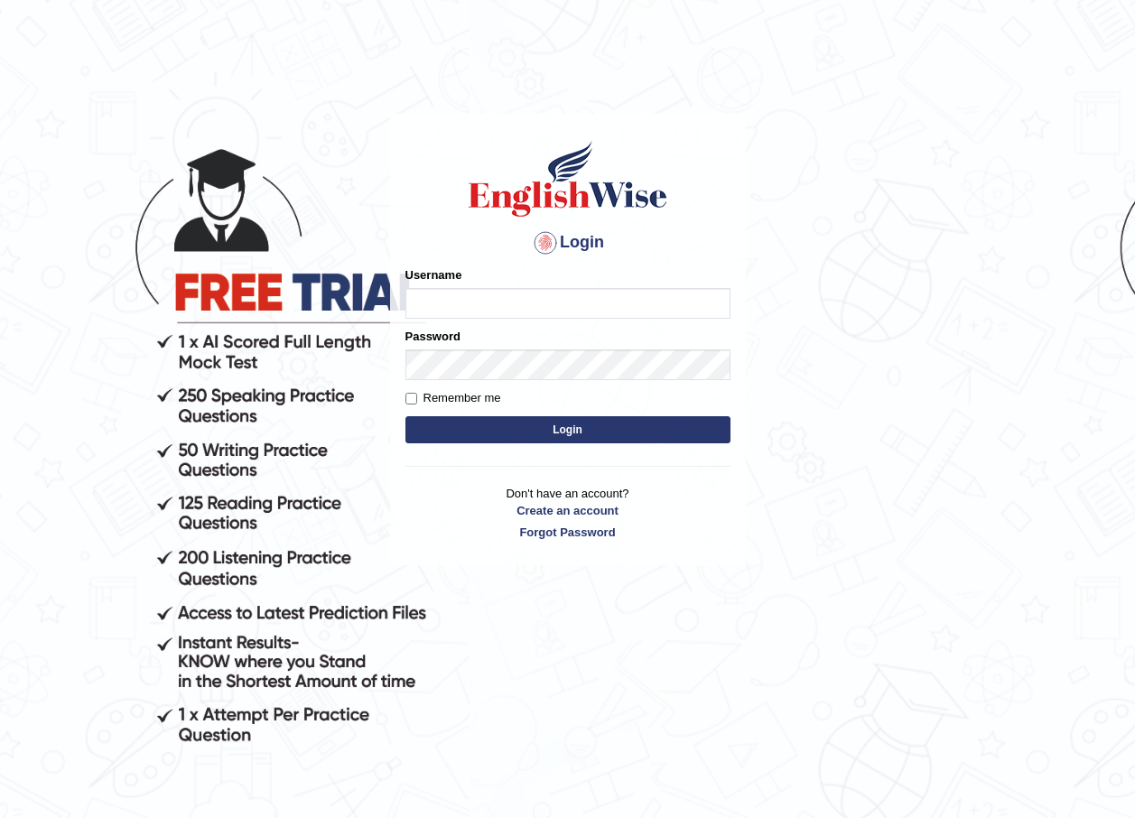
type input "otgontsetseg_parramatta"
click at [595, 293] on input "otgontsetseg_parramatta" at bounding box center [567, 303] width 325 height 31
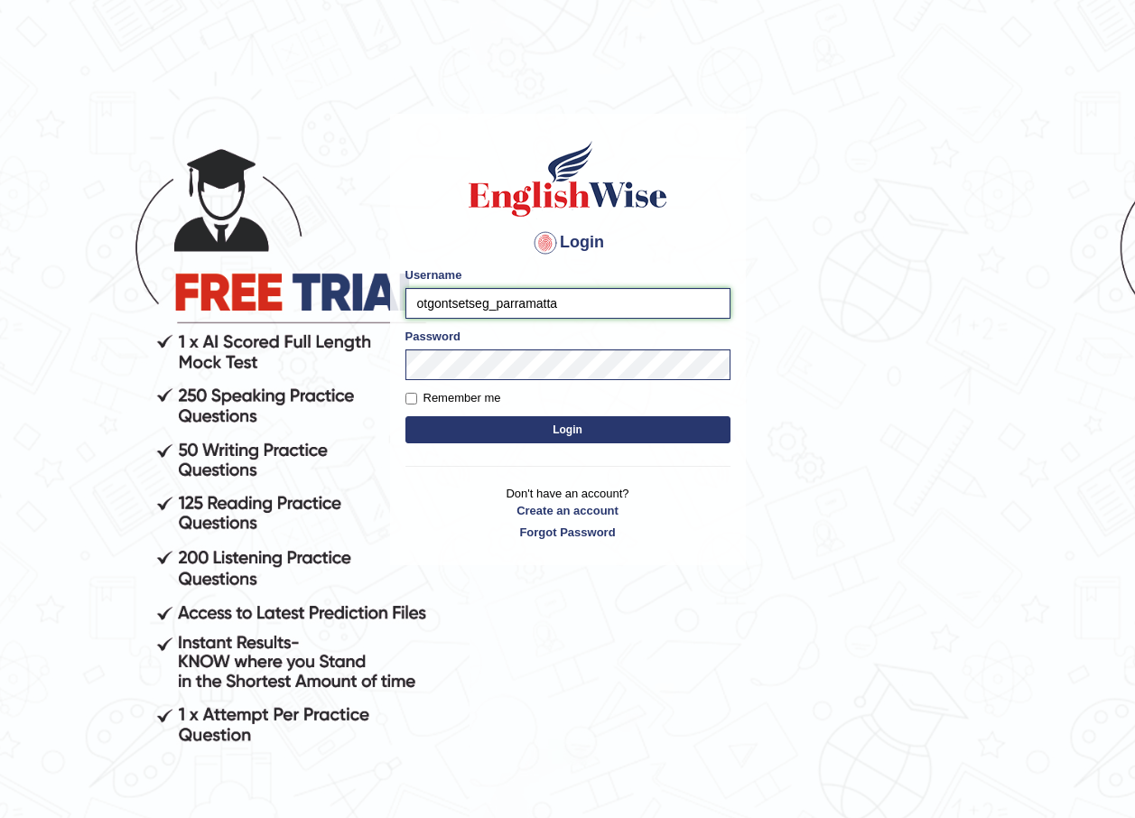
click at [625, 298] on input "otgontsetseg_parramatta" at bounding box center [567, 303] width 325 height 31
type input "purushottam_parramatta"
click at [405, 416] on button "Login" at bounding box center [567, 429] width 325 height 27
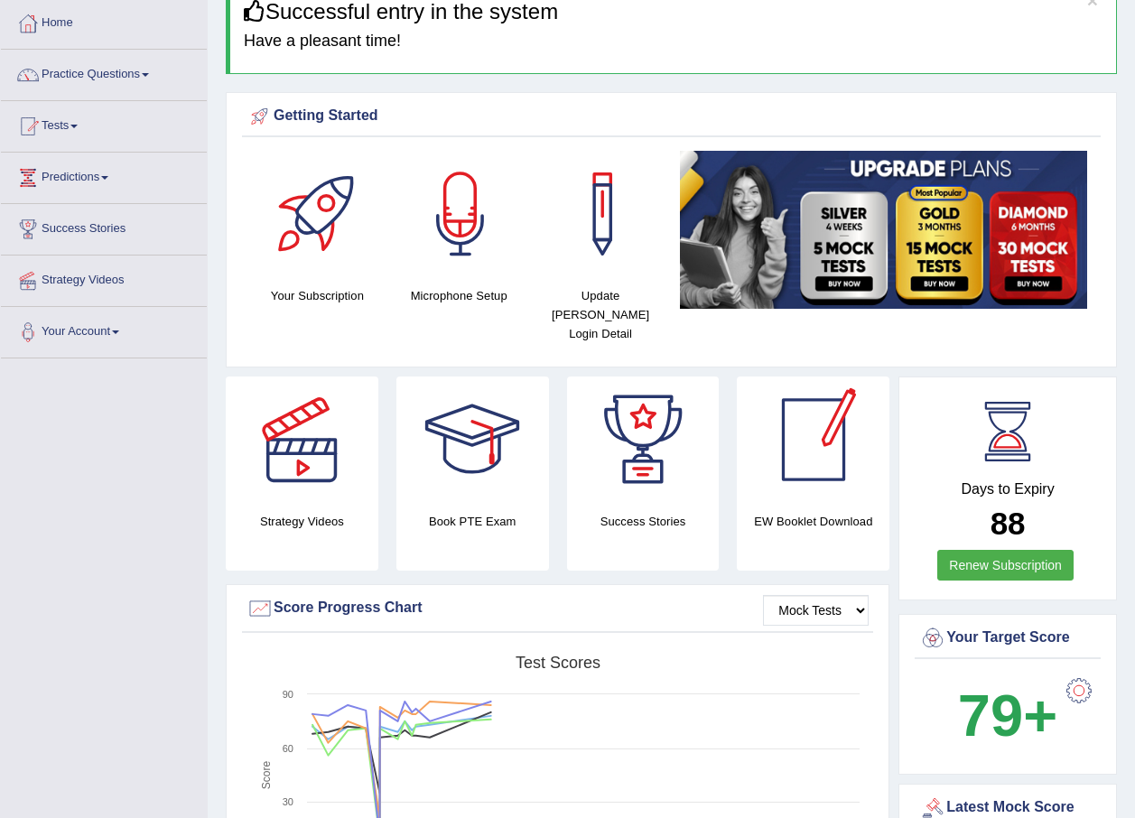
scroll to position [90, 0]
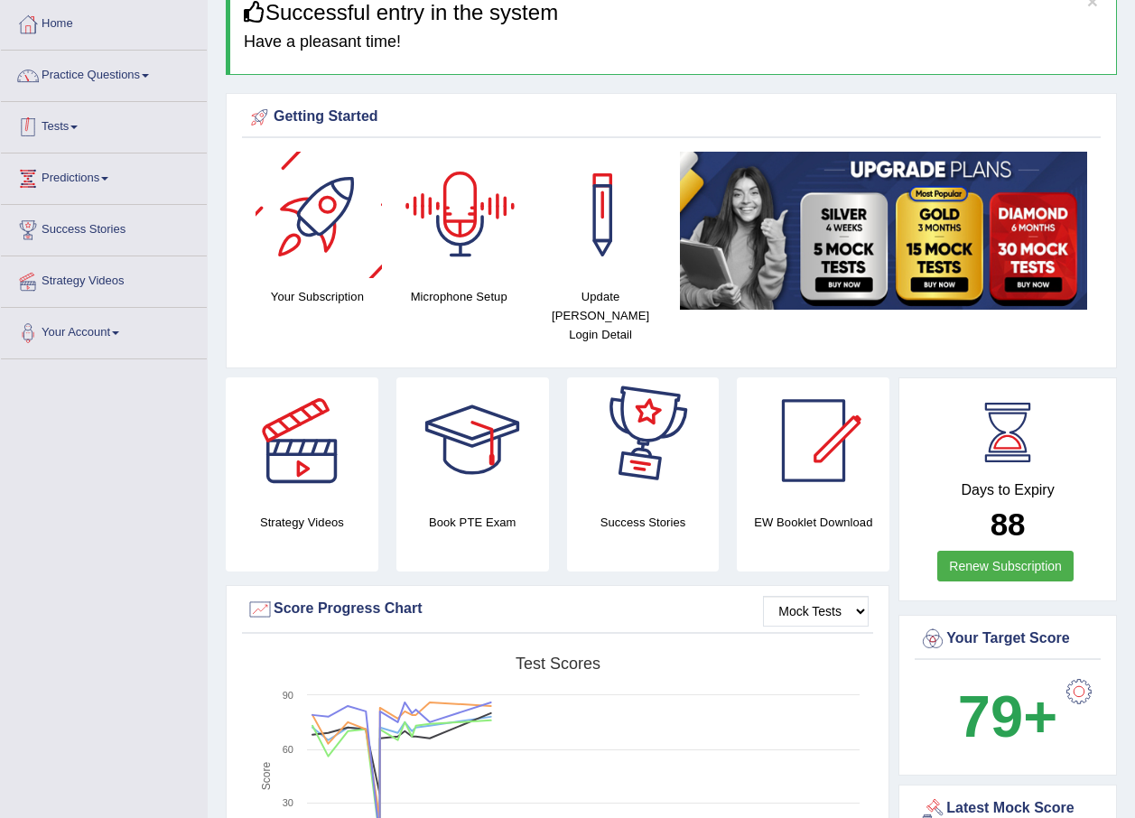
click at [179, 91] on link "Practice Questions" at bounding box center [104, 73] width 206 height 45
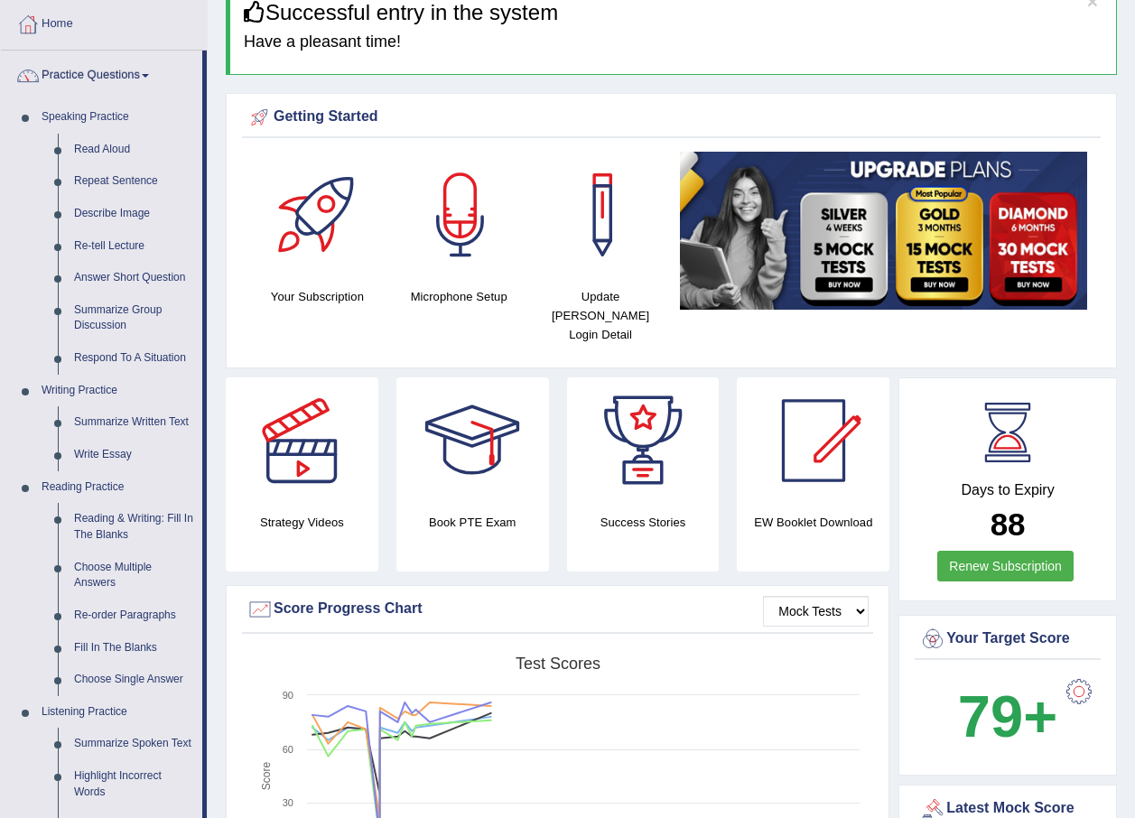
click at [180, 415] on link "Summarize Written Text" at bounding box center [134, 422] width 136 height 33
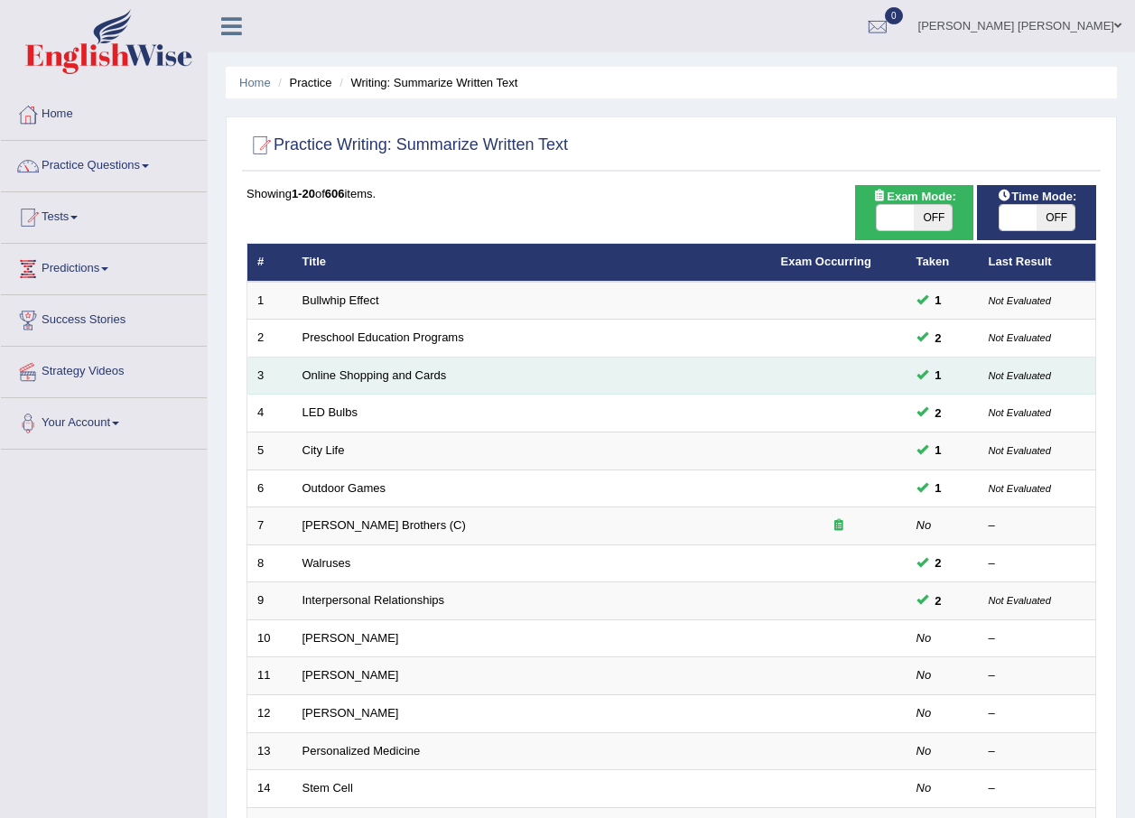
click at [365, 367] on td "Online Shopping and Cards" at bounding box center [532, 376] width 479 height 38
click at [379, 376] on link "Online Shopping and Cards" at bounding box center [374, 375] width 144 height 14
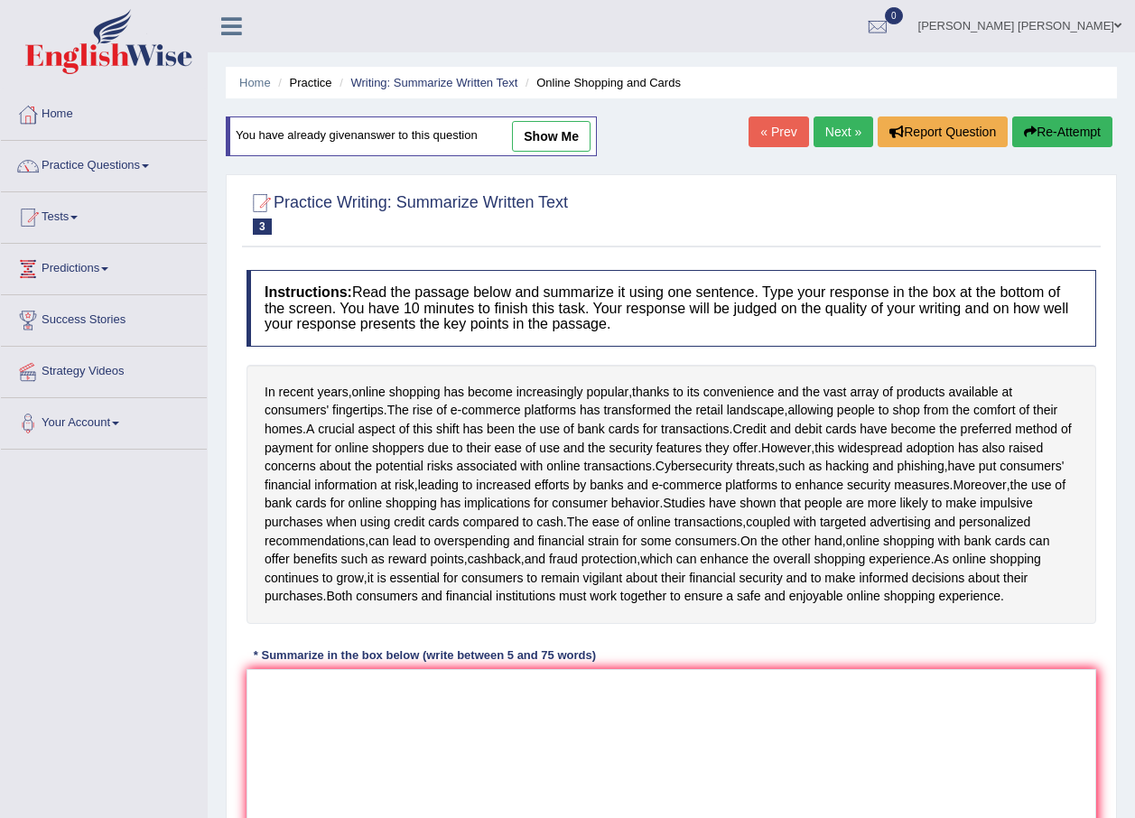
click at [559, 135] on link "show me" at bounding box center [551, 136] width 79 height 31
type textarea "The passage outlines that popularity of online shopping in modern era, explaini…"
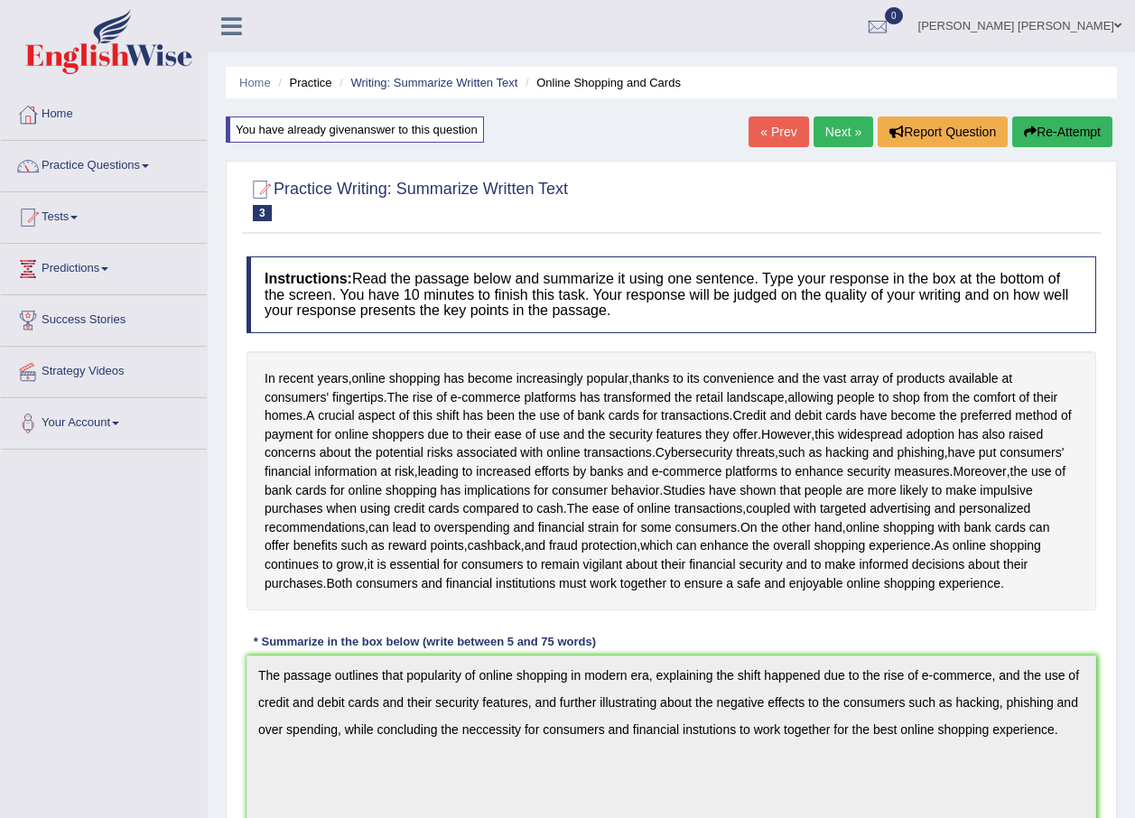
click at [778, 139] on link "« Prev" at bounding box center [778, 131] width 60 height 31
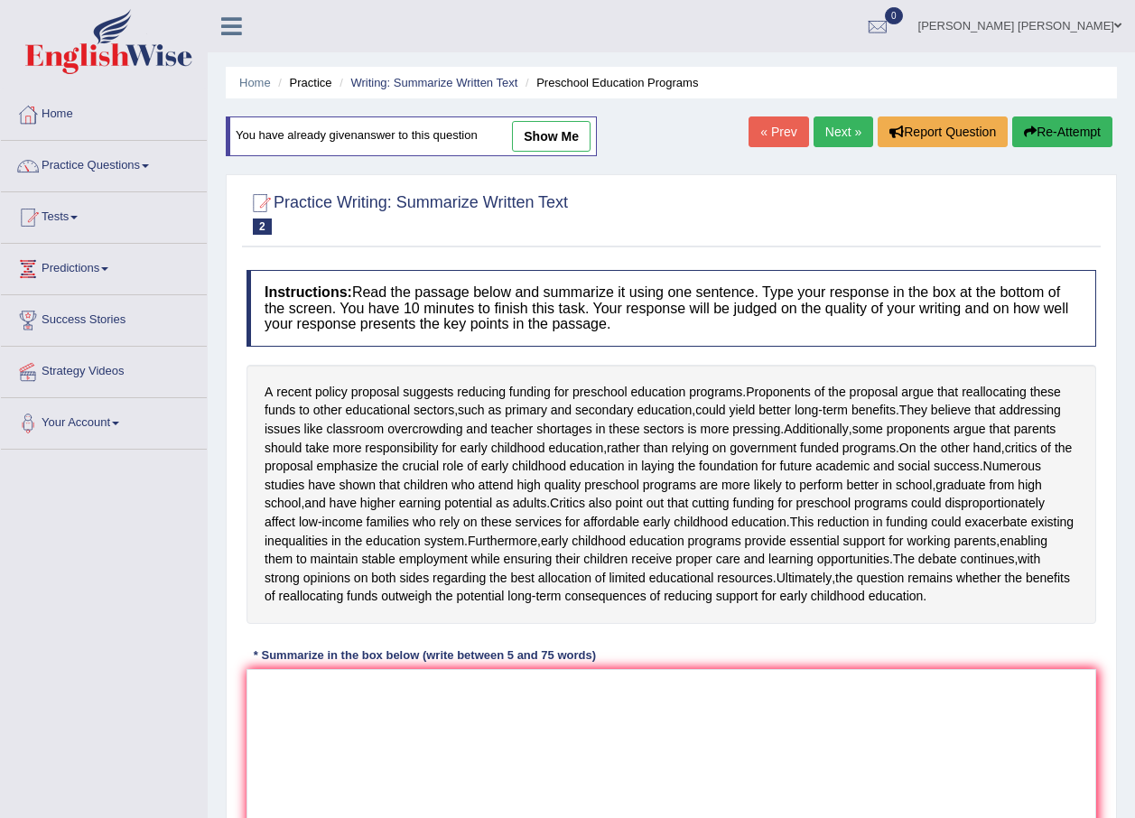
click at [562, 131] on link "show me" at bounding box center [551, 136] width 79 height 31
type textarea "The passage outlines reduction of funding for preschool education programs, exp…"
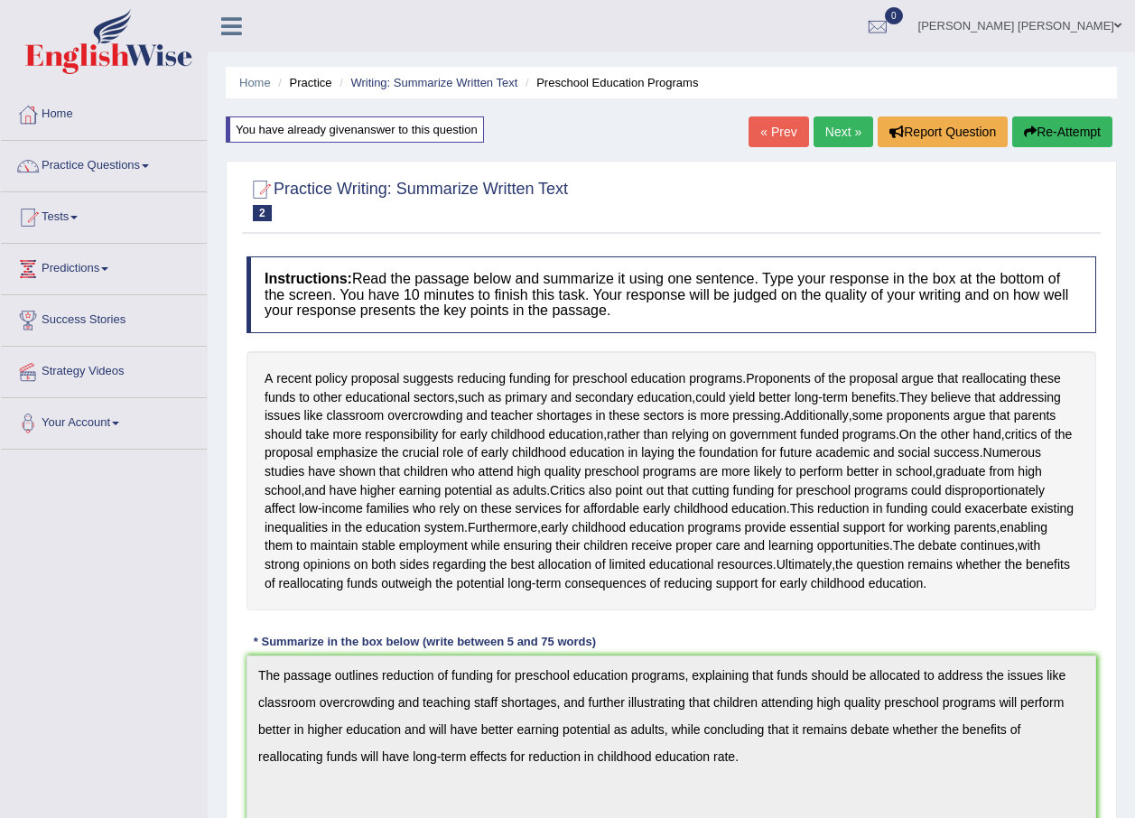
click at [785, 134] on link "« Prev" at bounding box center [778, 131] width 60 height 31
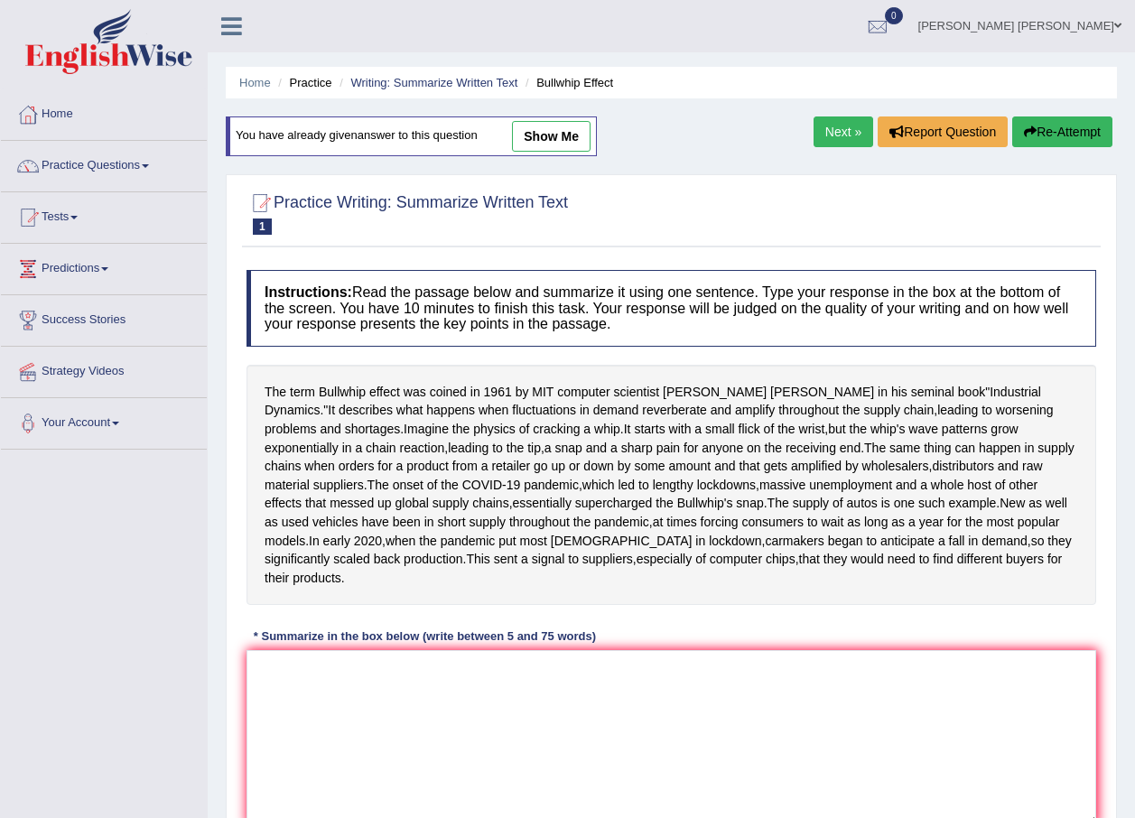
click at [561, 129] on link "show me" at bounding box center [551, 136] width 79 height 31
type textarea "The passage outlines the term Bullwhip effect that happens when fluctions occur…"
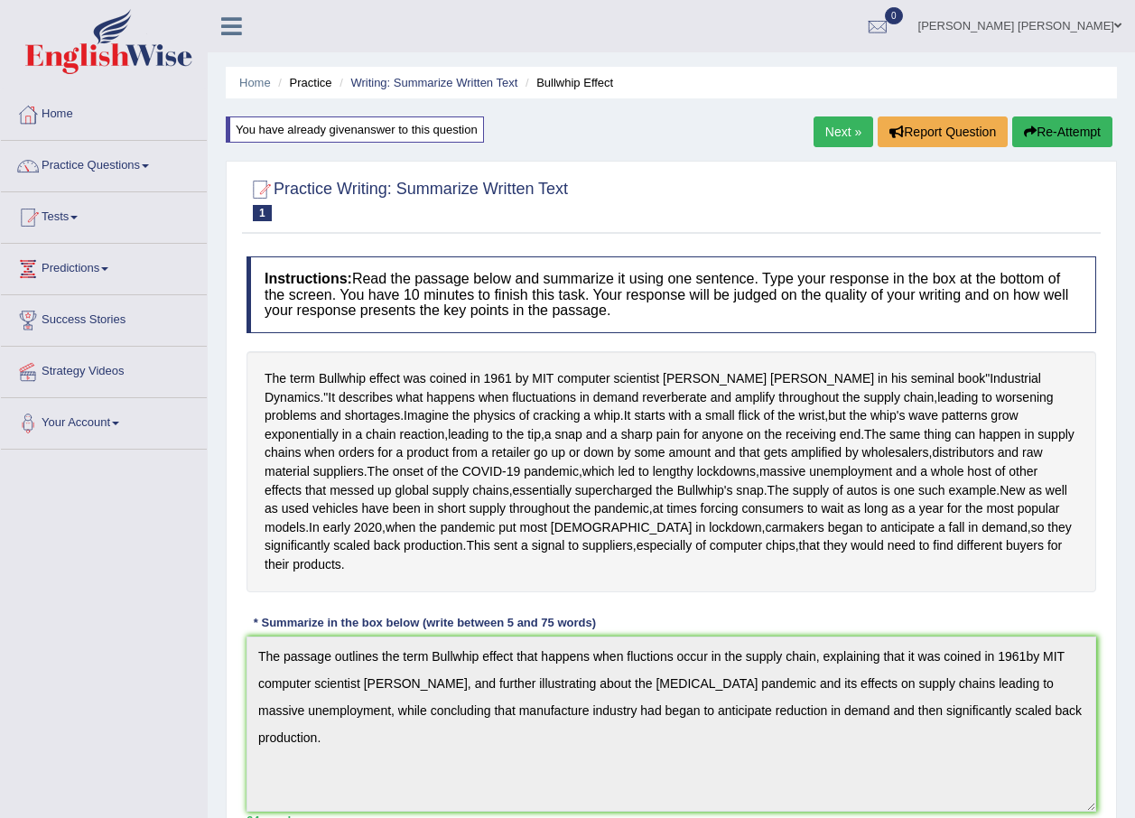
click at [841, 119] on link "Next »" at bounding box center [843, 131] width 60 height 31
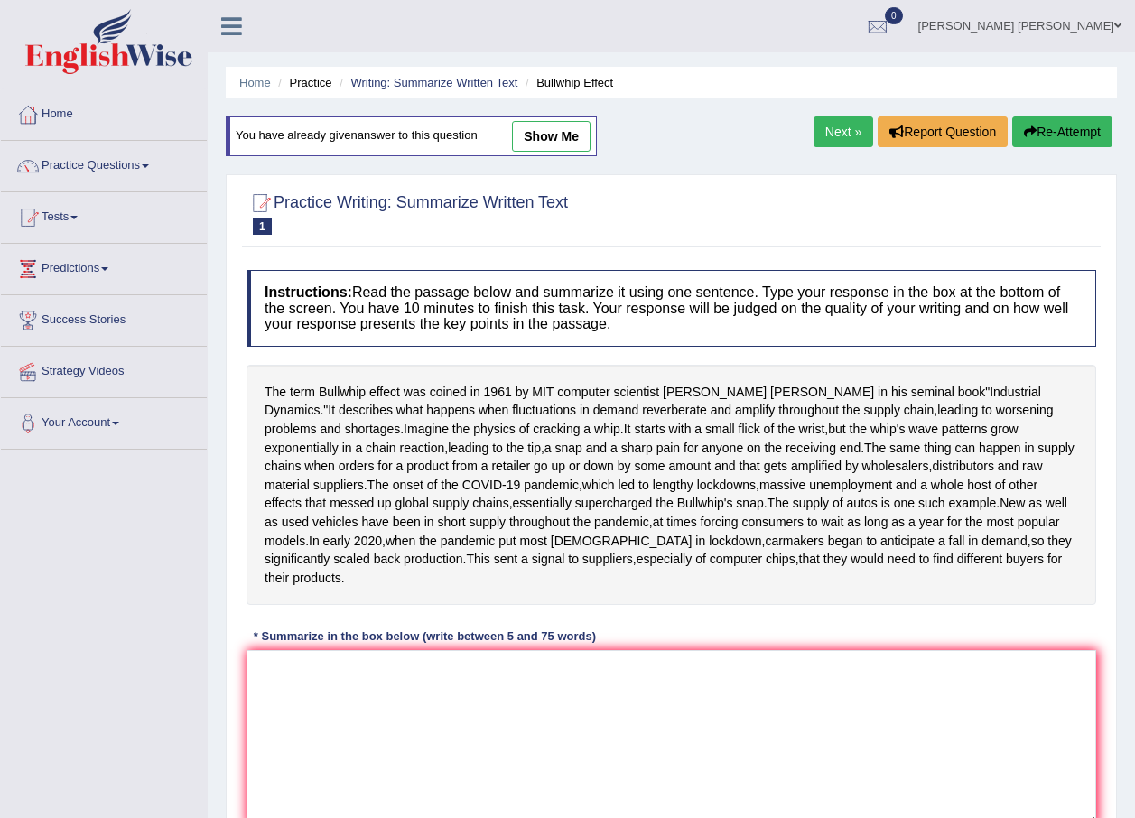
click at [391, 74] on li "Writing: Summarize Written Text" at bounding box center [426, 82] width 182 height 17
click at [479, 79] on link "Writing: Summarize Written Text" at bounding box center [433, 83] width 167 height 14
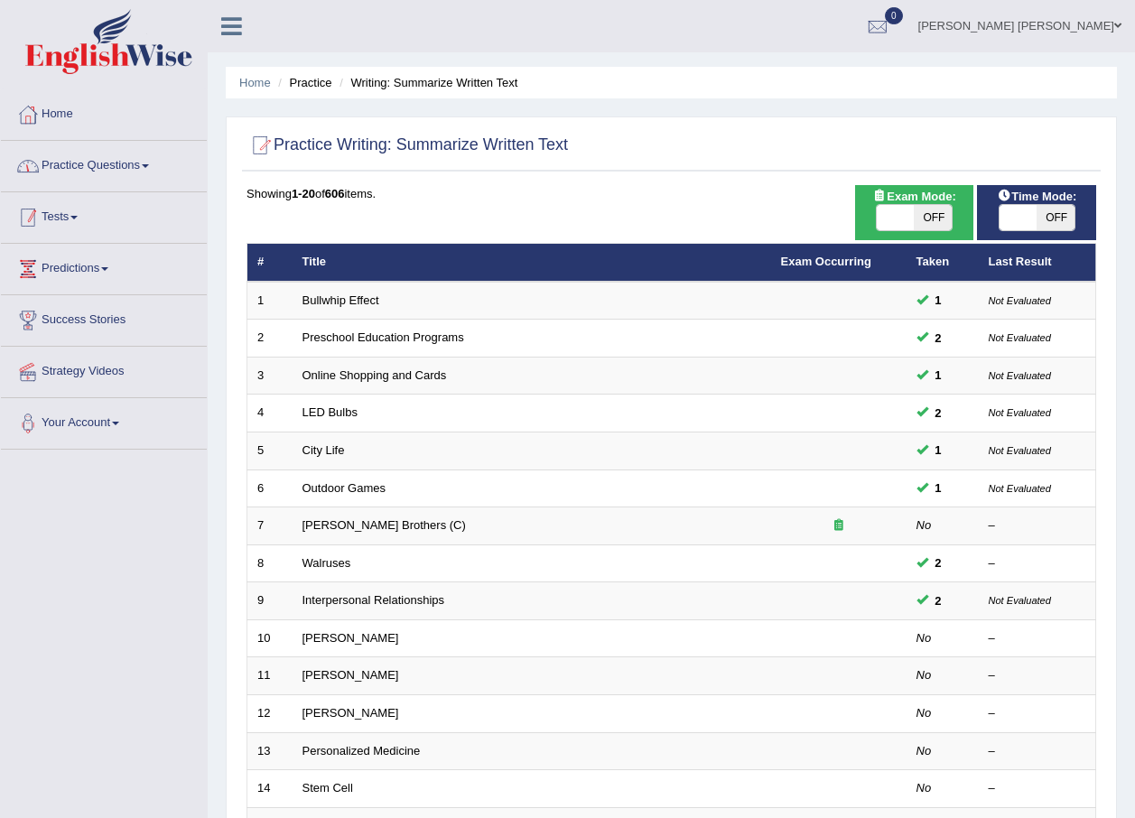
click at [163, 171] on link "Practice Questions" at bounding box center [104, 163] width 206 height 45
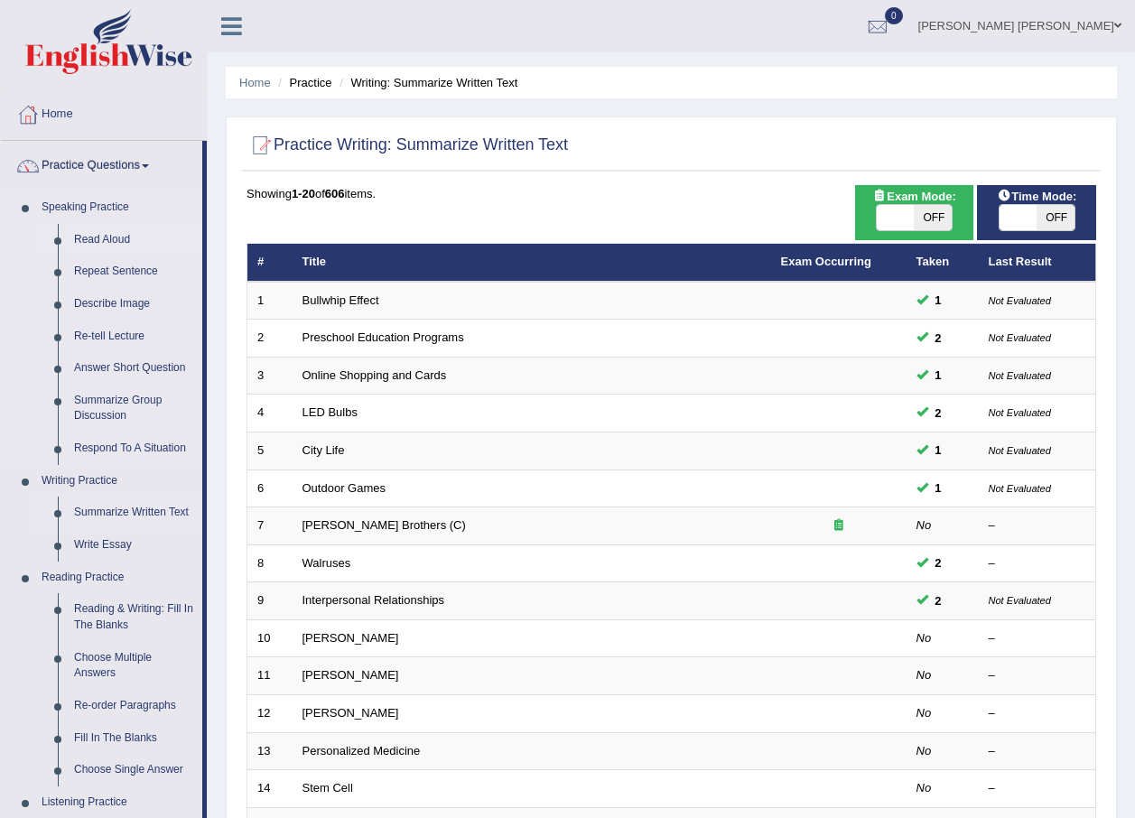
click at [120, 243] on link "Read Aloud" at bounding box center [134, 240] width 136 height 33
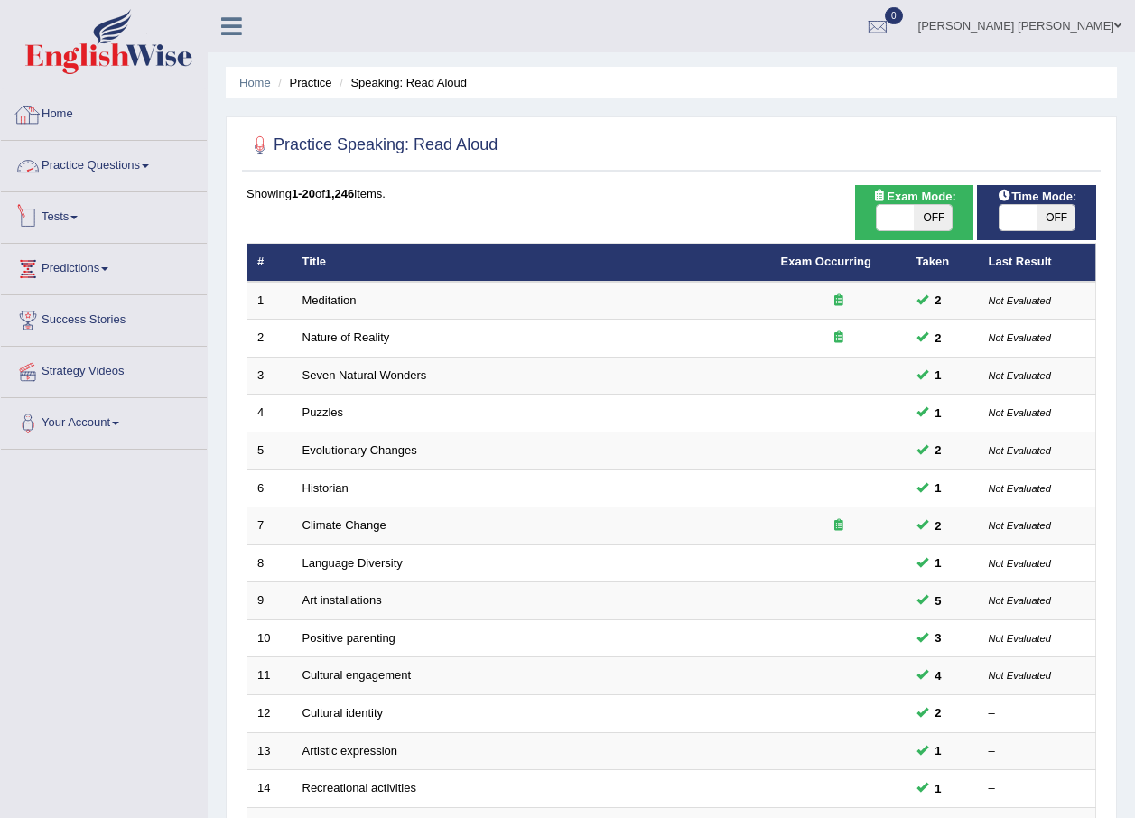
click at [145, 166] on link "Practice Questions" at bounding box center [104, 163] width 206 height 45
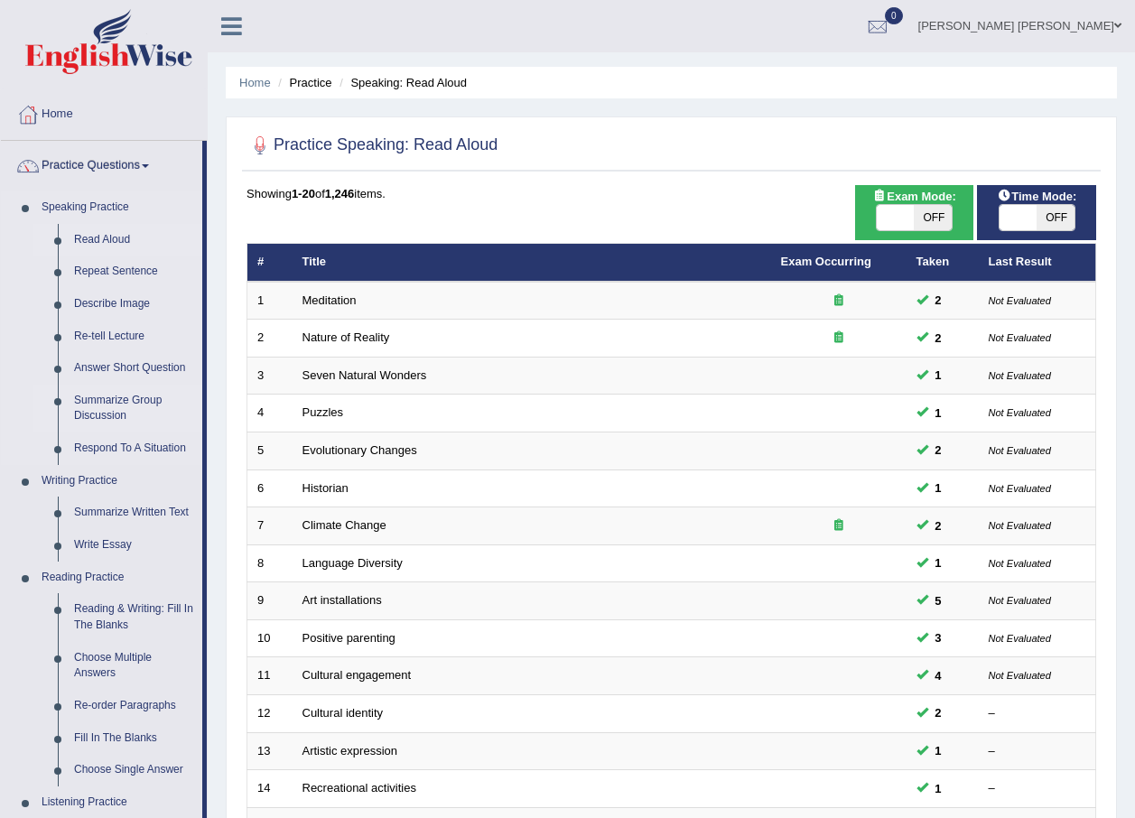
click at [142, 397] on link "Summarize Group Discussion" at bounding box center [134, 409] width 136 height 48
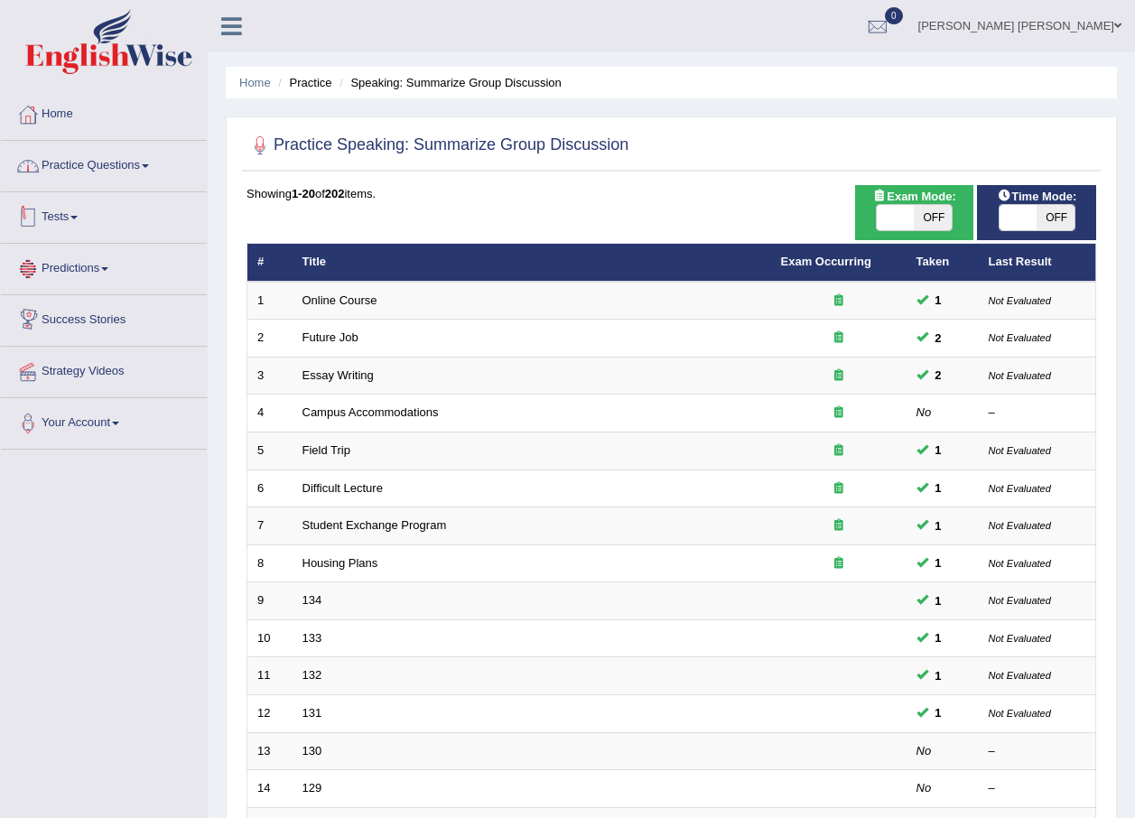
click at [135, 164] on link "Practice Questions" at bounding box center [104, 163] width 206 height 45
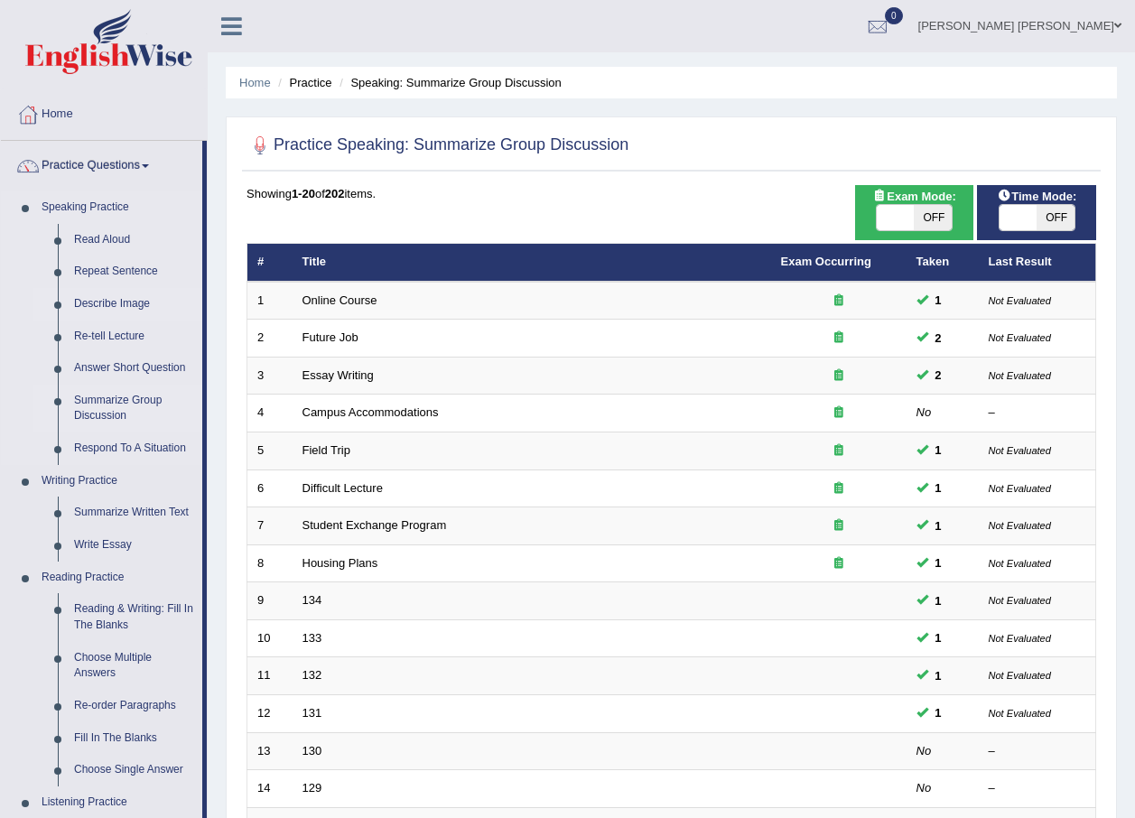
click at [140, 307] on link "Describe Image" at bounding box center [134, 304] width 136 height 33
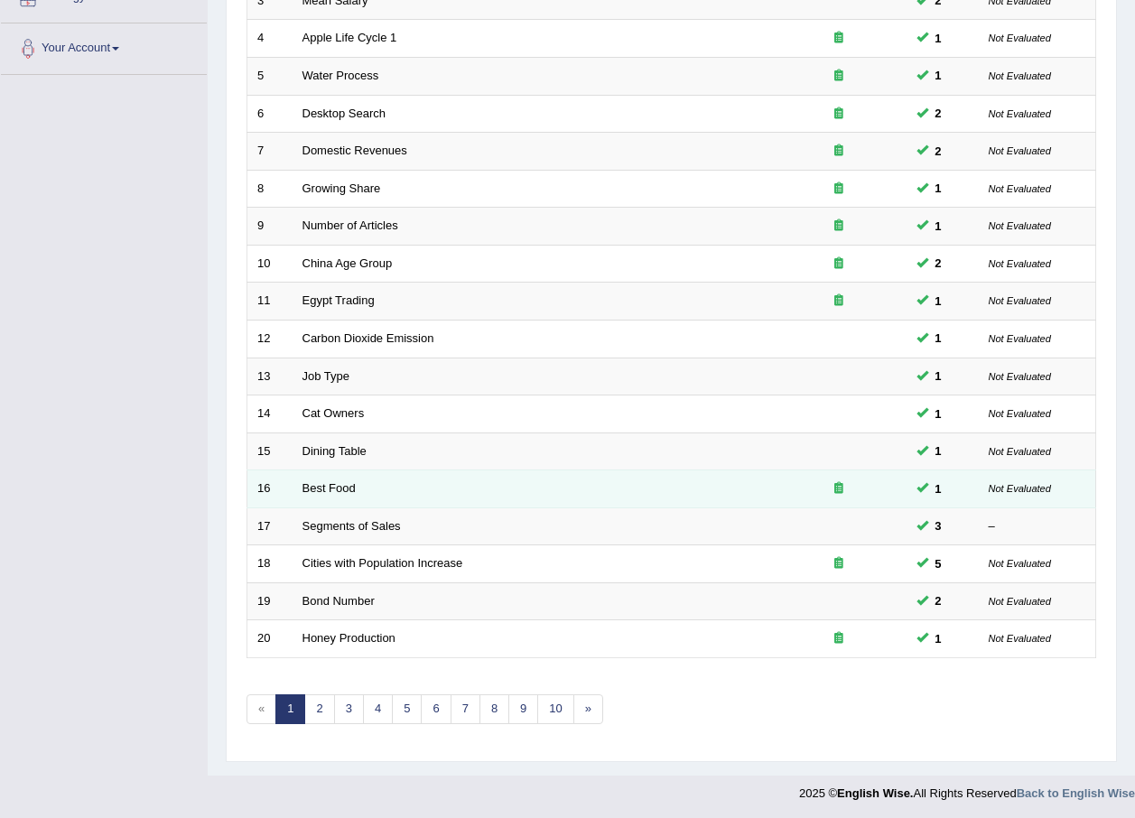
scroll to position [377, 0]
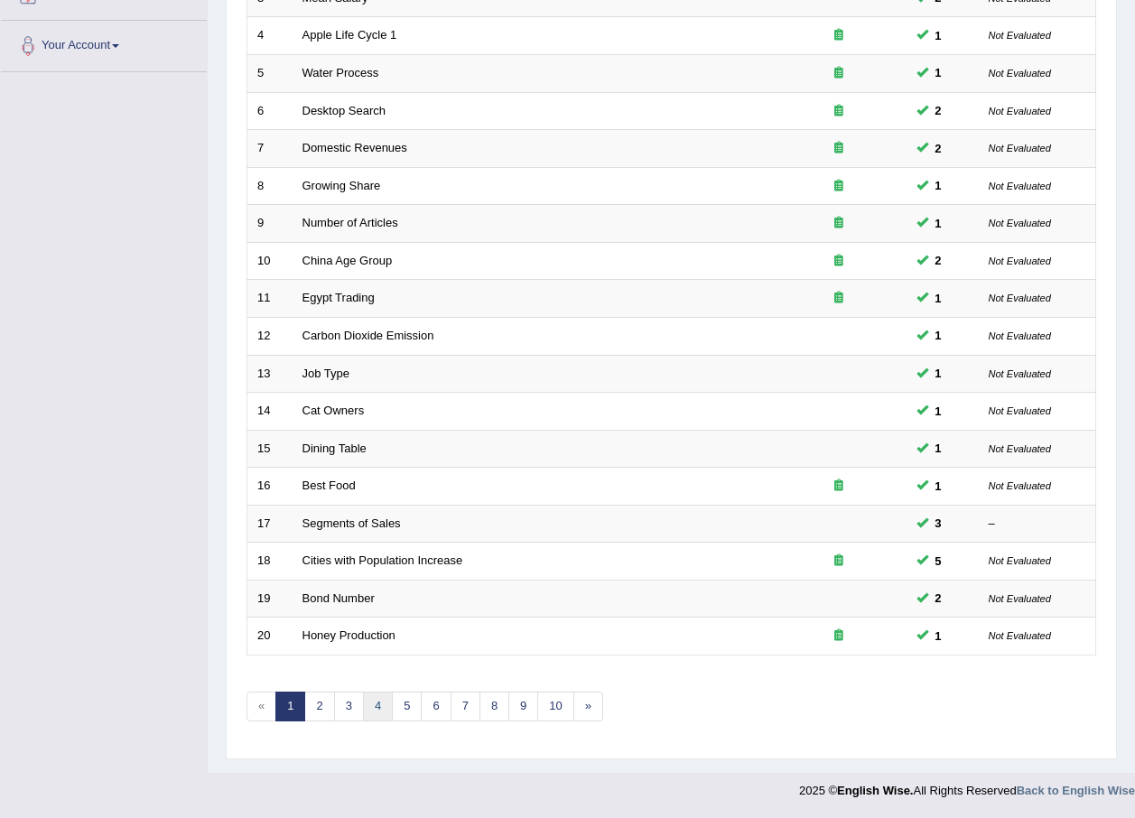
click at [380, 708] on link "4" at bounding box center [378, 707] width 30 height 30
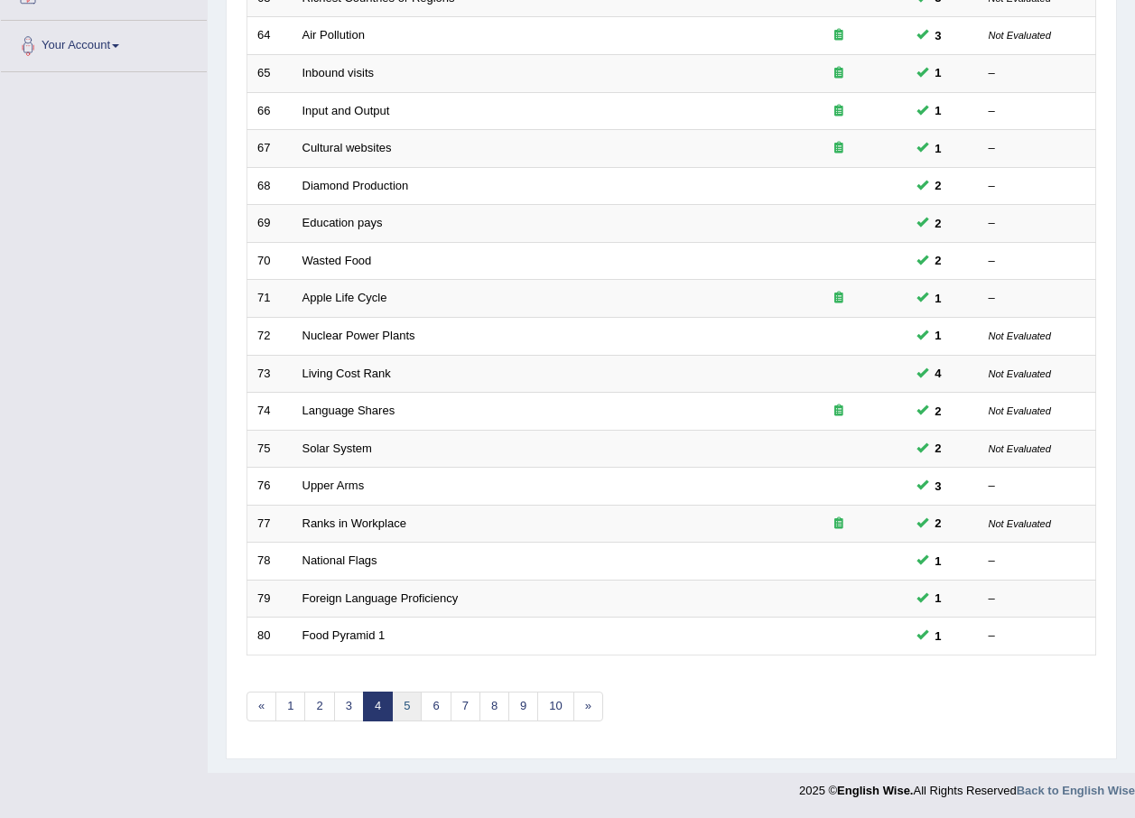
click at [417, 710] on link "5" at bounding box center [407, 707] width 30 height 30
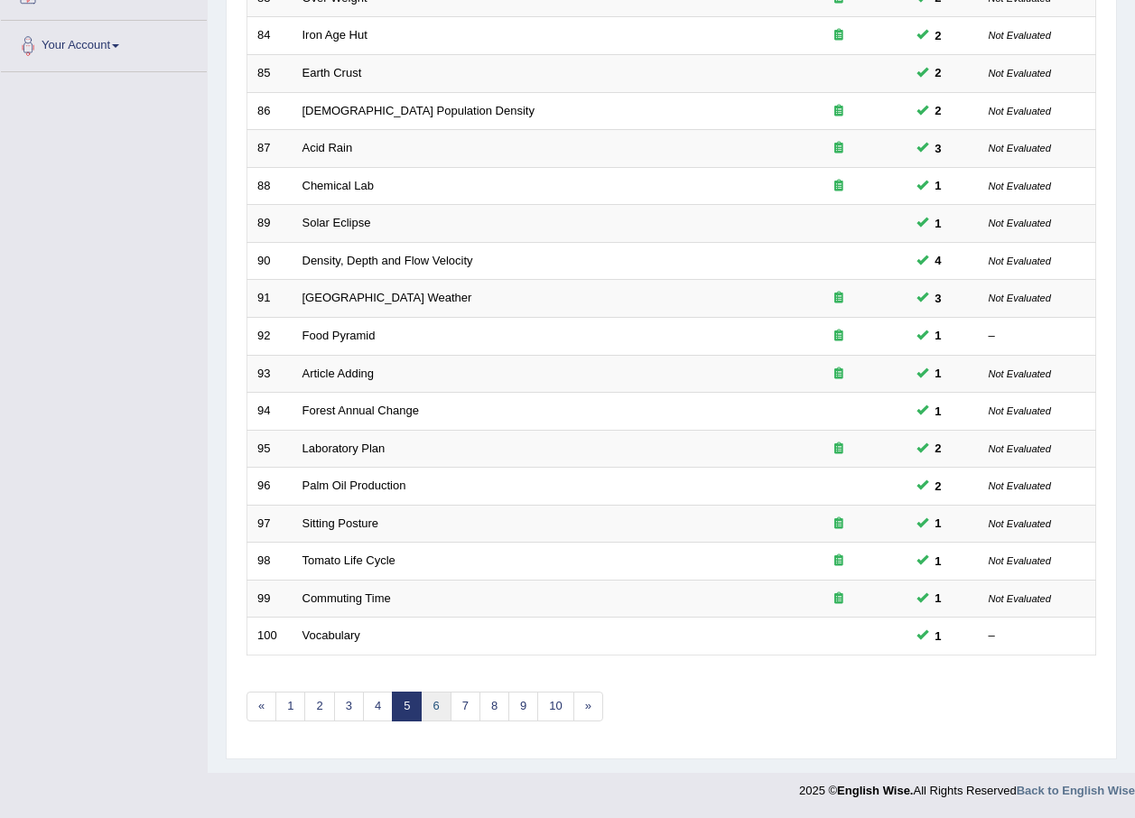
click at [444, 707] on link "6" at bounding box center [436, 707] width 30 height 30
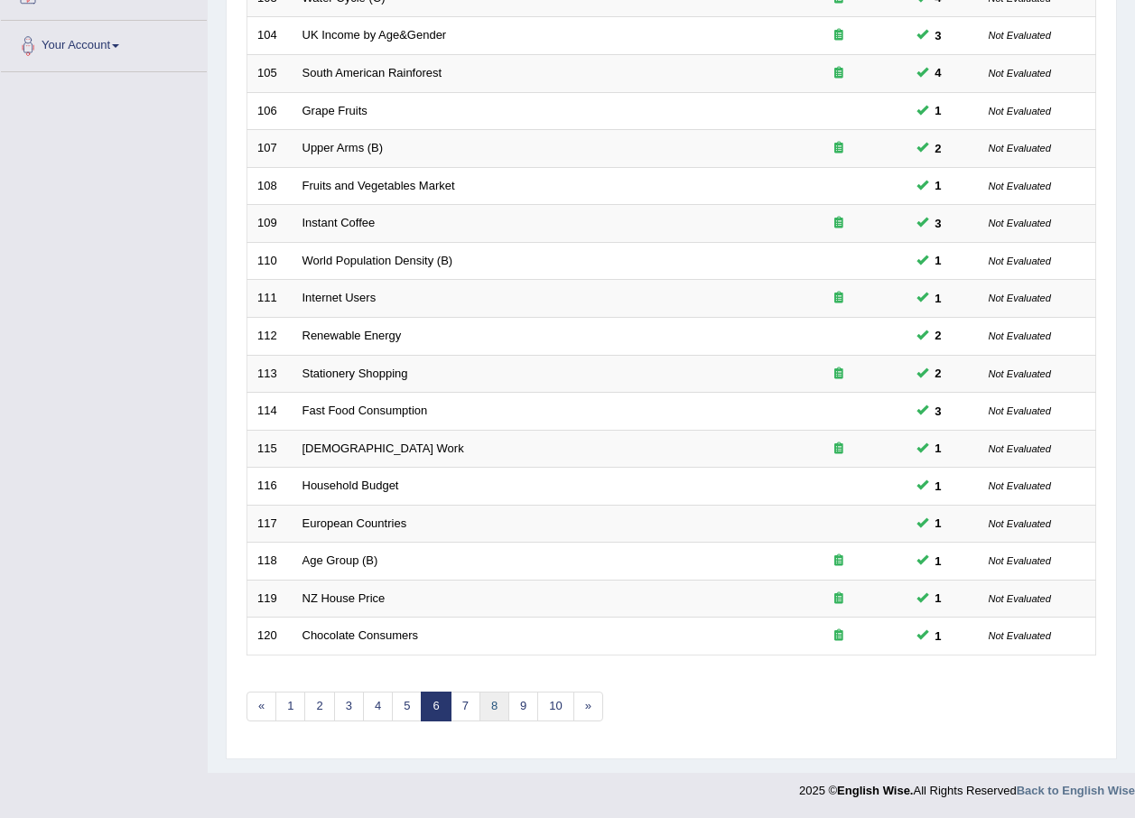
click at [494, 705] on link "8" at bounding box center [494, 707] width 30 height 30
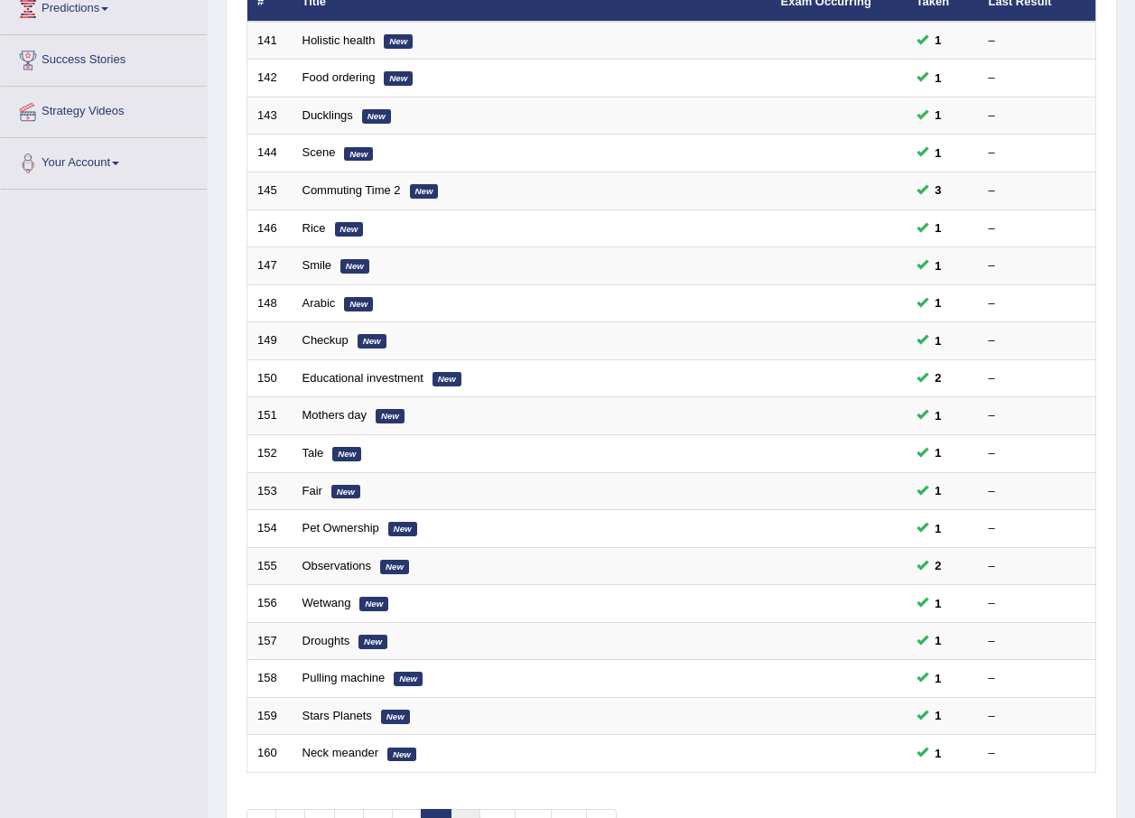
scroll to position [377, 0]
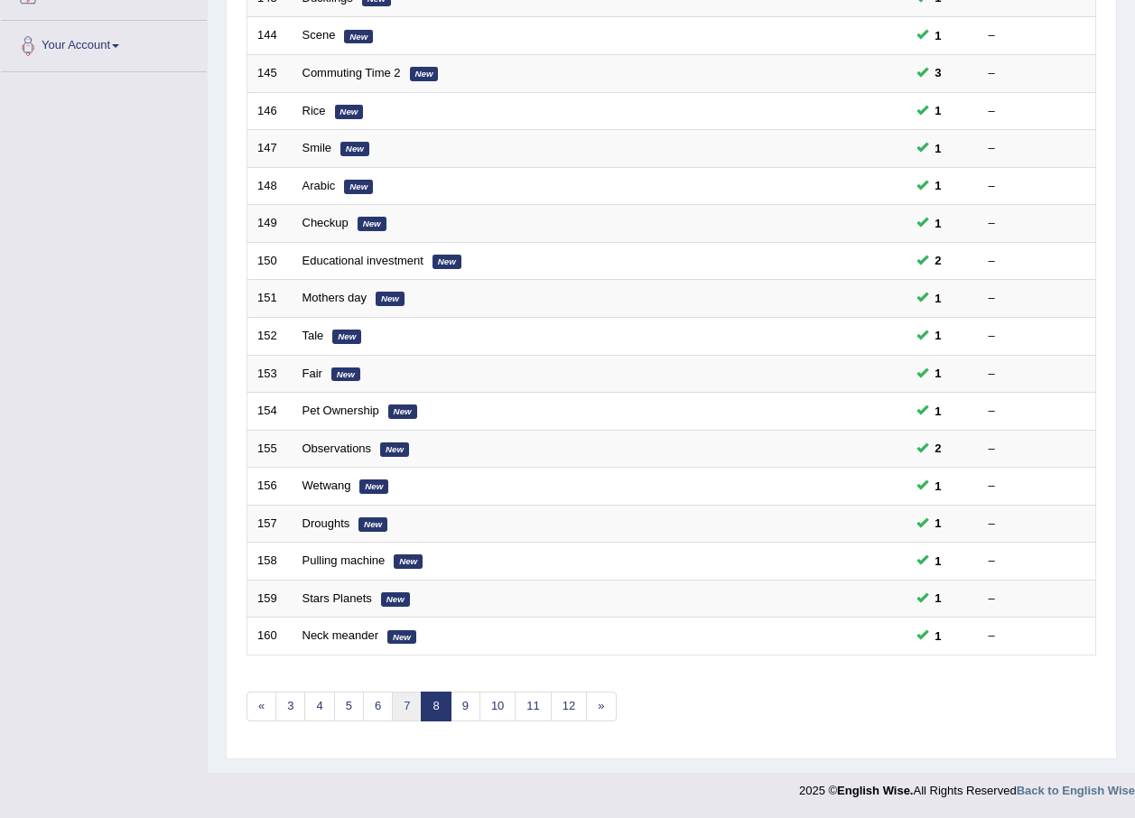
click at [400, 720] on link "7" at bounding box center [407, 707] width 30 height 30
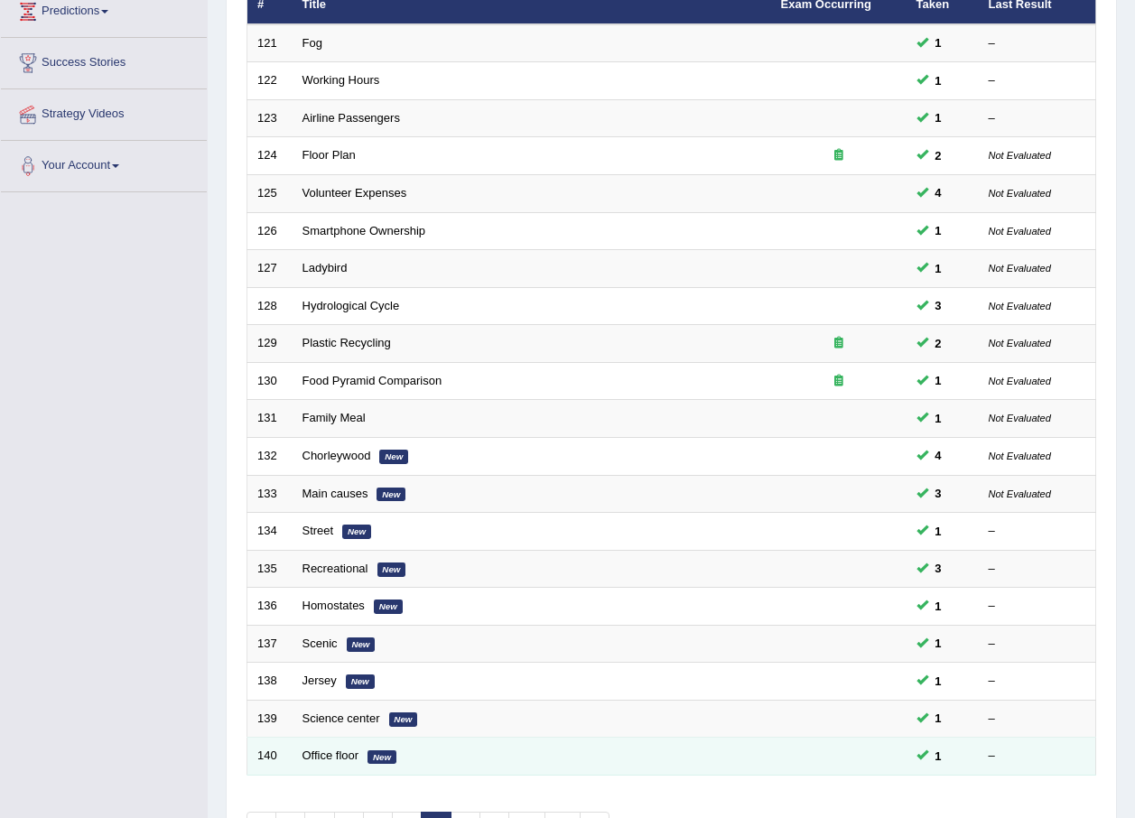
scroll to position [377, 0]
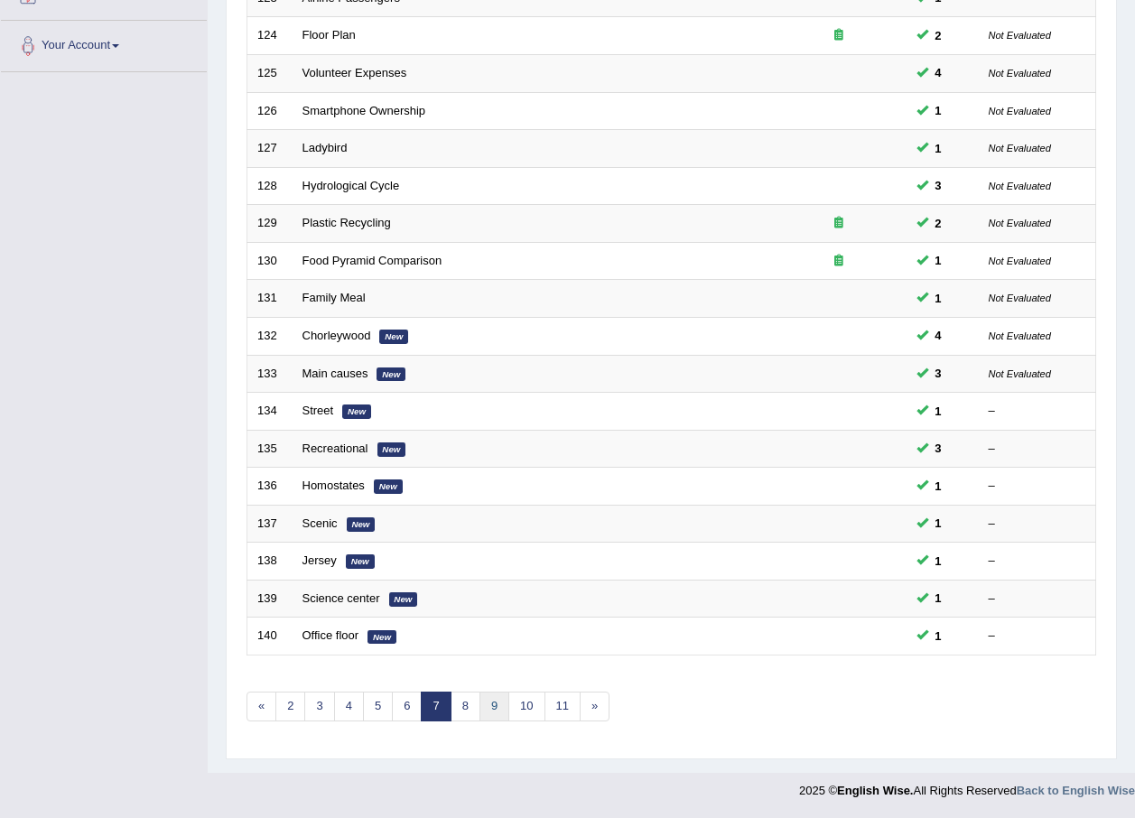
click at [480, 702] on link "9" at bounding box center [494, 707] width 30 height 30
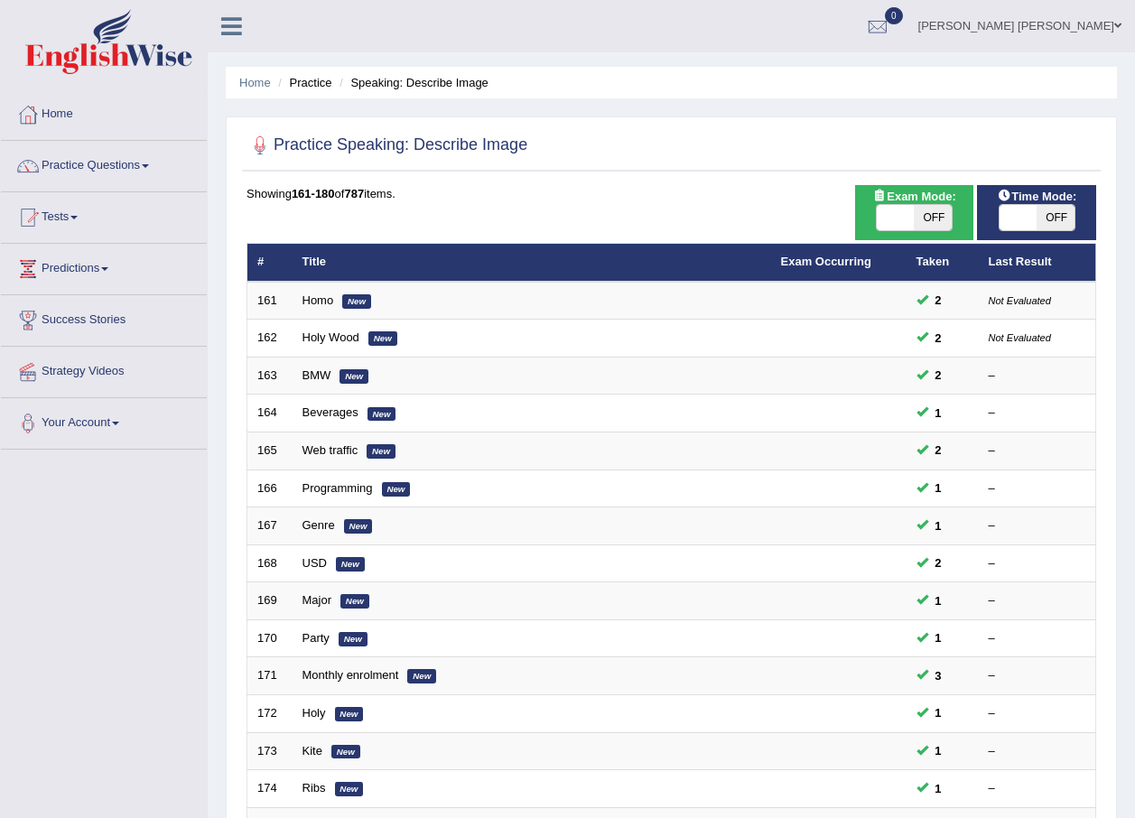
click at [931, 216] on span "OFF" at bounding box center [933, 217] width 38 height 25
checkbox input "true"
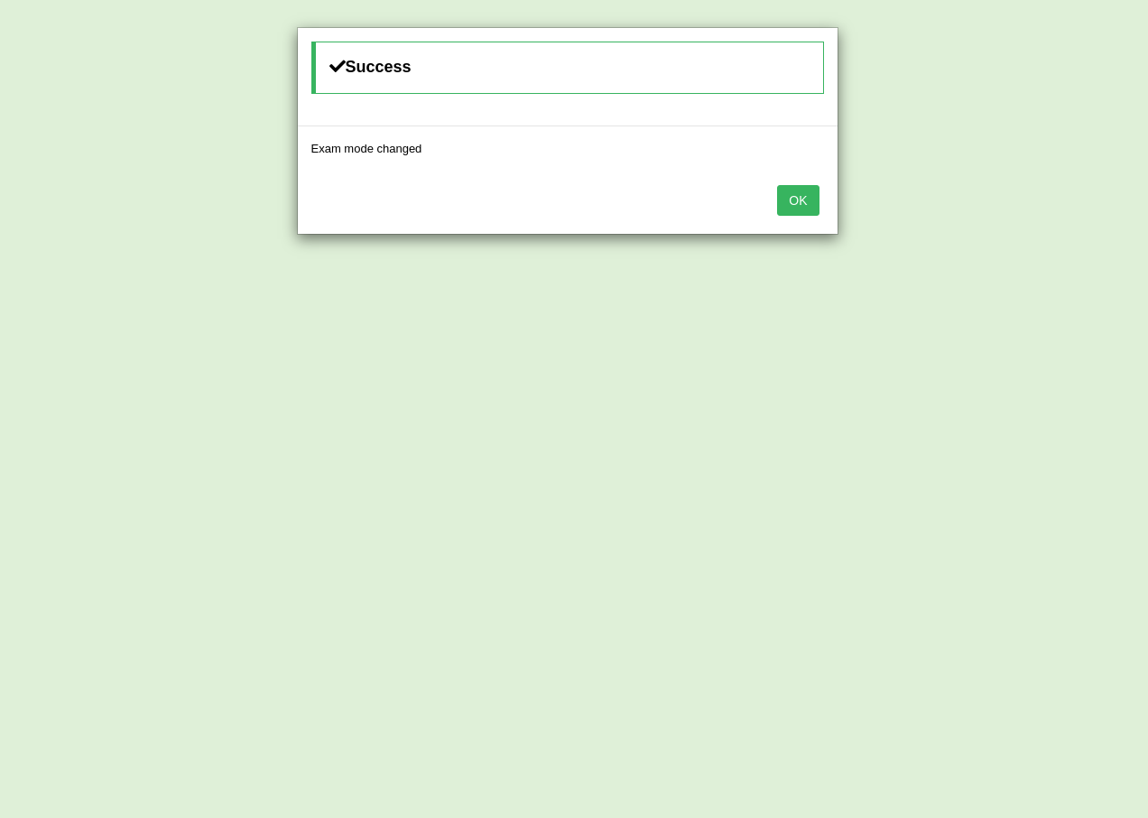
click at [804, 200] on button "OK" at bounding box center [798, 200] width 42 height 31
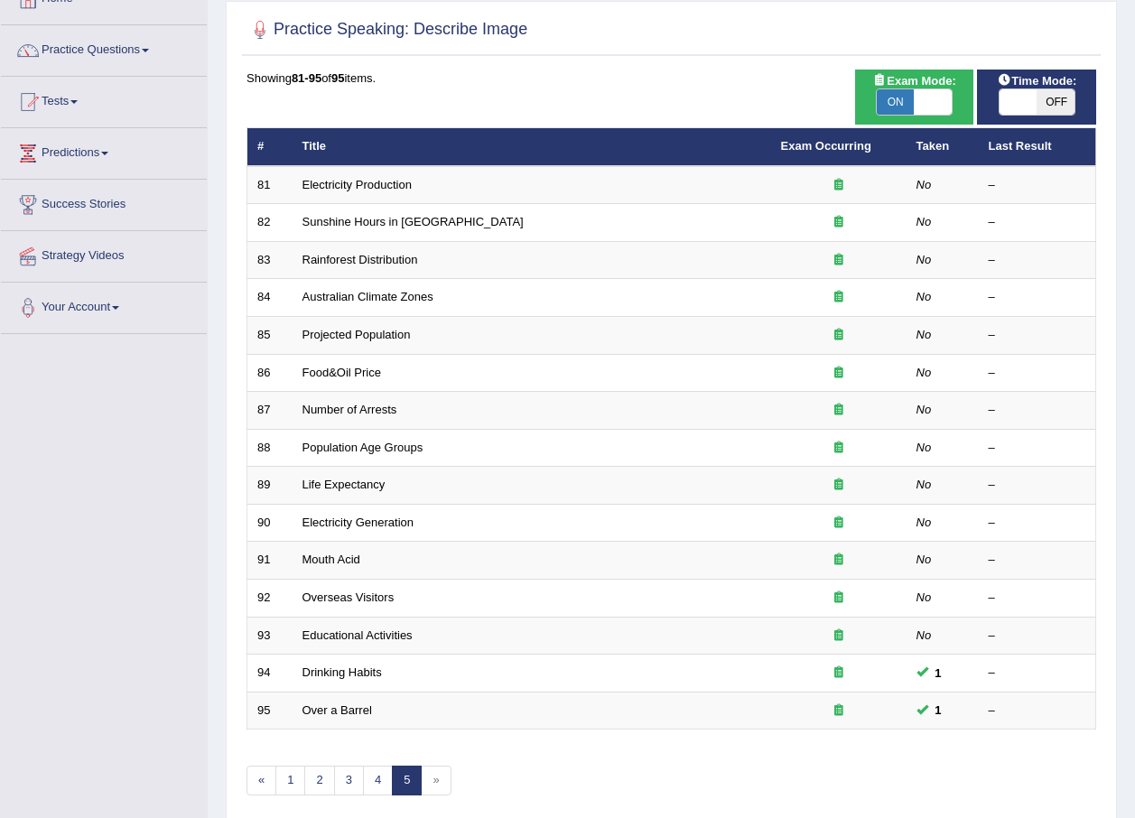
scroll to position [190, 0]
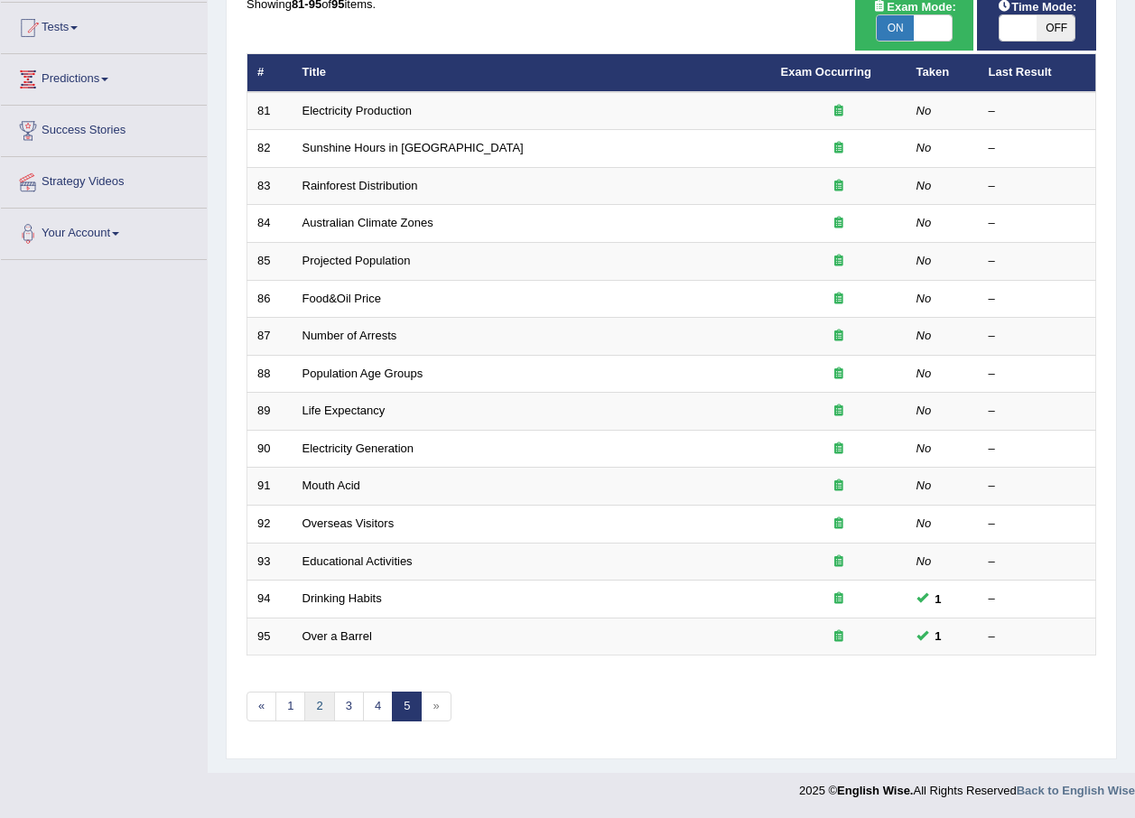
click at [330, 699] on link "2" at bounding box center [319, 707] width 30 height 30
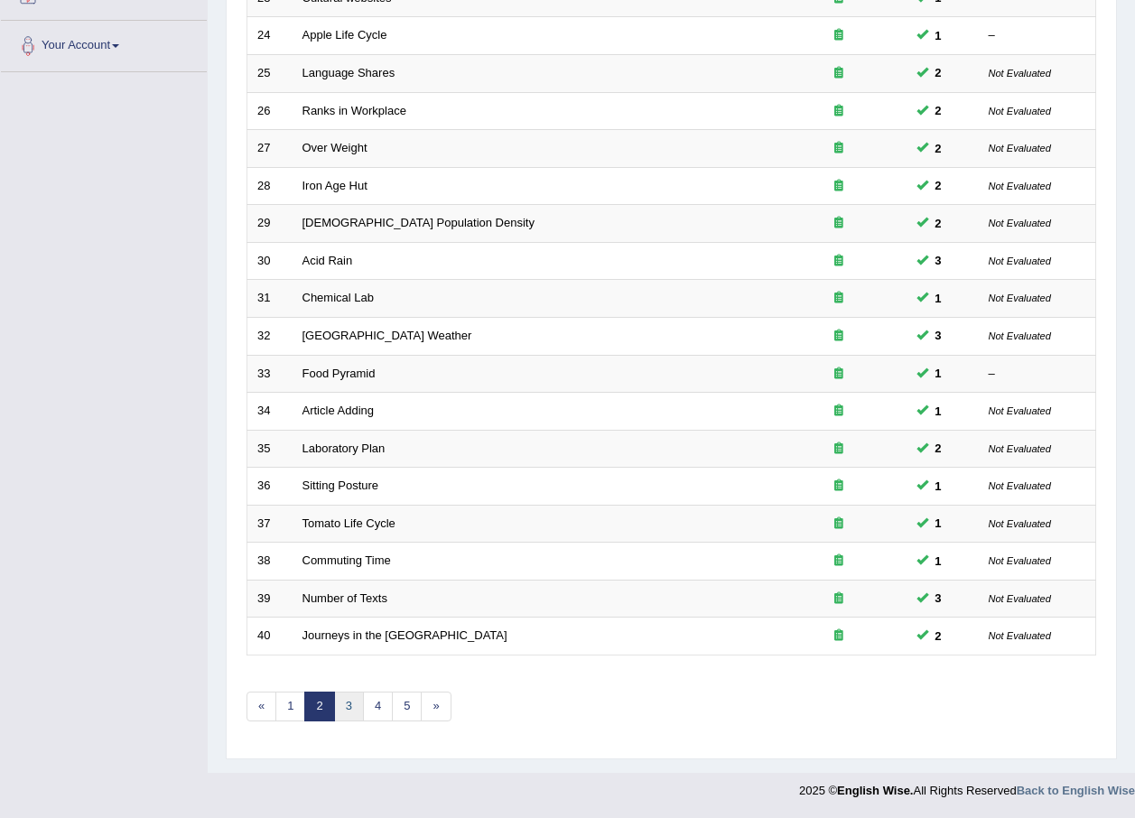
click at [343, 702] on link "3" at bounding box center [349, 707] width 30 height 30
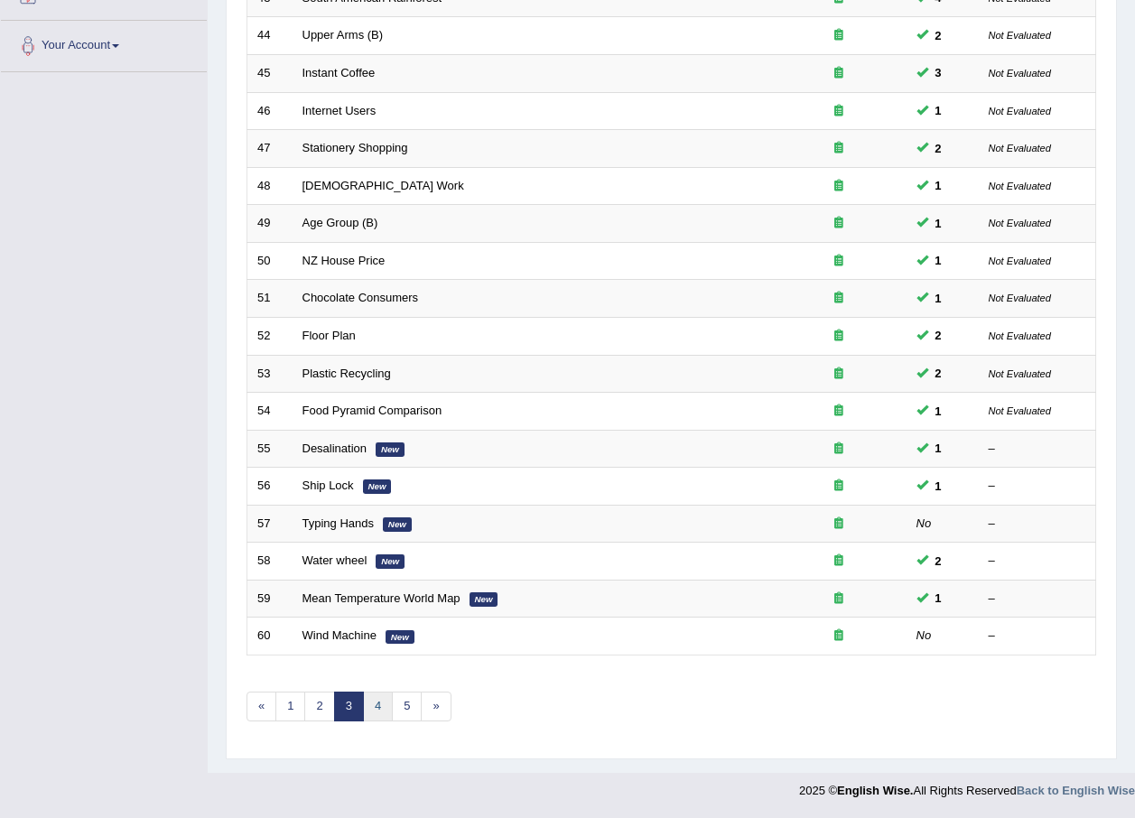
click at [375, 701] on link "4" at bounding box center [378, 707] width 30 height 30
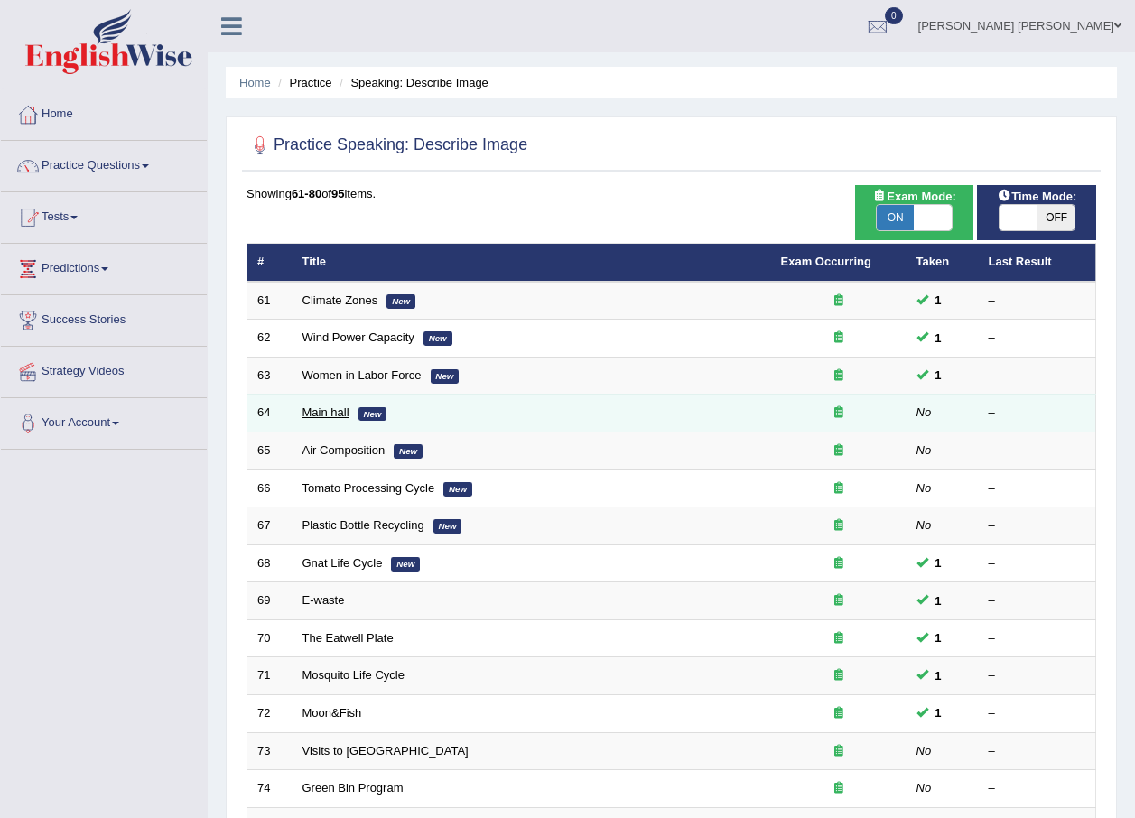
click at [343, 415] on link "Main hall" at bounding box center [325, 412] width 47 height 14
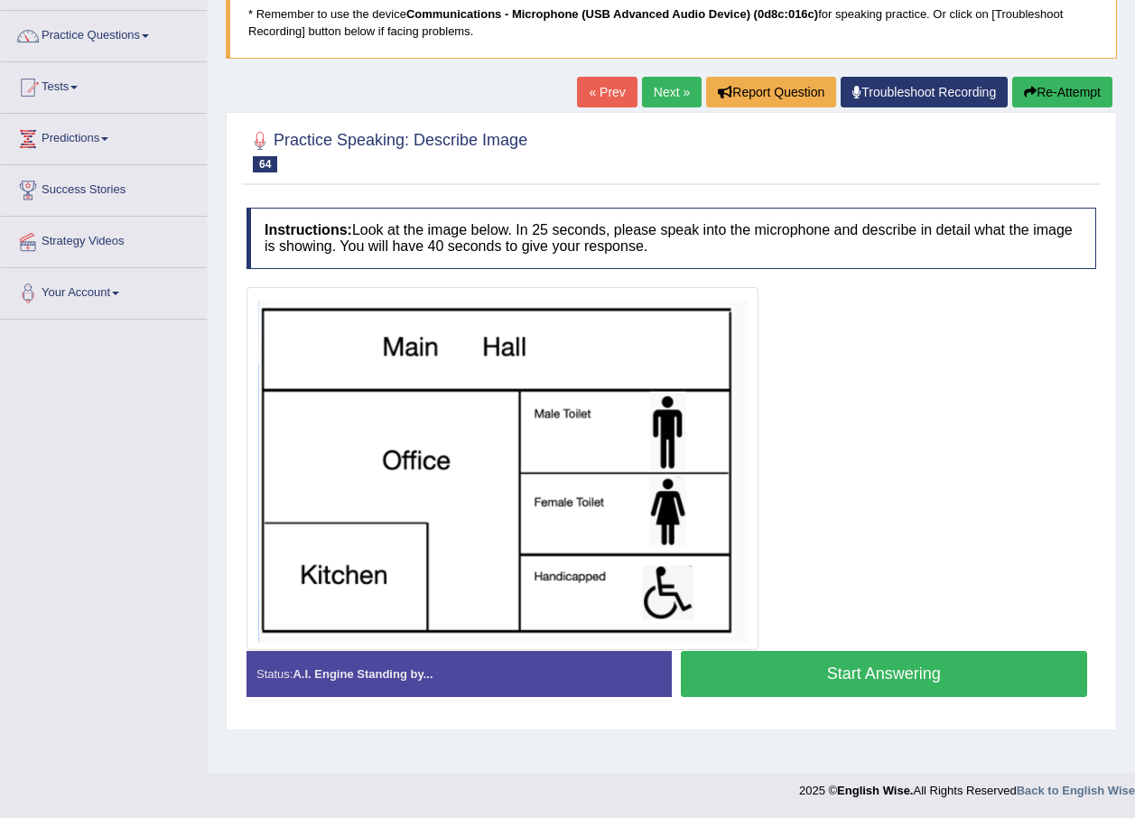
scroll to position [130, 0]
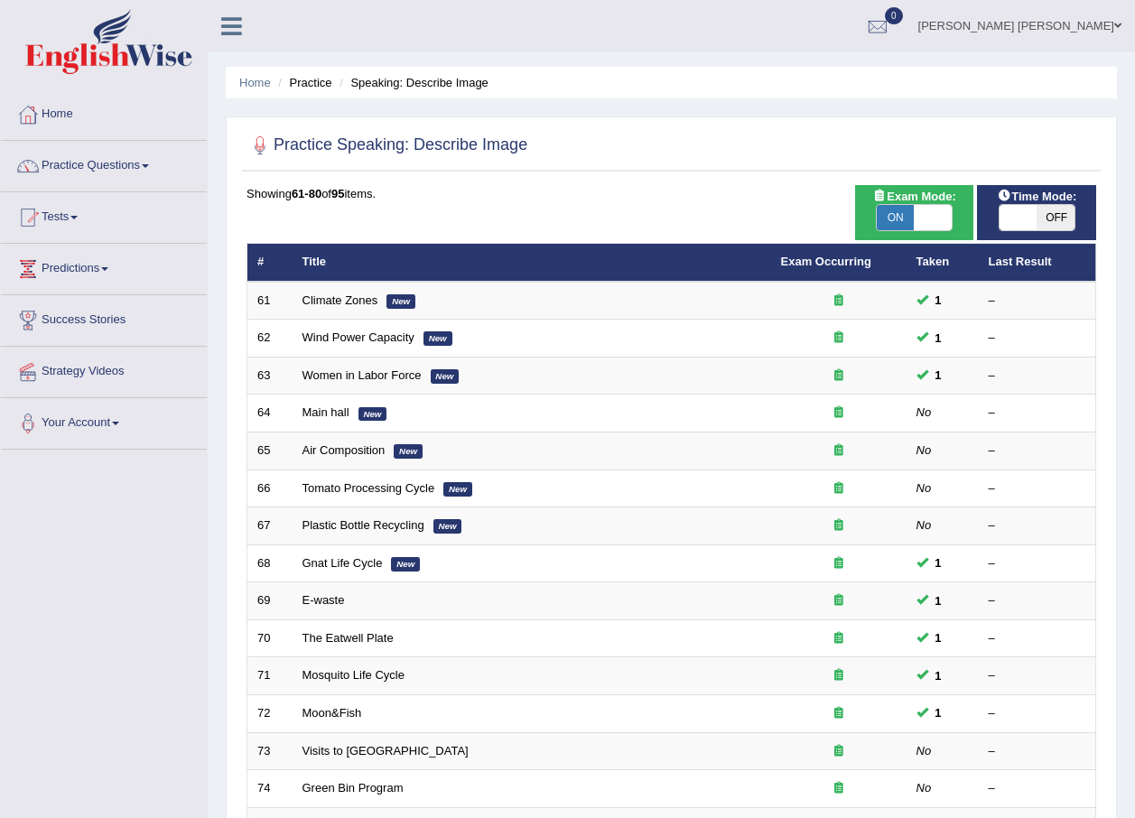
click at [1046, 219] on span "OFF" at bounding box center [1055, 217] width 38 height 25
checkbox input "true"
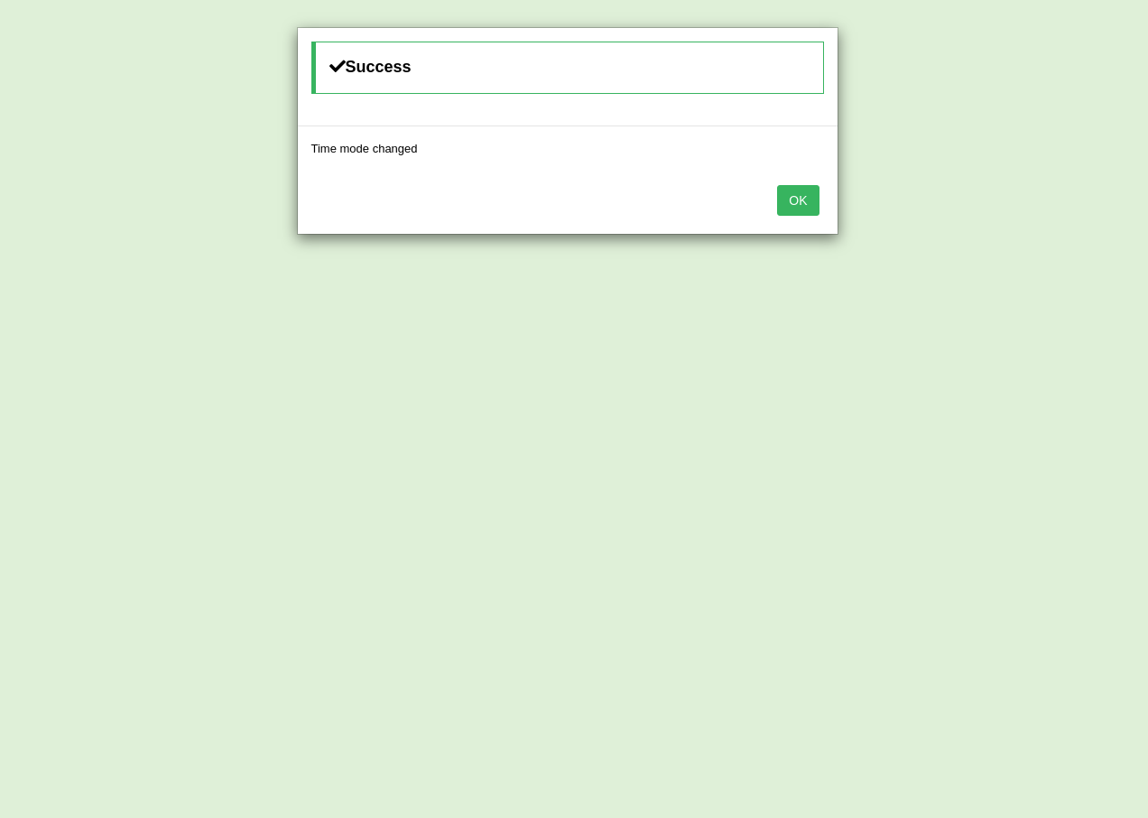
click at [804, 197] on button "OK" at bounding box center [798, 200] width 42 height 31
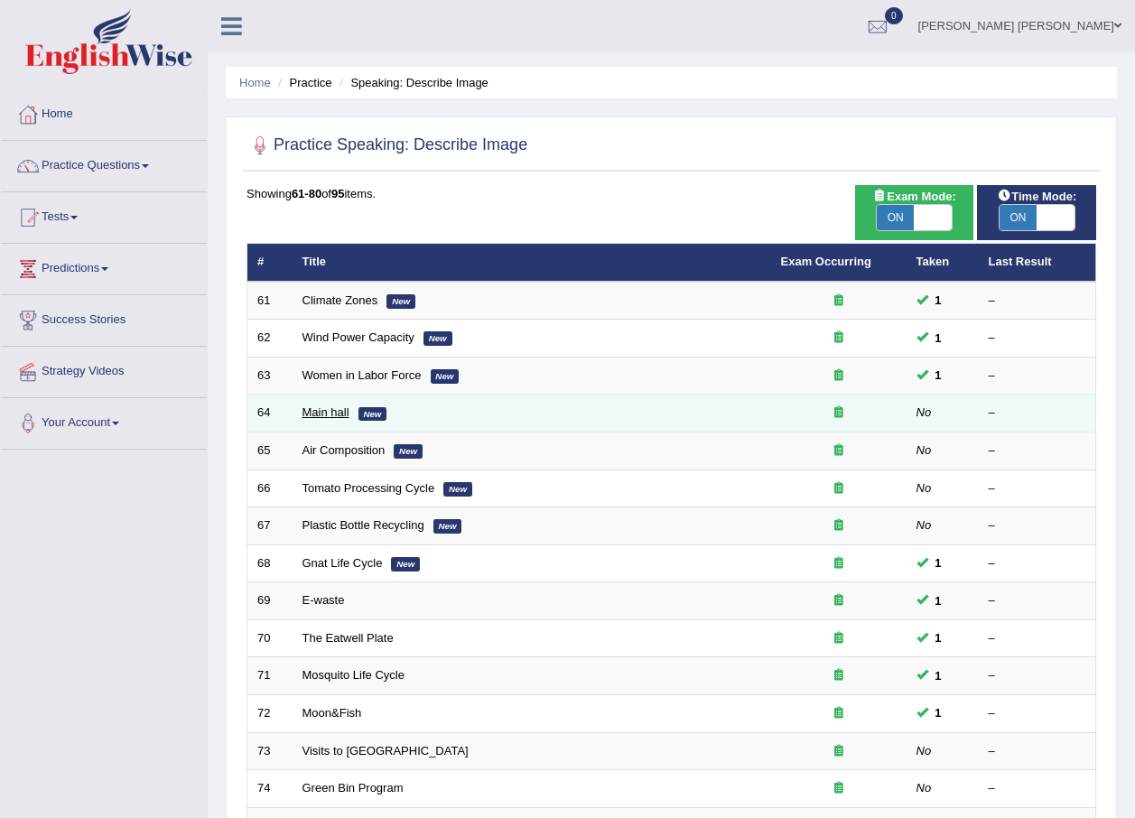
click at [346, 409] on link "Main hall" at bounding box center [325, 412] width 47 height 14
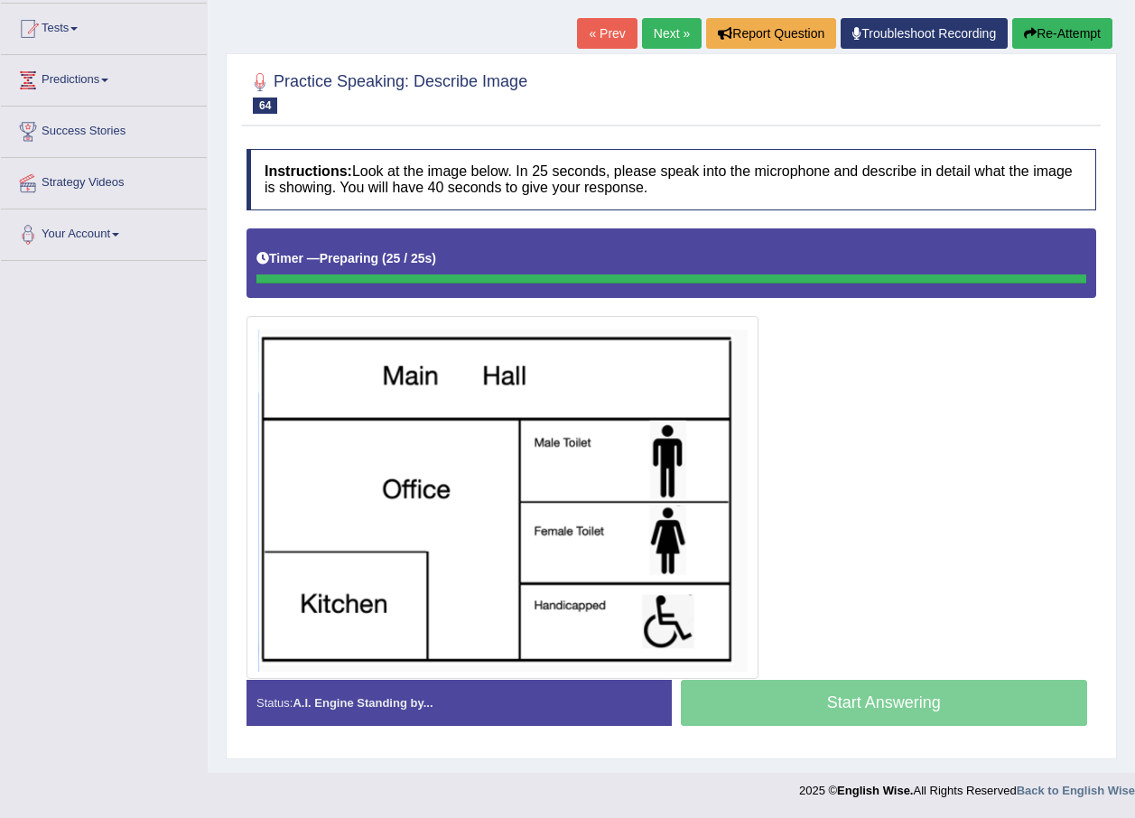
scroll to position [189, 0]
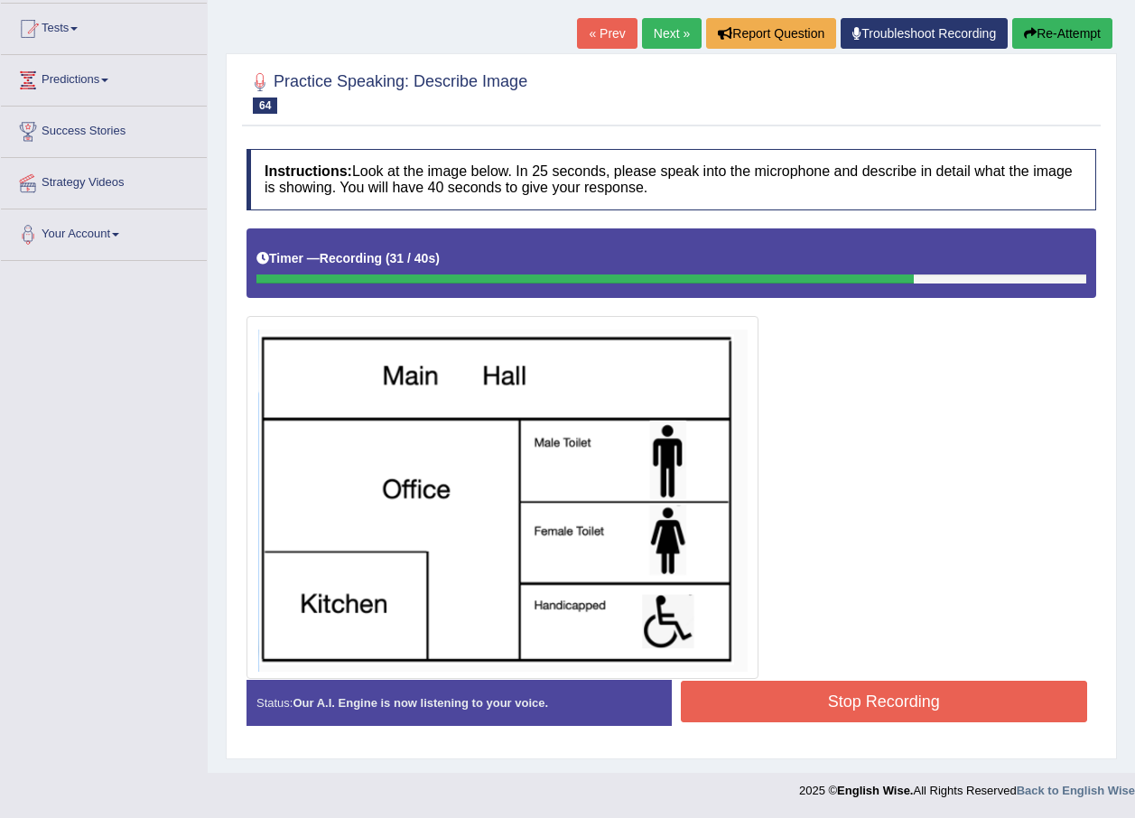
click at [1026, 686] on button "Stop Recording" at bounding box center [884, 702] width 407 height 42
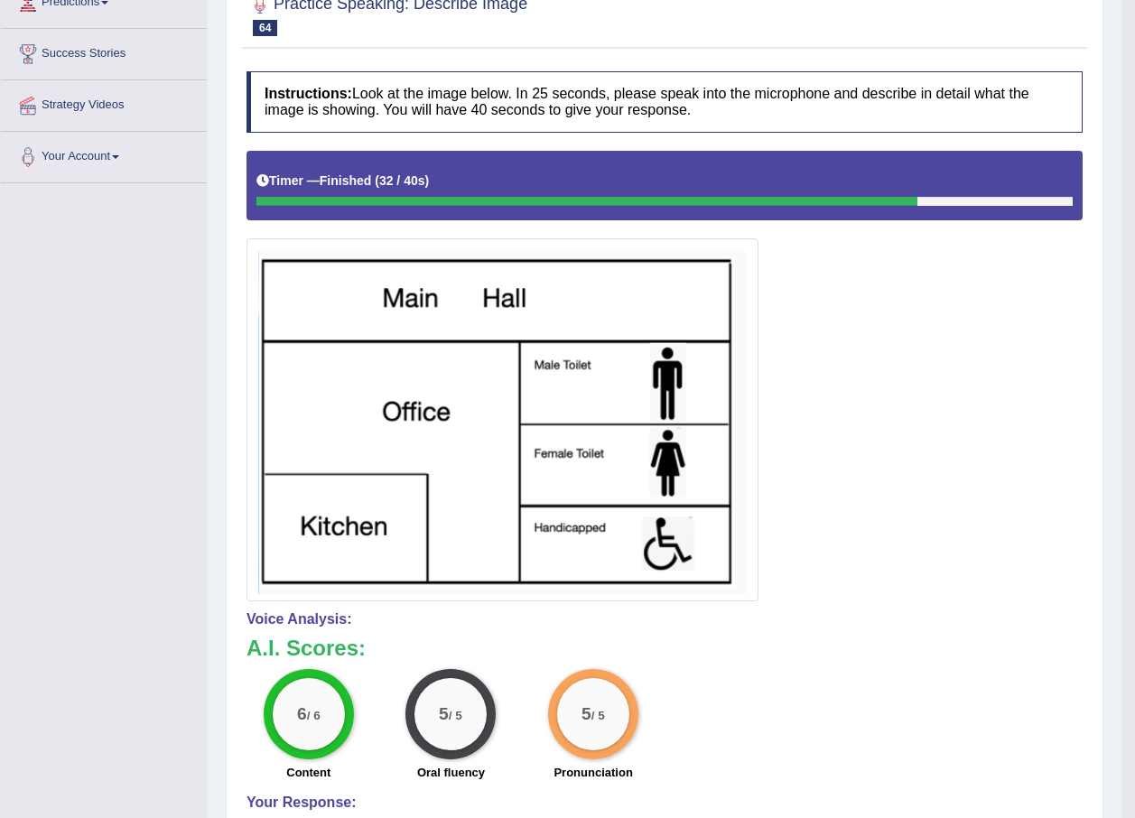
scroll to position [56, 0]
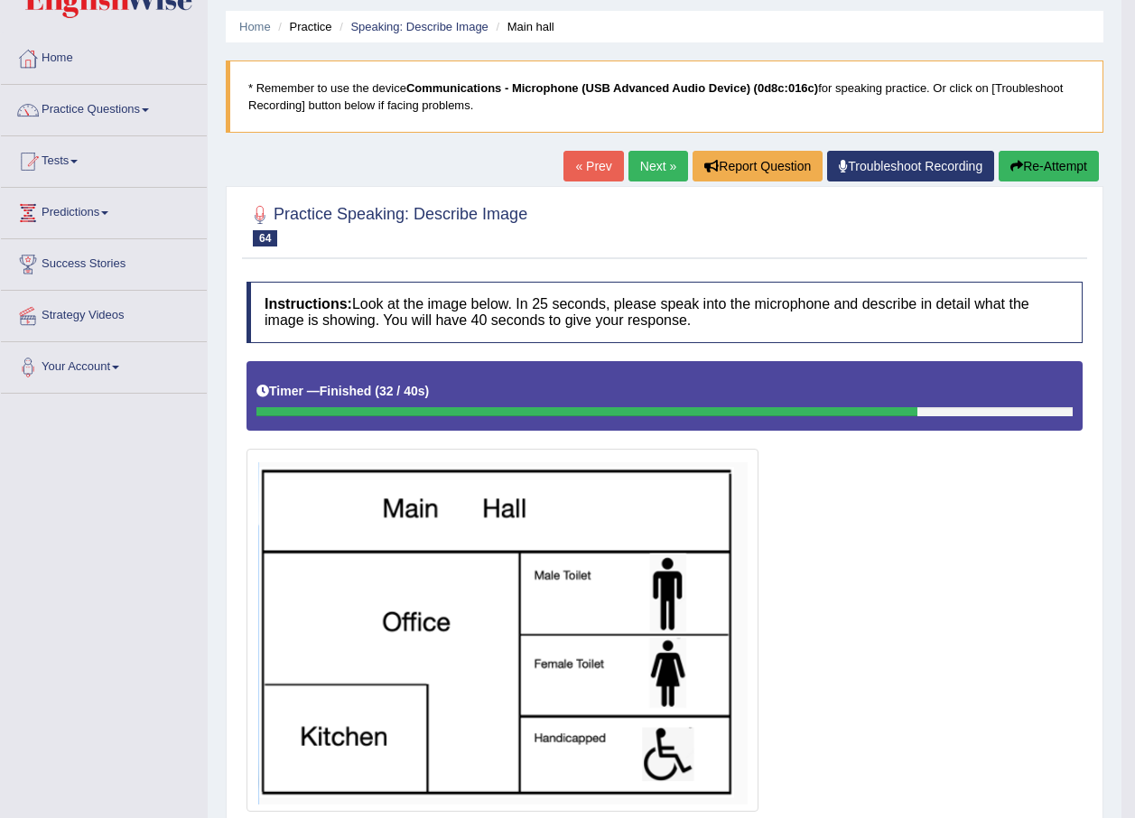
click at [1045, 163] on button "Re-Attempt" at bounding box center [1049, 166] width 100 height 31
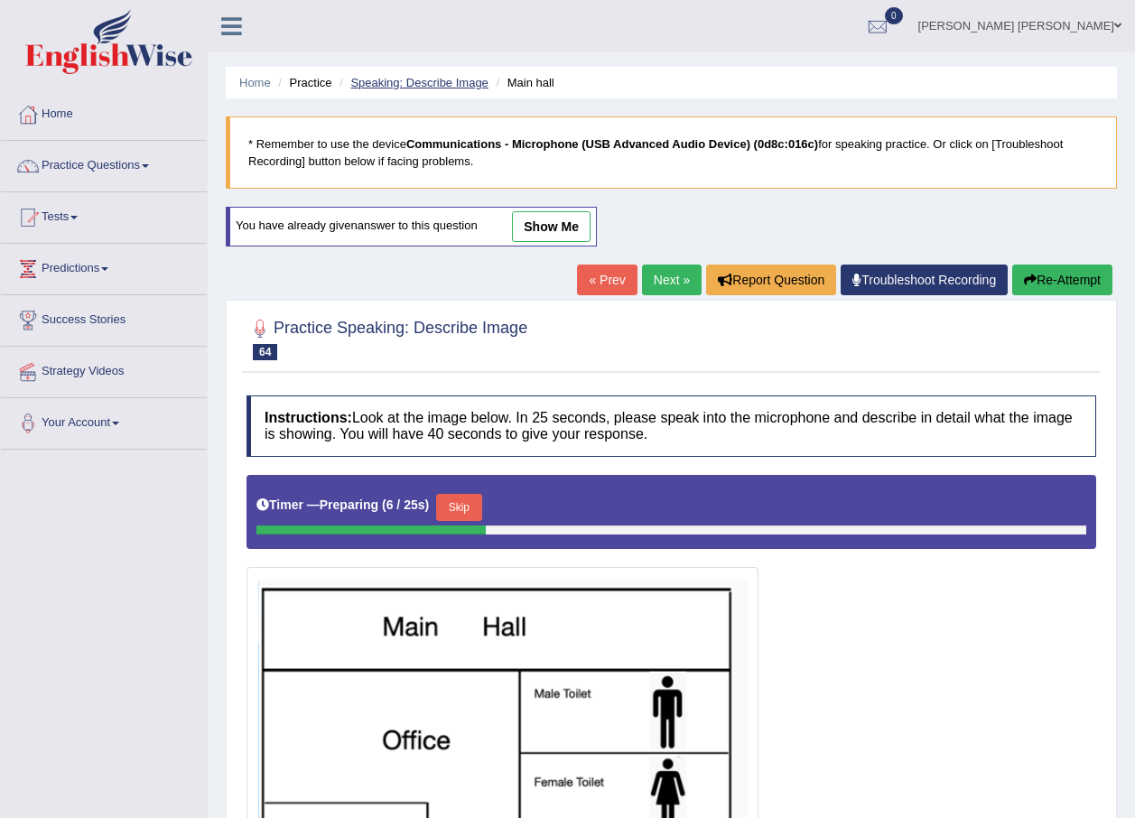
click at [457, 79] on link "Speaking: Describe Image" at bounding box center [418, 83] width 137 height 14
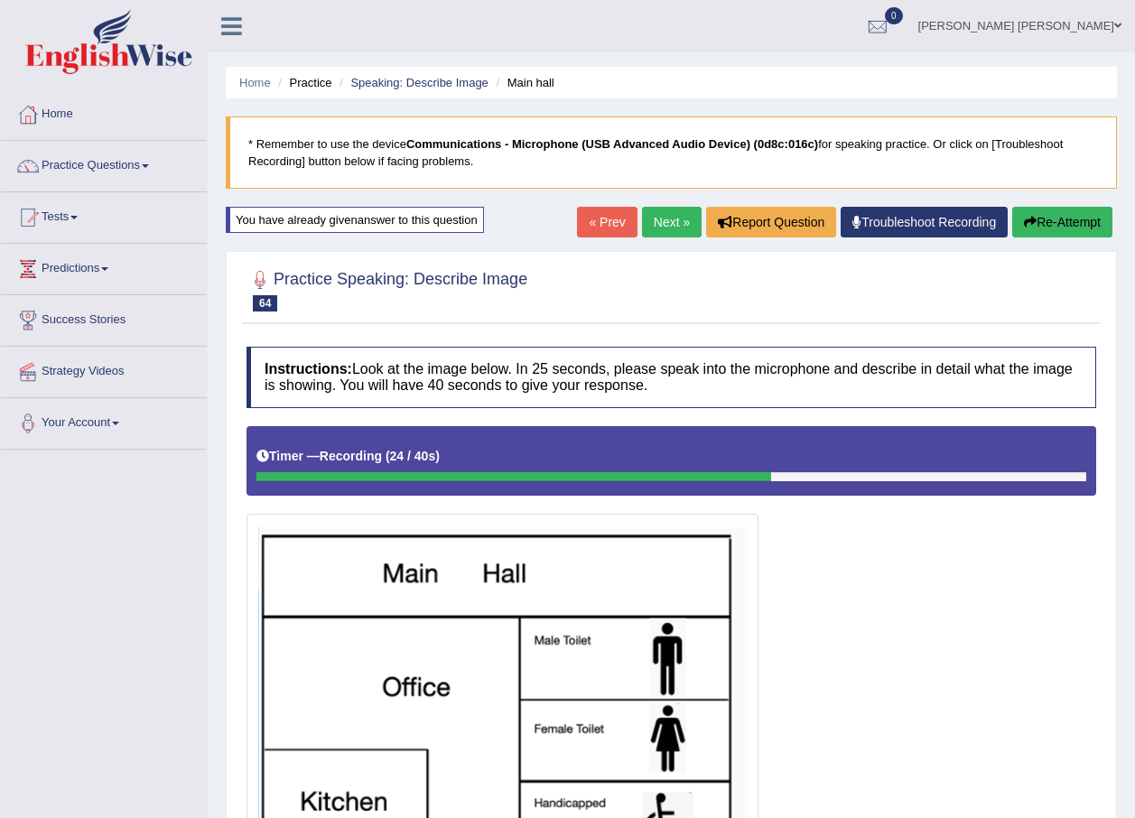
click at [1073, 206] on div "Home Practice Speaking: Describe Image Main hall * Remember to use the device C…" at bounding box center [671, 485] width 927 height 971
click at [1073, 222] on button "Re-Attempt" at bounding box center [1062, 222] width 100 height 31
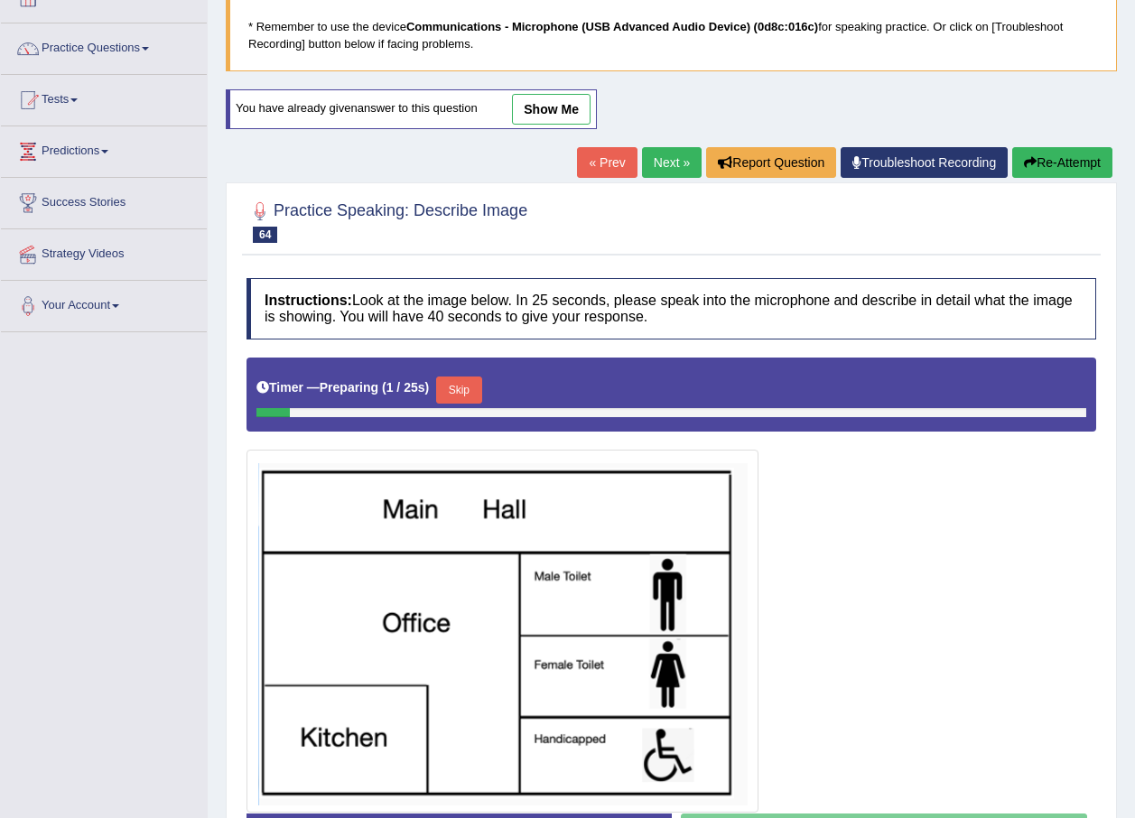
scroll to position [251, 0]
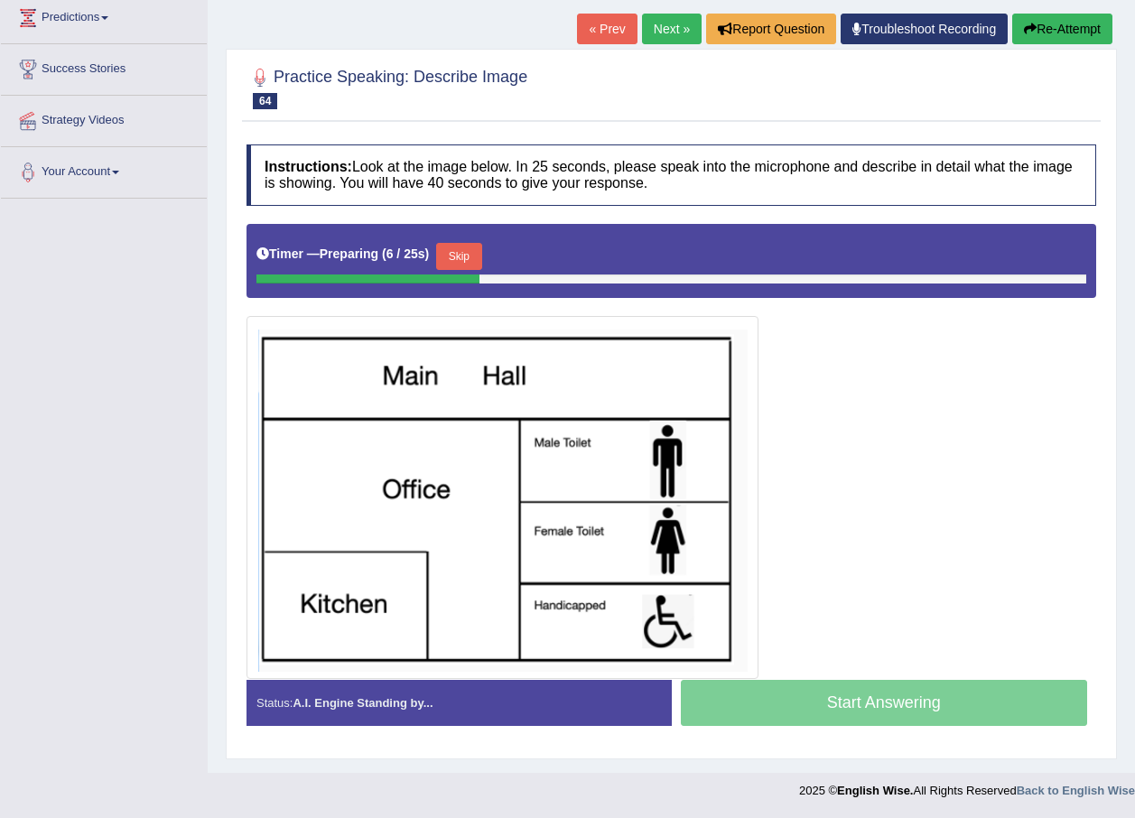
click at [665, 29] on link "Next »" at bounding box center [672, 29] width 60 height 31
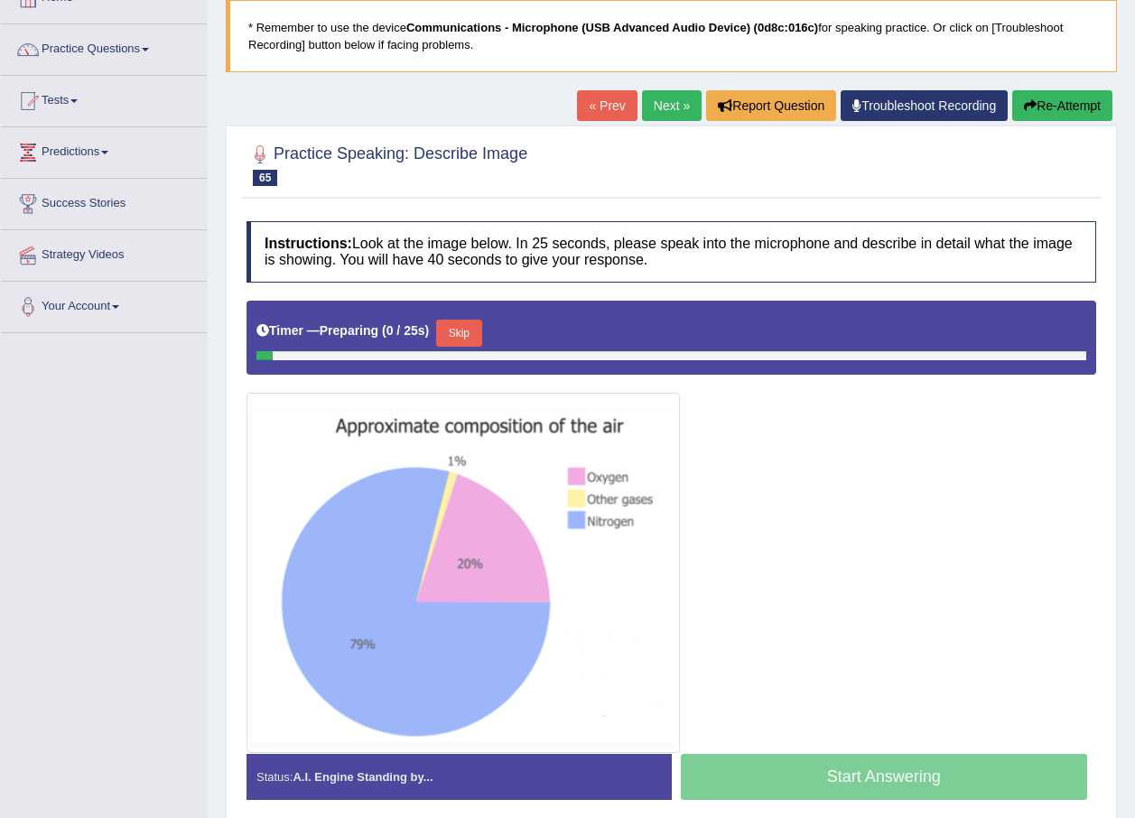
scroll to position [191, 0]
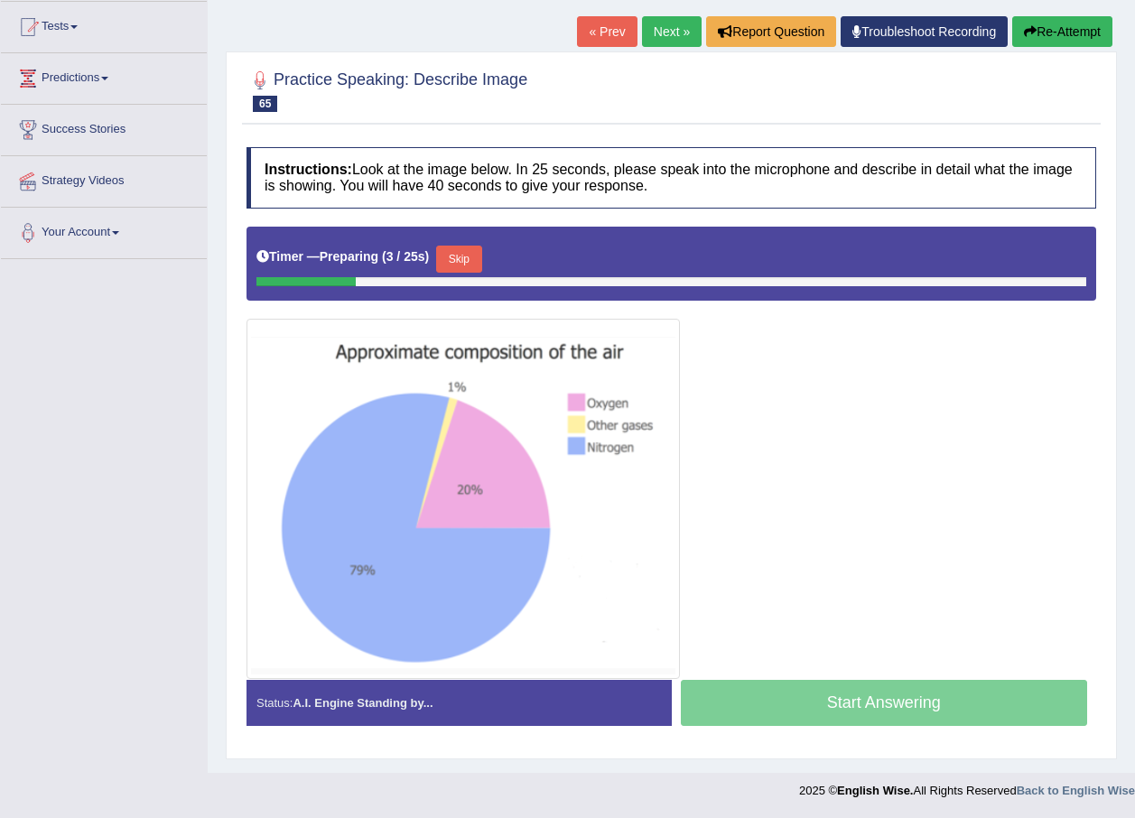
click at [612, 33] on link "« Prev" at bounding box center [607, 31] width 60 height 31
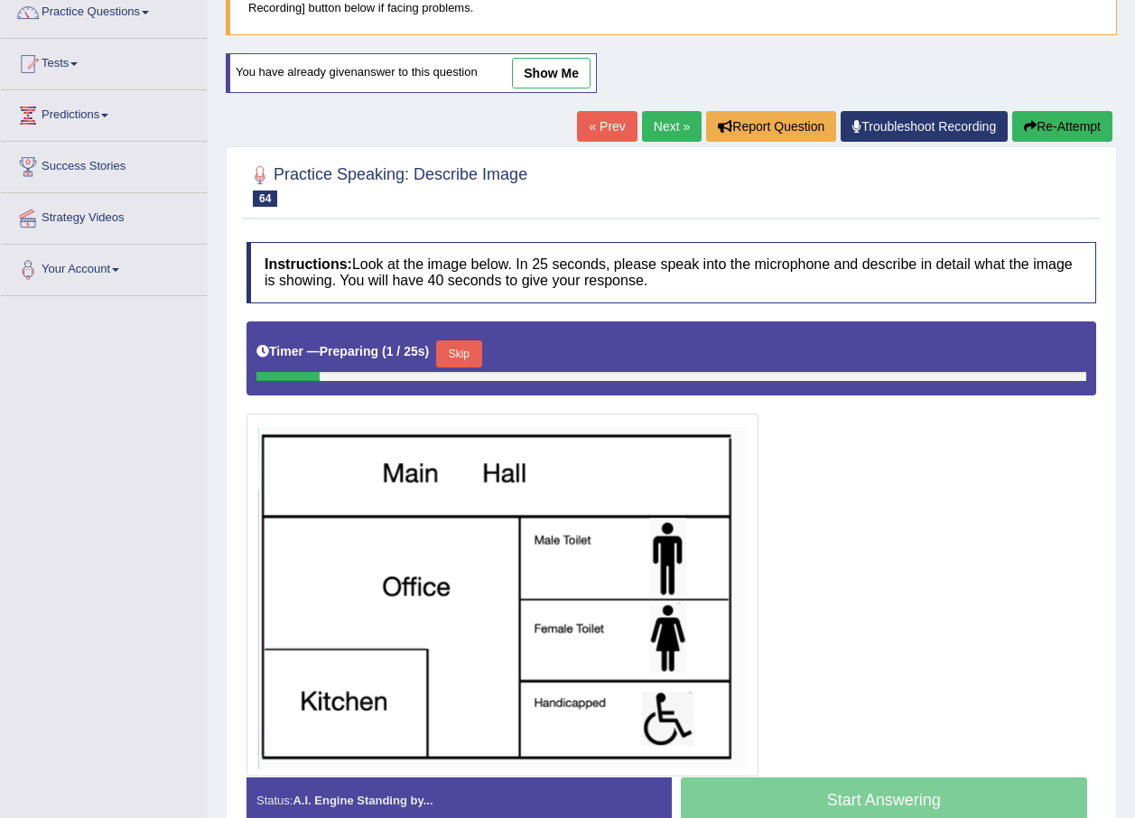
scroll to position [251, 0]
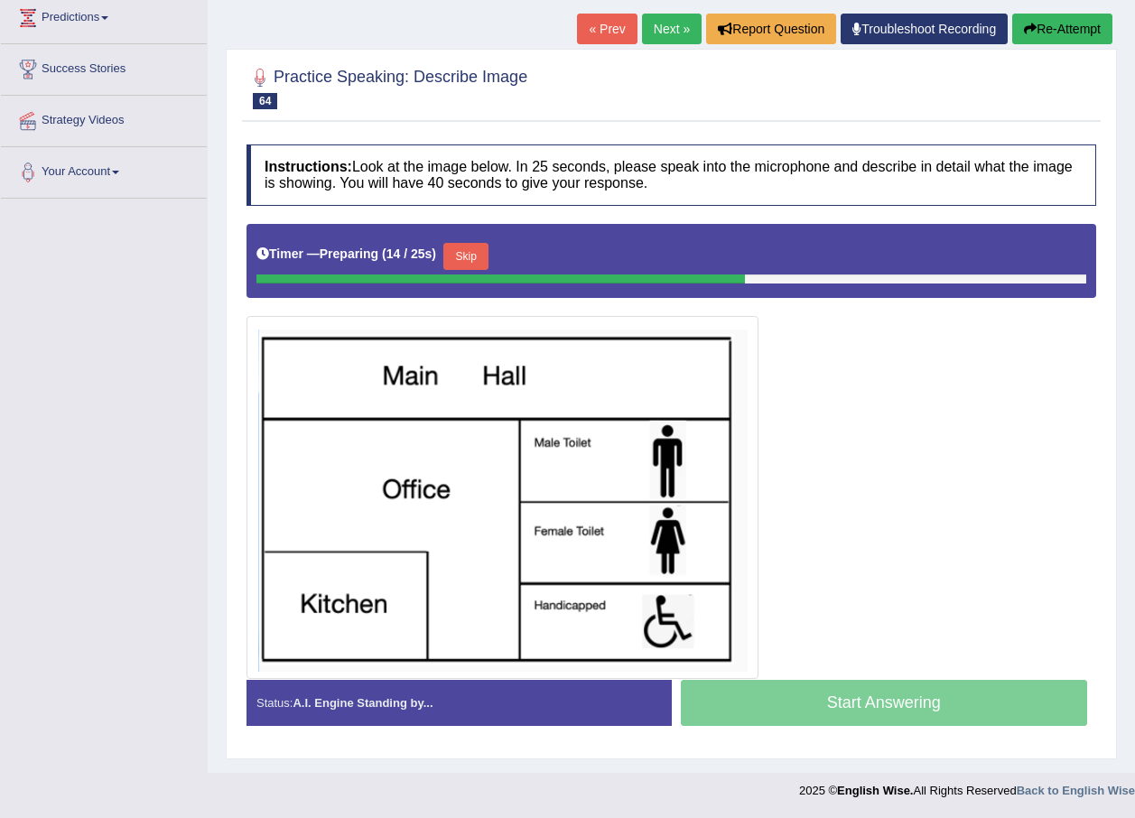
click at [478, 253] on button "Skip" at bounding box center [465, 256] width 45 height 27
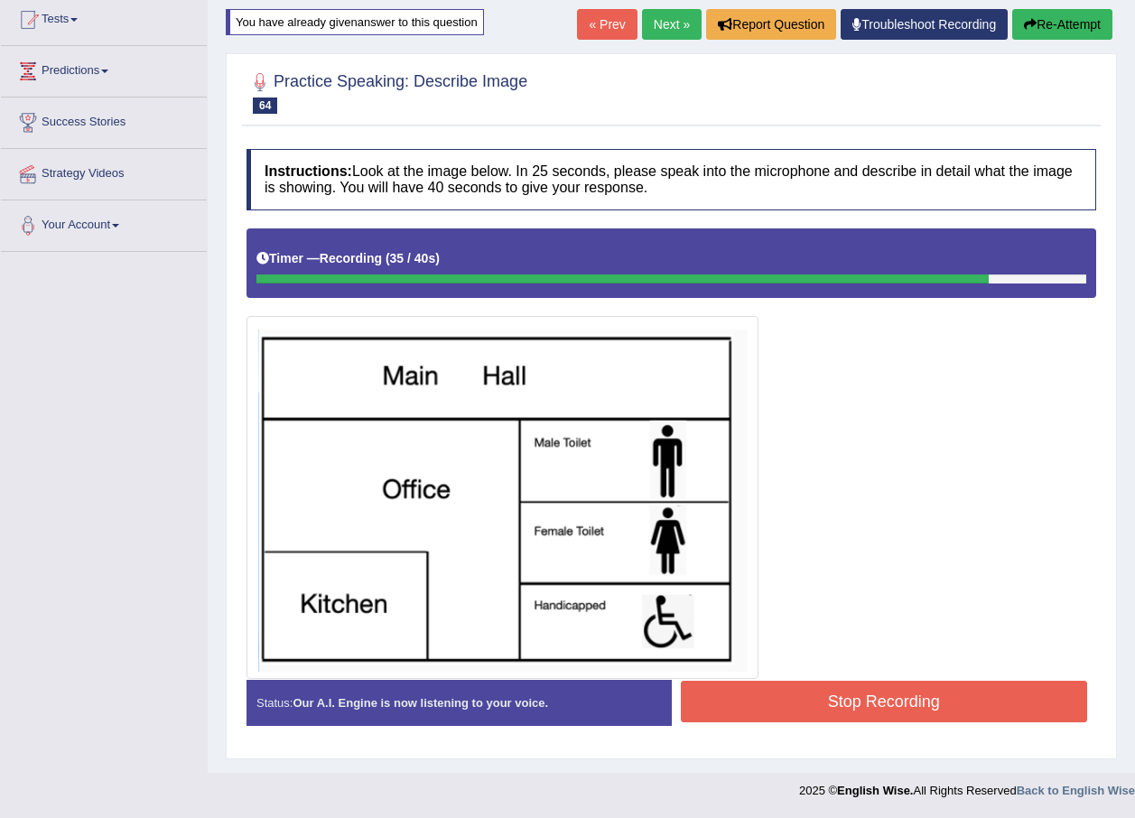
click at [1036, 691] on button "Stop Recording" at bounding box center [884, 702] width 407 height 42
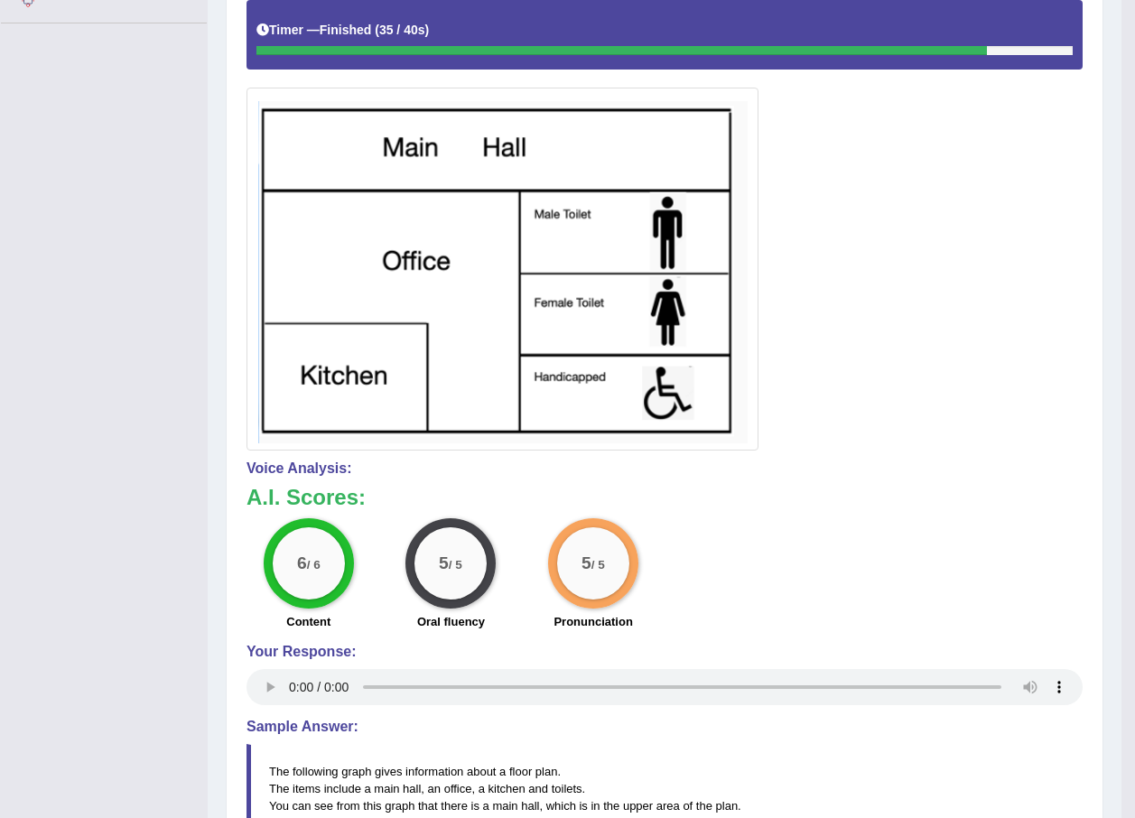
scroll to position [0, 0]
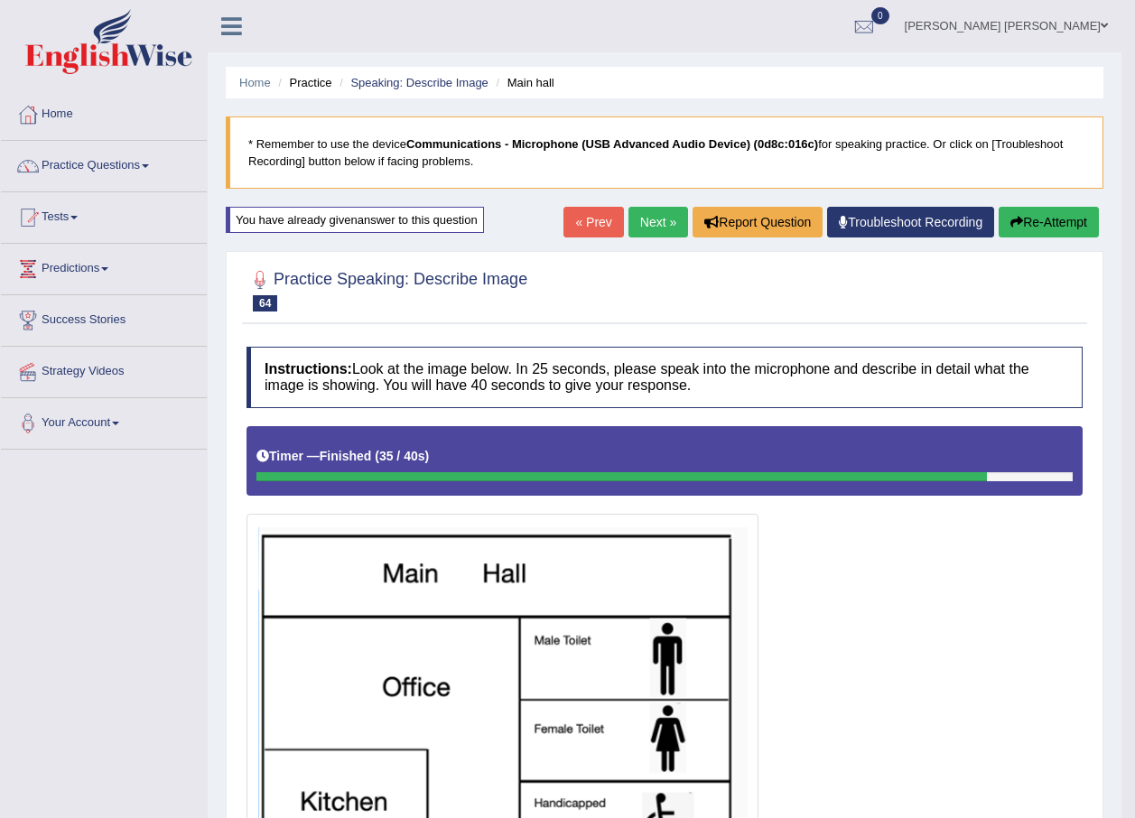
click at [646, 224] on link "Next »" at bounding box center [658, 222] width 60 height 31
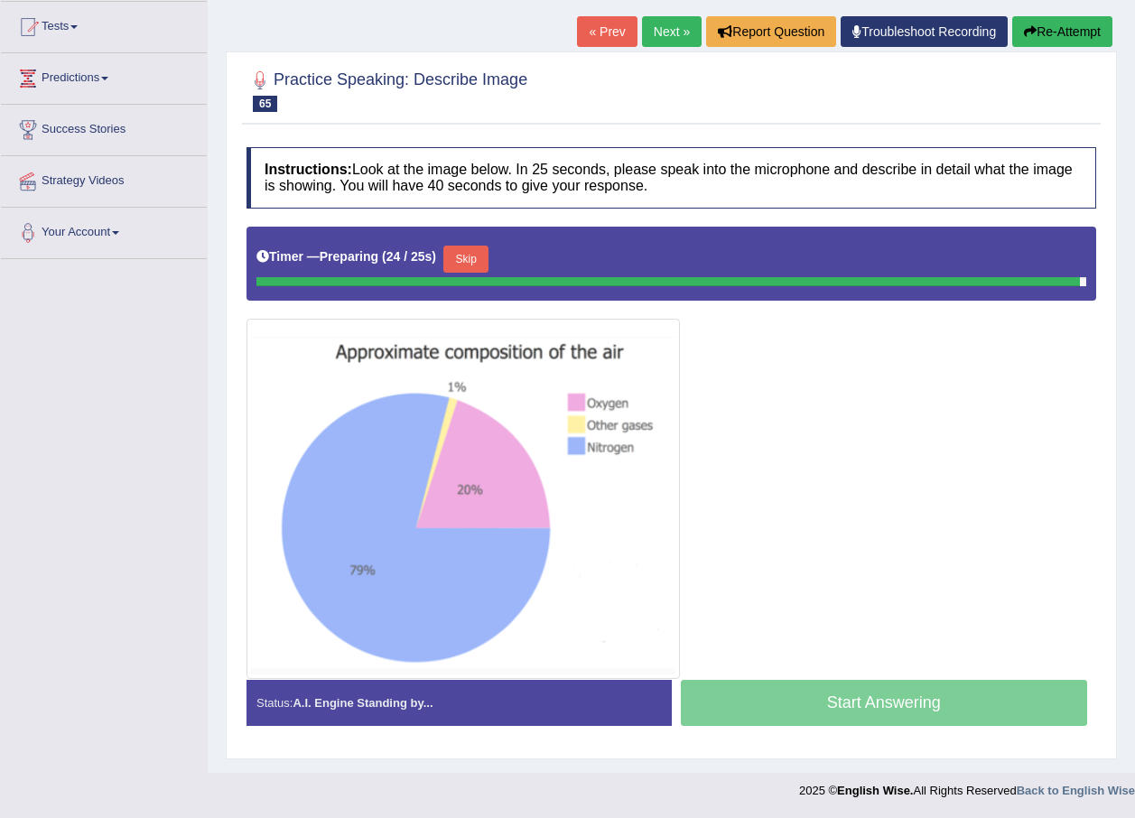
scroll to position [186, 0]
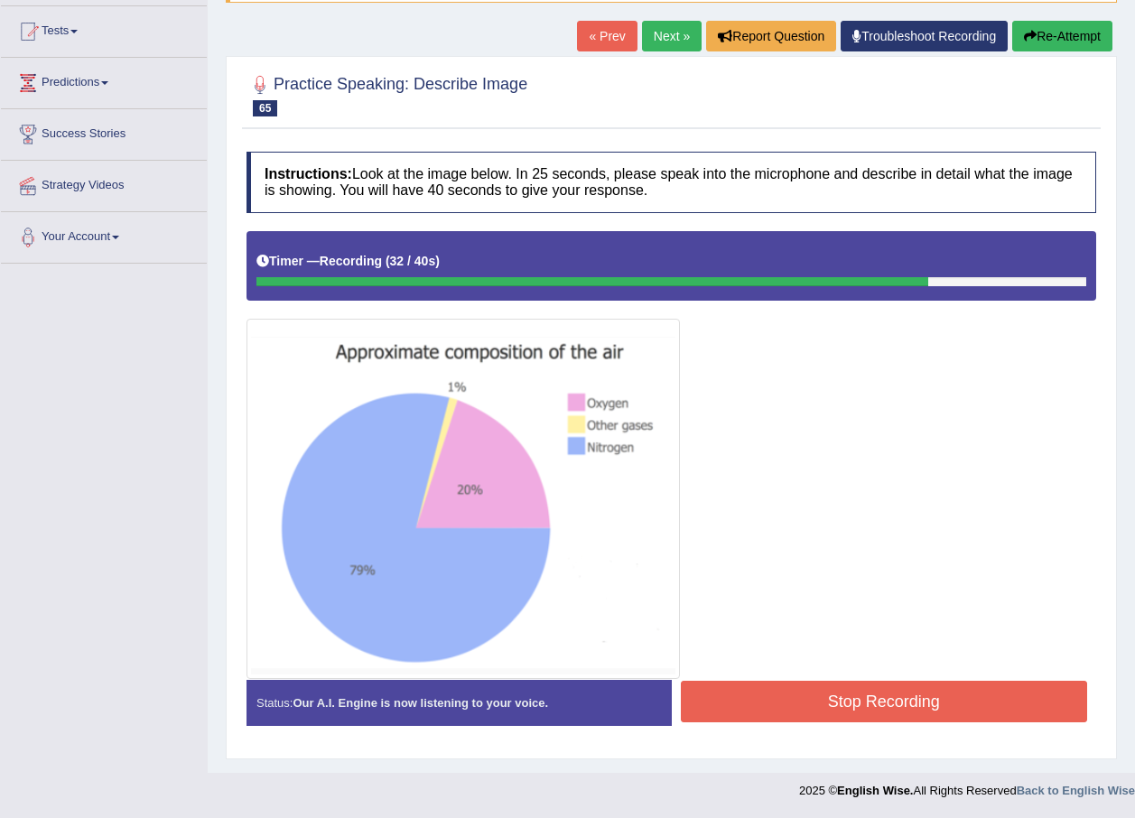
click at [1010, 708] on button "Stop Recording" at bounding box center [884, 702] width 407 height 42
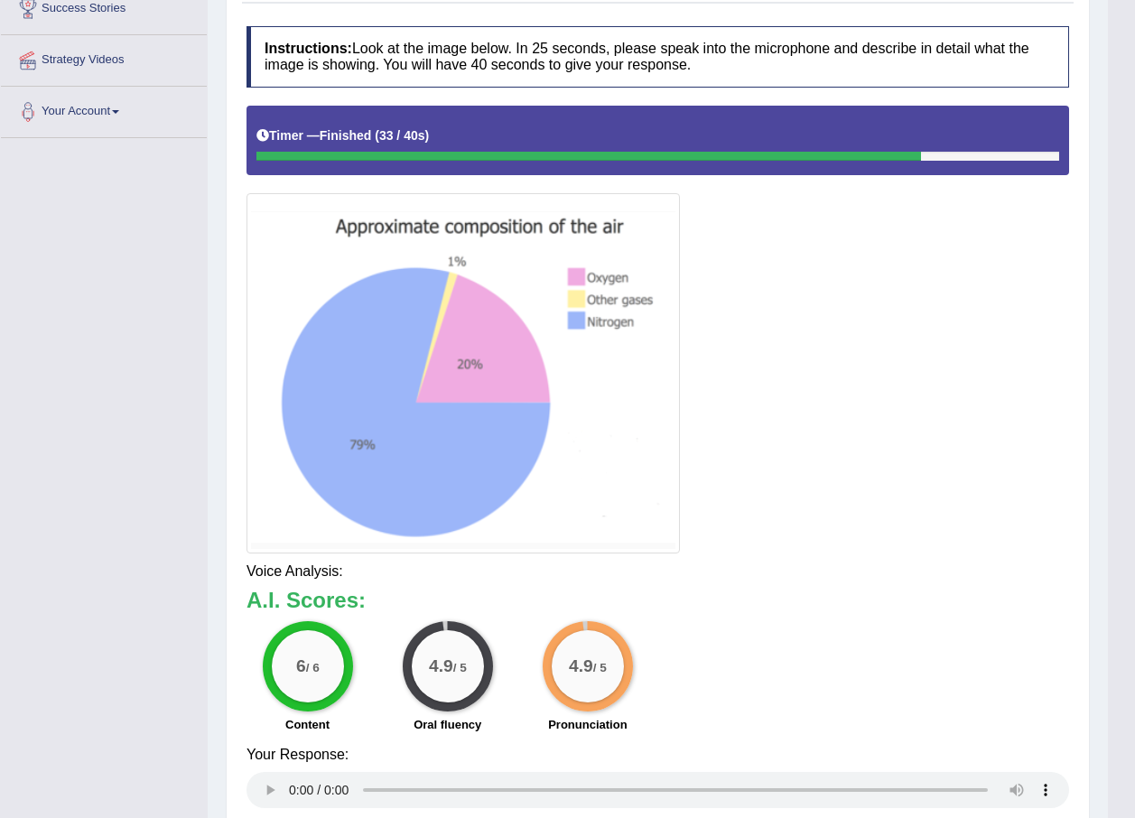
scroll to position [414, 0]
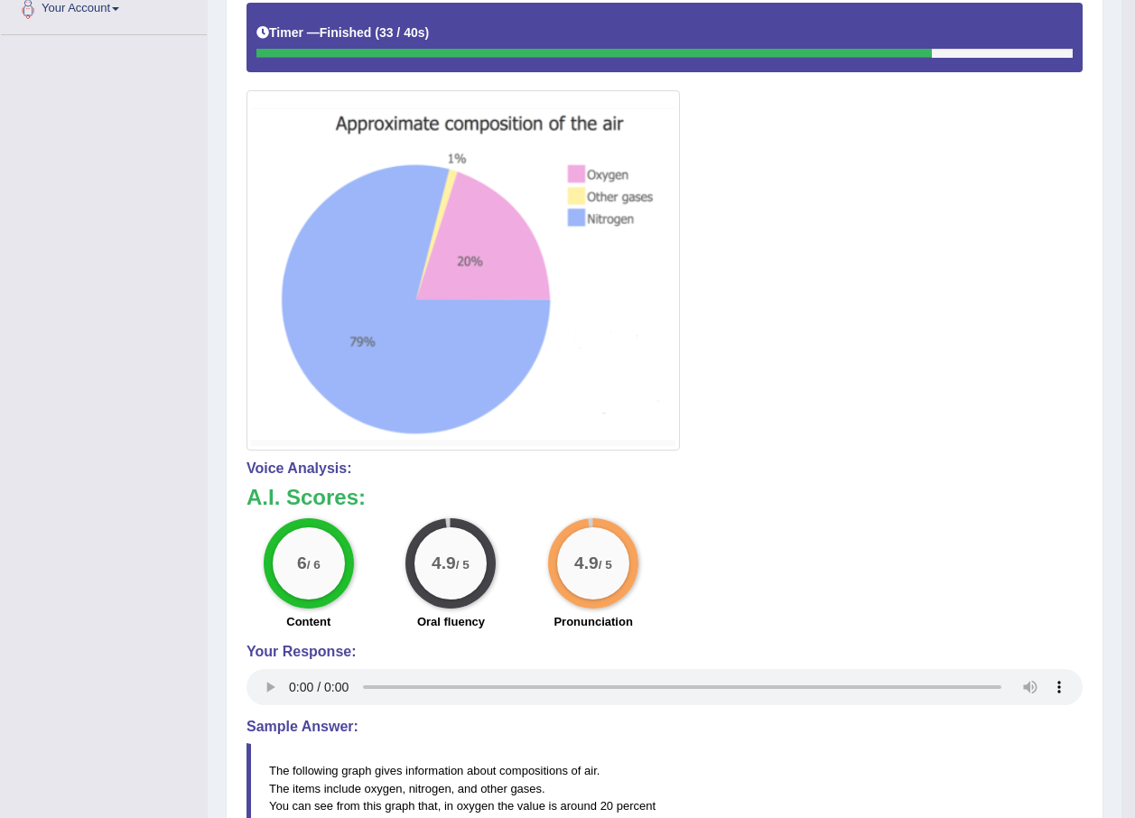
click at [269, 676] on div "Your Response:" at bounding box center [664, 677] width 836 height 66
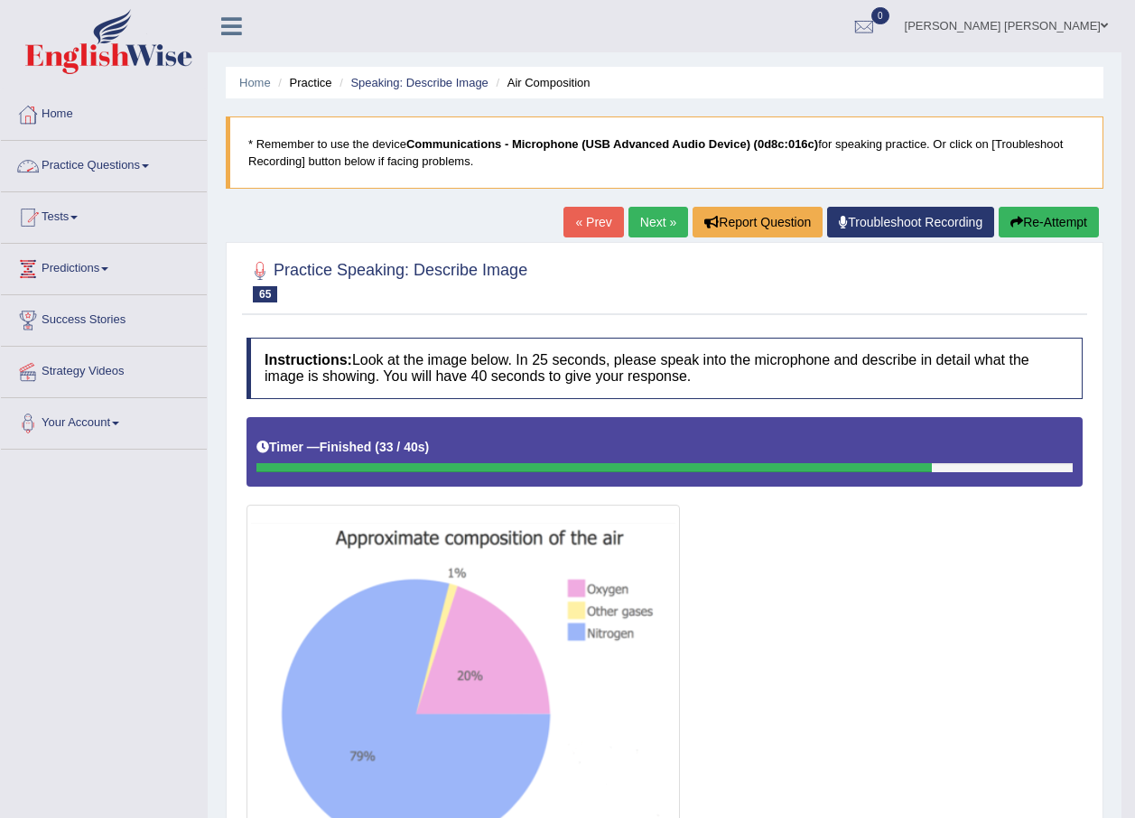
click at [647, 220] on link "Next »" at bounding box center [658, 222] width 60 height 31
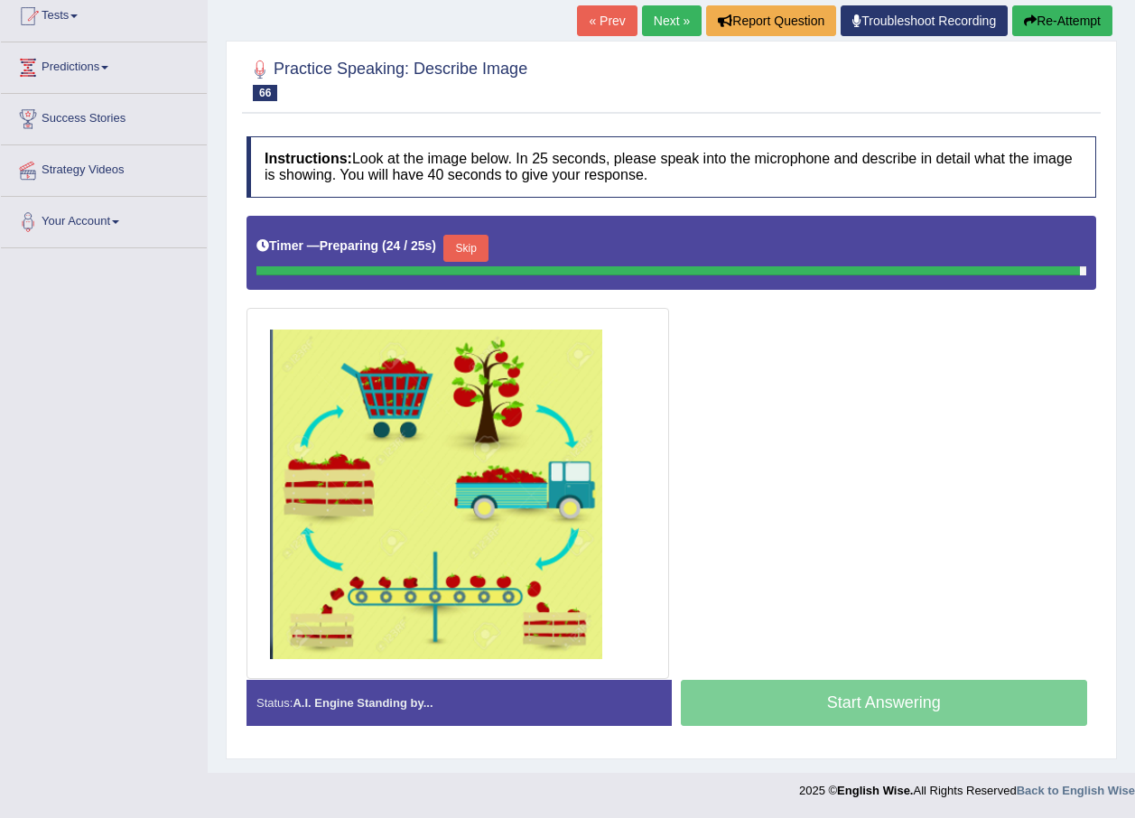
scroll to position [197, 0]
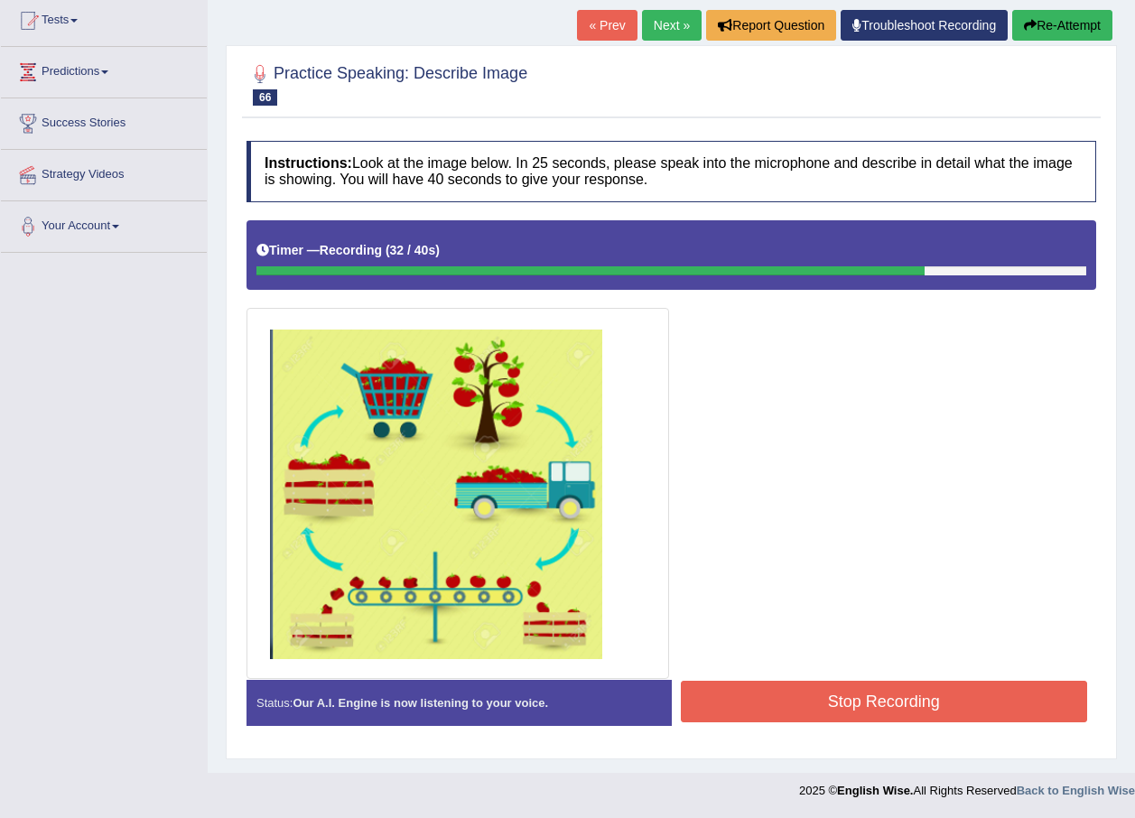
click at [1012, 706] on button "Stop Recording" at bounding box center [884, 702] width 407 height 42
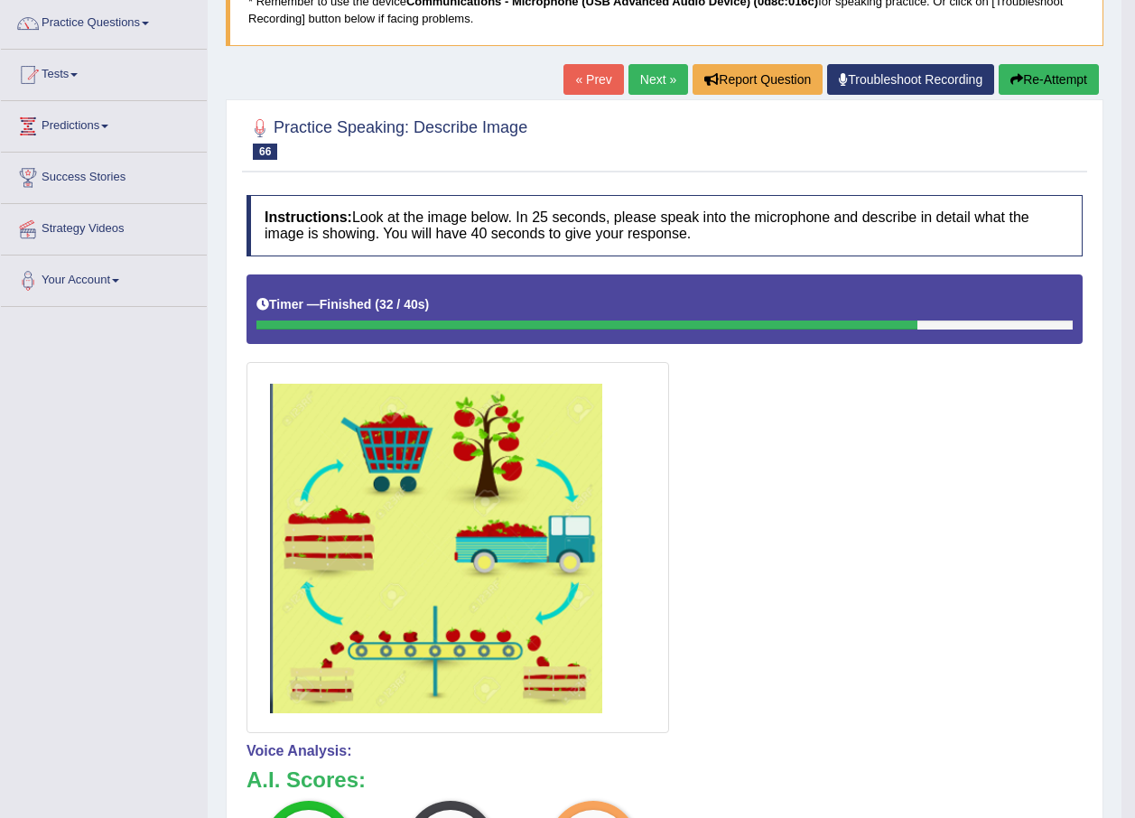
scroll to position [55, 0]
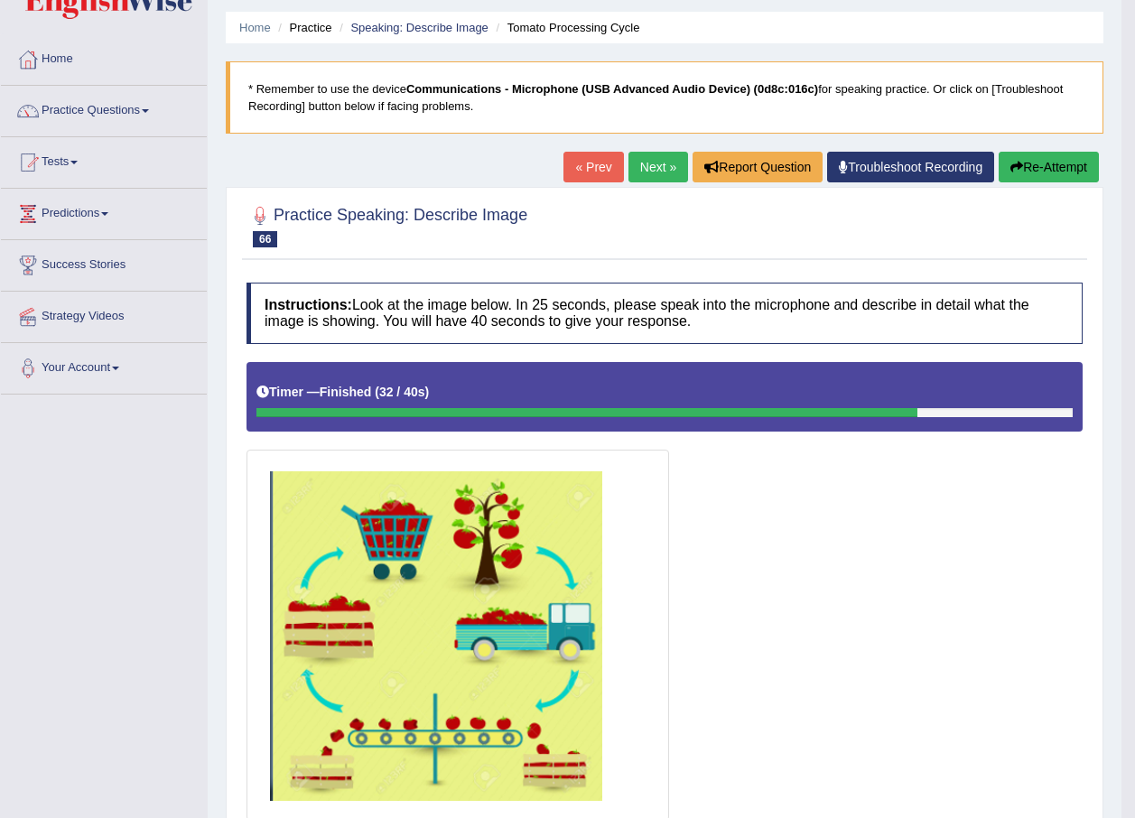
click at [1054, 163] on button "Re-Attempt" at bounding box center [1049, 167] width 100 height 31
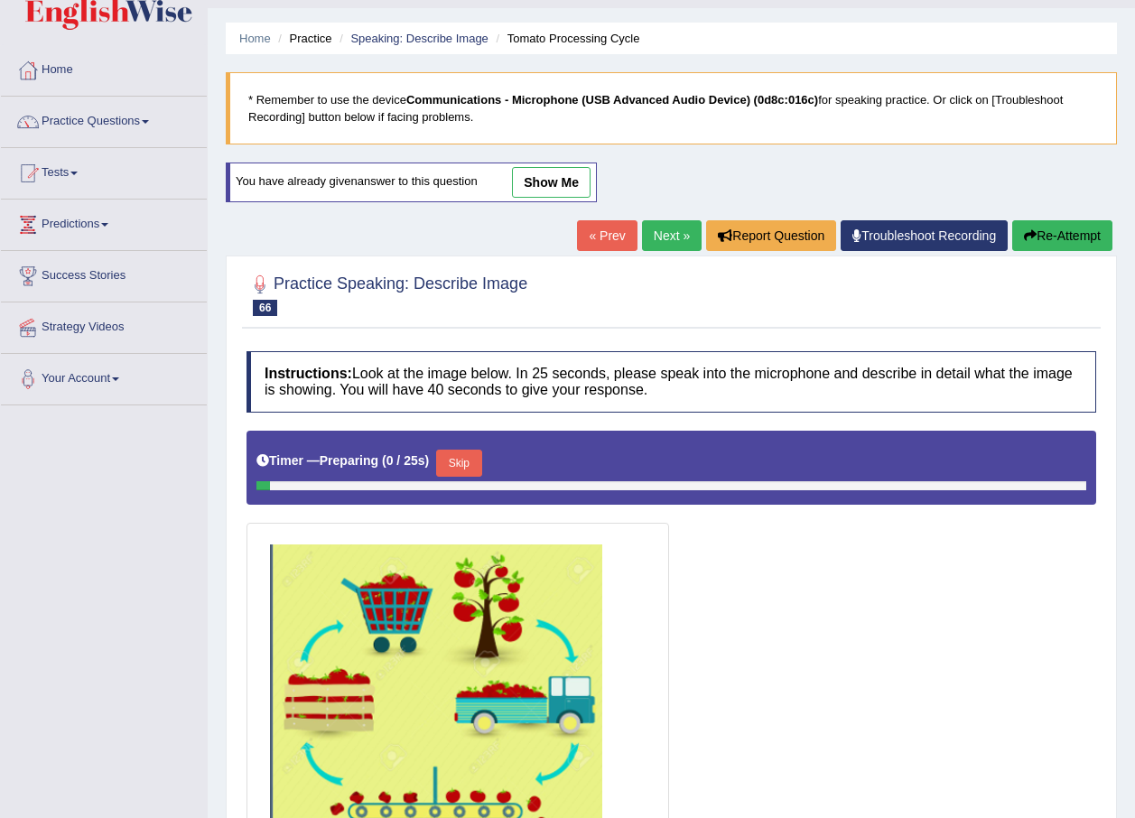
scroll to position [259, 0]
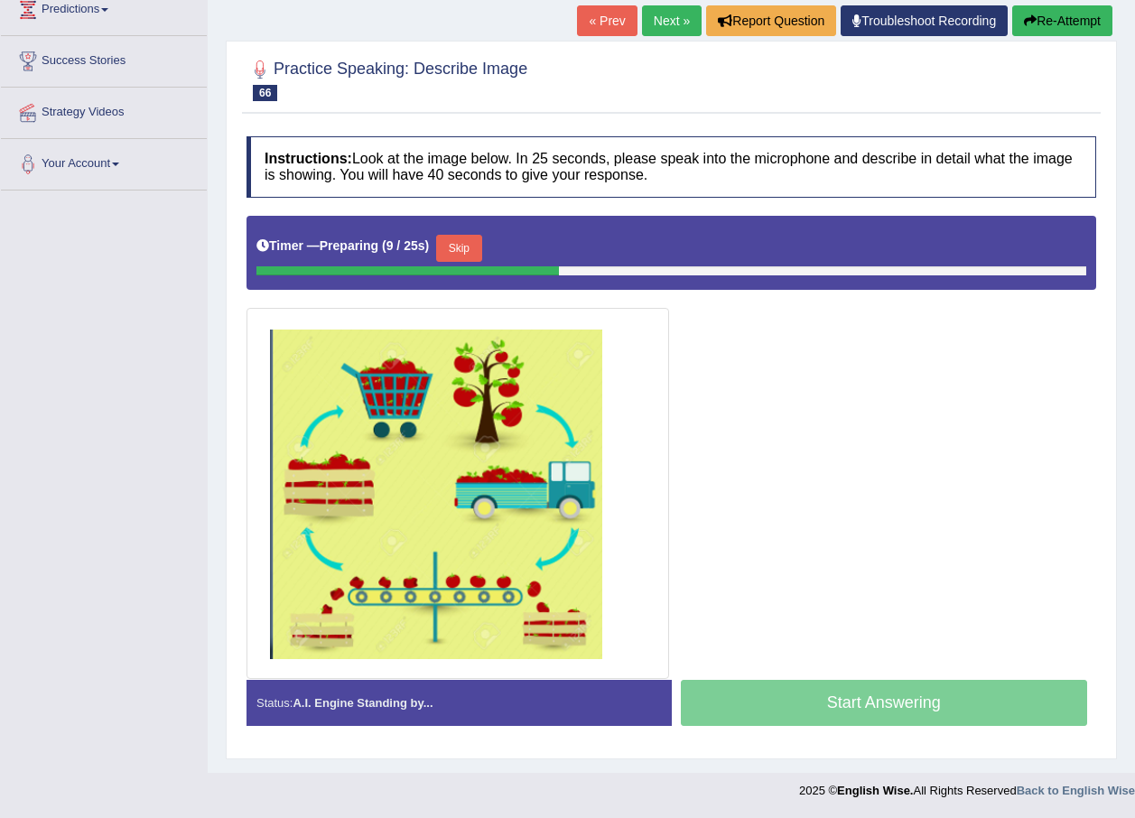
click at [463, 242] on button "Skip" at bounding box center [458, 248] width 45 height 27
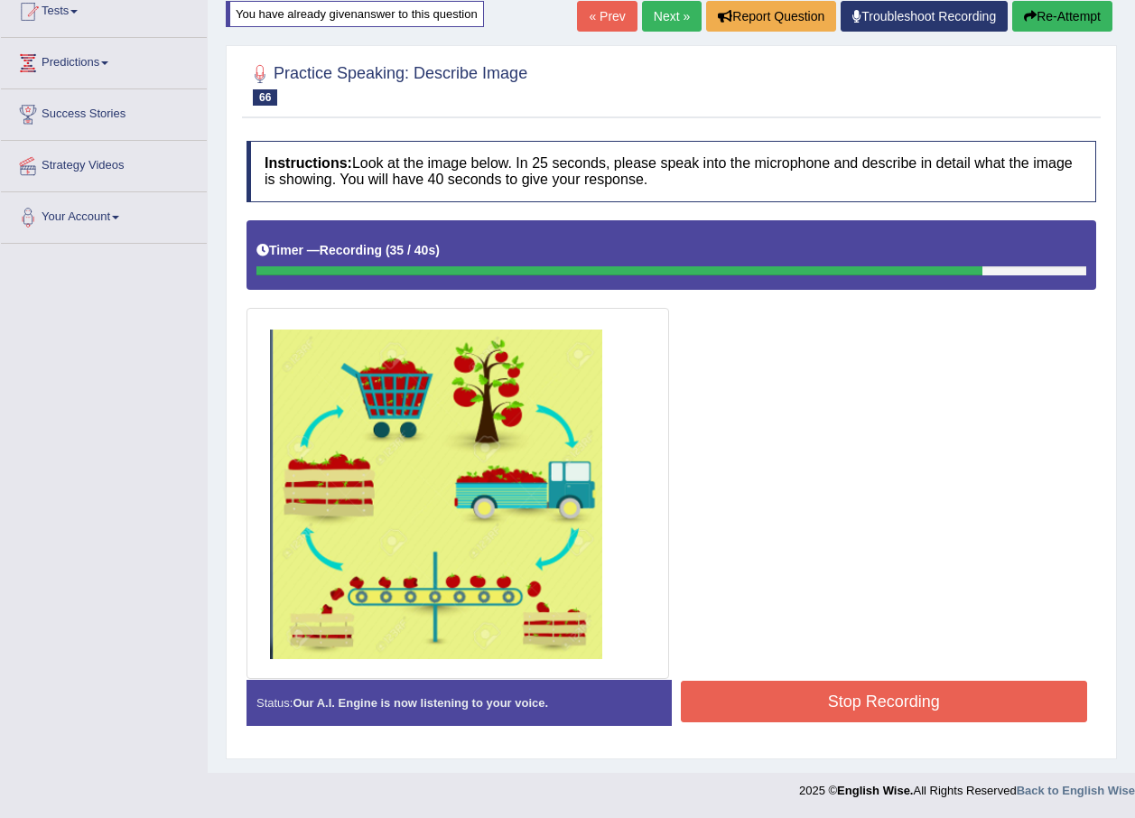
click at [1028, 17] on icon "button" at bounding box center [1030, 16] width 13 height 13
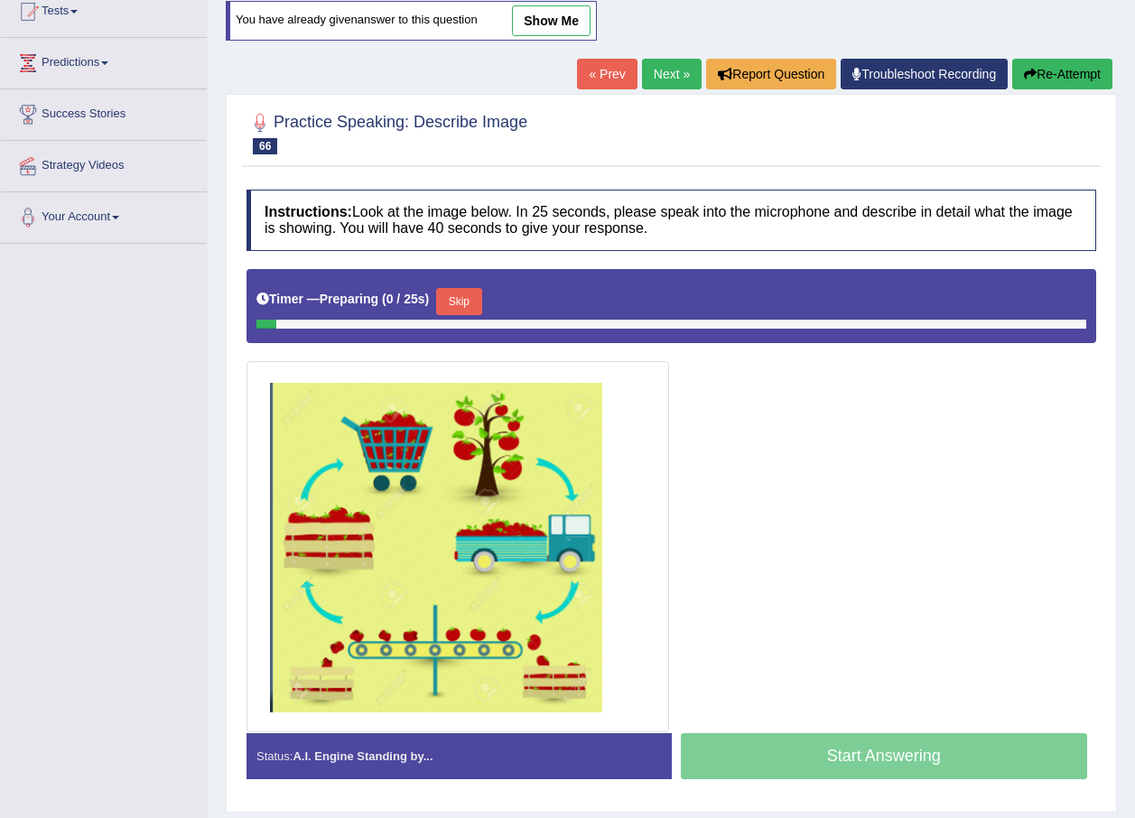
scroll to position [259, 0]
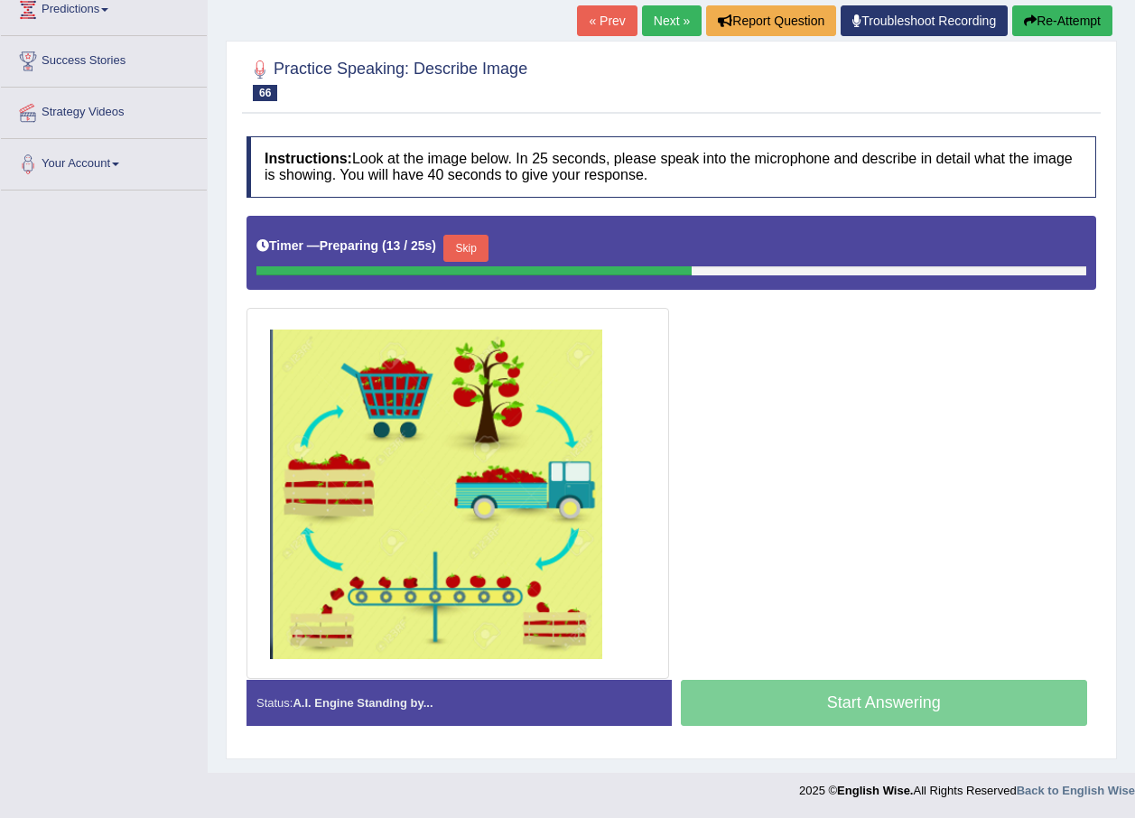
click at [1030, 32] on button "Re-Attempt" at bounding box center [1062, 20] width 100 height 31
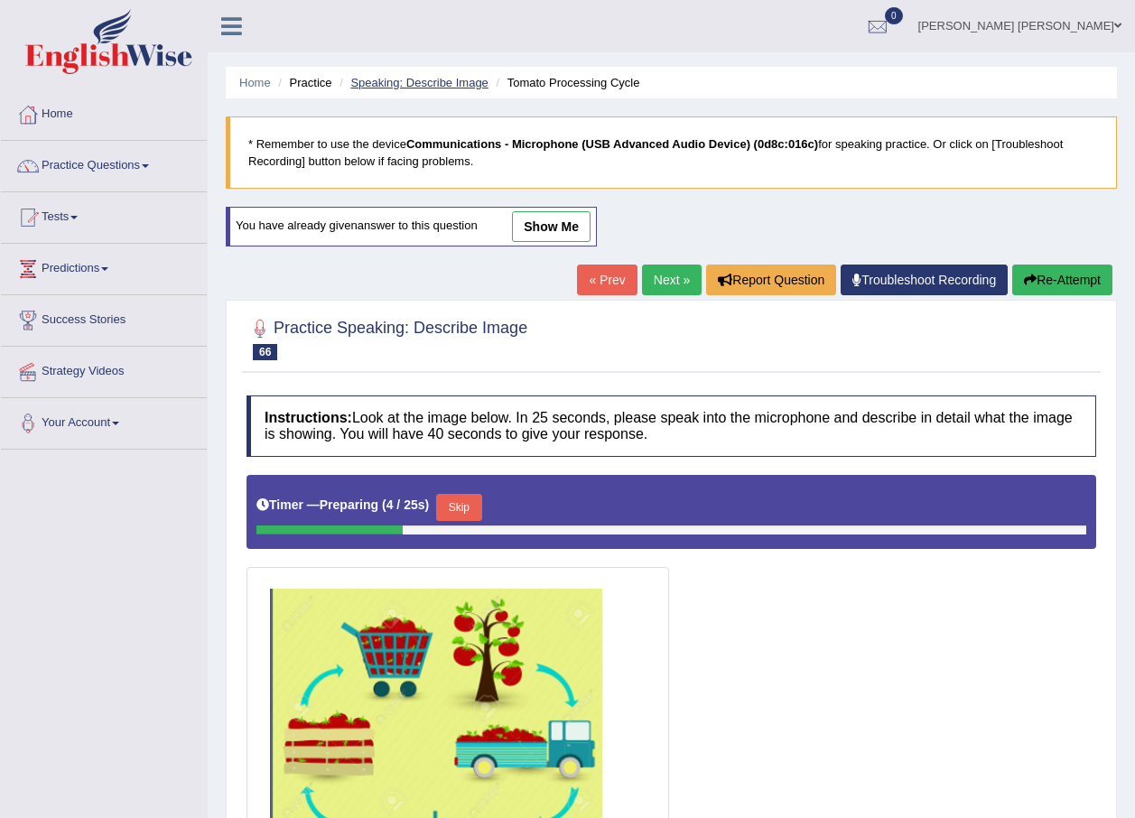
click at [386, 87] on link "Speaking: Describe Image" at bounding box center [418, 83] width 137 height 14
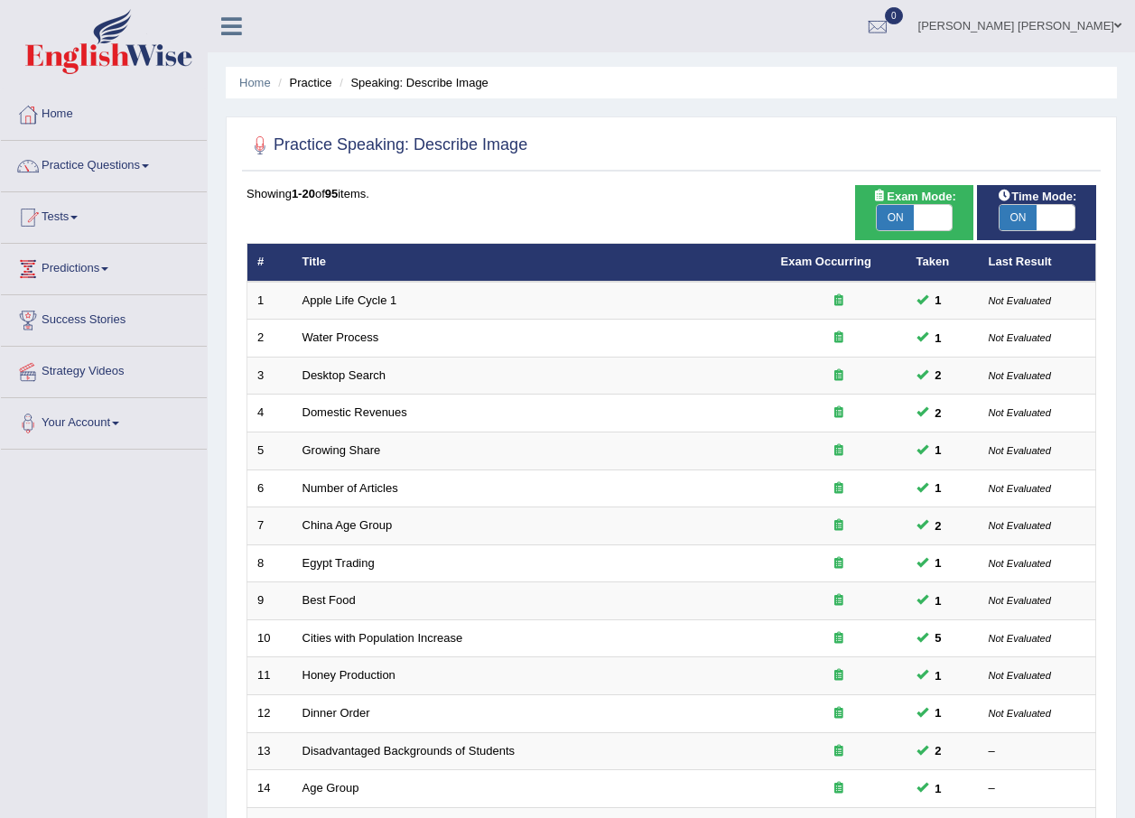
click at [1033, 207] on span "ON" at bounding box center [1018, 217] width 38 height 25
checkbox input "false"
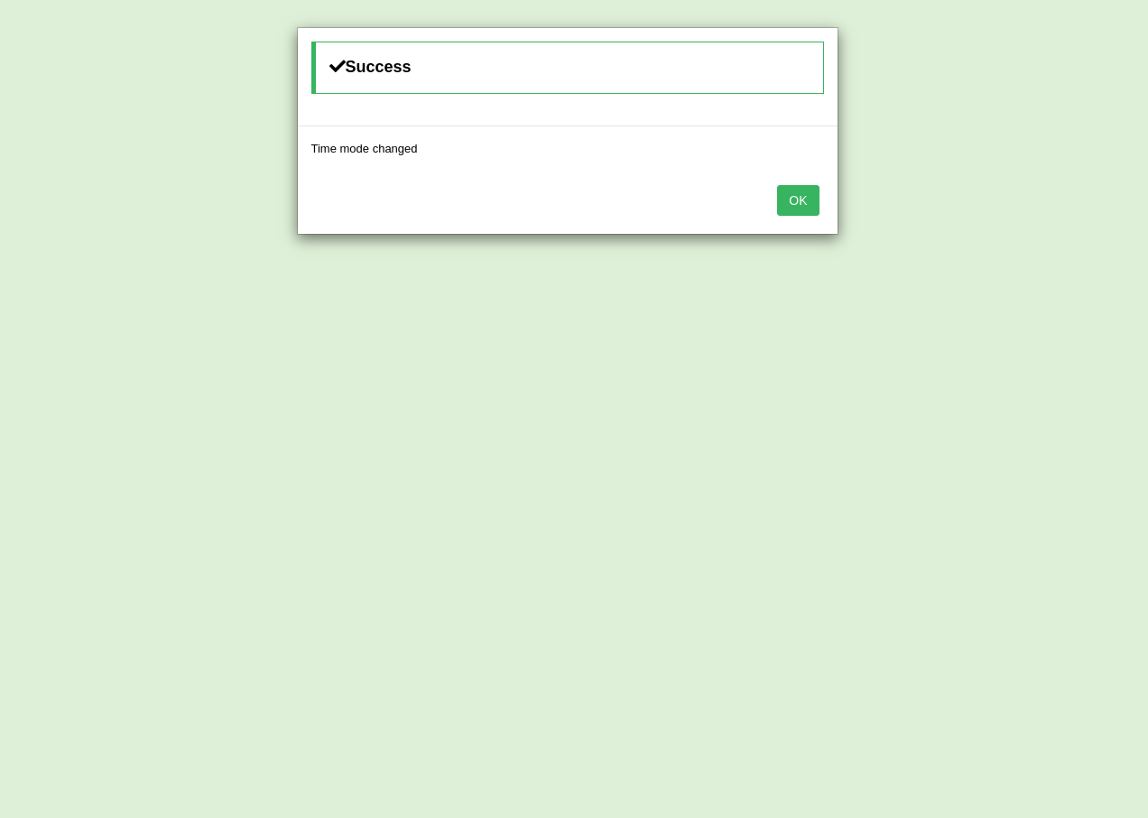
drag, startPoint x: 793, startPoint y: 190, endPoint x: 748, endPoint y: 163, distance: 52.2
click at [793, 188] on button "OK" at bounding box center [798, 200] width 42 height 31
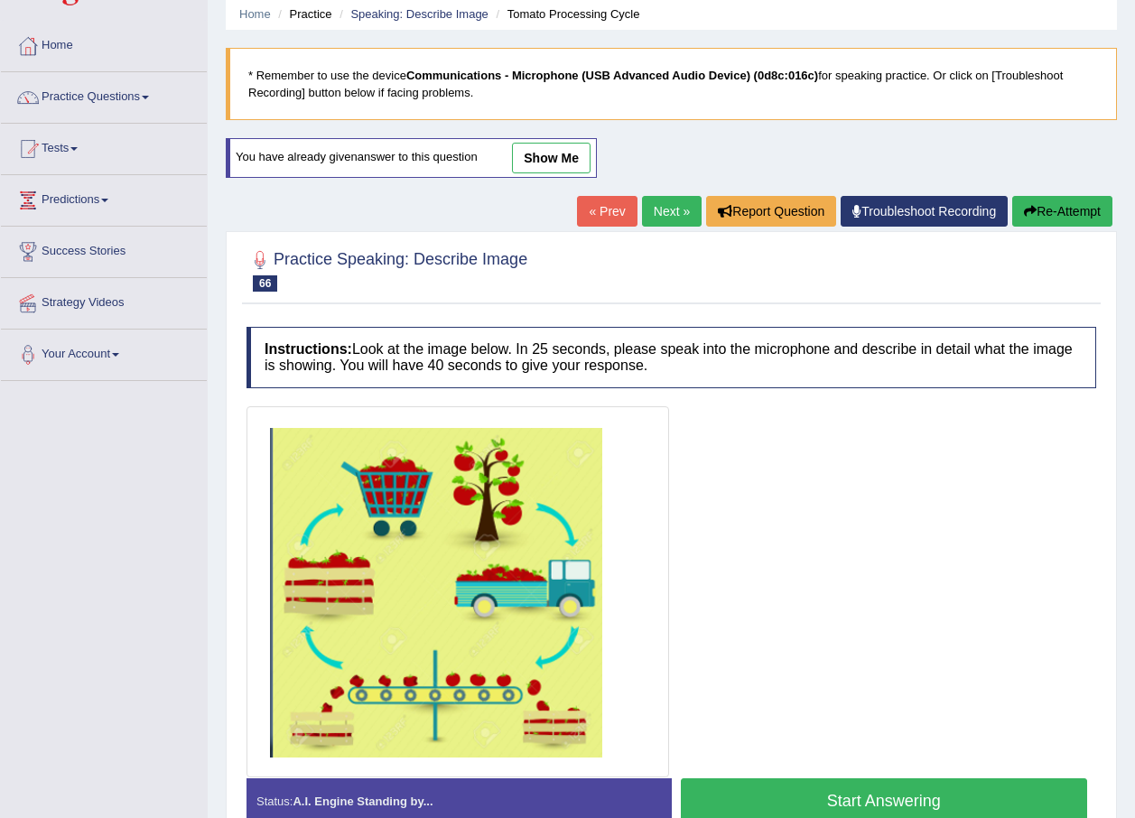
scroll to position [167, 0]
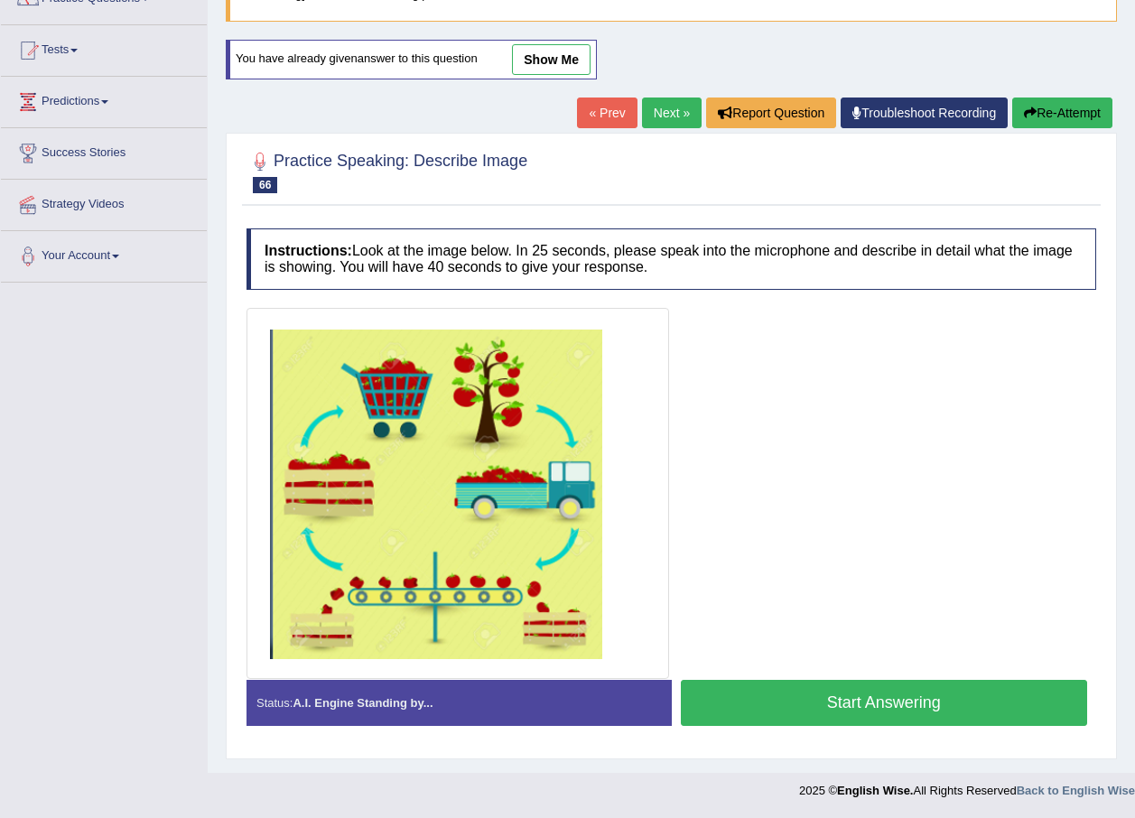
click at [942, 697] on button "Start Answering" at bounding box center [884, 703] width 407 height 46
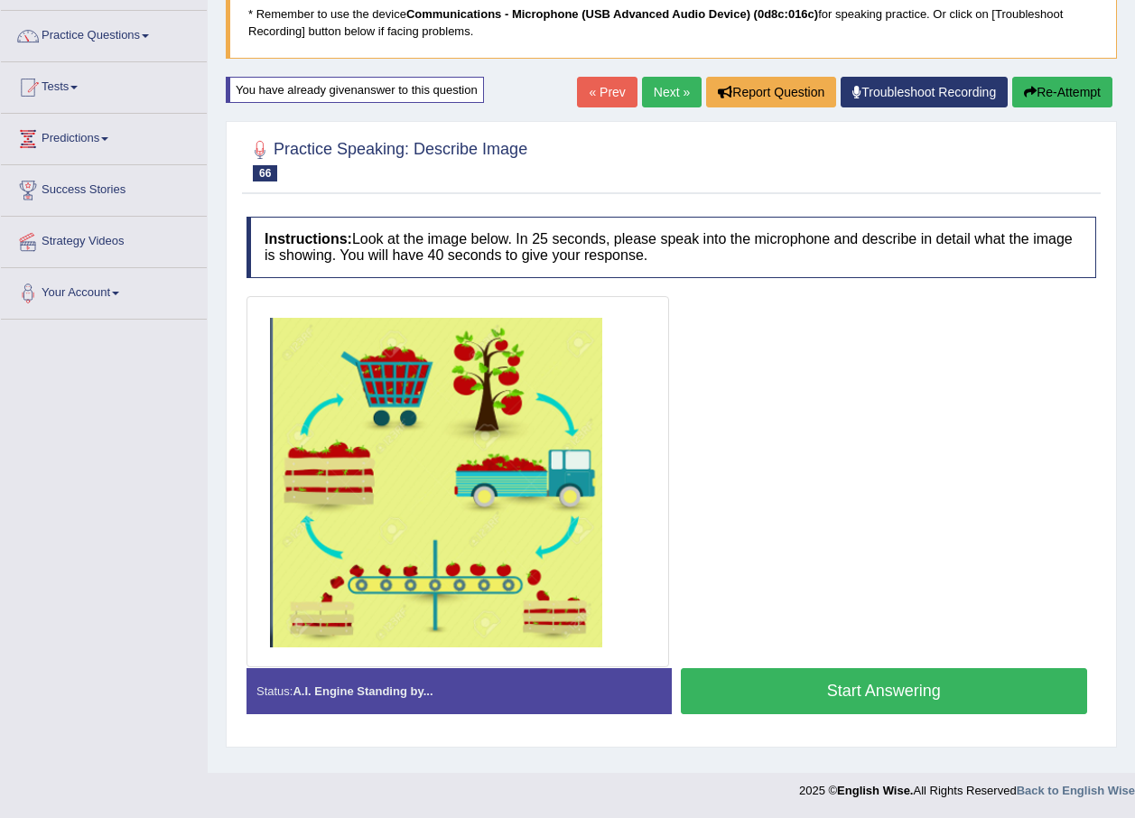
scroll to position [135, 0]
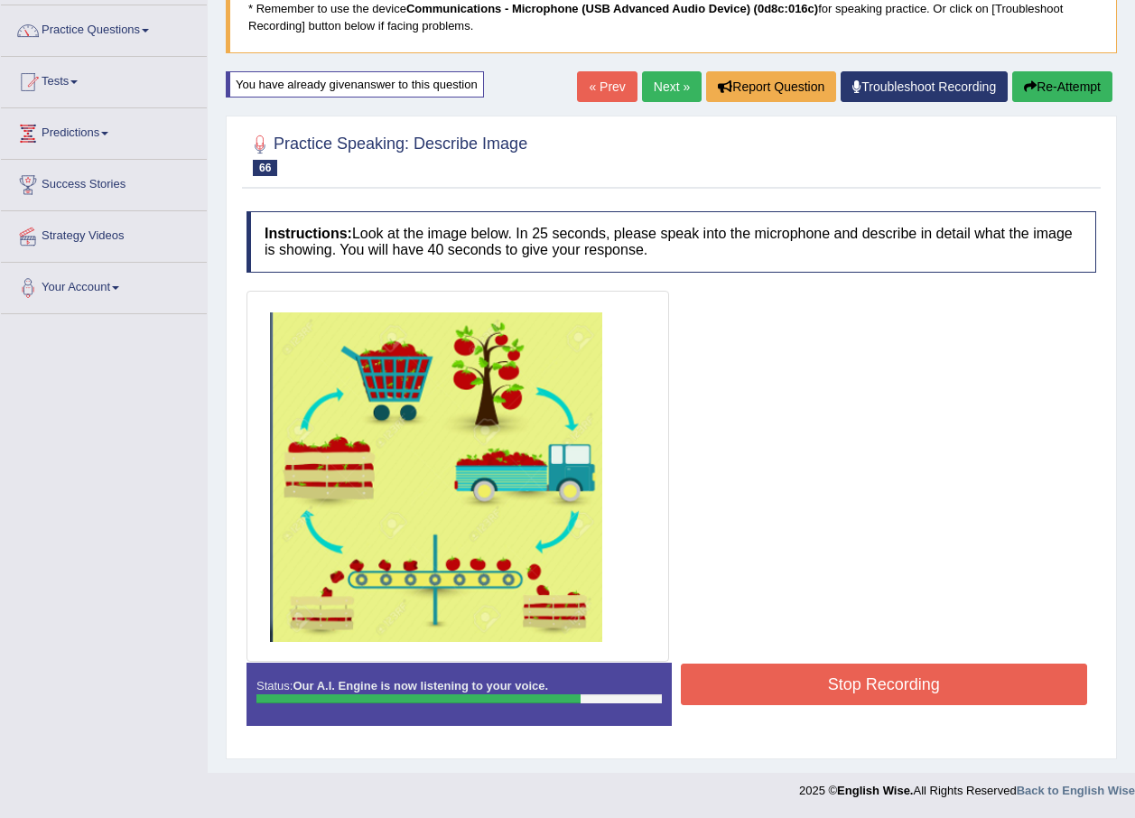
click at [1081, 86] on button "Re-Attempt" at bounding box center [1062, 86] width 100 height 31
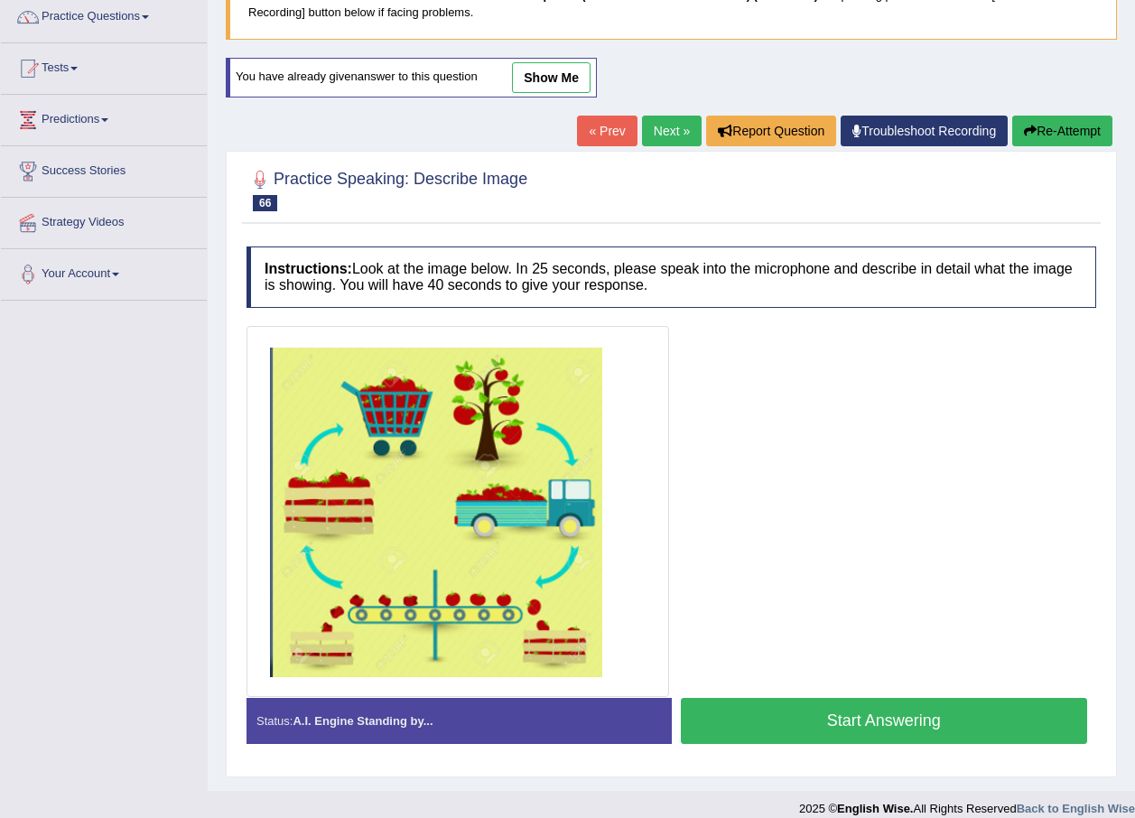
click at [1071, 125] on button "Re-Attempt" at bounding box center [1062, 131] width 100 height 31
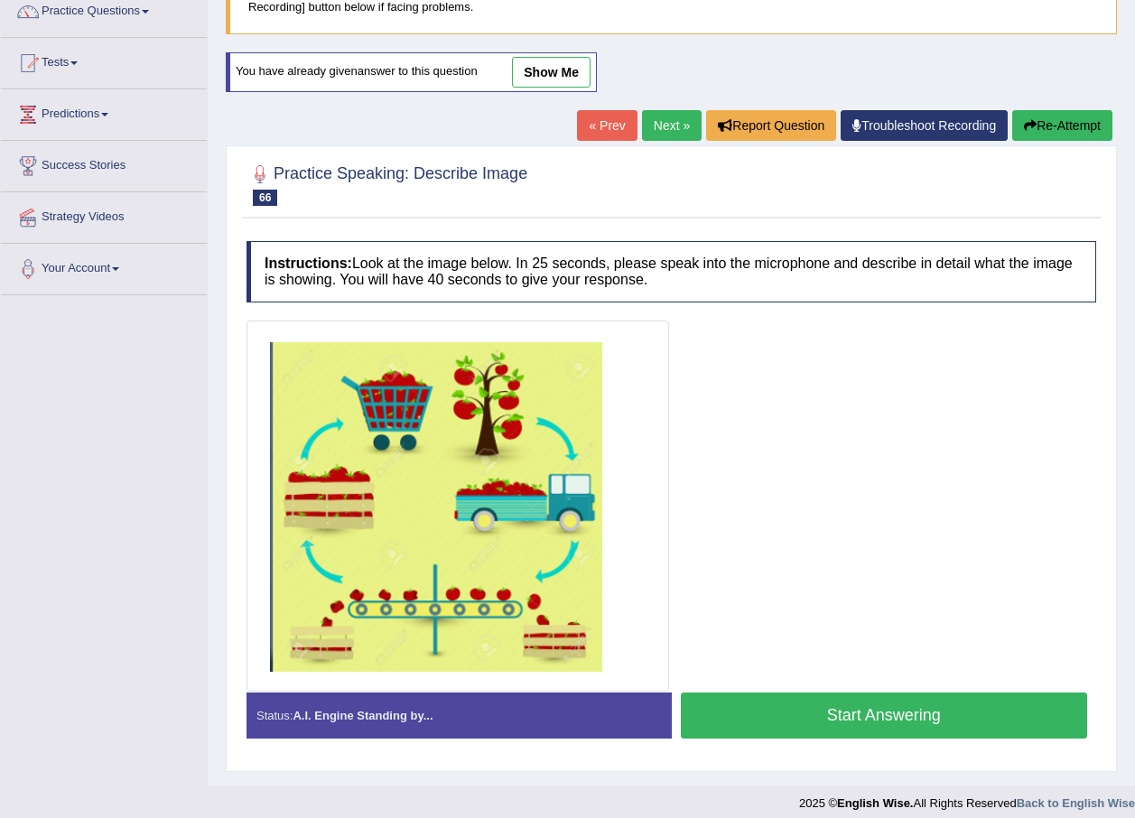
click at [882, 717] on button "Start Answering" at bounding box center [884, 715] width 407 height 46
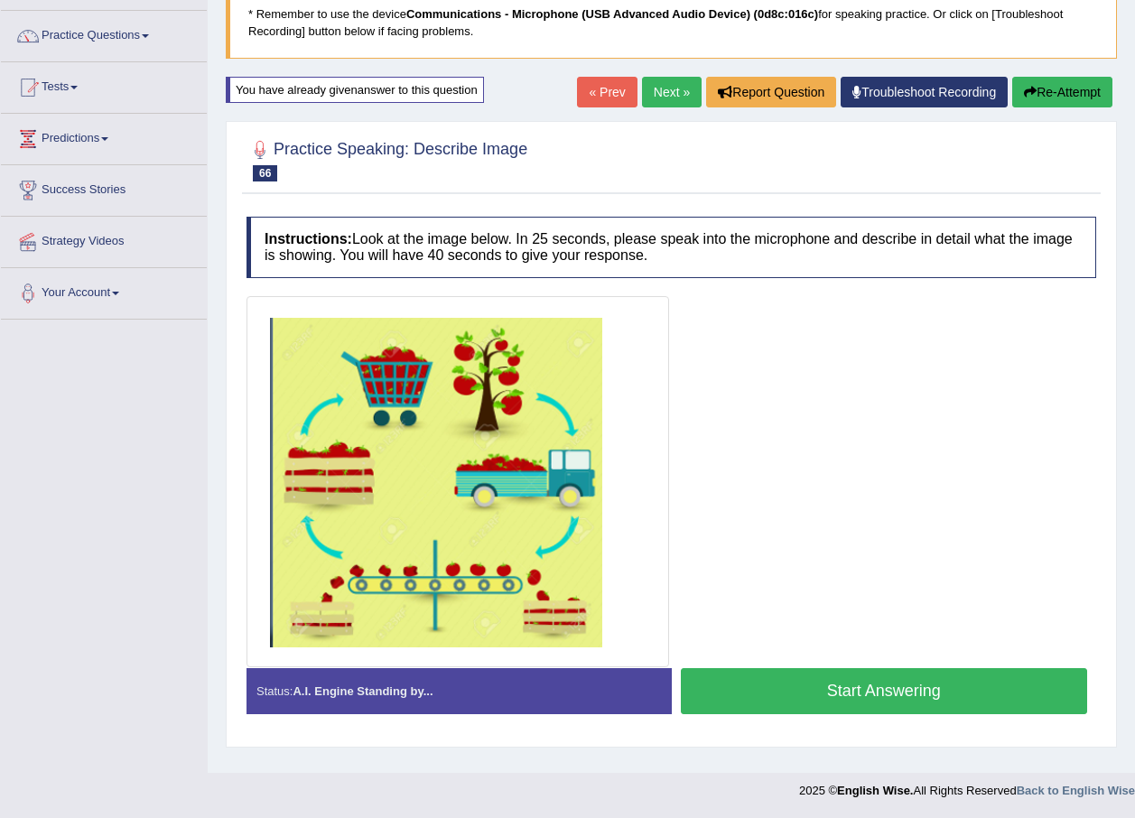
scroll to position [130, 0]
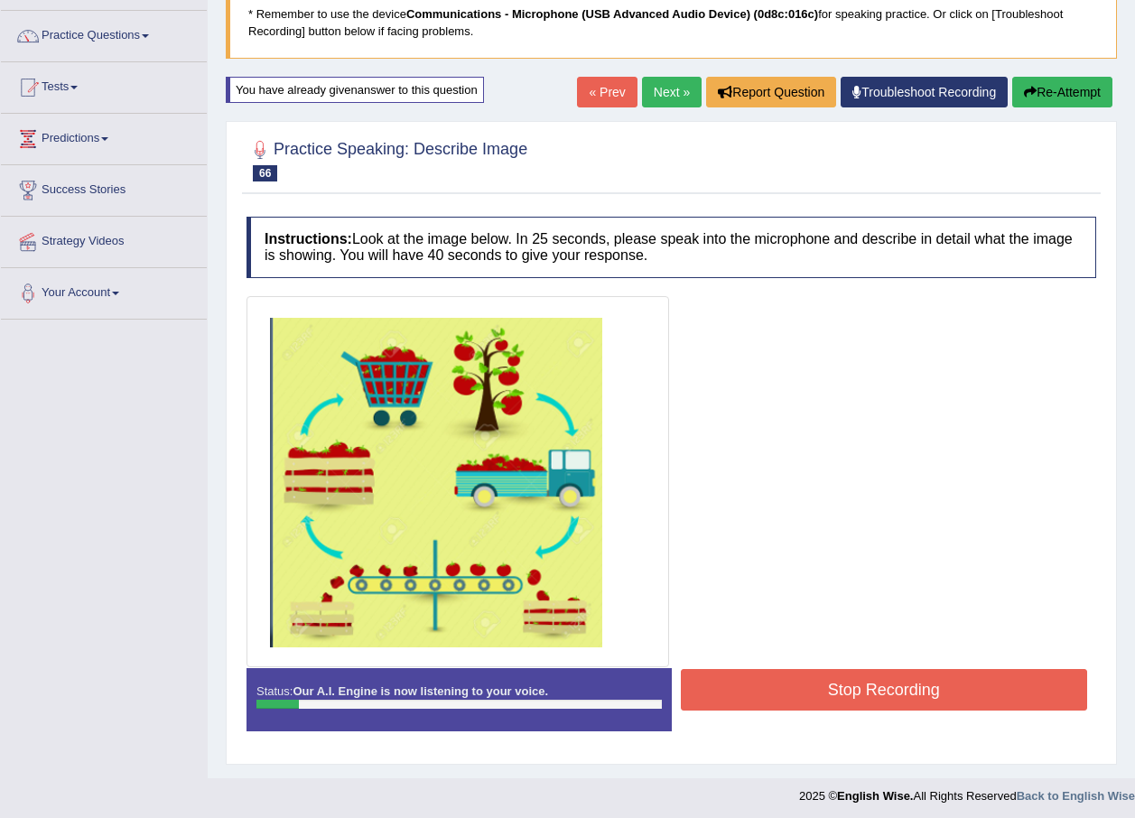
click at [1060, 87] on button "Re-Attempt" at bounding box center [1062, 92] width 100 height 31
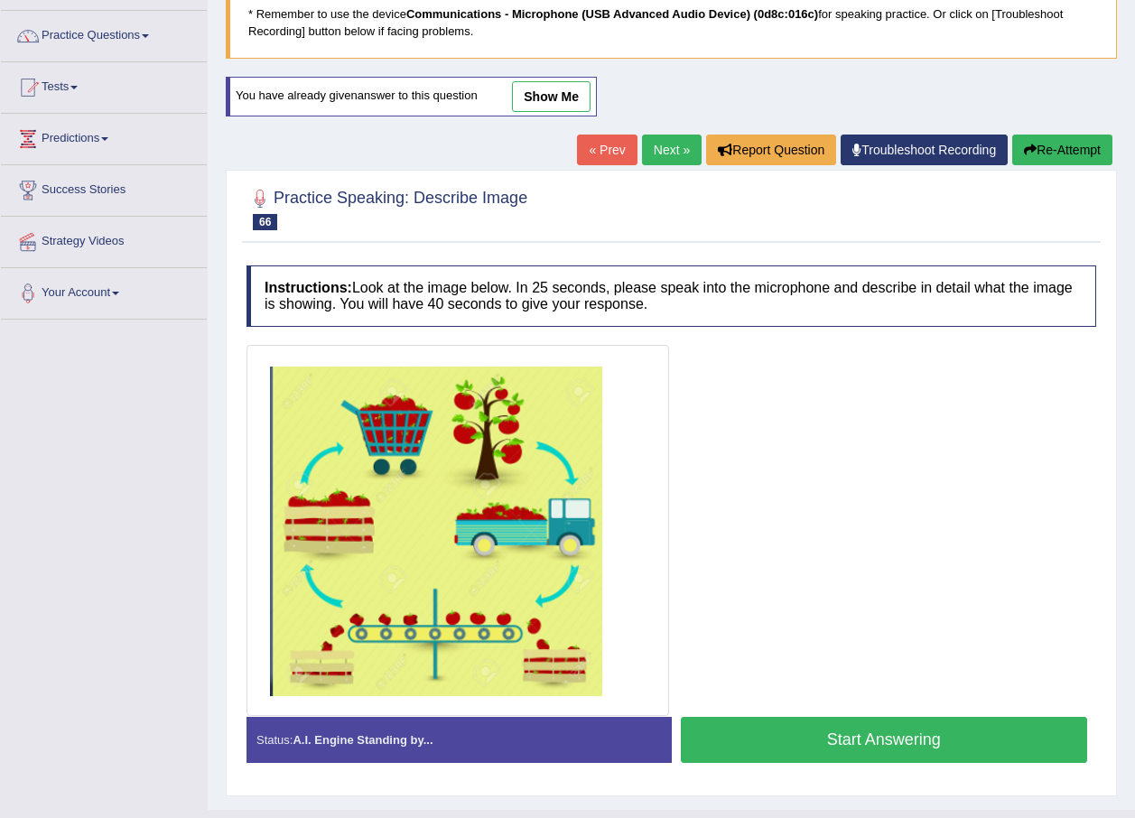
click at [988, 740] on button "Start Answering" at bounding box center [884, 740] width 407 height 46
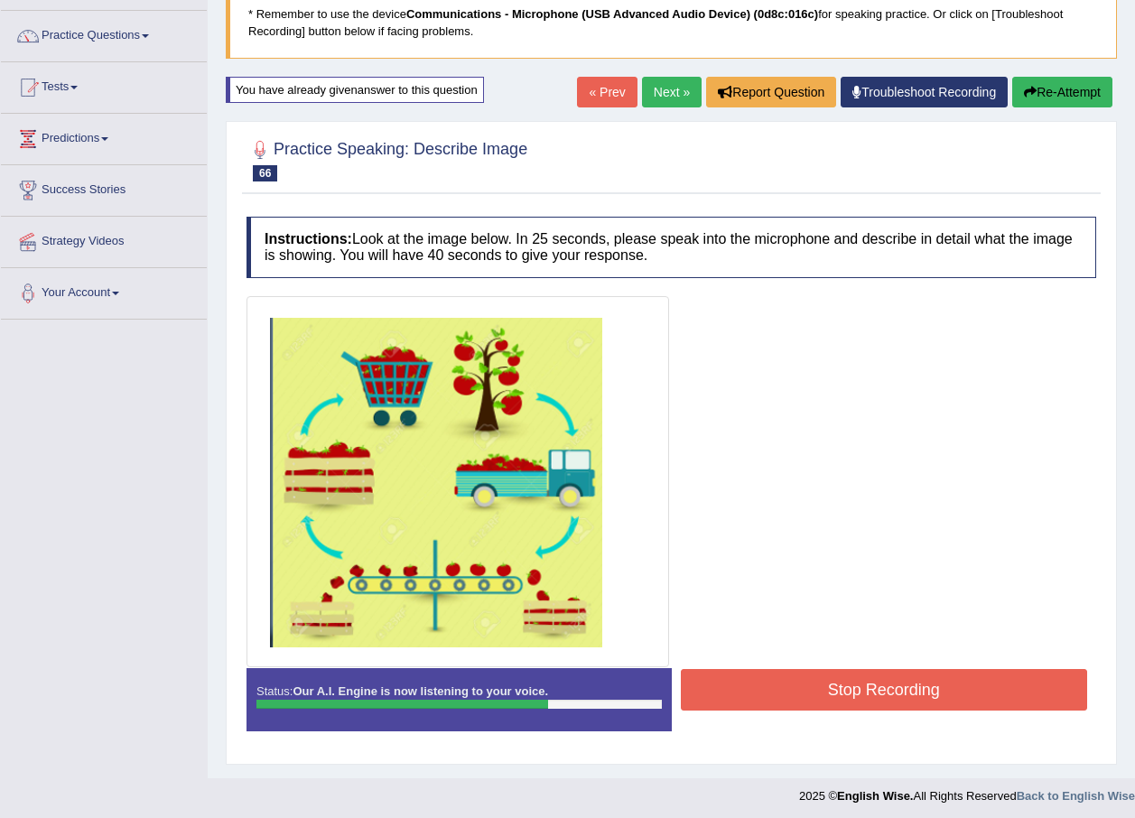
click at [1021, 685] on button "Stop Recording" at bounding box center [884, 690] width 407 height 42
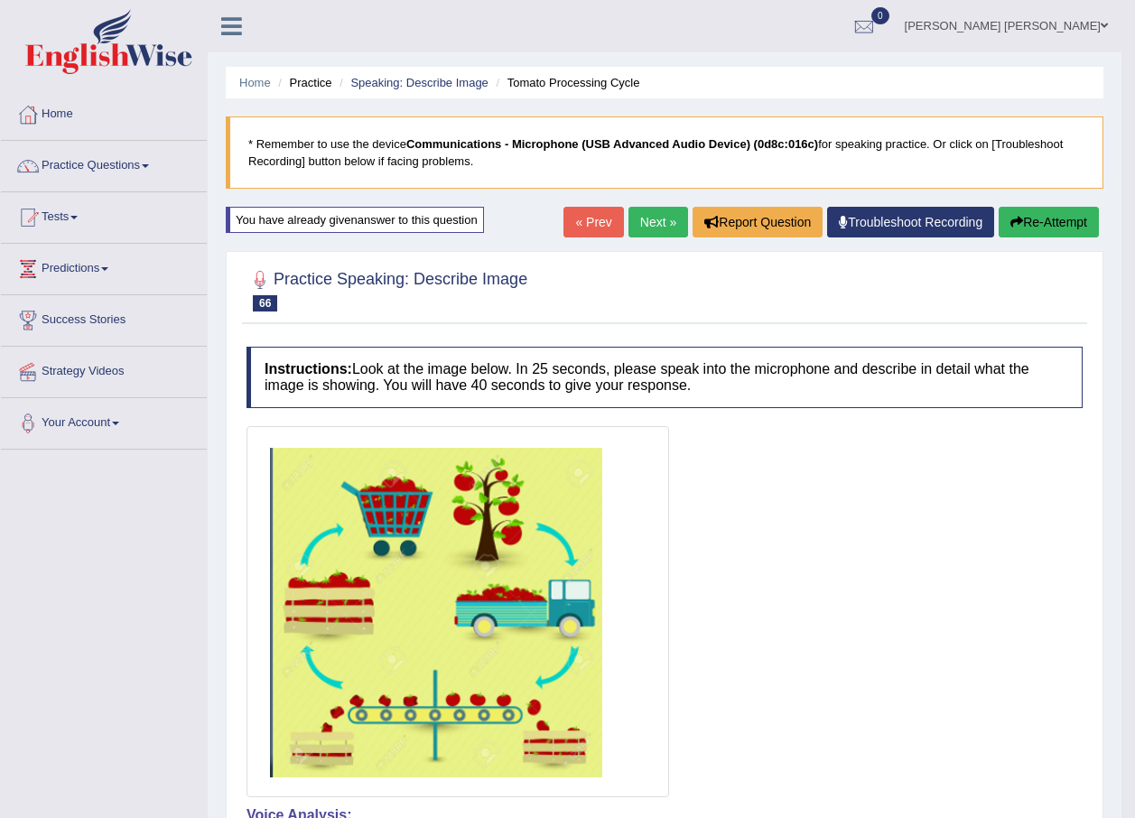
click at [1043, 220] on button "Re-Attempt" at bounding box center [1049, 222] width 100 height 31
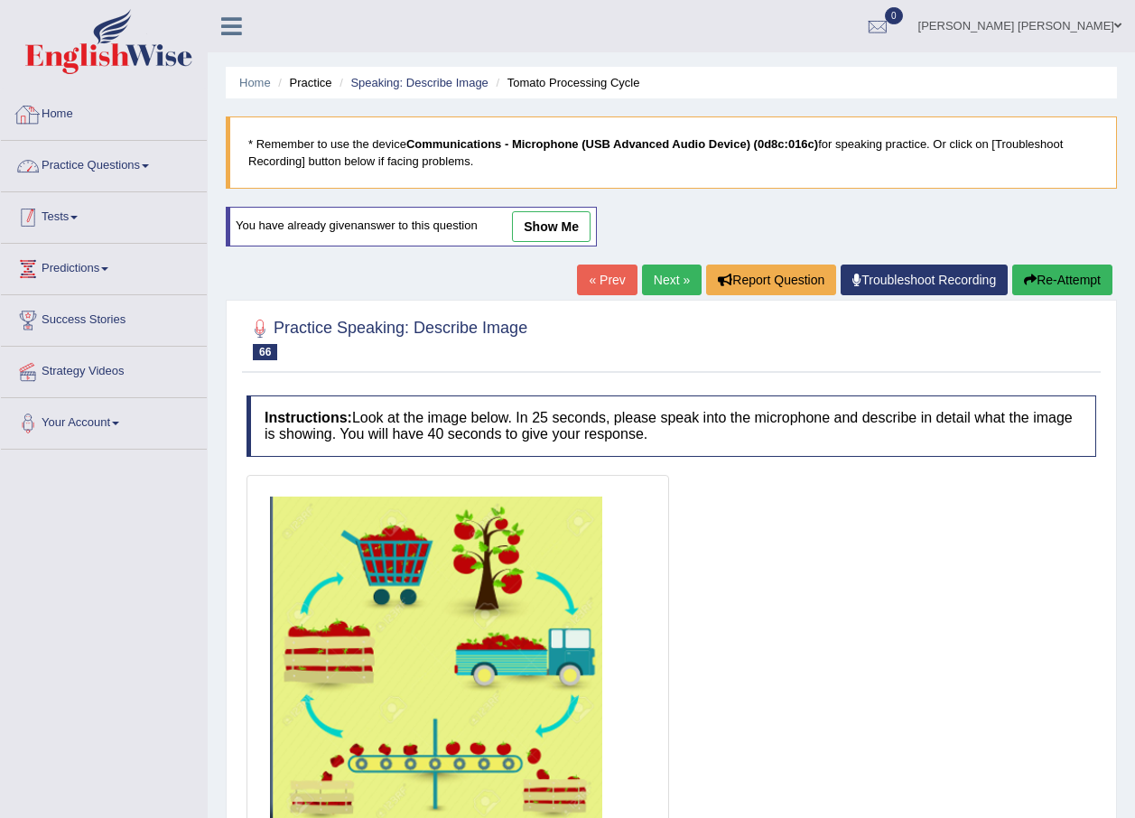
click at [135, 181] on link "Practice Questions" at bounding box center [104, 163] width 206 height 45
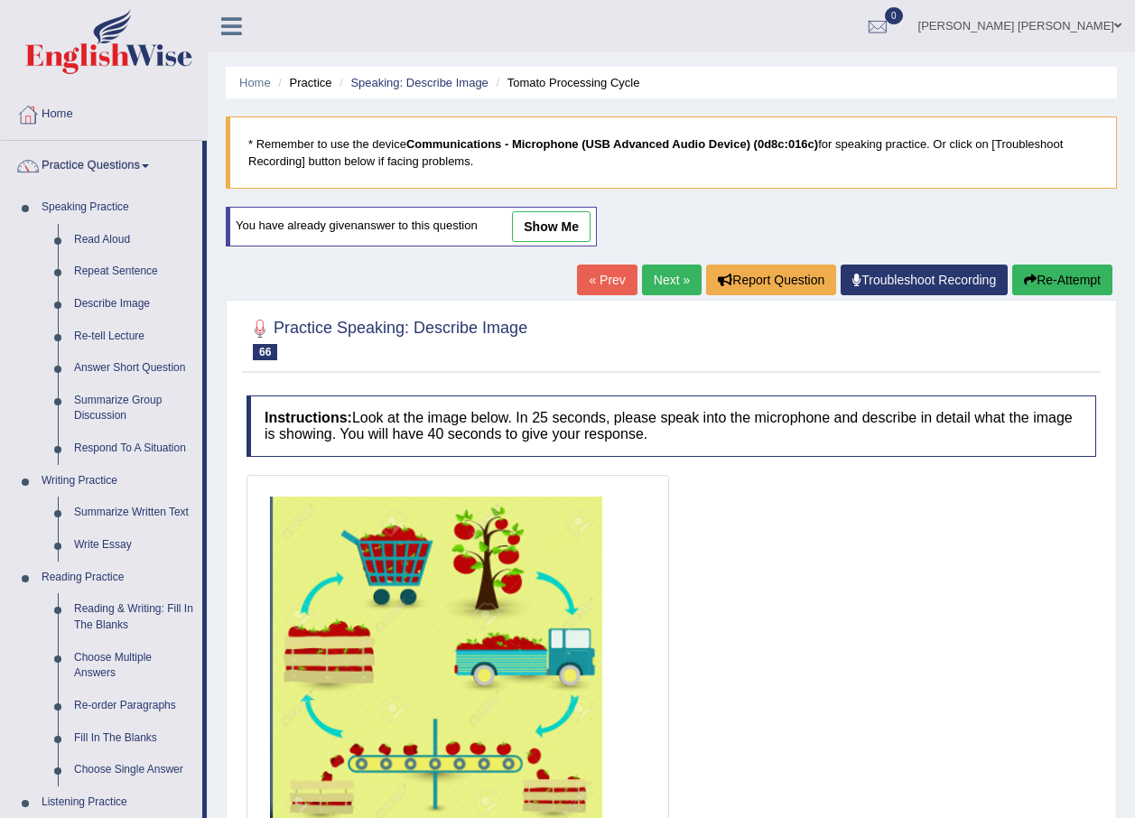
click at [678, 281] on link "Next »" at bounding box center [672, 280] width 60 height 31
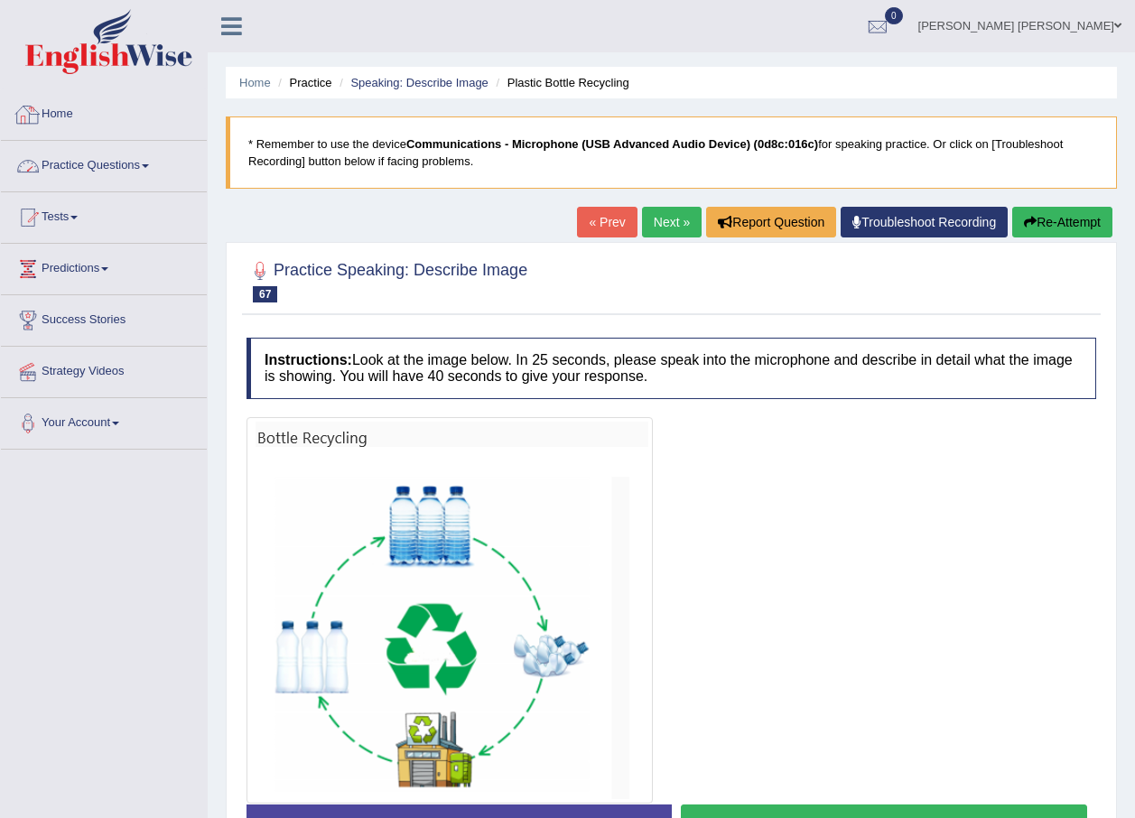
click at [118, 171] on link "Practice Questions" at bounding box center [104, 163] width 206 height 45
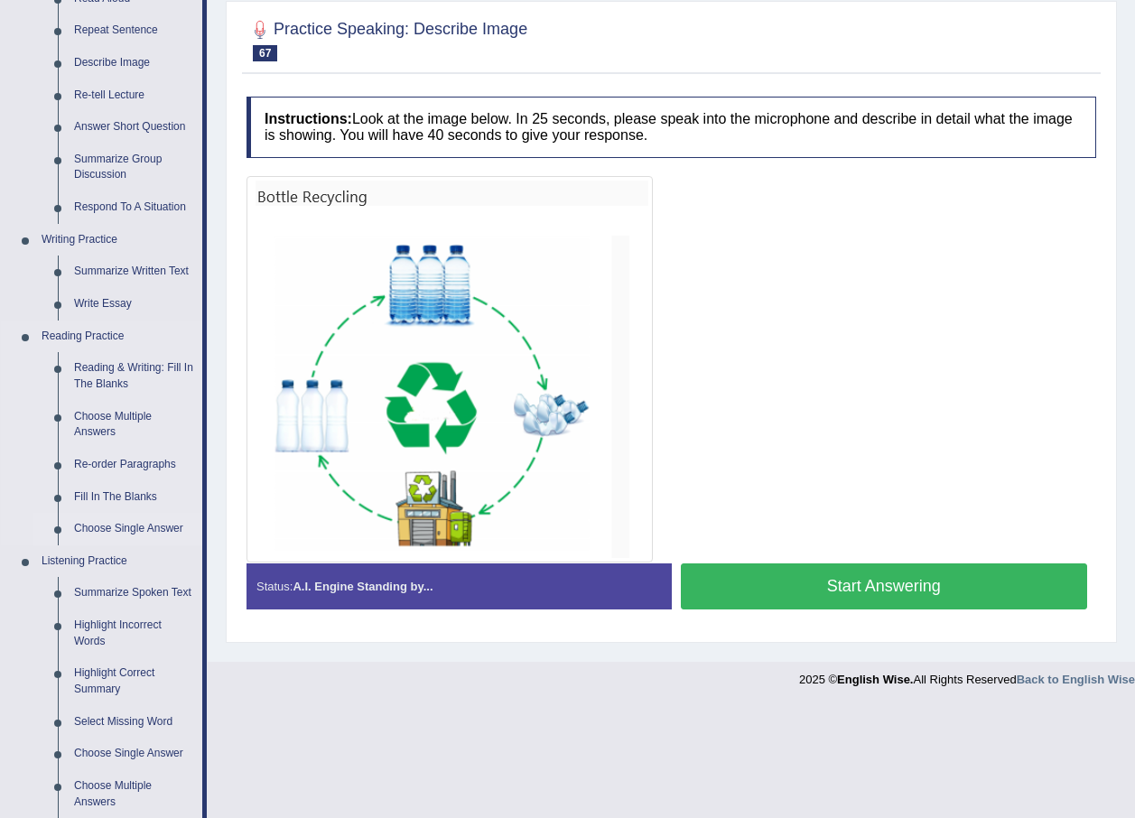
scroll to position [90, 0]
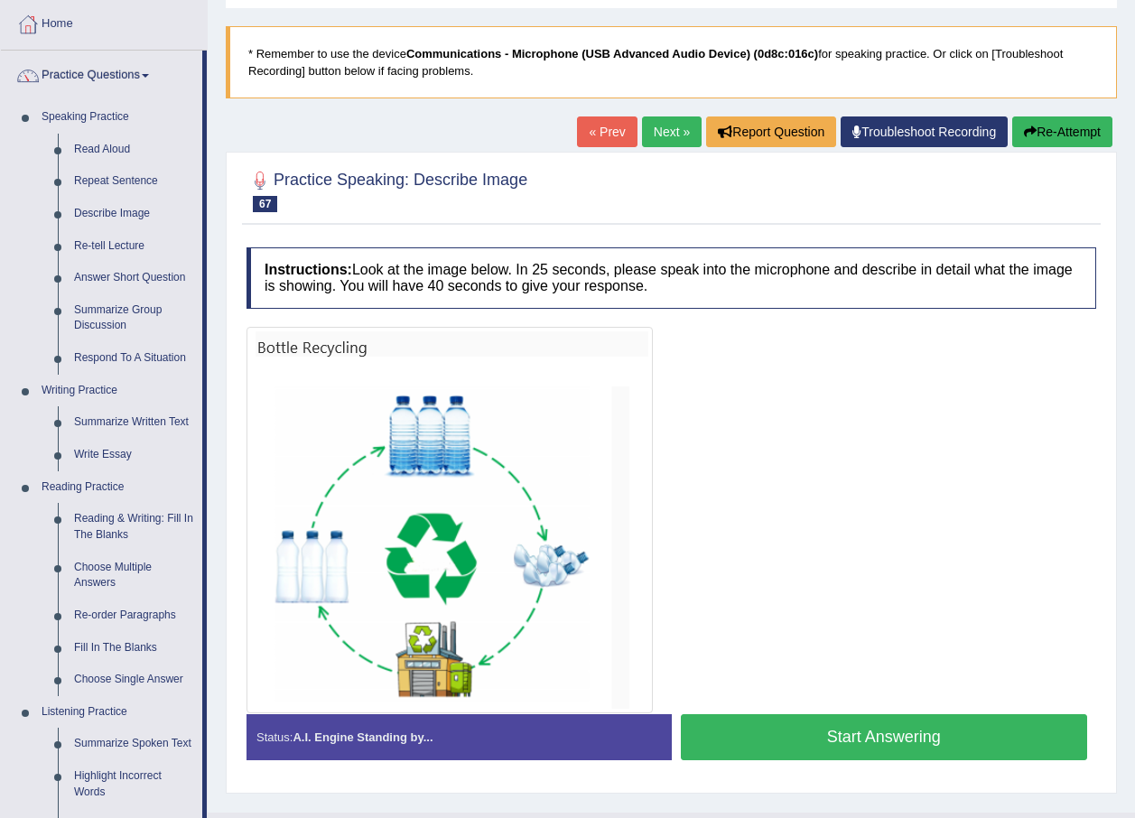
click at [938, 730] on button "Start Answering" at bounding box center [884, 737] width 407 height 46
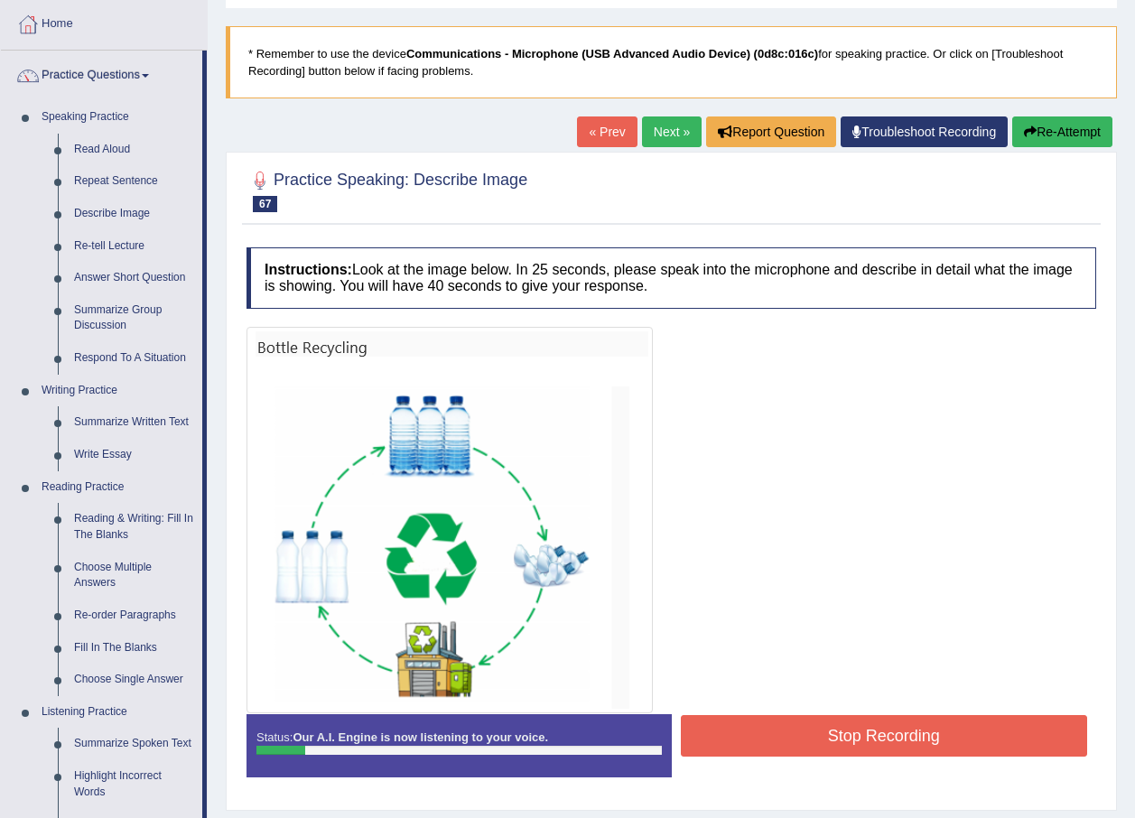
click at [1069, 135] on button "Re-Attempt" at bounding box center [1062, 131] width 100 height 31
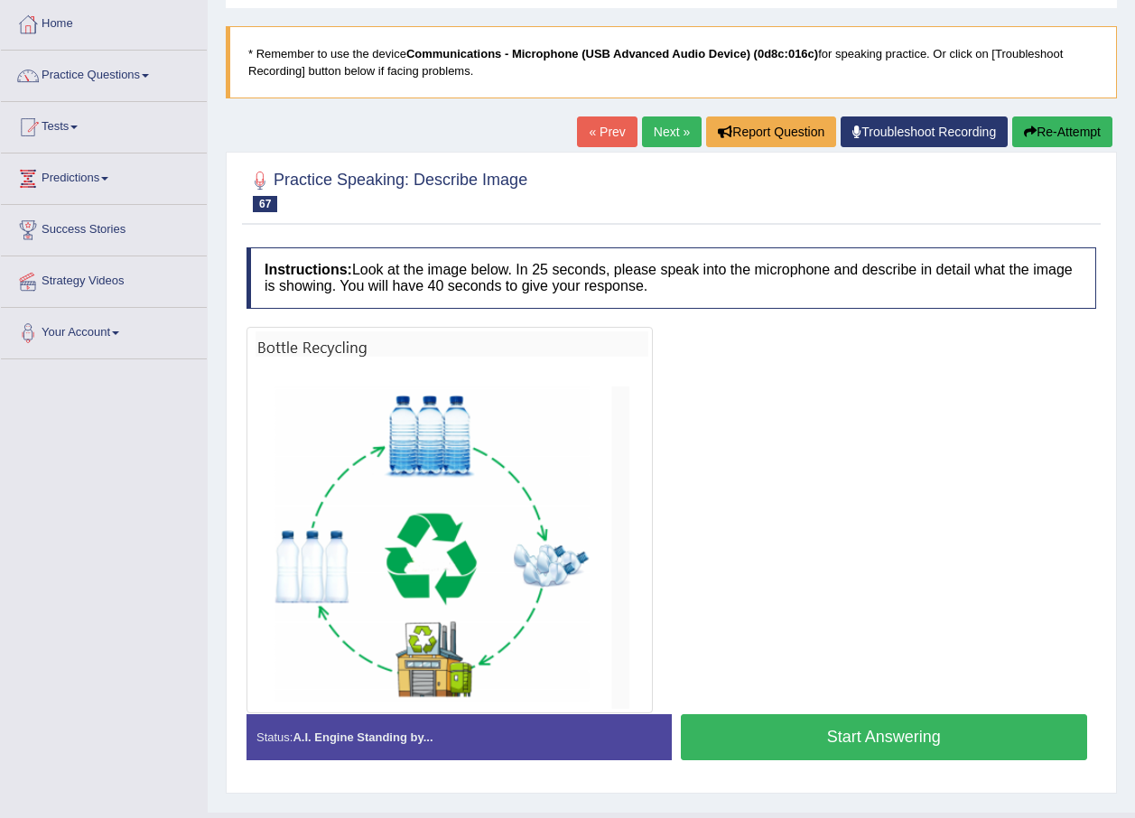
click at [930, 734] on button "Start Answering" at bounding box center [884, 737] width 407 height 46
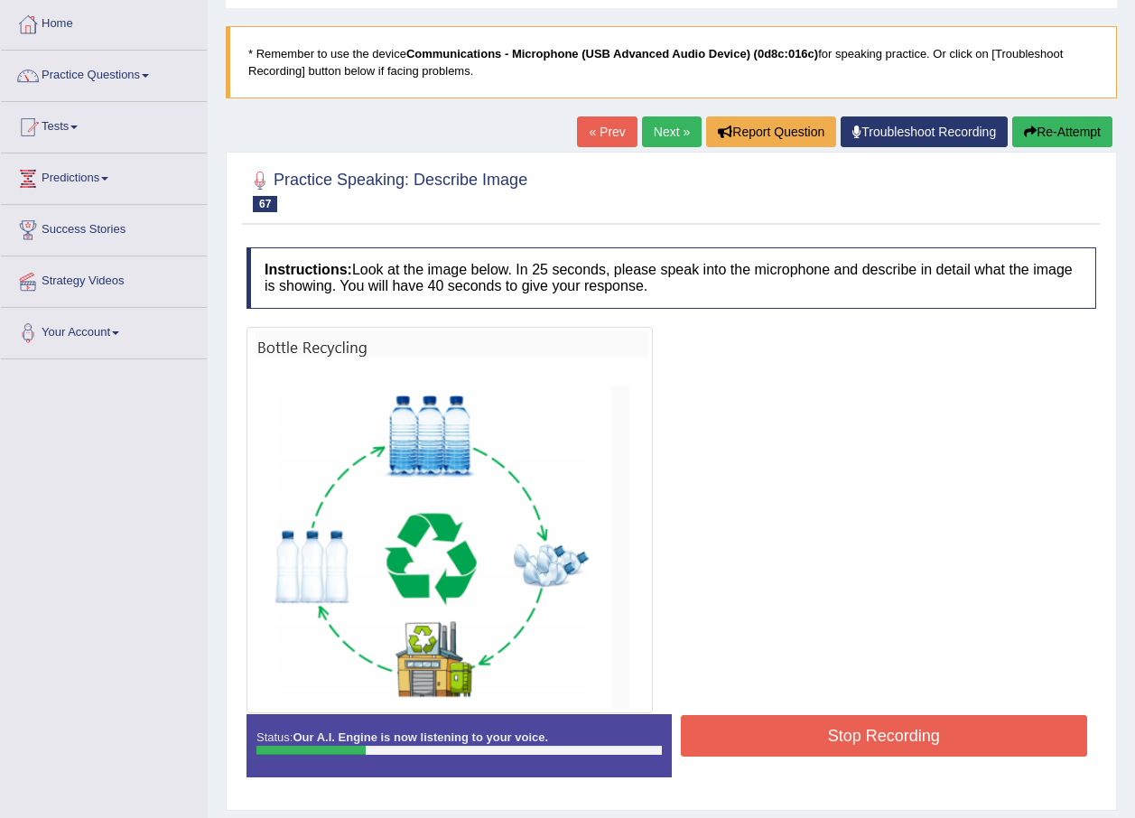
click at [1045, 135] on button "Re-Attempt" at bounding box center [1062, 131] width 100 height 31
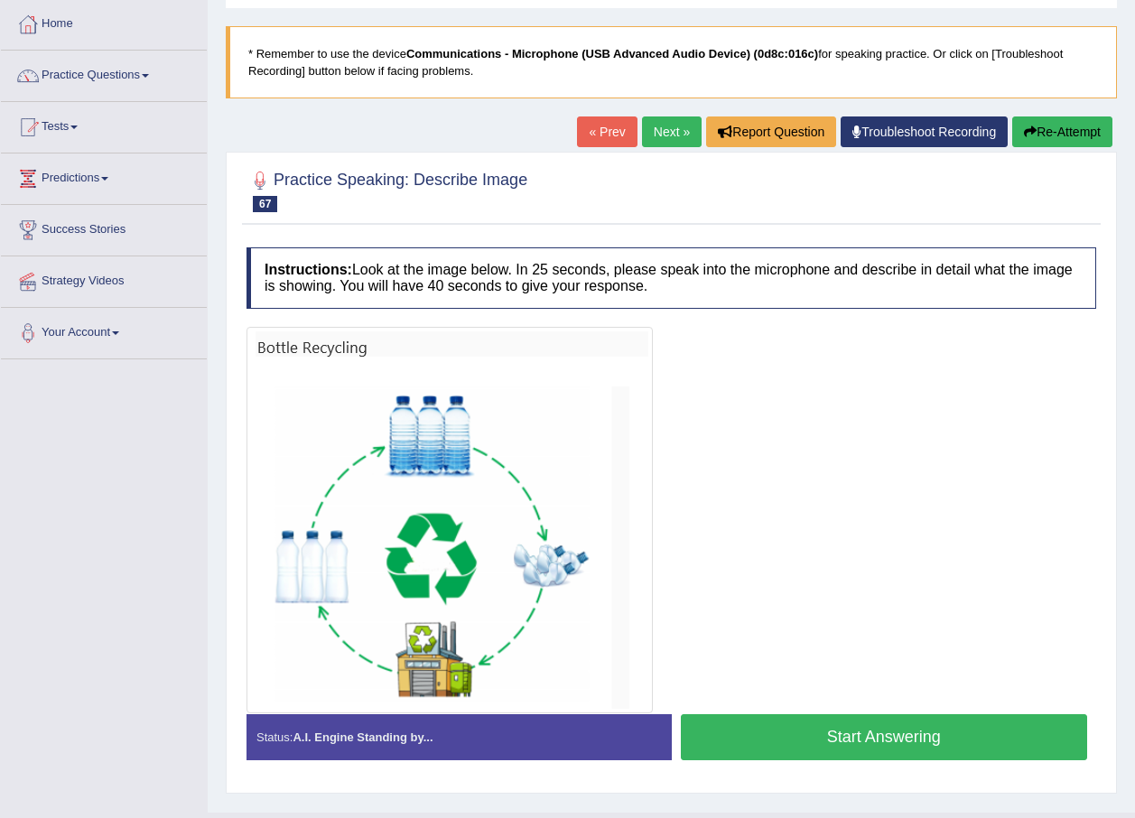
click at [890, 731] on button "Start Answering" at bounding box center [884, 737] width 407 height 46
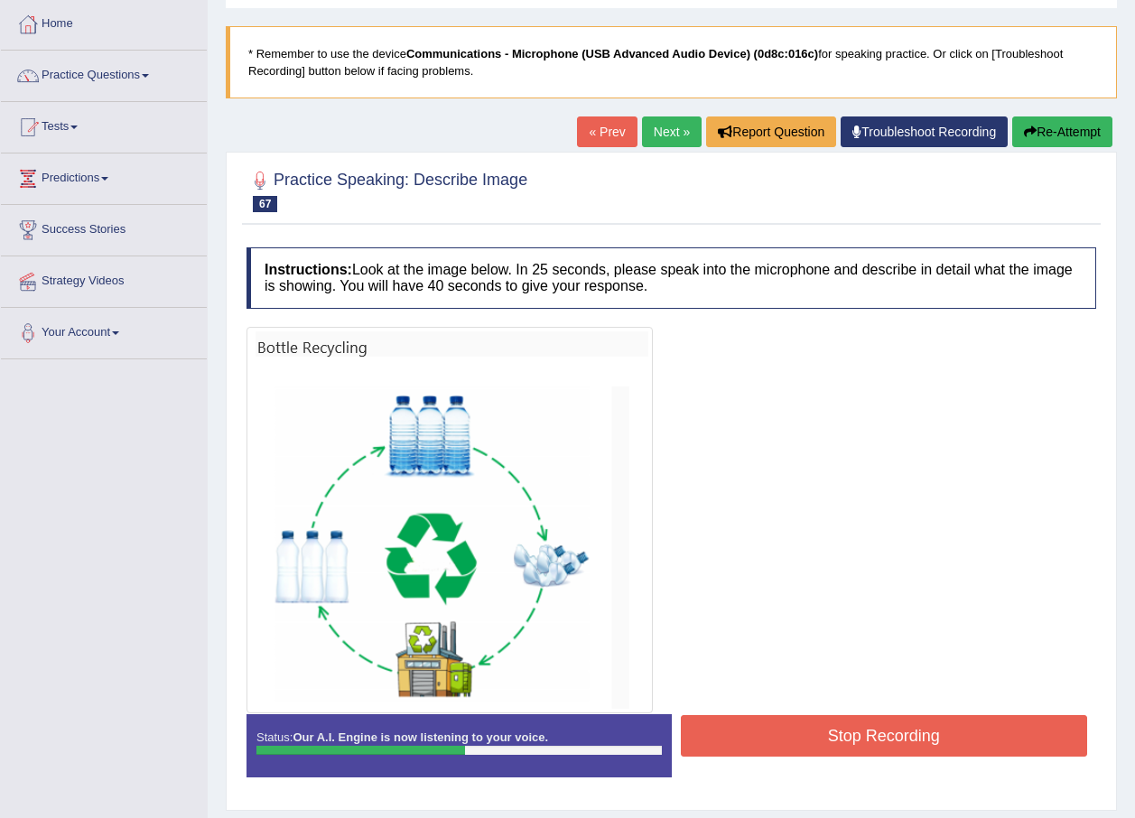
click at [989, 730] on button "Stop Recording" at bounding box center [884, 736] width 407 height 42
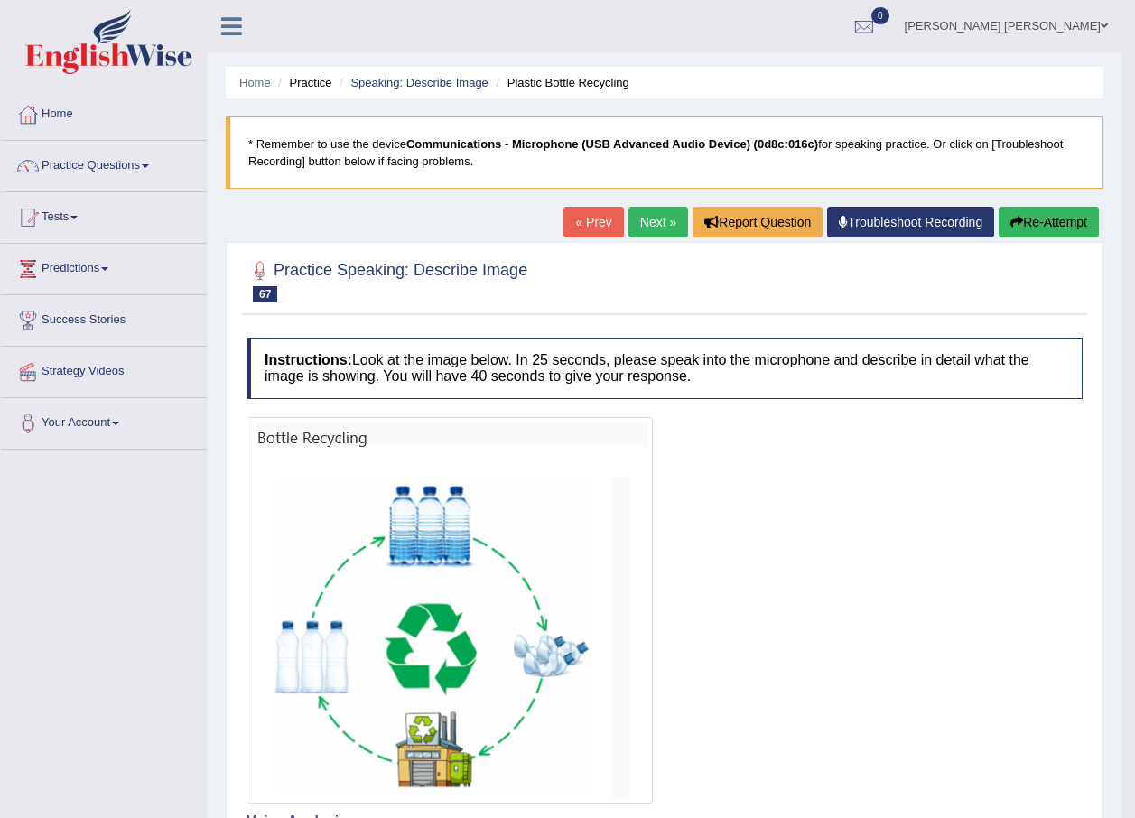
click at [1045, 226] on button "Re-Attempt" at bounding box center [1049, 222] width 100 height 31
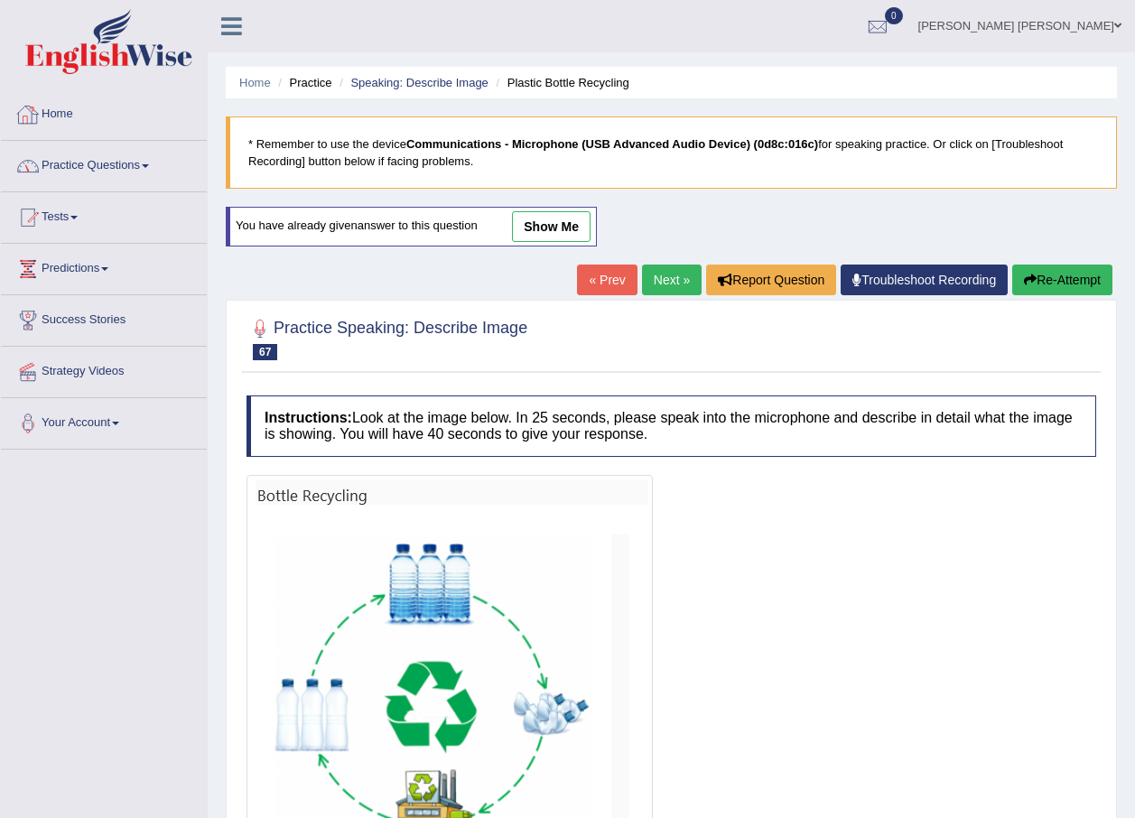
click at [165, 162] on link "Practice Questions" at bounding box center [104, 163] width 206 height 45
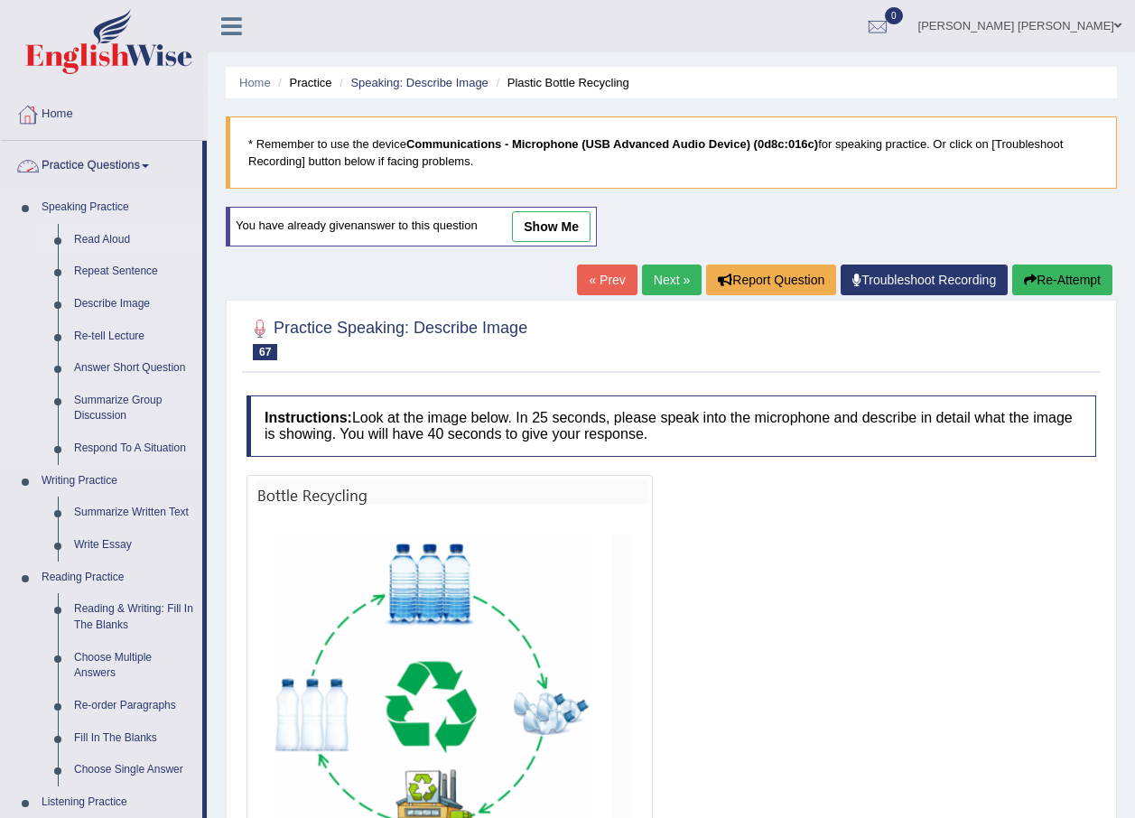
click at [101, 237] on link "Read Aloud" at bounding box center [134, 240] width 136 height 33
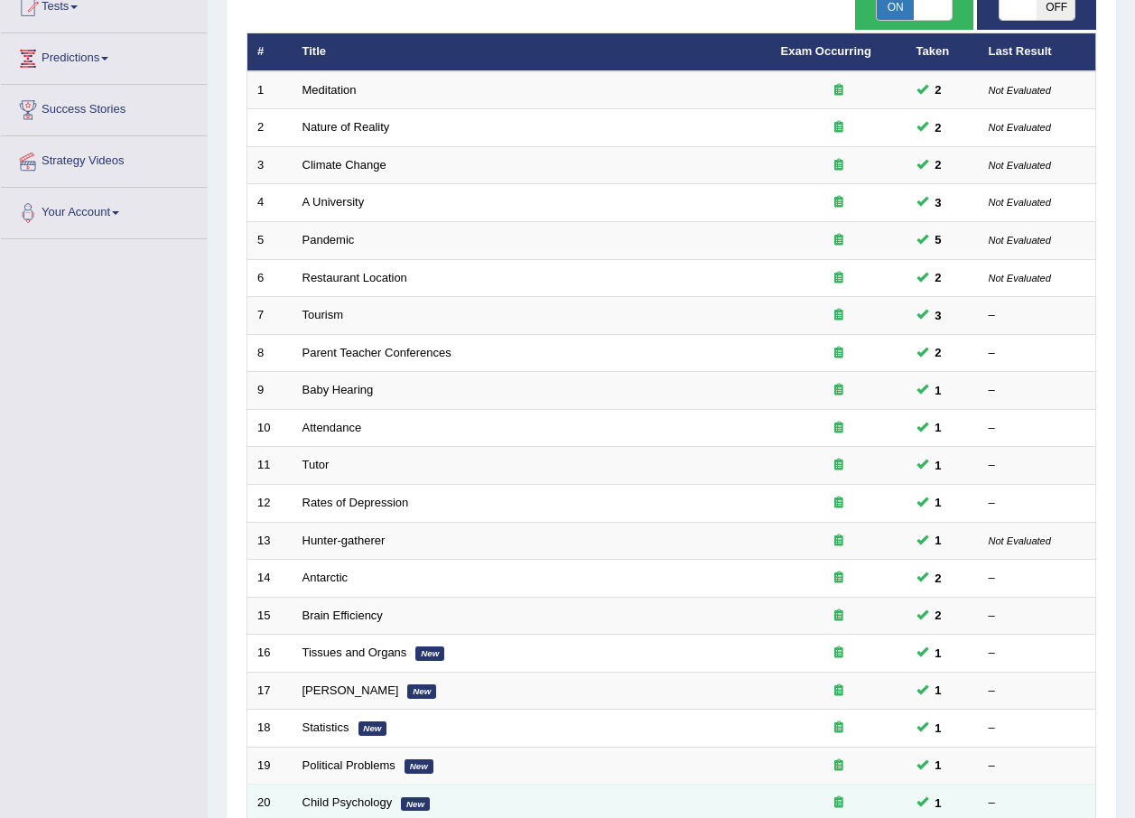
scroll to position [377, 0]
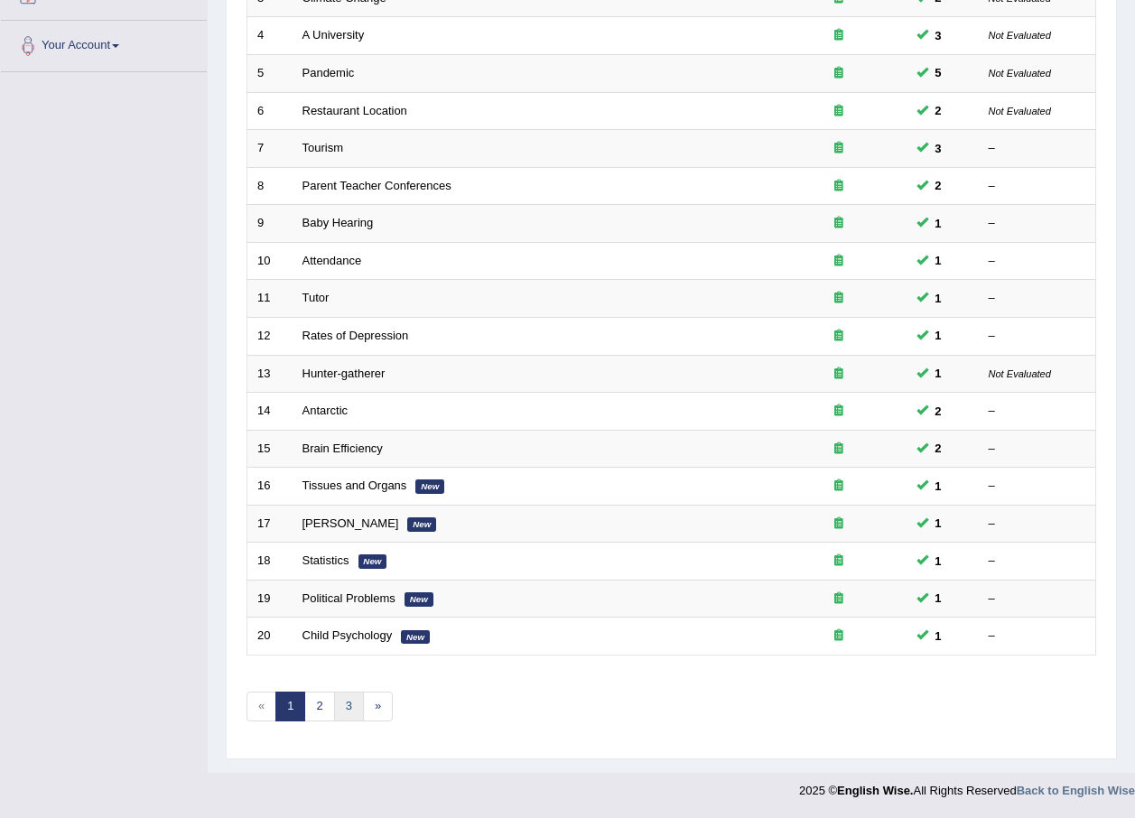
click at [353, 705] on link "3" at bounding box center [349, 707] width 30 height 30
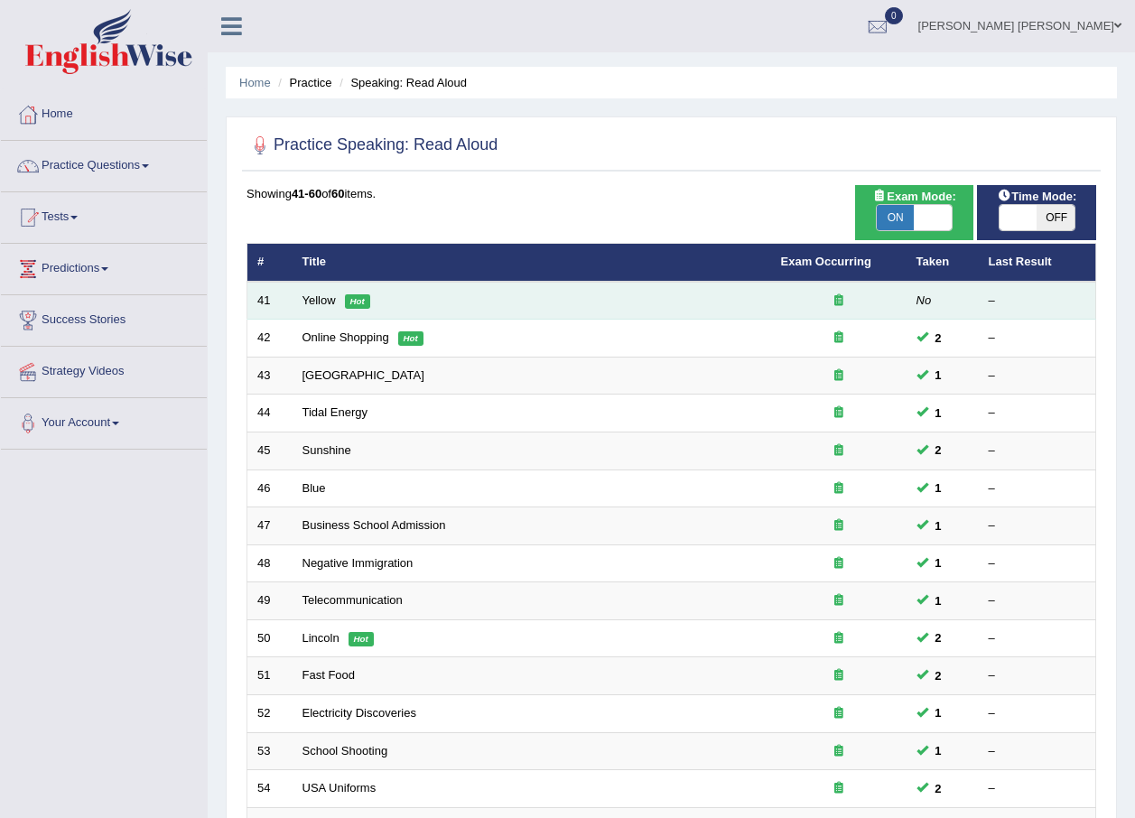
click at [339, 296] on td "Yellow Hot" at bounding box center [532, 301] width 479 height 38
click at [327, 296] on link "Yellow" at bounding box center [318, 300] width 33 height 14
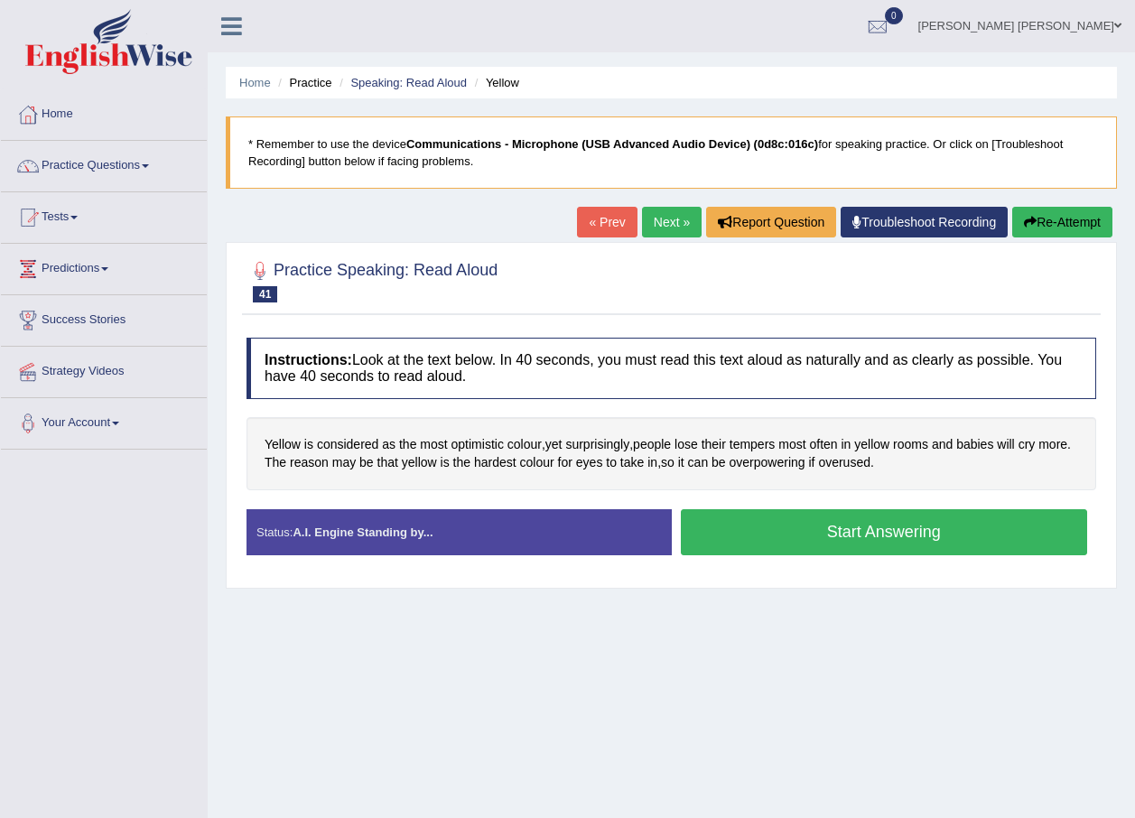
click at [908, 538] on button "Start Answering" at bounding box center [884, 532] width 407 height 46
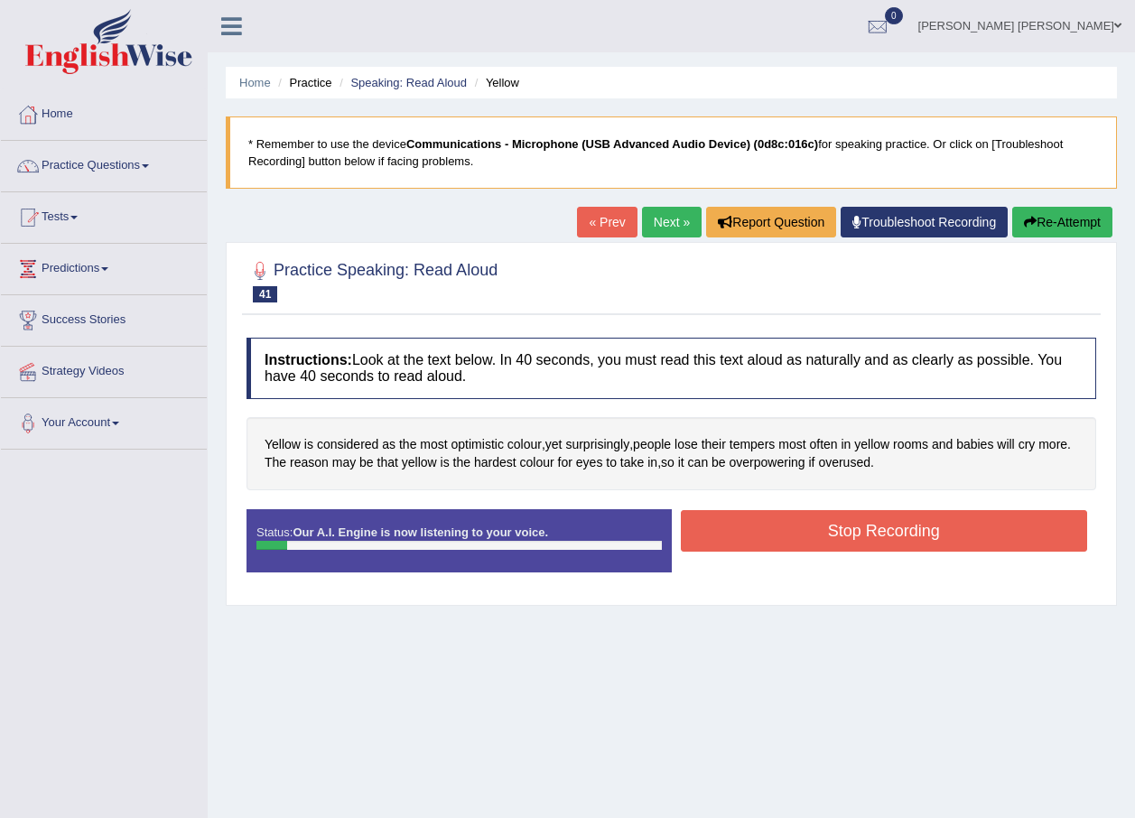
click at [1044, 206] on div "Home Practice Speaking: Read Aloud Yellow * Remember to use the device Communic…" at bounding box center [671, 451] width 927 height 903
click at [1038, 223] on button "Re-Attempt" at bounding box center [1062, 222] width 100 height 31
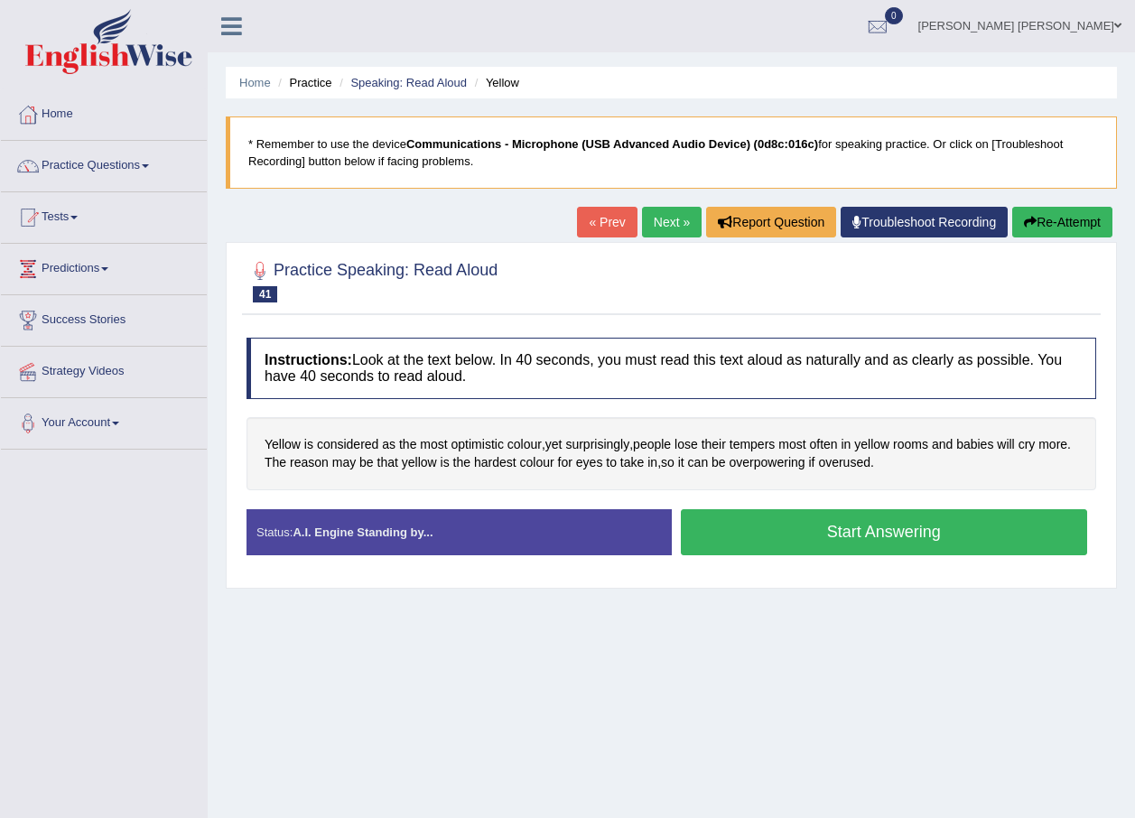
click at [999, 535] on button "Start Answering" at bounding box center [884, 532] width 407 height 46
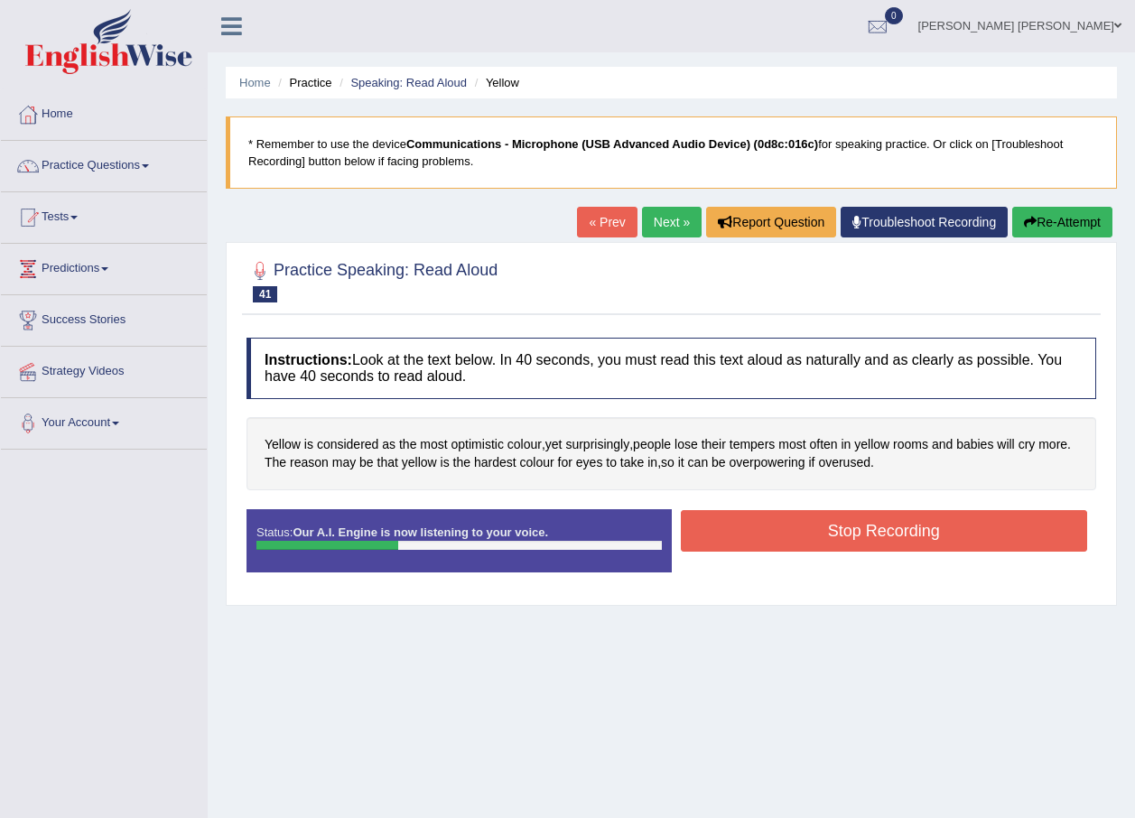
click at [943, 511] on button "Stop Recording" at bounding box center [884, 531] width 407 height 42
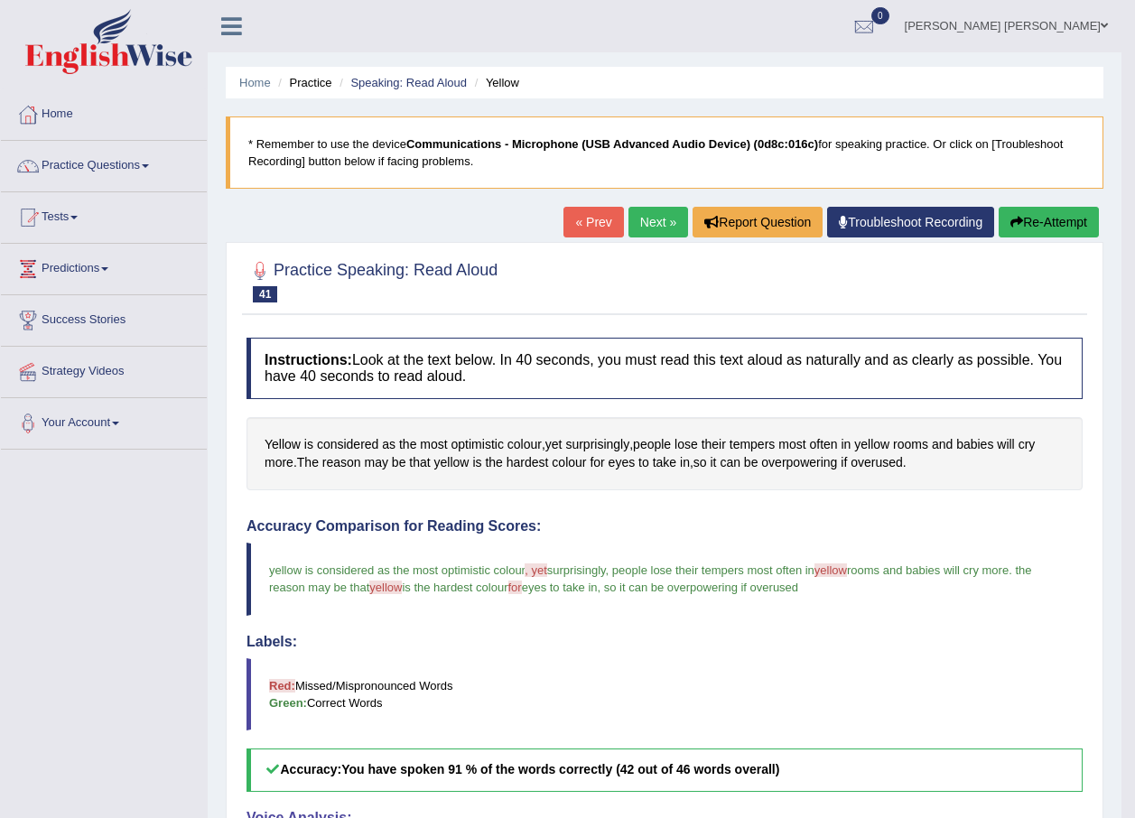
click at [660, 228] on link "Next »" at bounding box center [658, 222] width 60 height 31
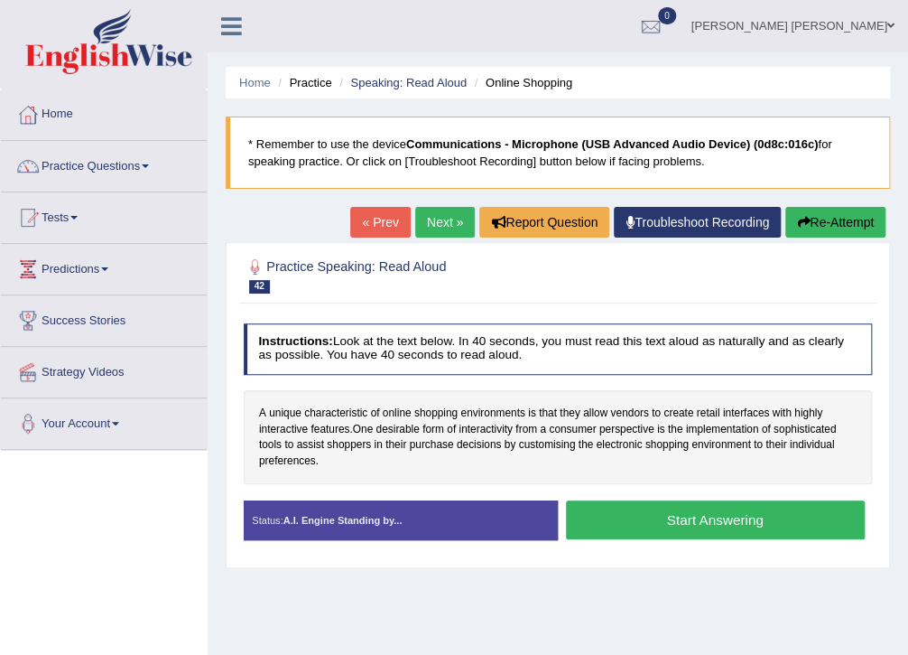
click at [715, 515] on button "Start Answering" at bounding box center [715, 519] width 299 height 39
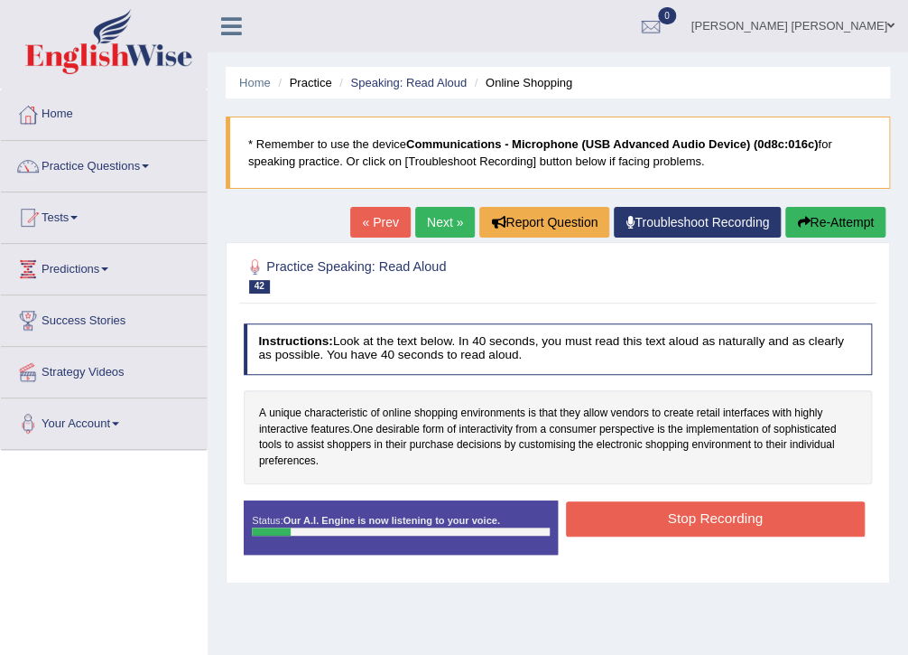
click at [821, 224] on button "Re-Attempt" at bounding box center [835, 222] width 100 height 31
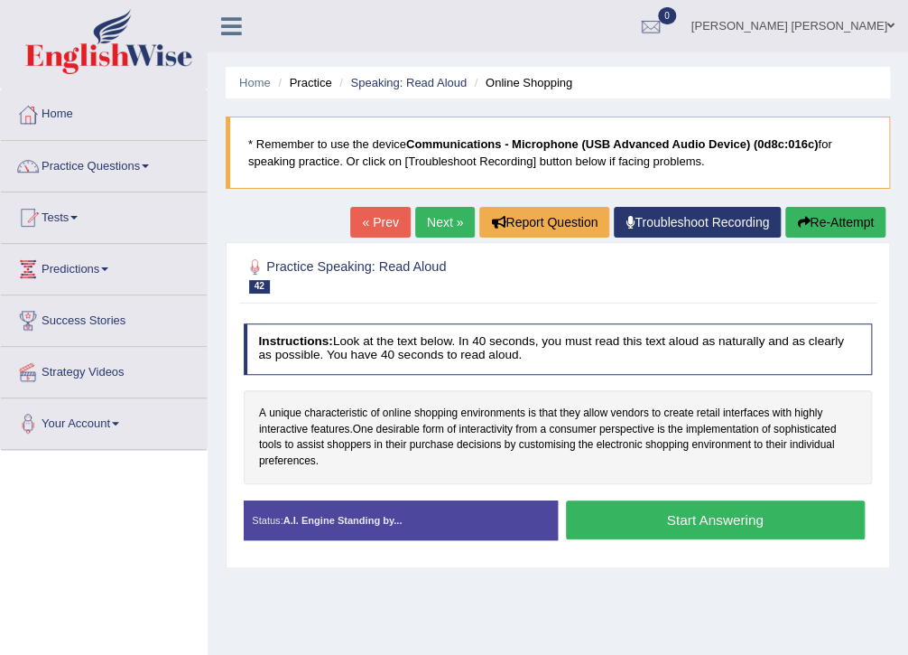
click at [764, 508] on button "Start Answering" at bounding box center [715, 519] width 299 height 39
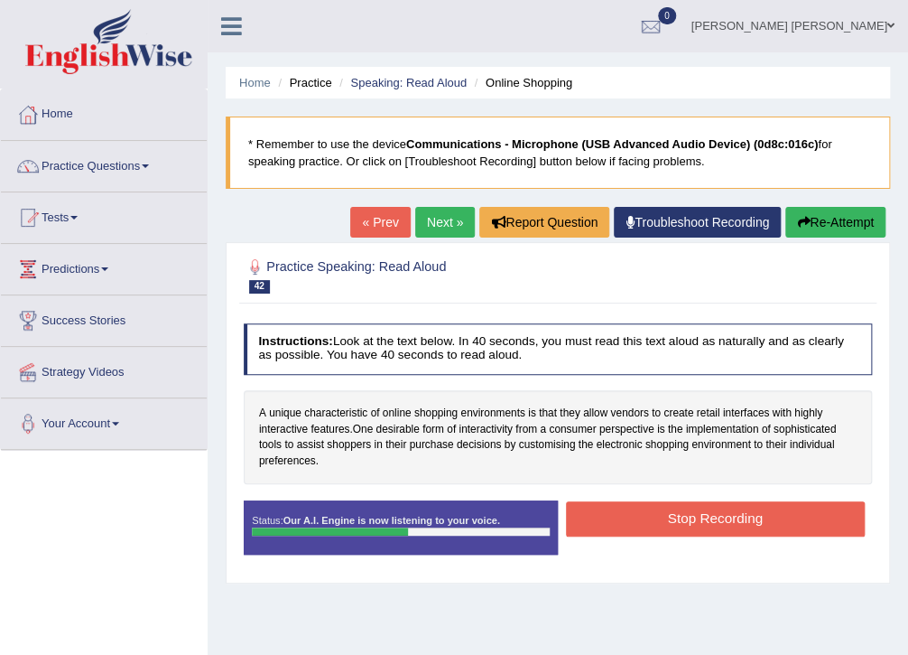
click at [783, 519] on button "Stop Recording" at bounding box center [715, 518] width 299 height 35
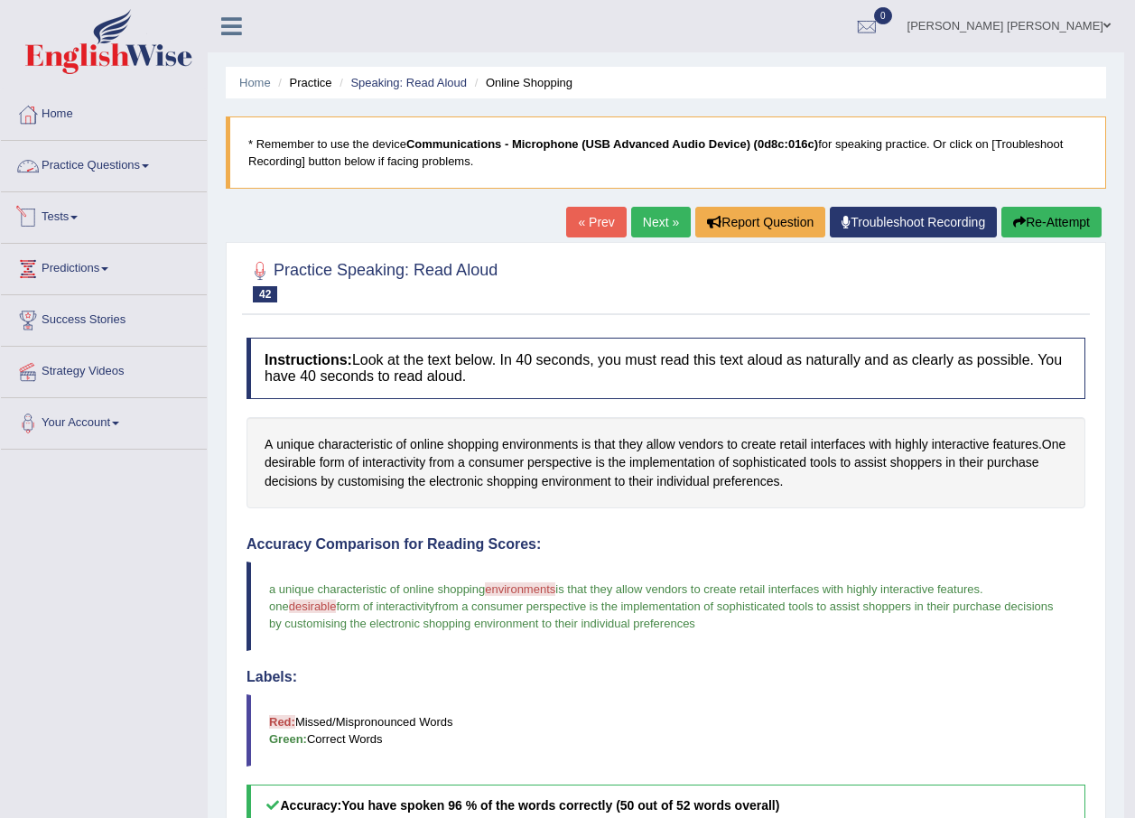
click at [153, 171] on link "Practice Questions" at bounding box center [104, 163] width 206 height 45
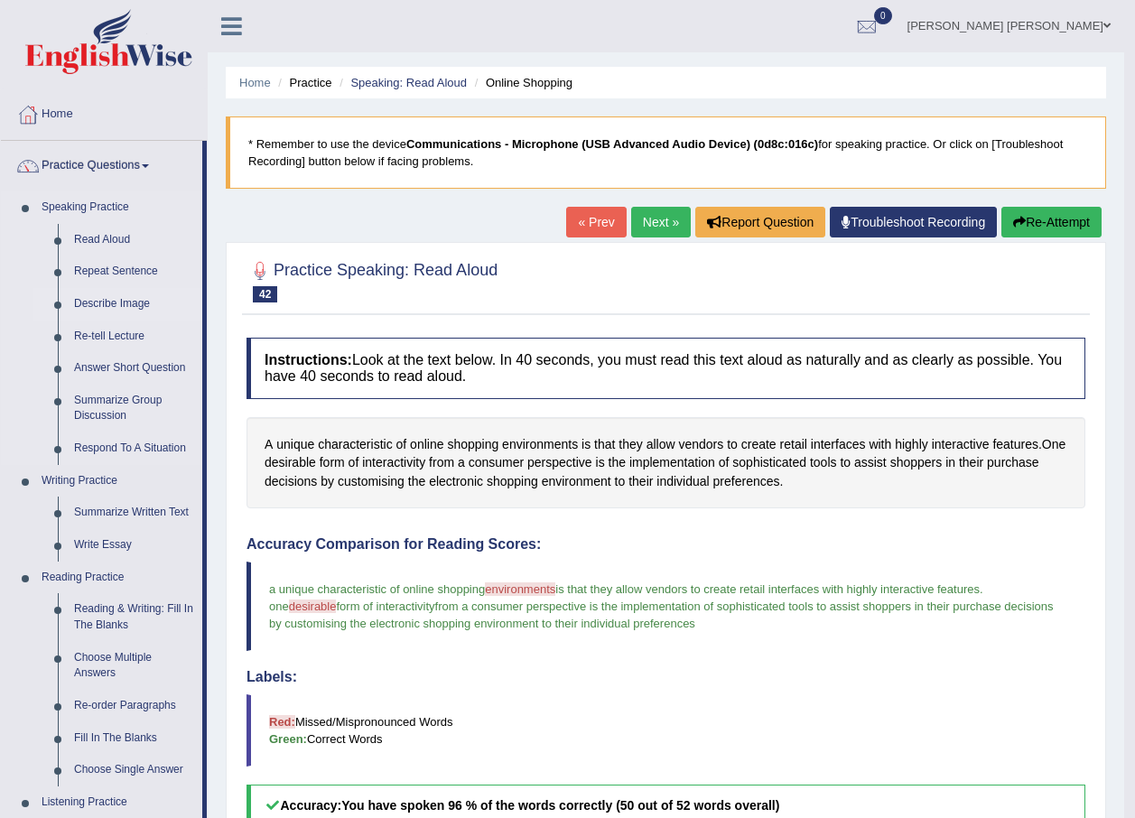
click at [143, 300] on link "Describe Image" at bounding box center [134, 304] width 136 height 33
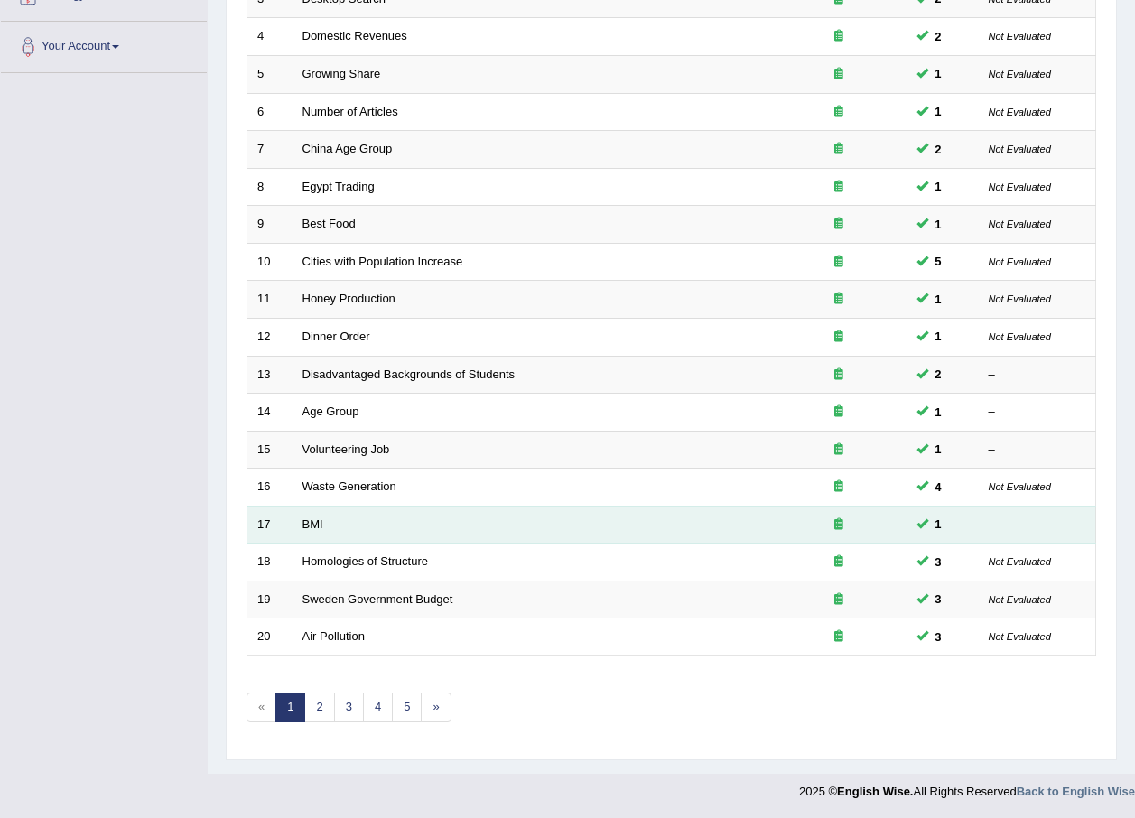
scroll to position [377, 0]
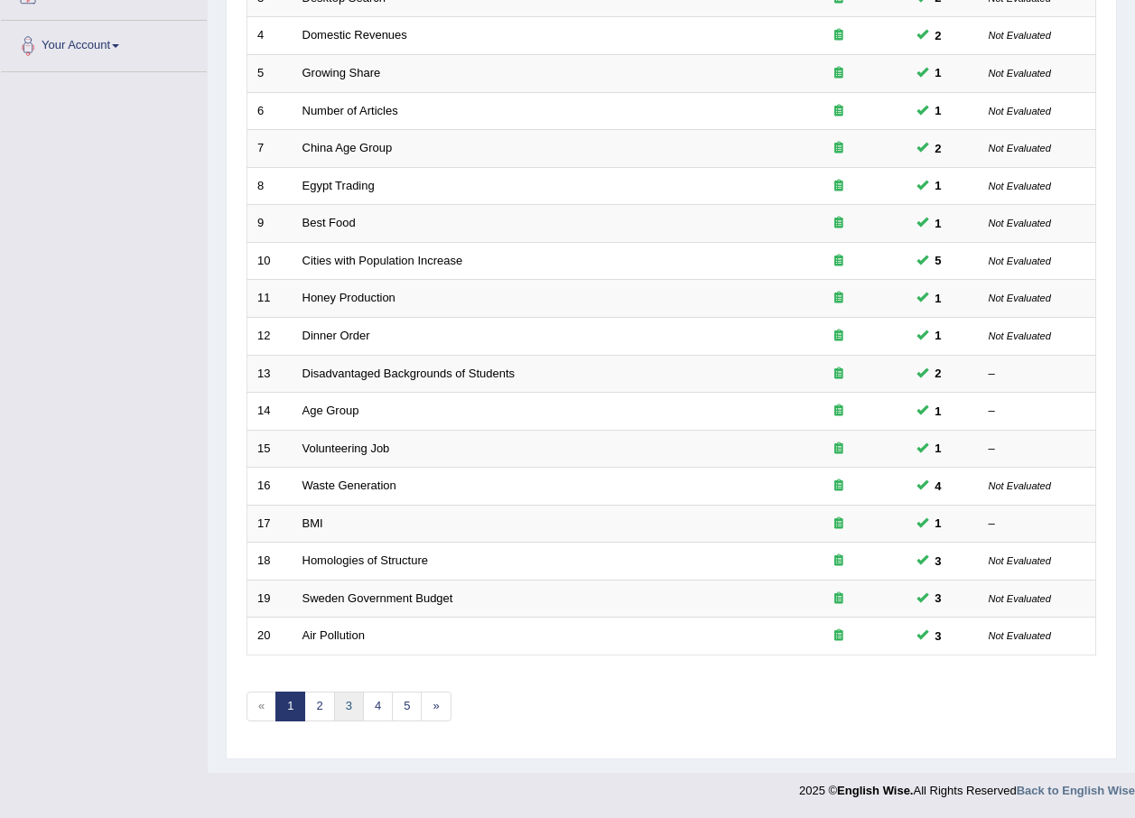
click at [343, 709] on link "3" at bounding box center [349, 707] width 30 height 30
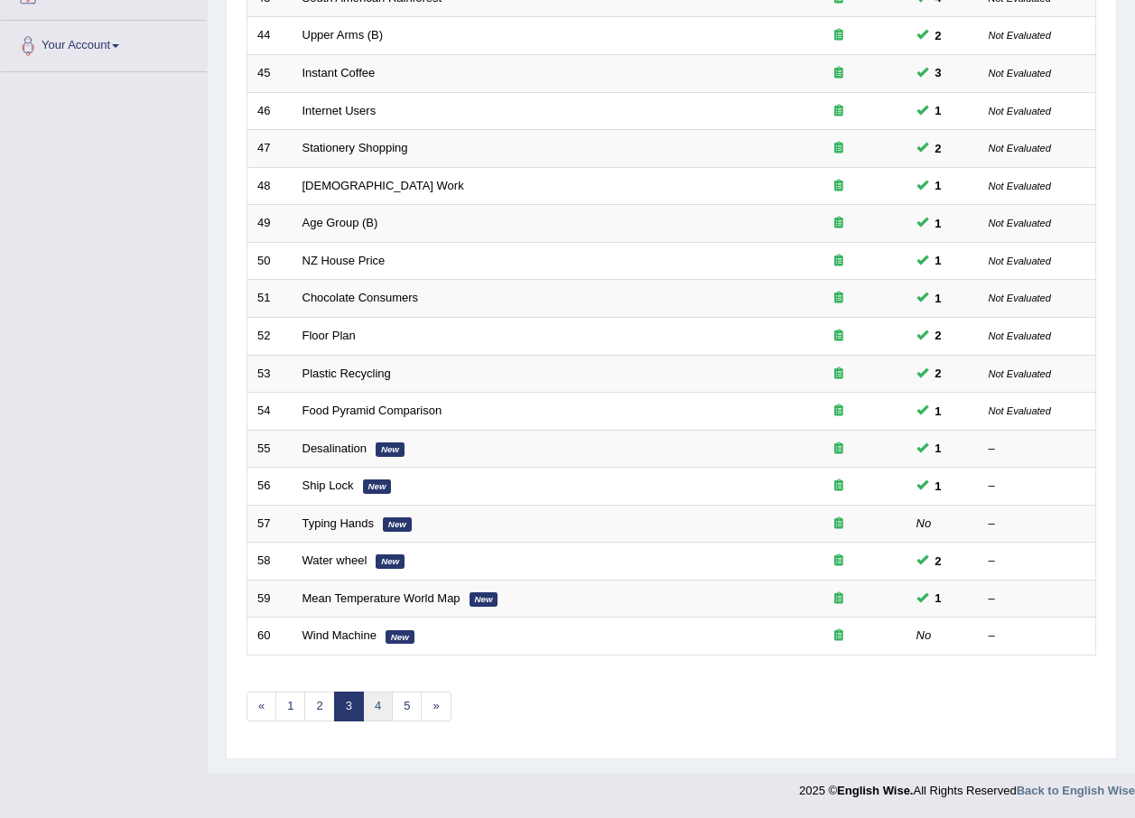
click at [368, 700] on link "4" at bounding box center [378, 707] width 30 height 30
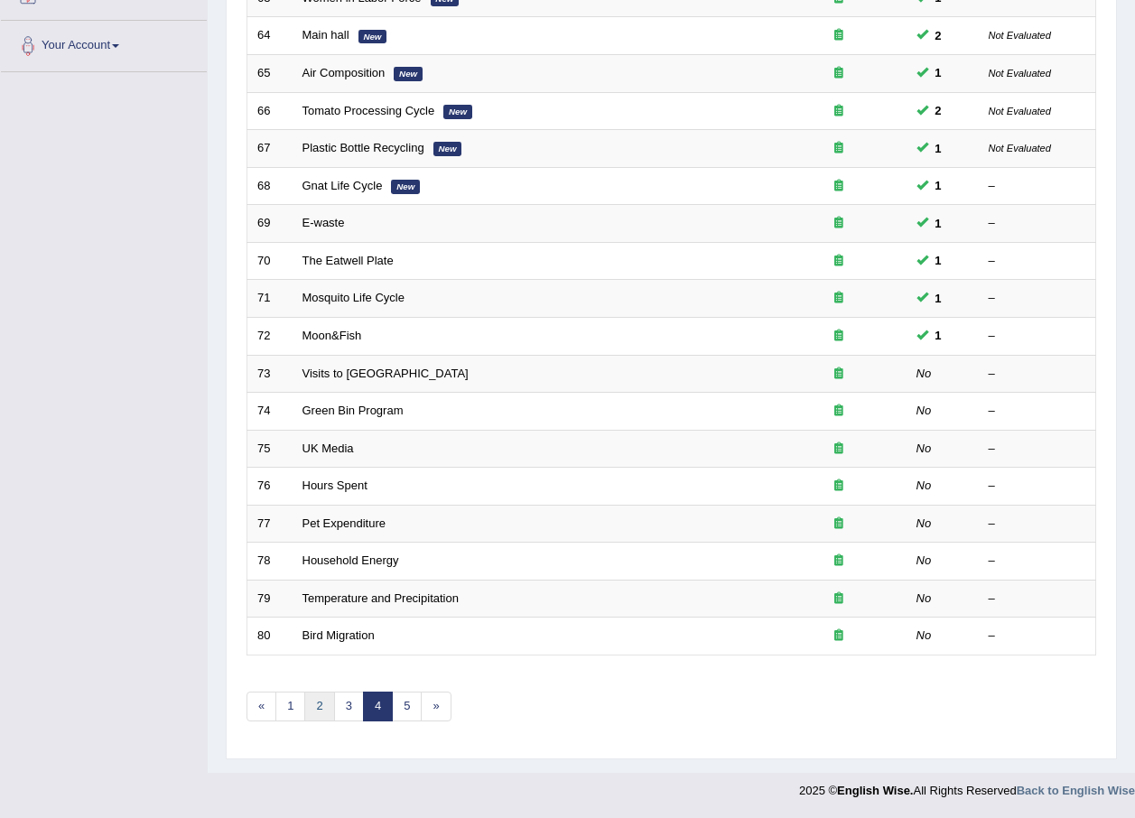
click at [321, 710] on link "2" at bounding box center [319, 707] width 30 height 30
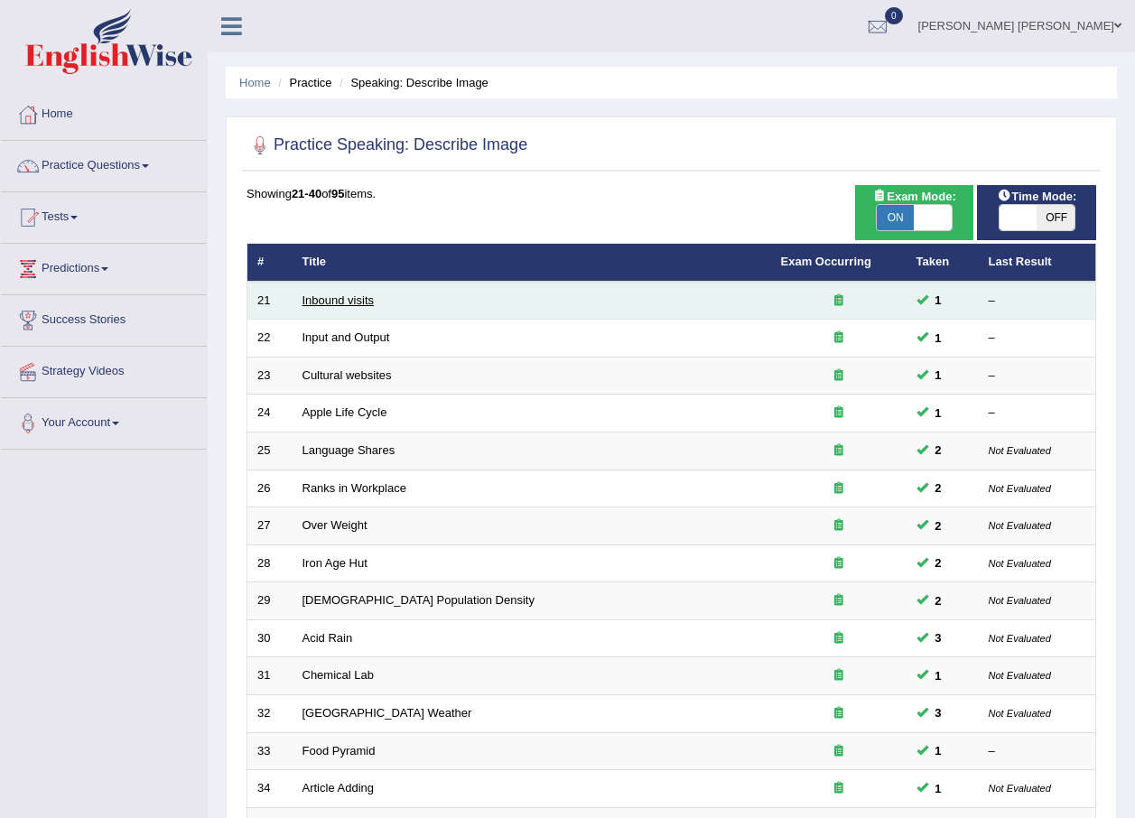
click at [356, 300] on link "Inbound visits" at bounding box center [338, 300] width 72 height 14
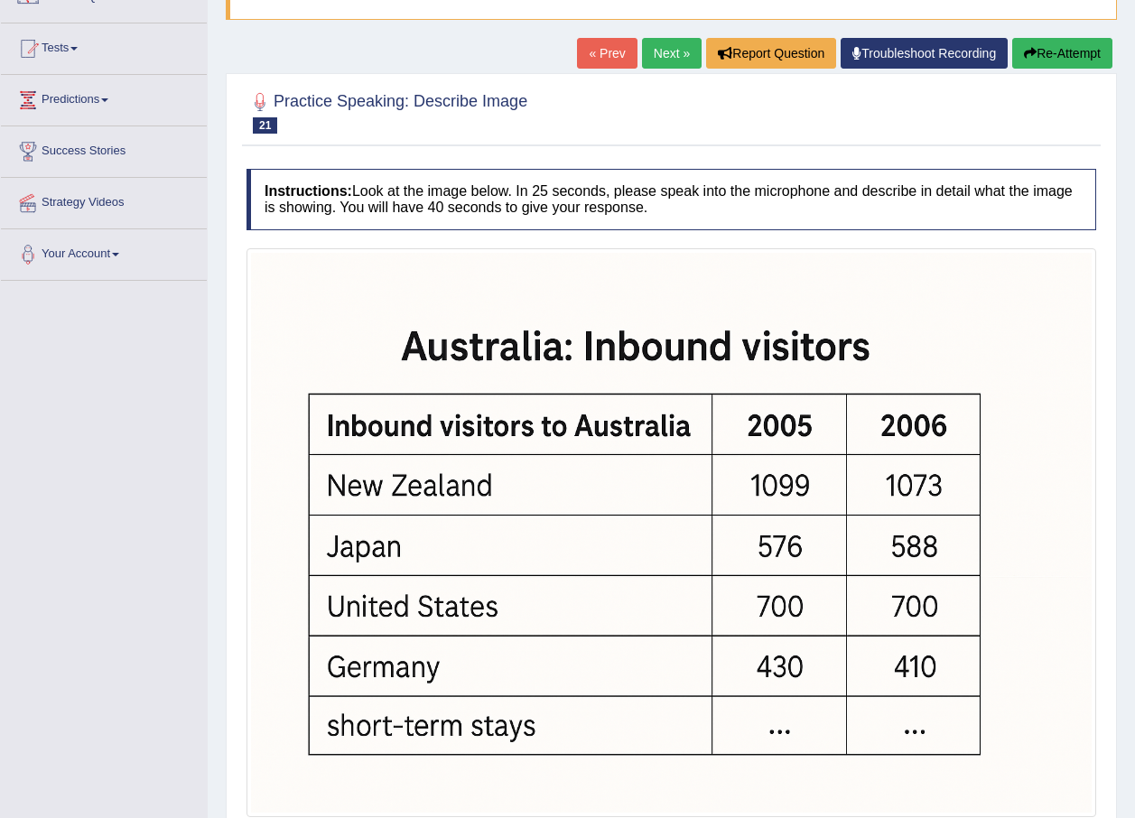
scroll to position [307, 0]
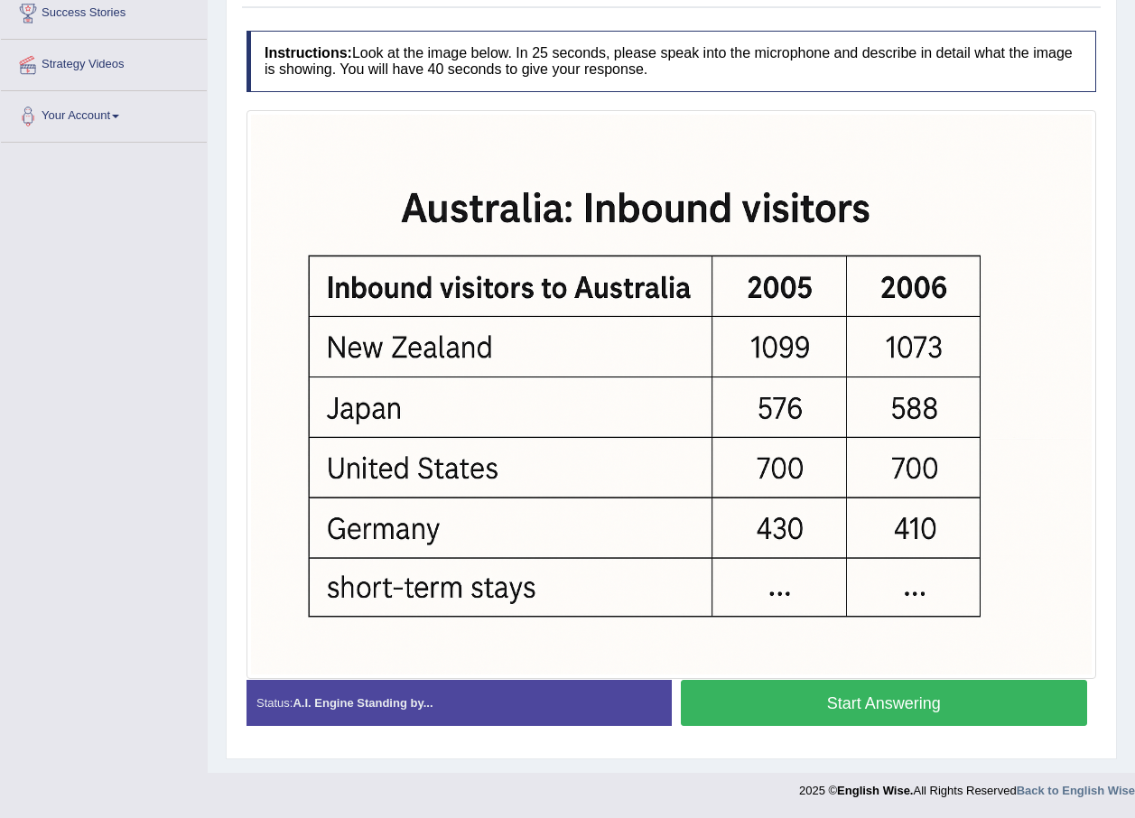
click at [991, 697] on button "Start Answering" at bounding box center [884, 703] width 407 height 46
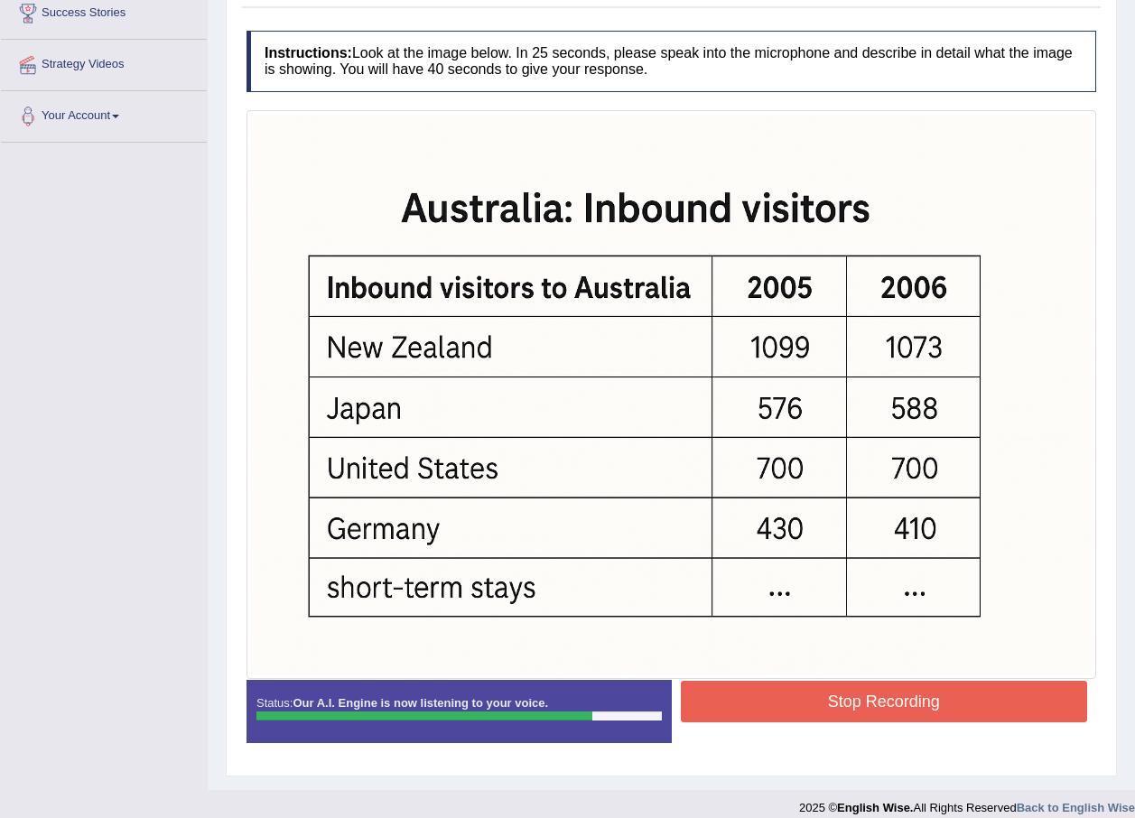
click at [1031, 712] on button "Stop Recording" at bounding box center [884, 702] width 407 height 42
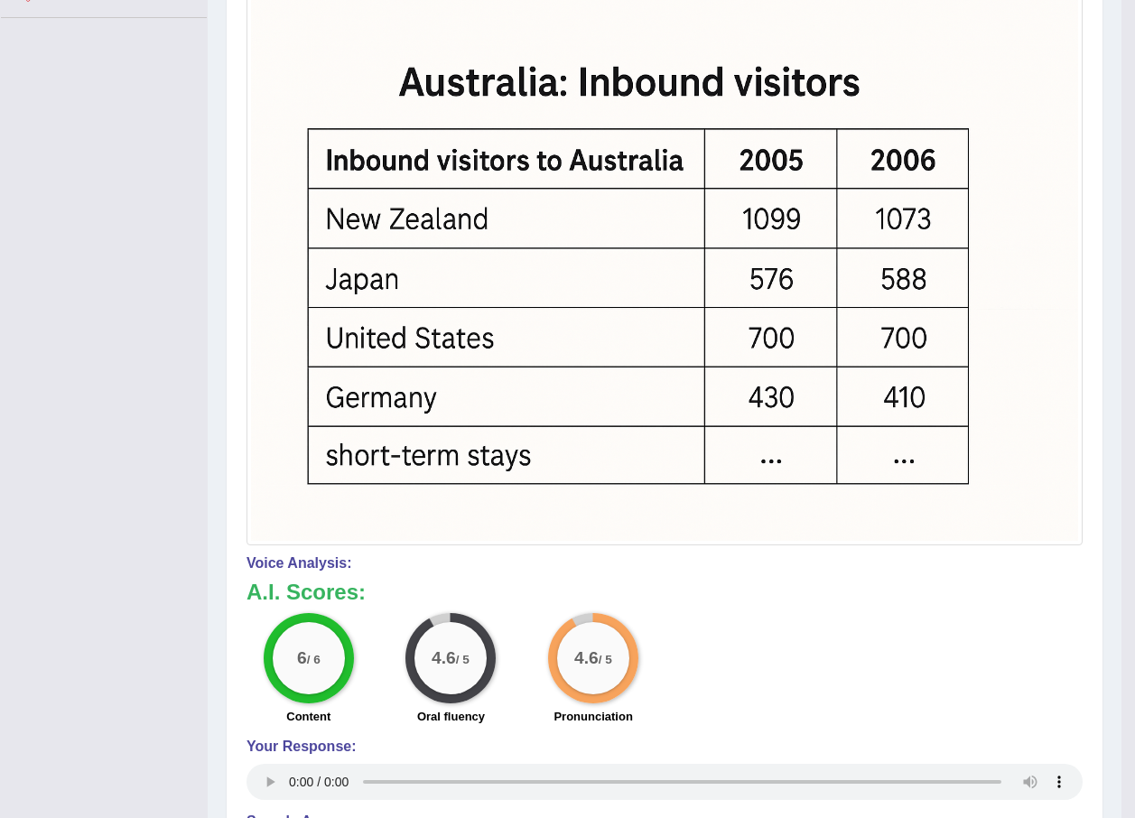
scroll to position [181, 0]
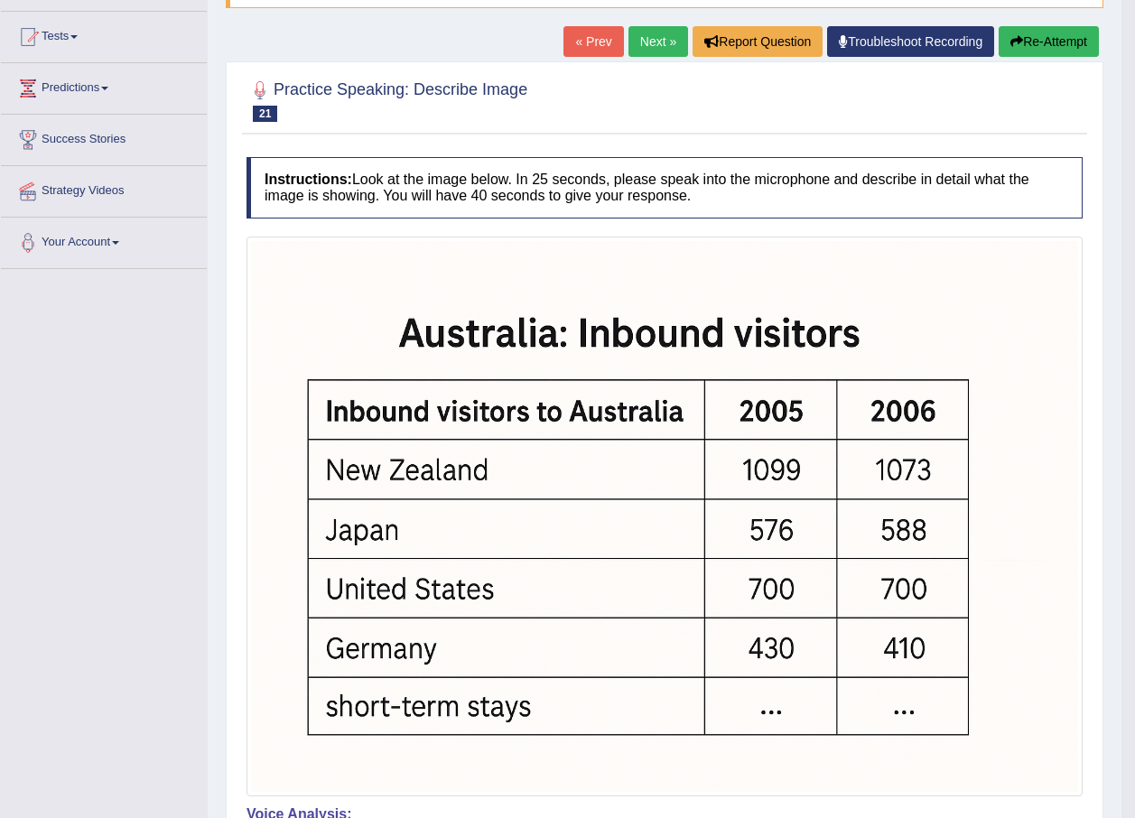
drag, startPoint x: 1073, startPoint y: 47, endPoint x: 1073, endPoint y: 75, distance: 28.0
click at [1072, 47] on button "Re-Attempt" at bounding box center [1049, 41] width 100 height 31
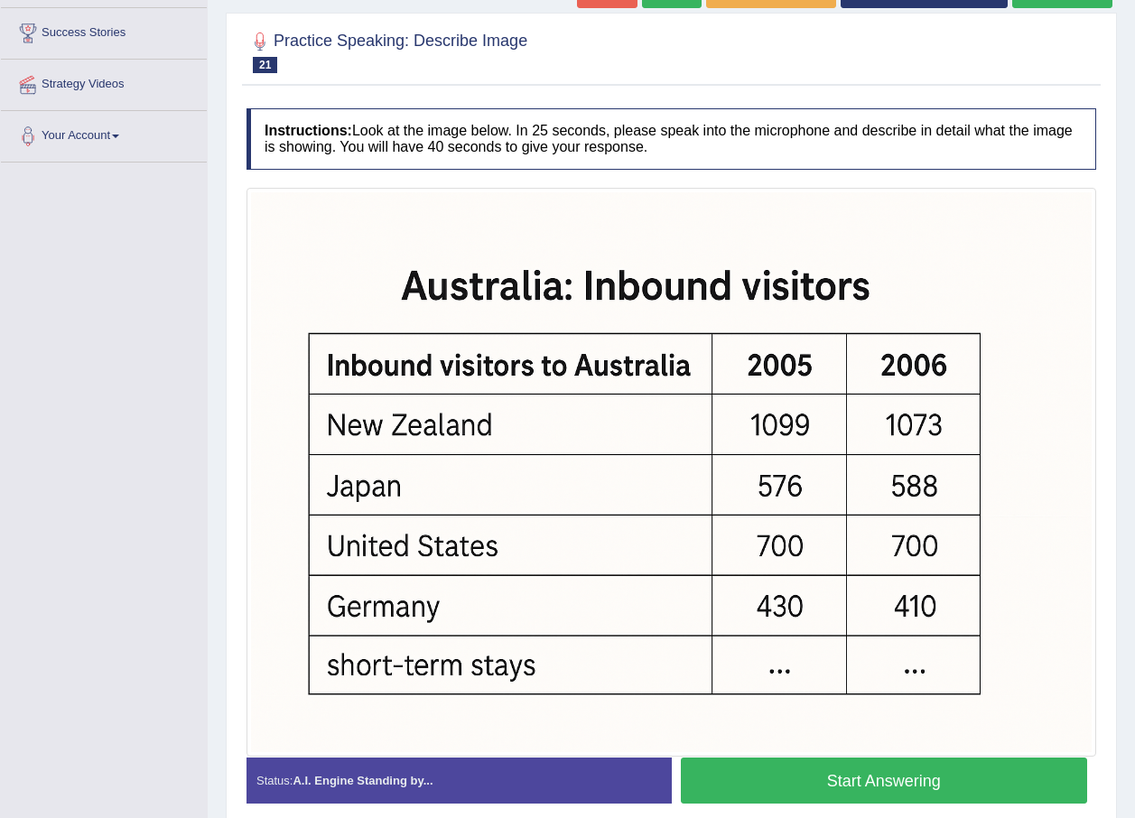
scroll to position [365, 0]
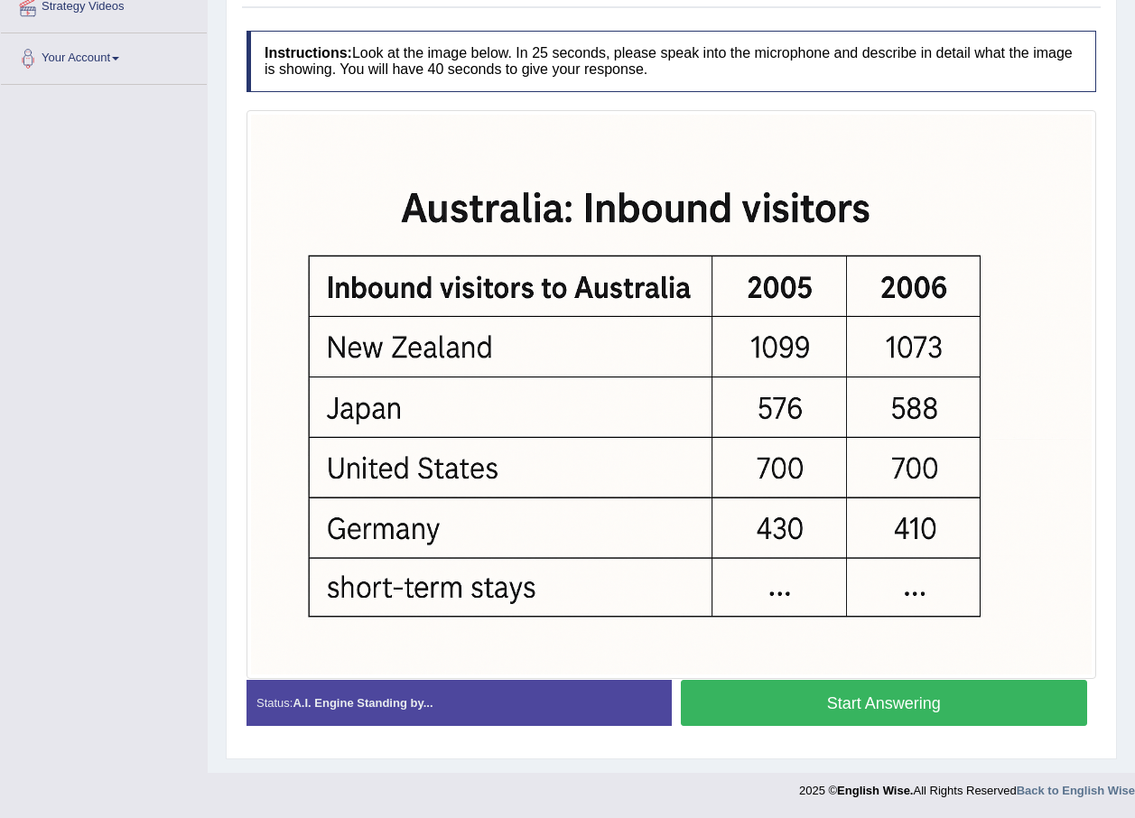
click at [1066, 709] on button "Start Answering" at bounding box center [884, 703] width 407 height 46
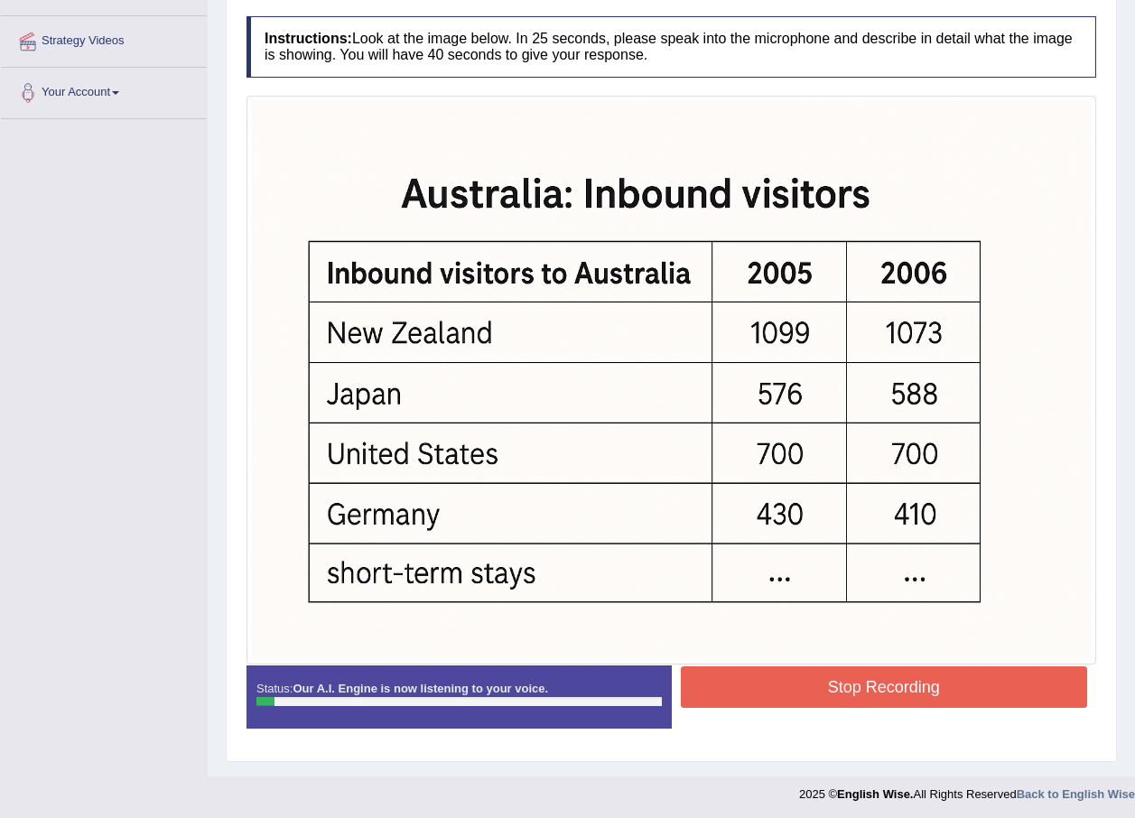
scroll to position [0, 0]
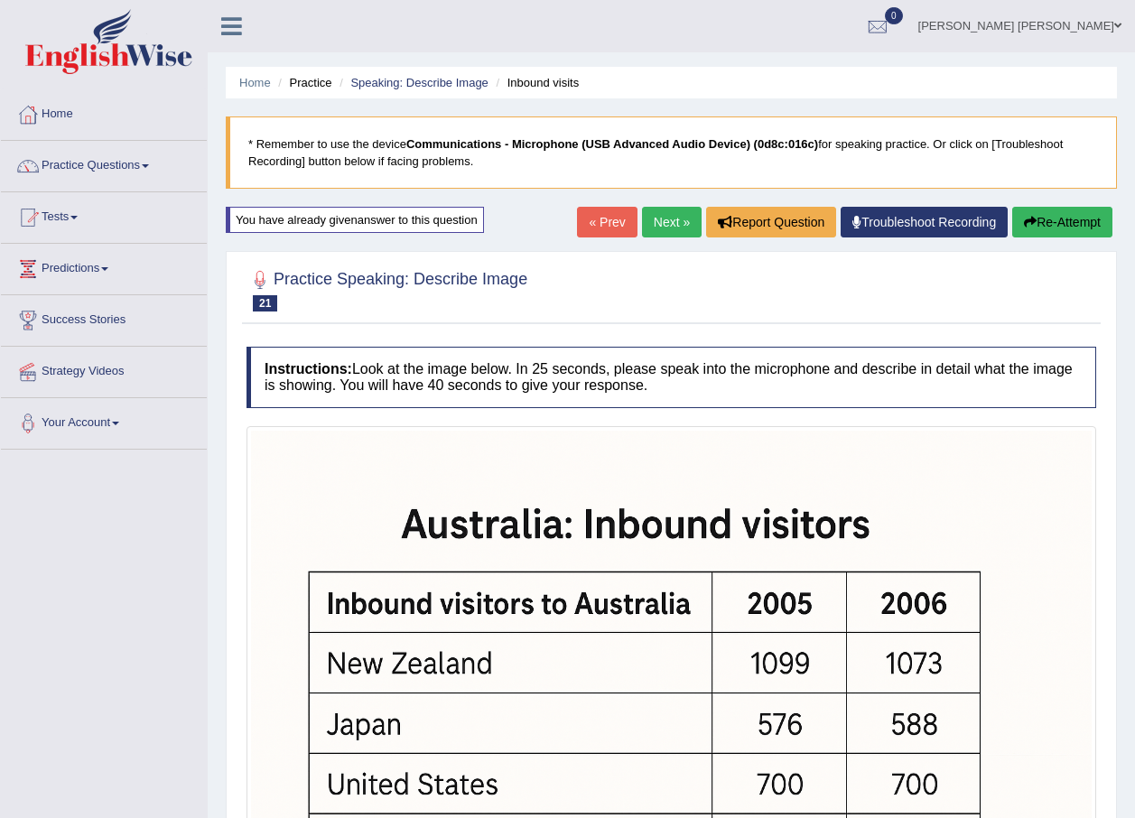
click at [1068, 217] on button "Re-Attempt" at bounding box center [1062, 222] width 100 height 31
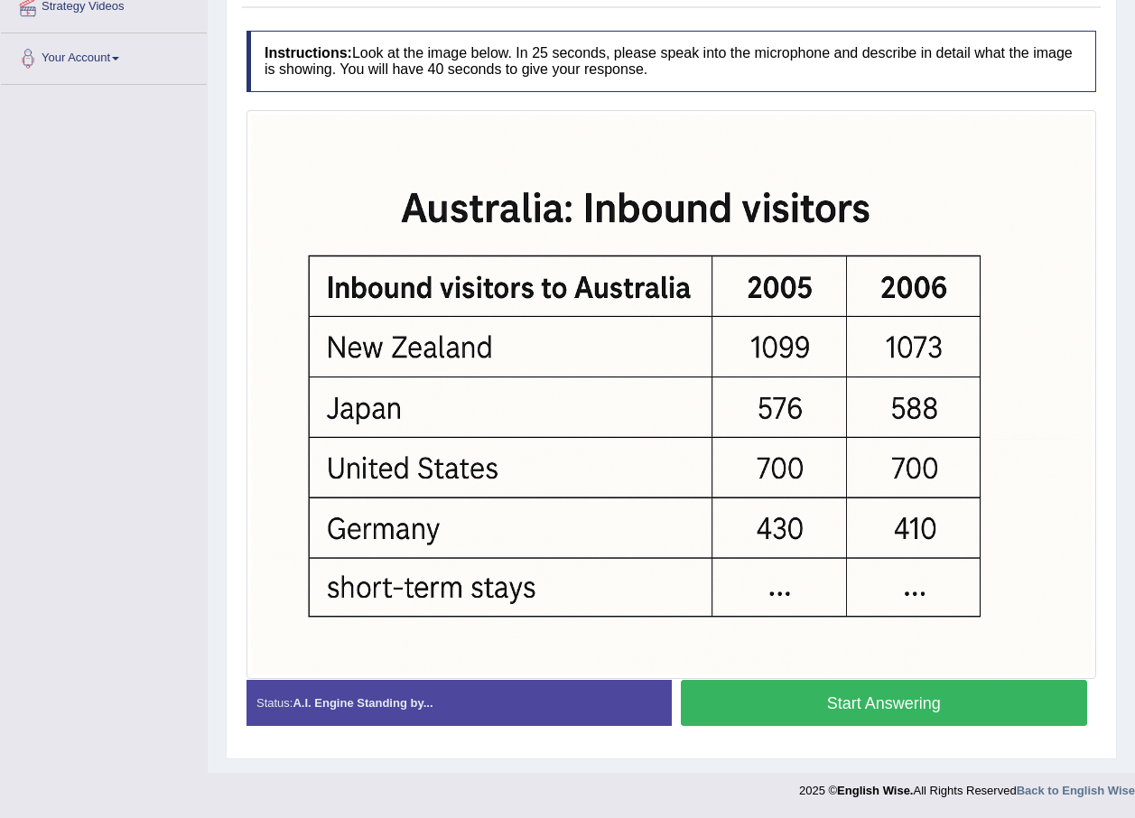
drag, startPoint x: 980, startPoint y: 702, endPoint x: 1000, endPoint y: 655, distance: 51.0
click at [980, 702] on button "Start Answering" at bounding box center [884, 703] width 407 height 46
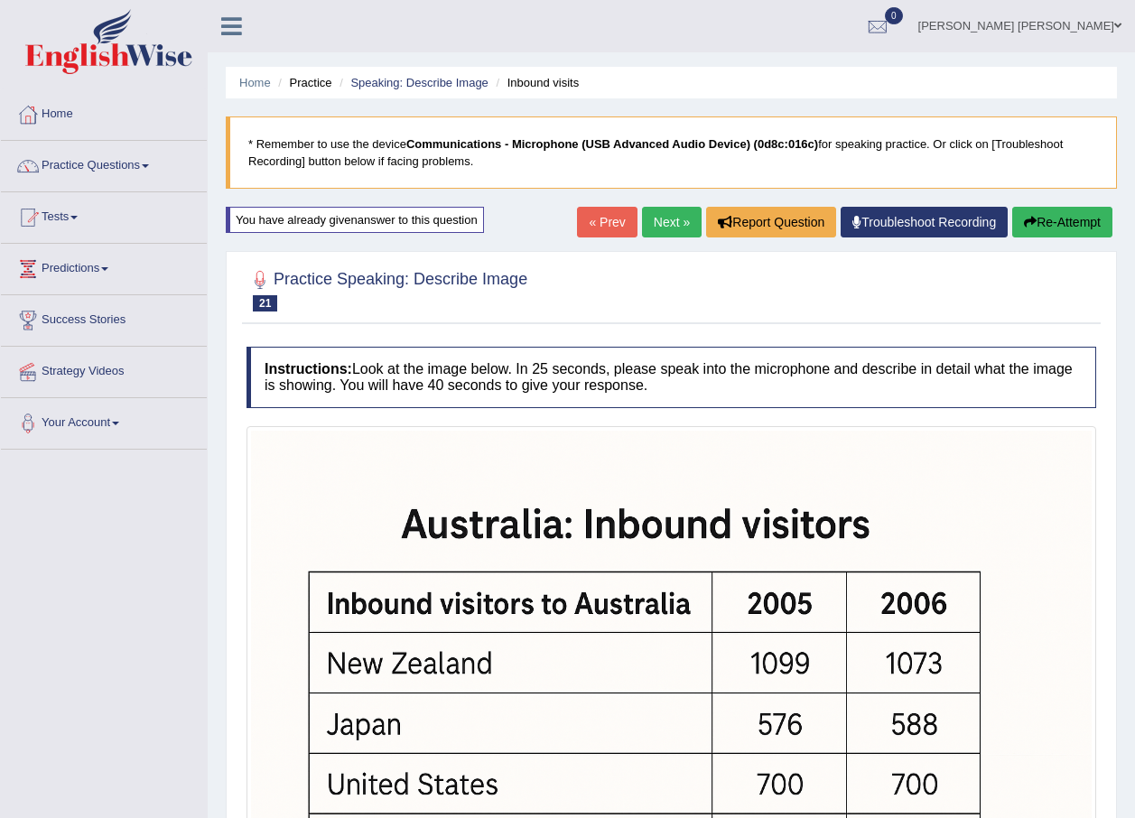
click at [1082, 215] on button "Re-Attempt" at bounding box center [1062, 222] width 100 height 31
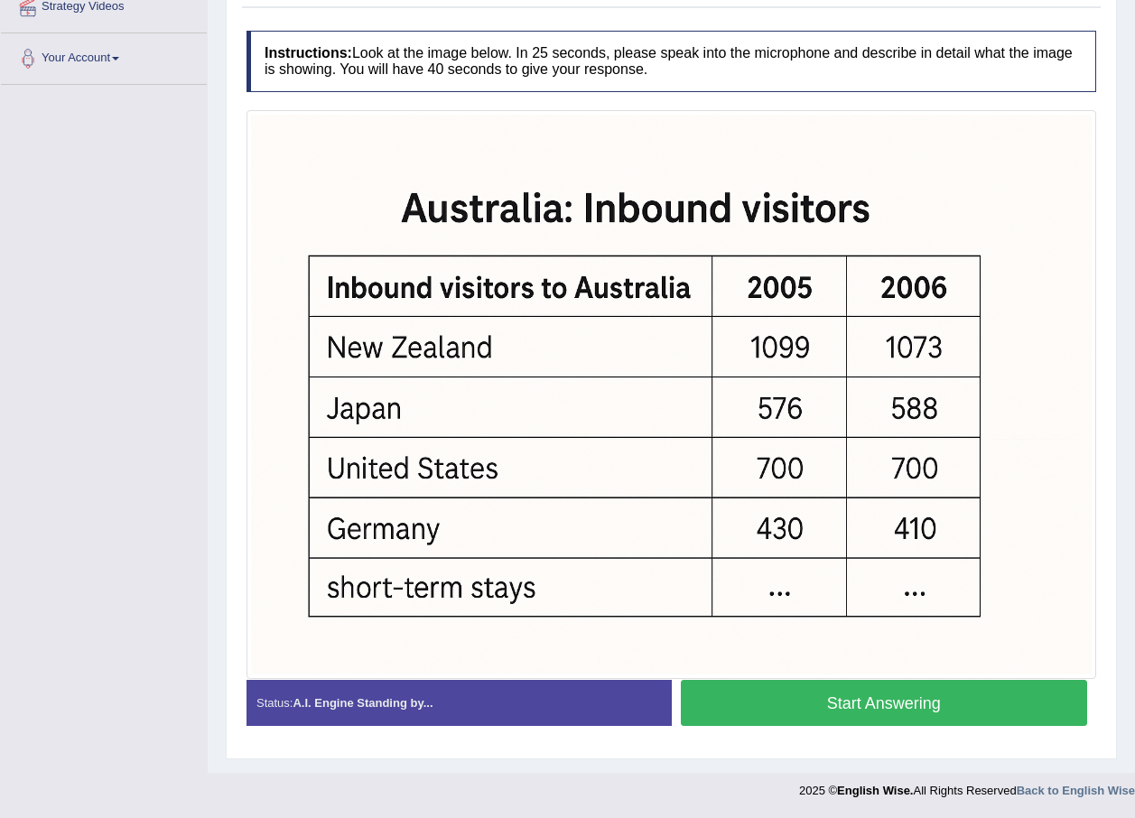
click at [886, 687] on button "Start Answering" at bounding box center [884, 703] width 407 height 46
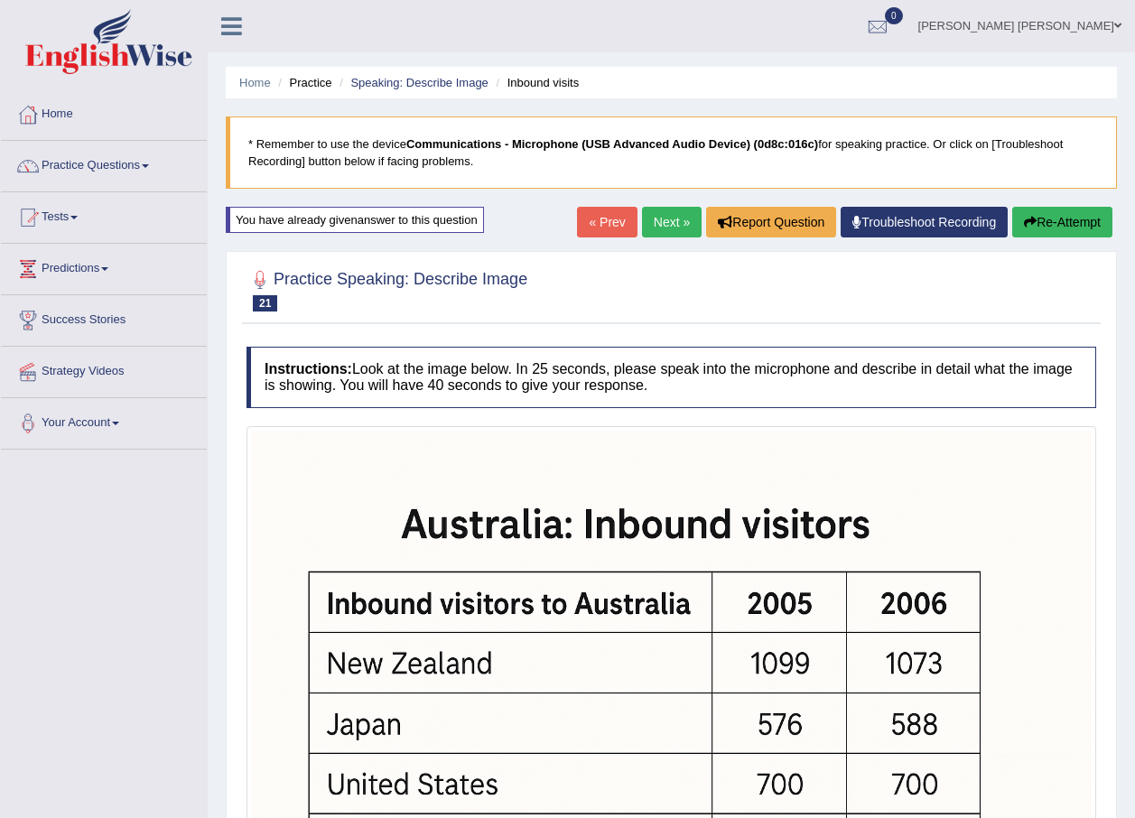
click at [1056, 225] on button "Re-Attempt" at bounding box center [1062, 222] width 100 height 31
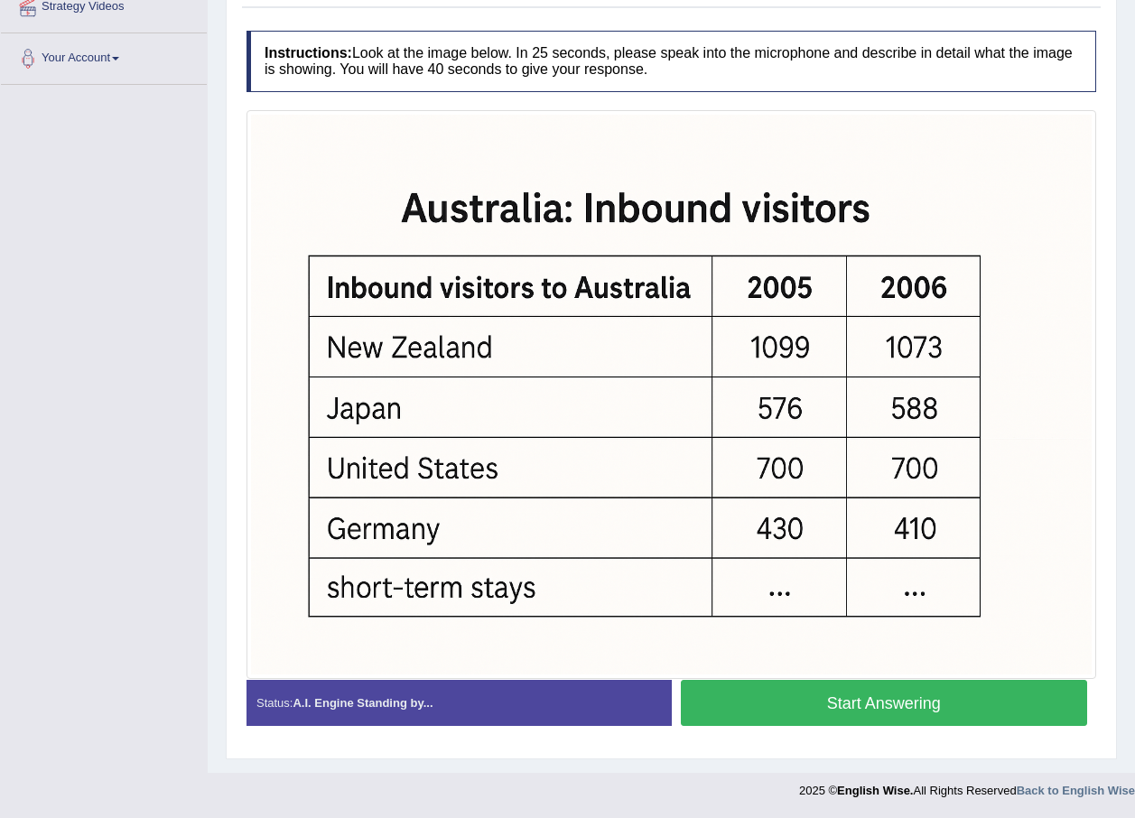
click at [1008, 691] on button "Start Answering" at bounding box center [884, 703] width 407 height 46
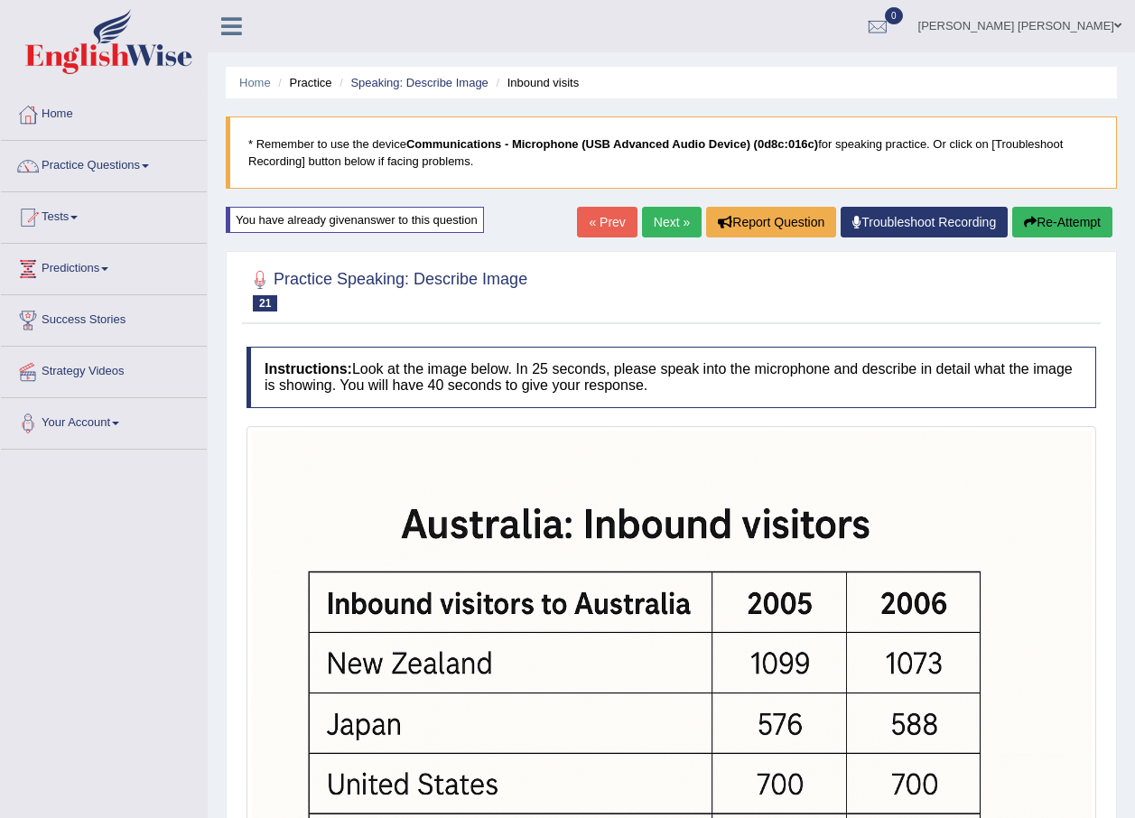
click at [1098, 227] on button "Re-Attempt" at bounding box center [1062, 222] width 100 height 31
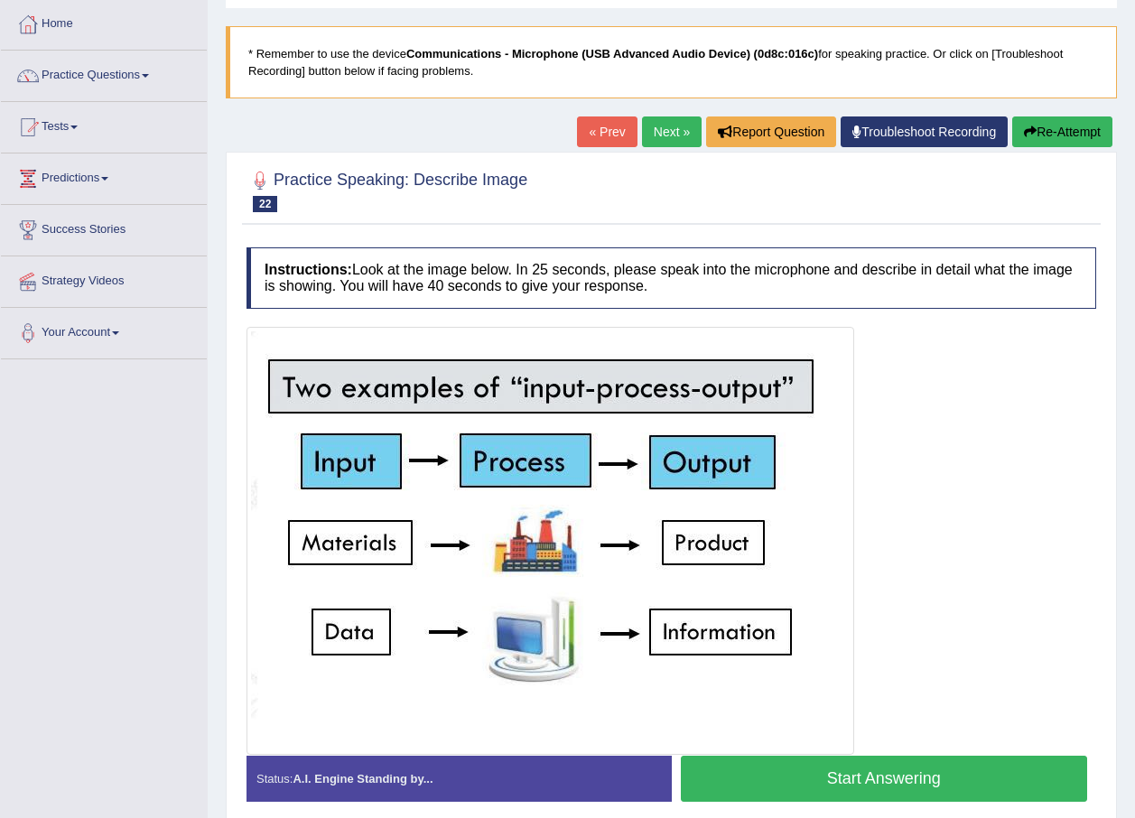
scroll to position [166, 0]
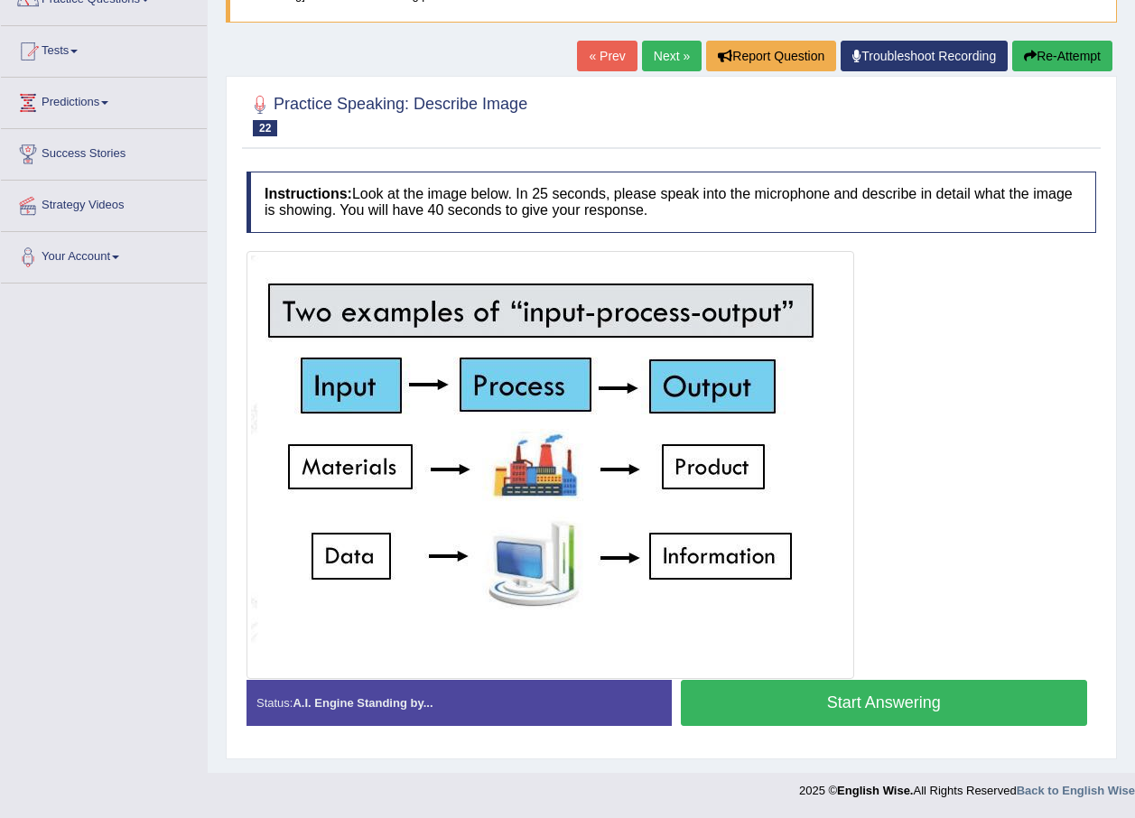
click at [618, 65] on link "« Prev" at bounding box center [607, 56] width 60 height 31
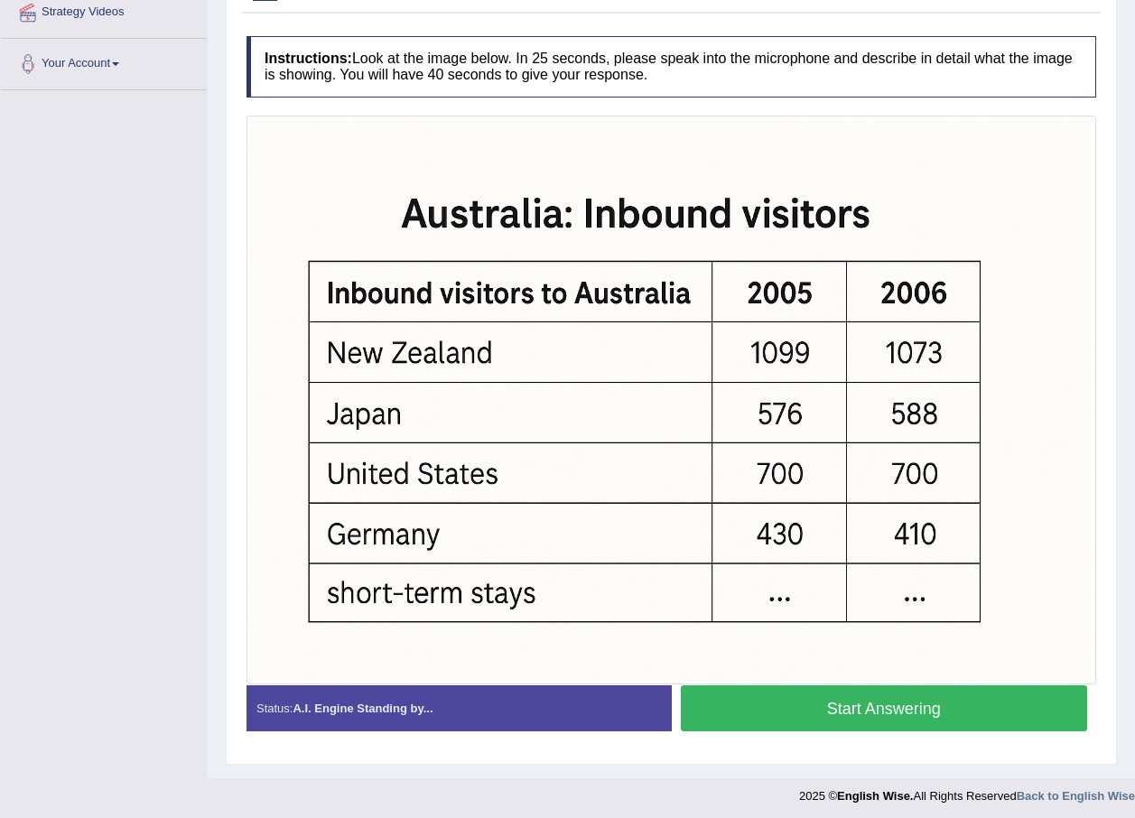
scroll to position [365, 0]
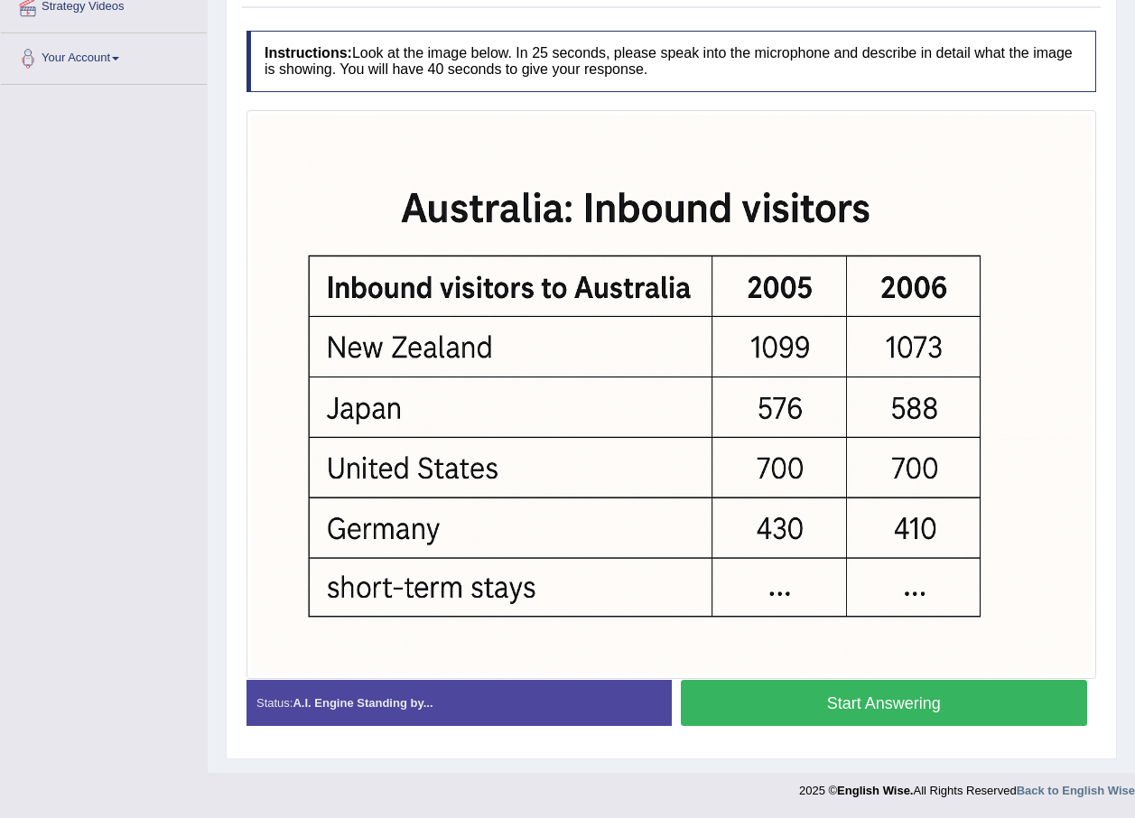
click at [1010, 708] on button "Start Answering" at bounding box center [884, 703] width 407 height 46
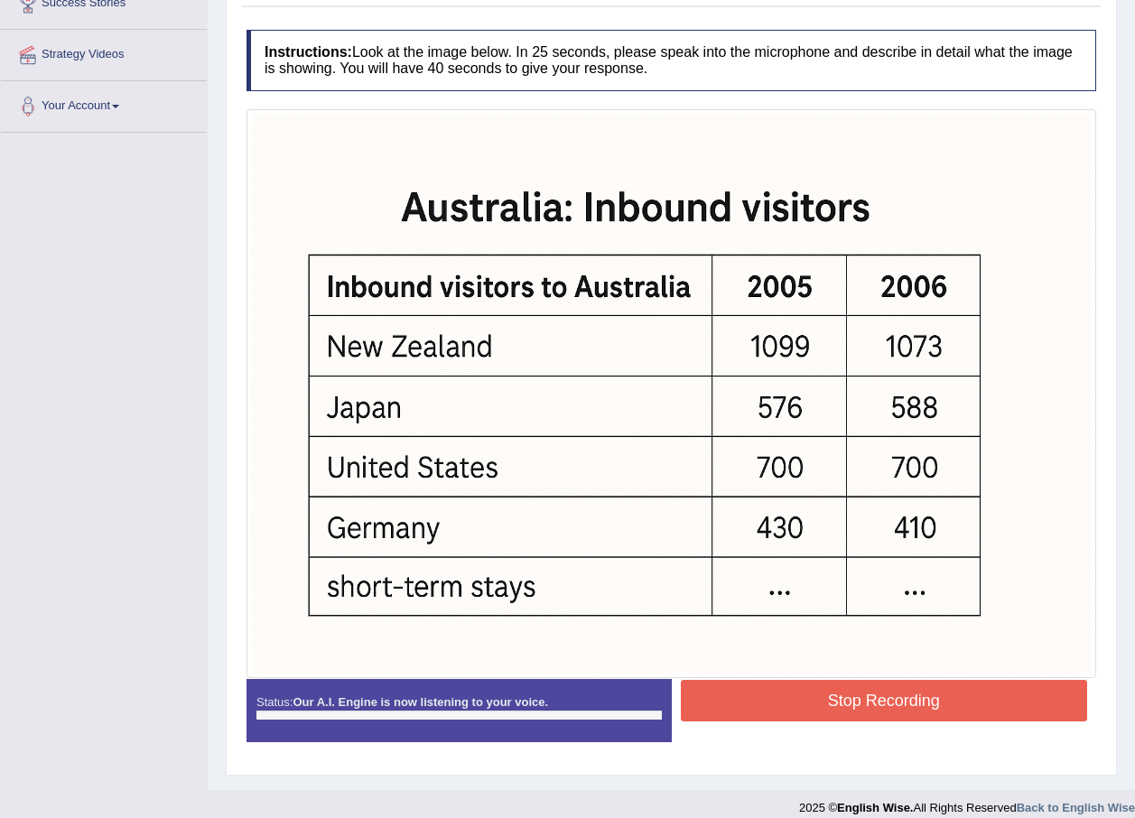
scroll to position [334, 0]
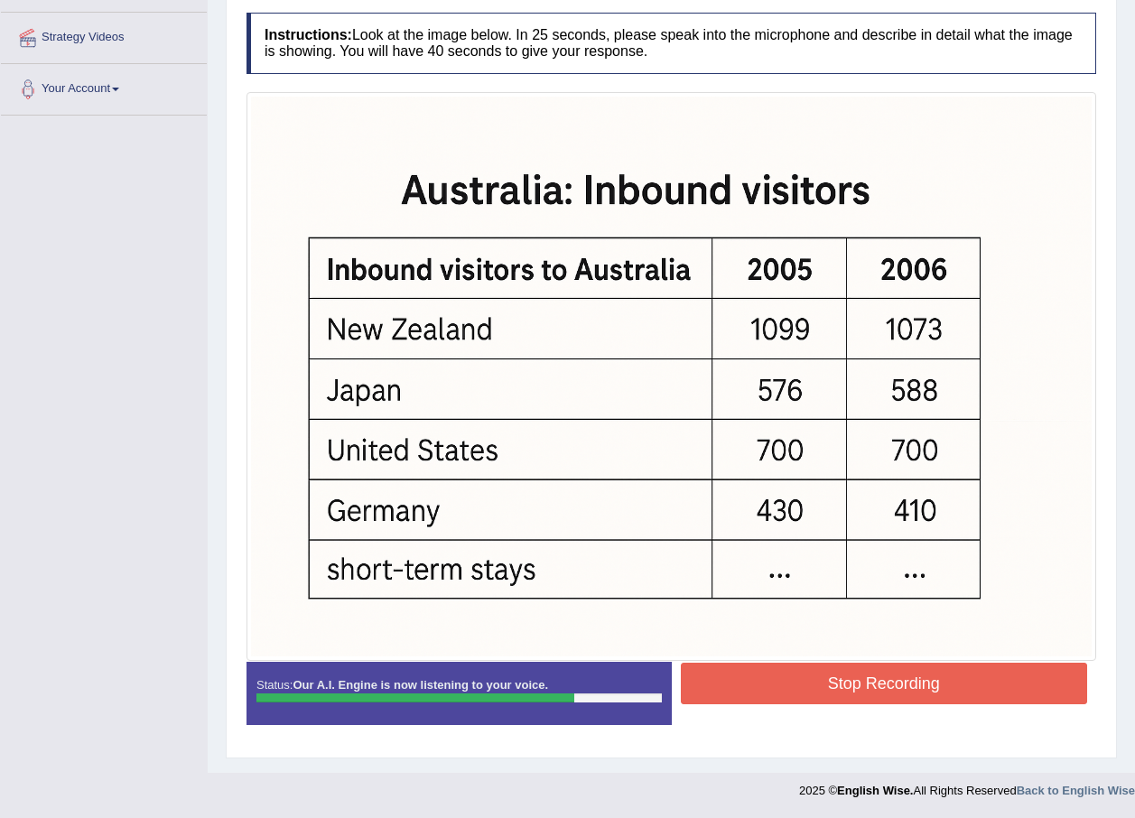
click at [1062, 671] on button "Stop Recording" at bounding box center [884, 684] width 407 height 42
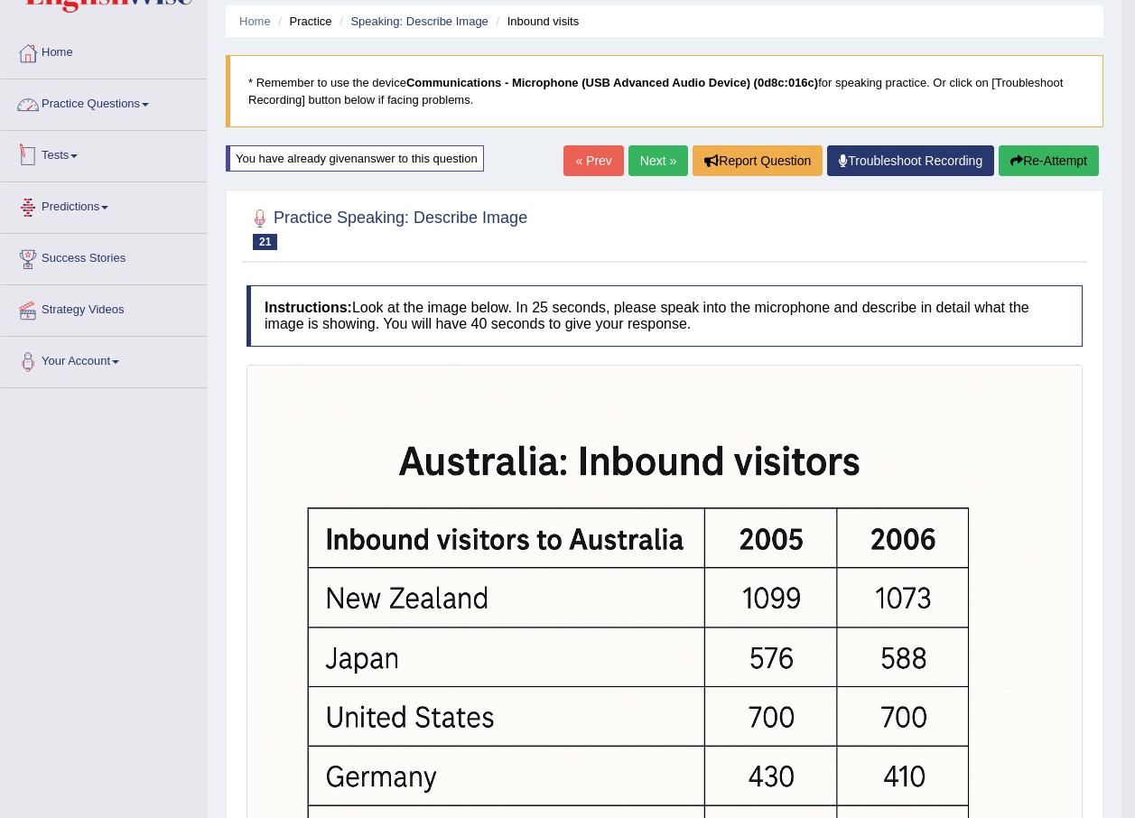
scroll to position [0, 0]
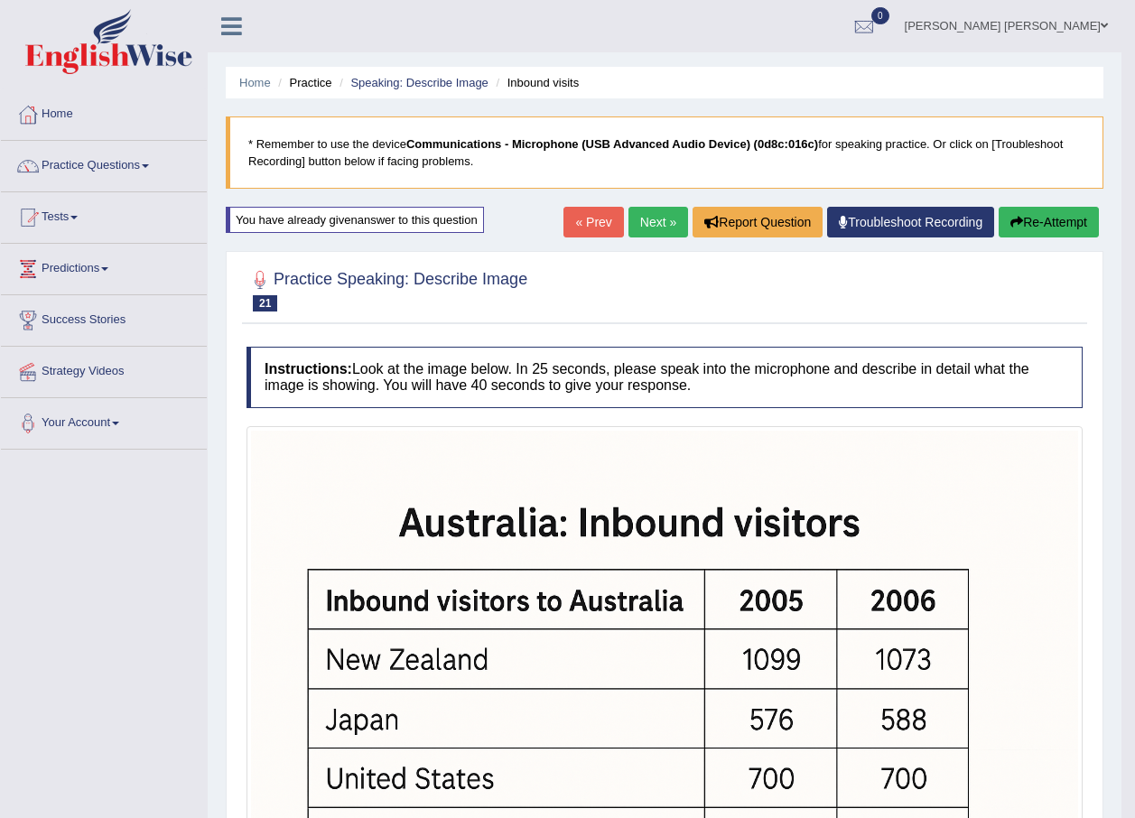
click at [644, 212] on link "Next »" at bounding box center [658, 222] width 60 height 31
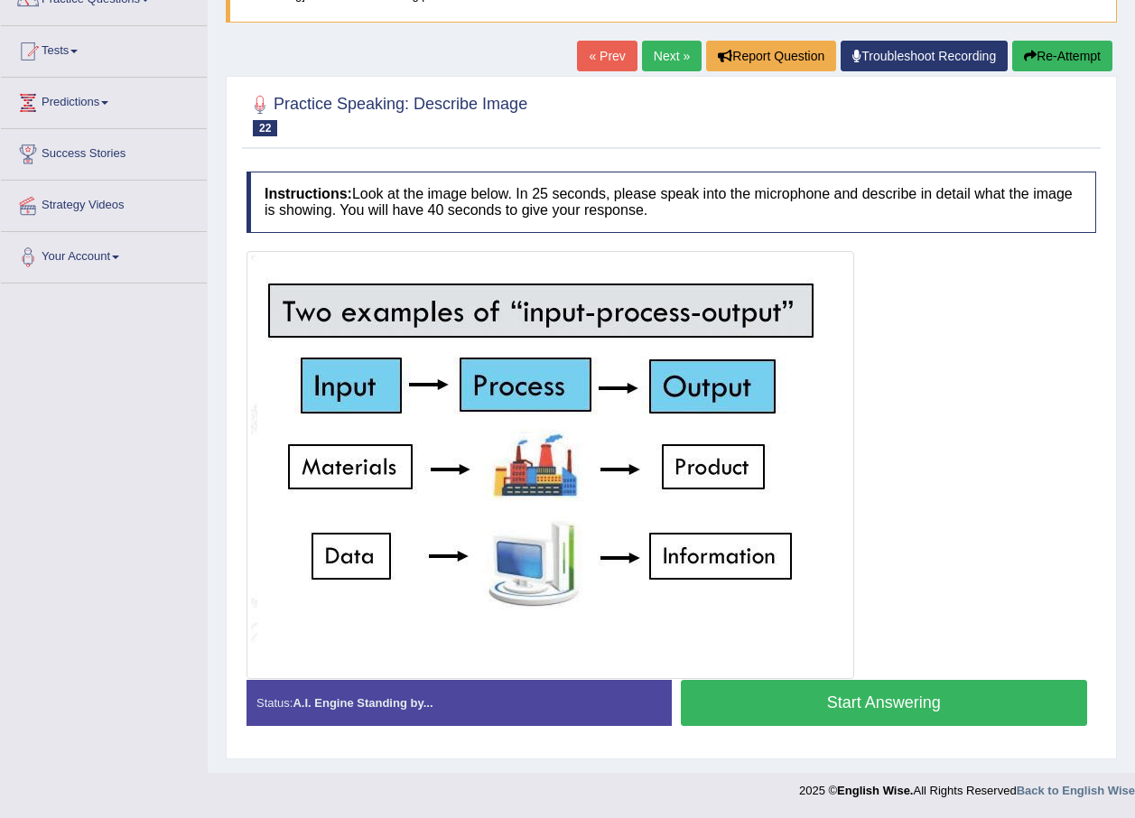
click at [996, 703] on button "Start Answering" at bounding box center [884, 703] width 407 height 46
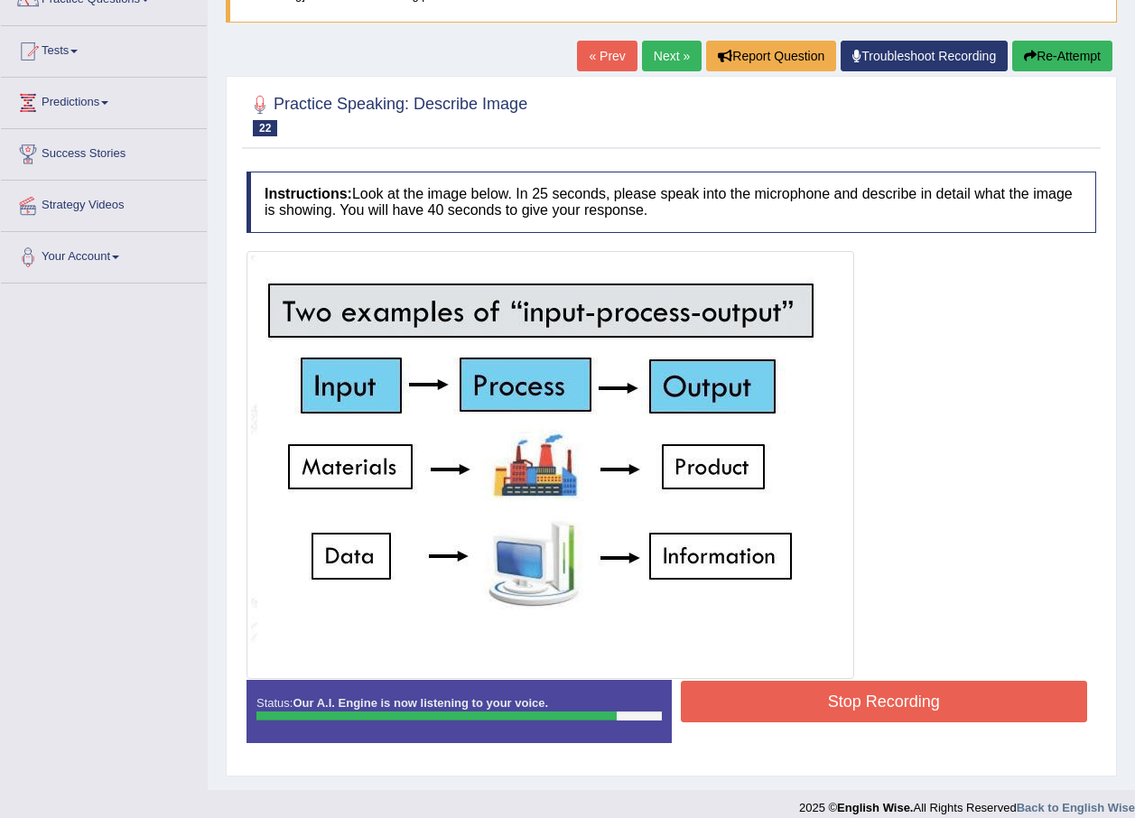
click at [1045, 677] on div at bounding box center [671, 465] width 850 height 428
click at [1033, 690] on button "Stop Recording" at bounding box center [884, 702] width 407 height 42
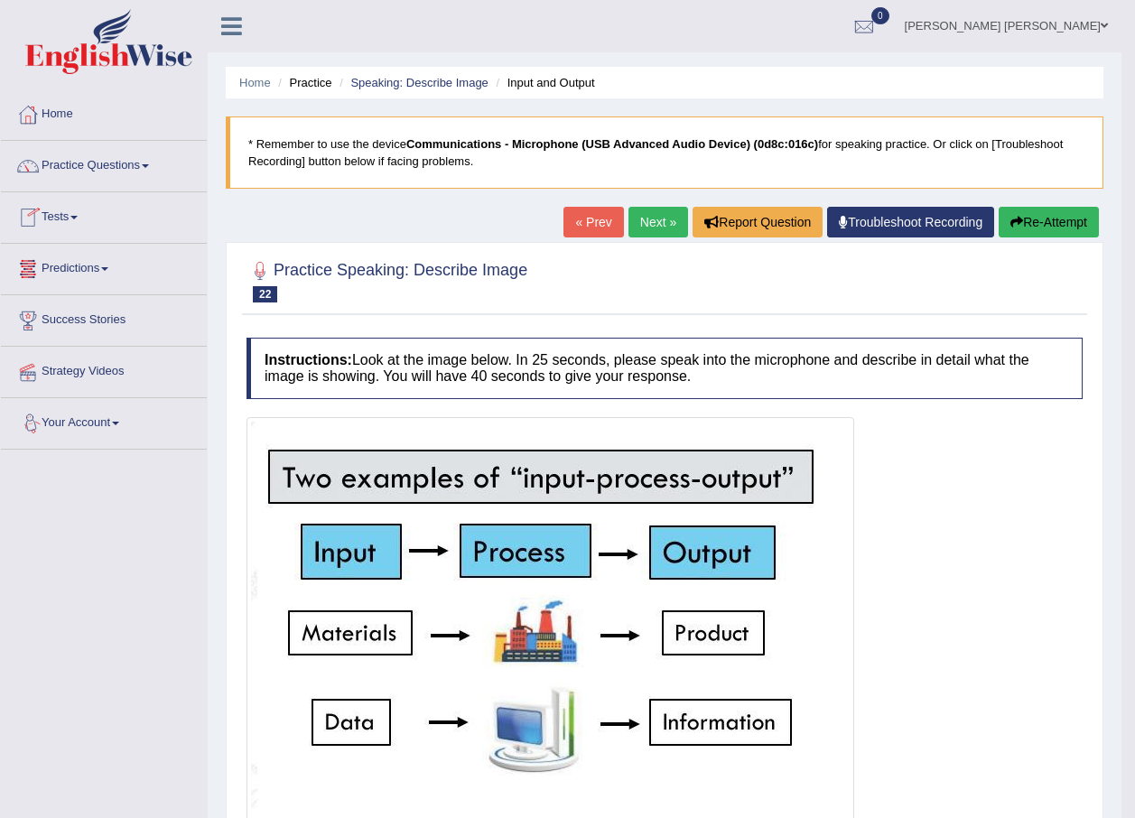
click at [674, 214] on link "Next »" at bounding box center [658, 222] width 60 height 31
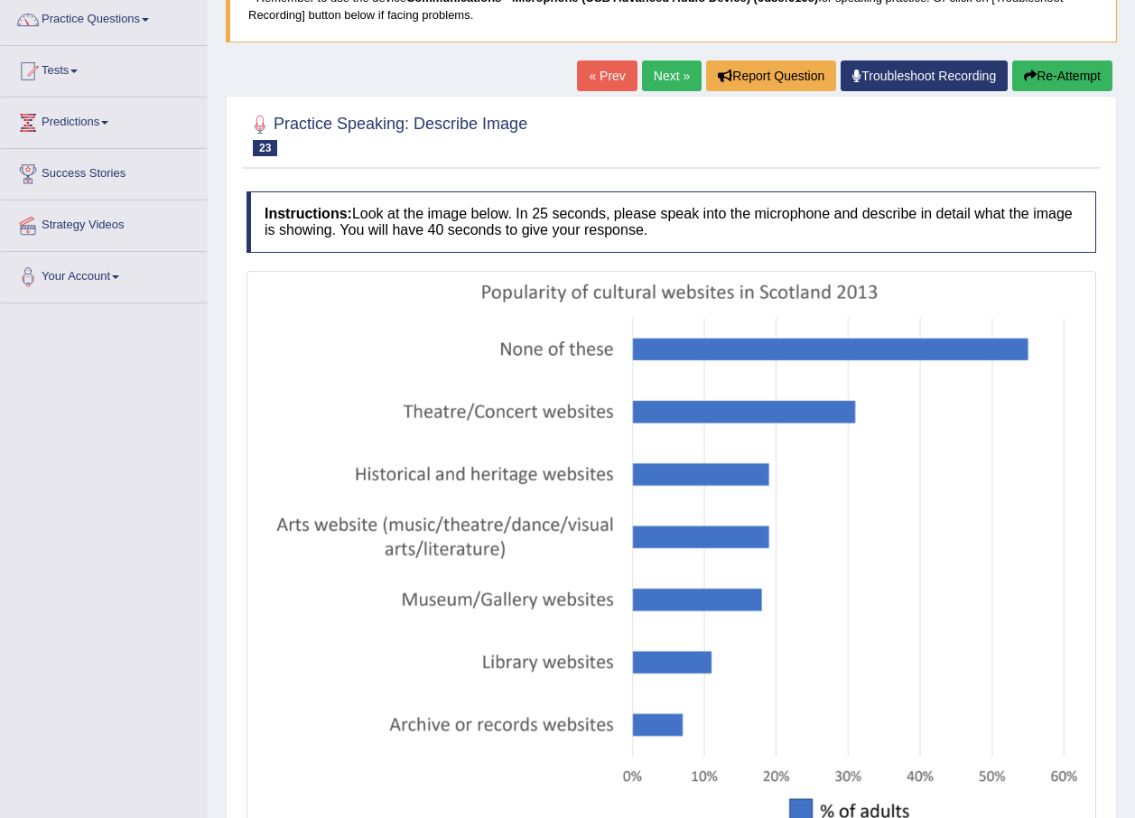
scroll to position [271, 0]
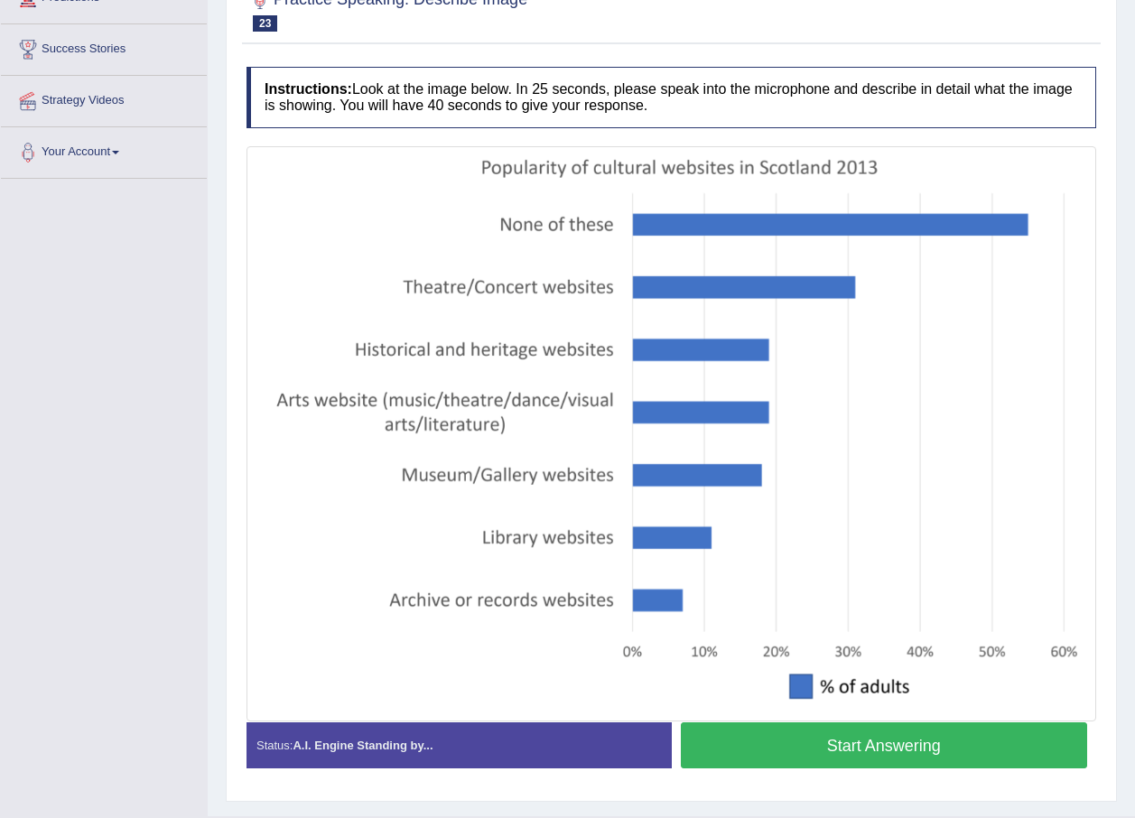
click at [967, 746] on button "Start Answering" at bounding box center [884, 745] width 407 height 46
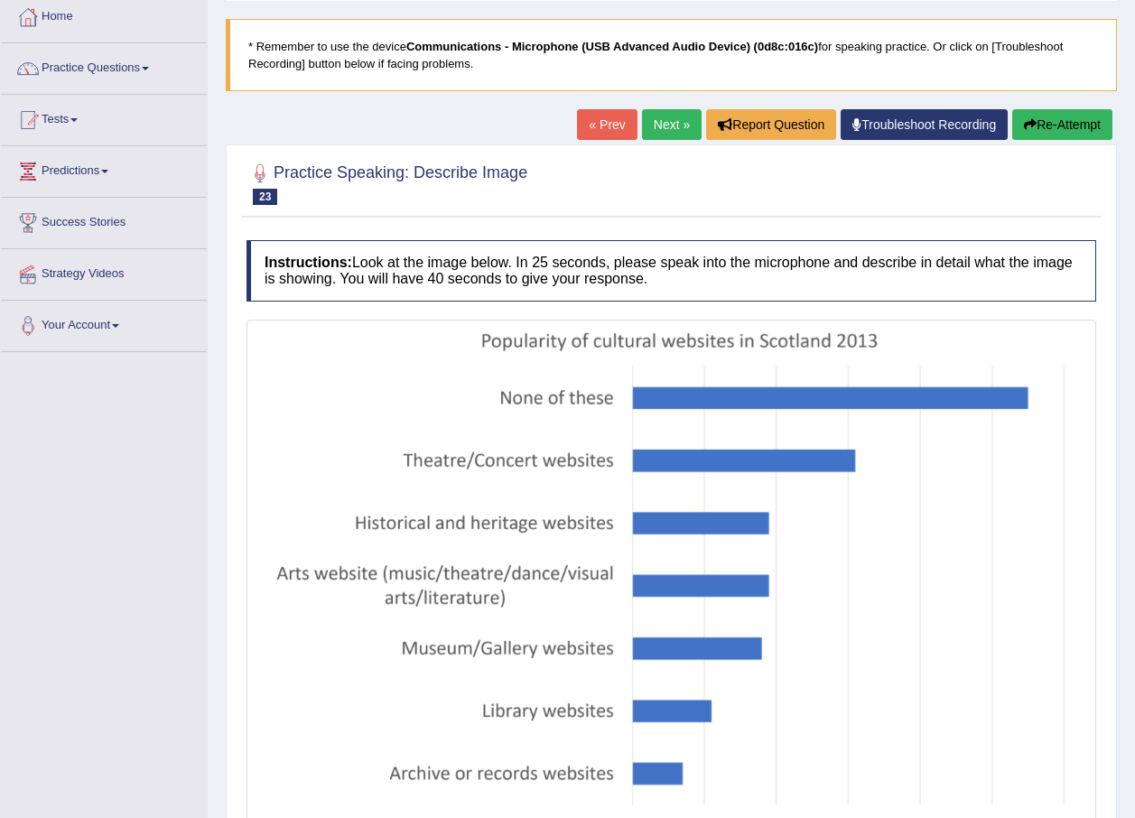
scroll to position [0, 0]
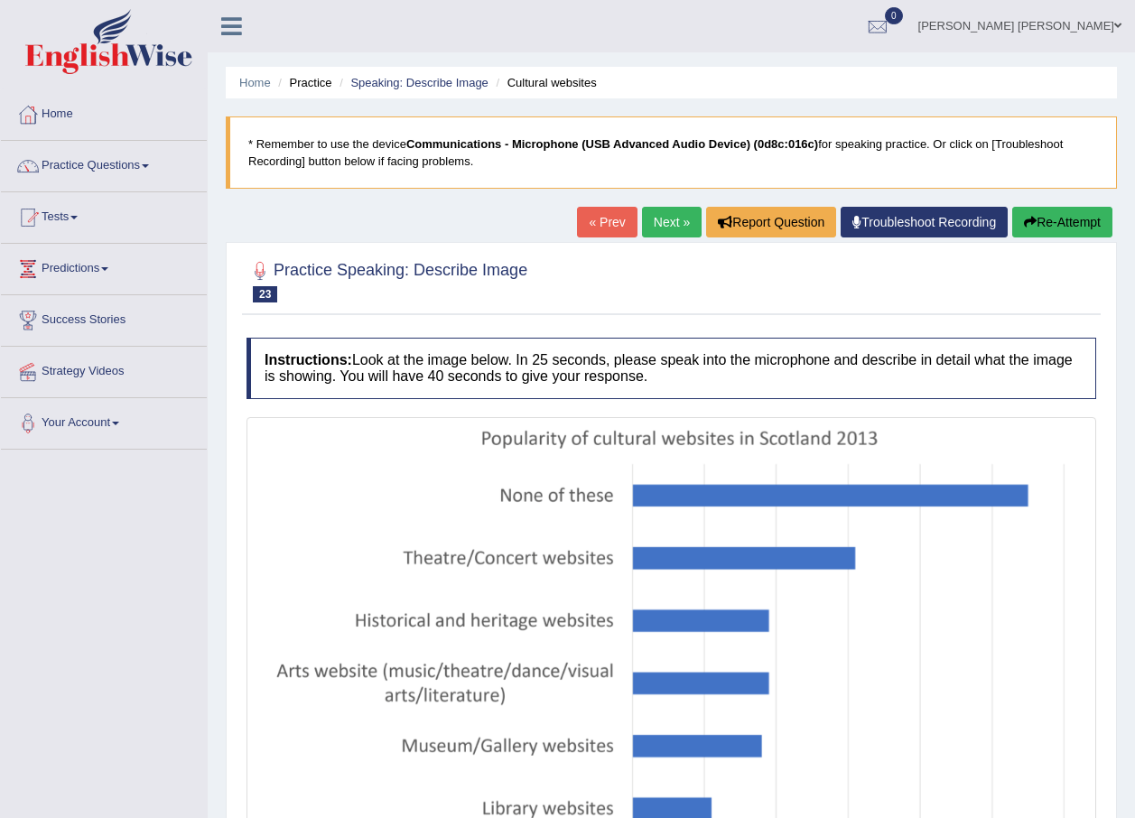
click at [1080, 218] on button "Re-Attempt" at bounding box center [1062, 222] width 100 height 31
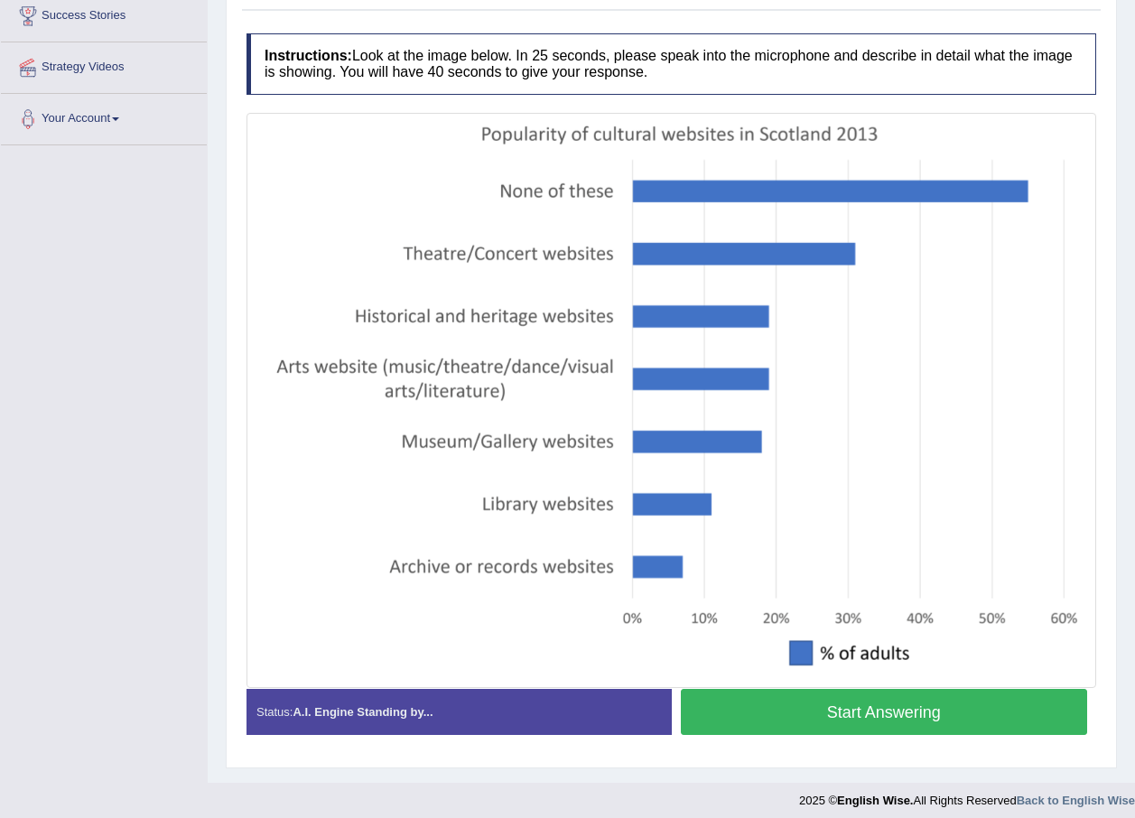
click at [983, 711] on button "Start Answering" at bounding box center [884, 712] width 407 height 46
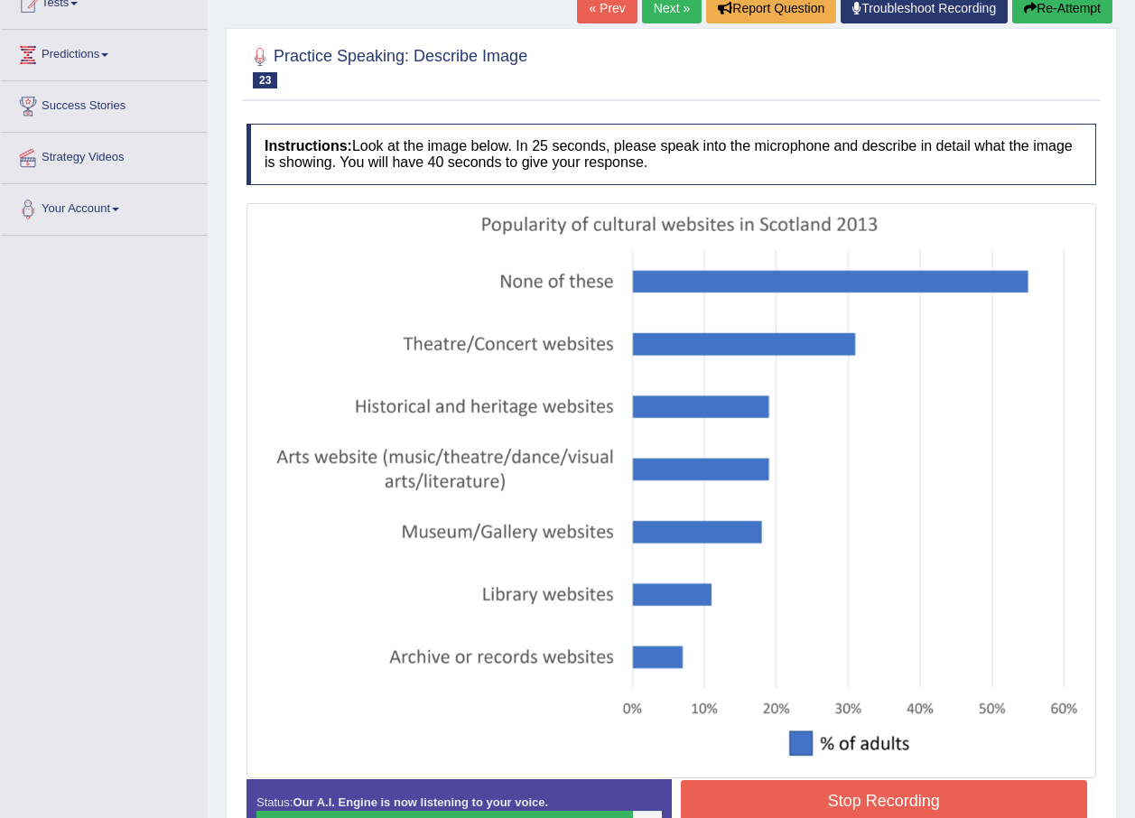
click at [1041, 785] on button "Stop Recording" at bounding box center [884, 801] width 407 height 42
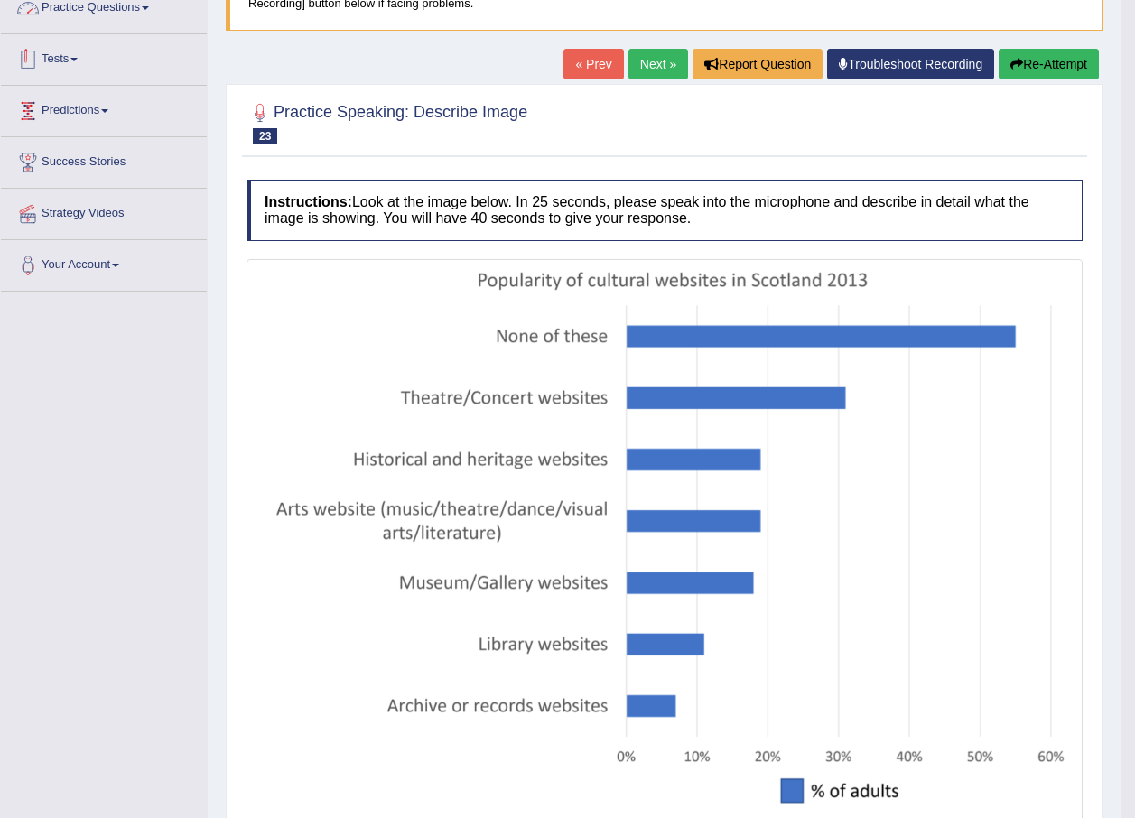
scroll to position [0, 0]
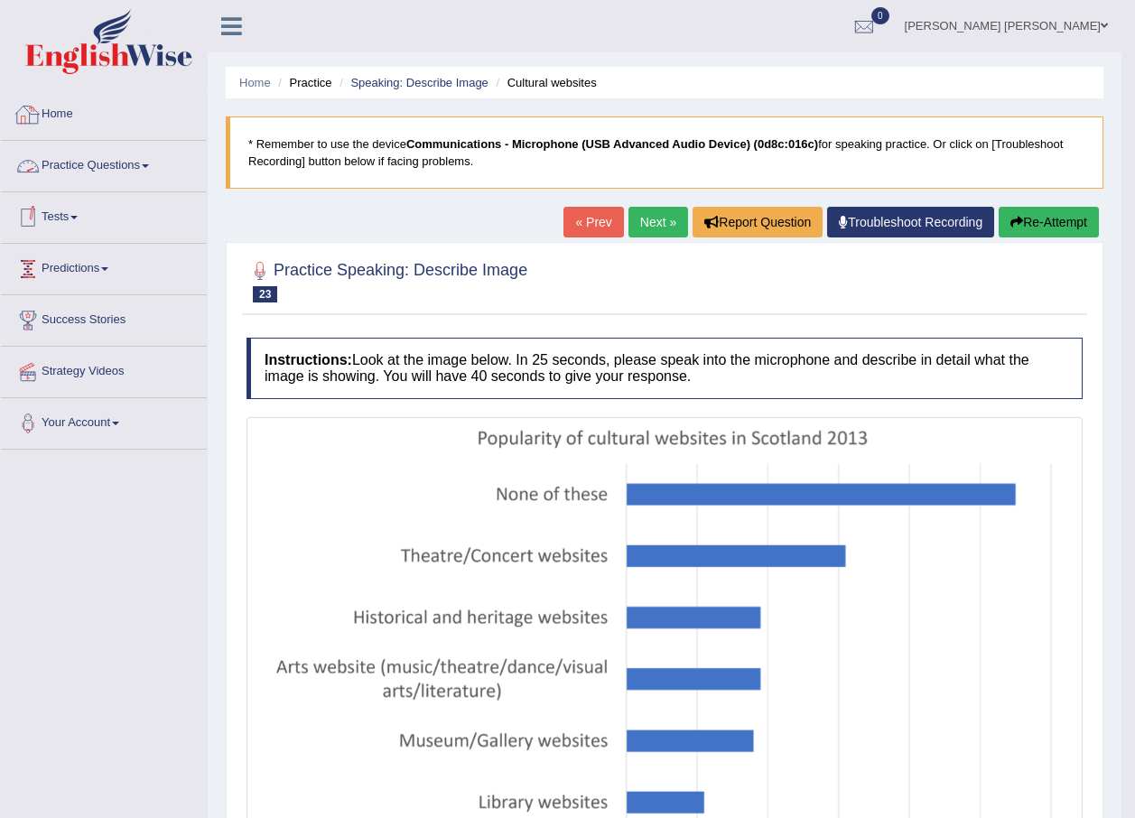
click at [137, 155] on link "Practice Questions" at bounding box center [104, 163] width 206 height 45
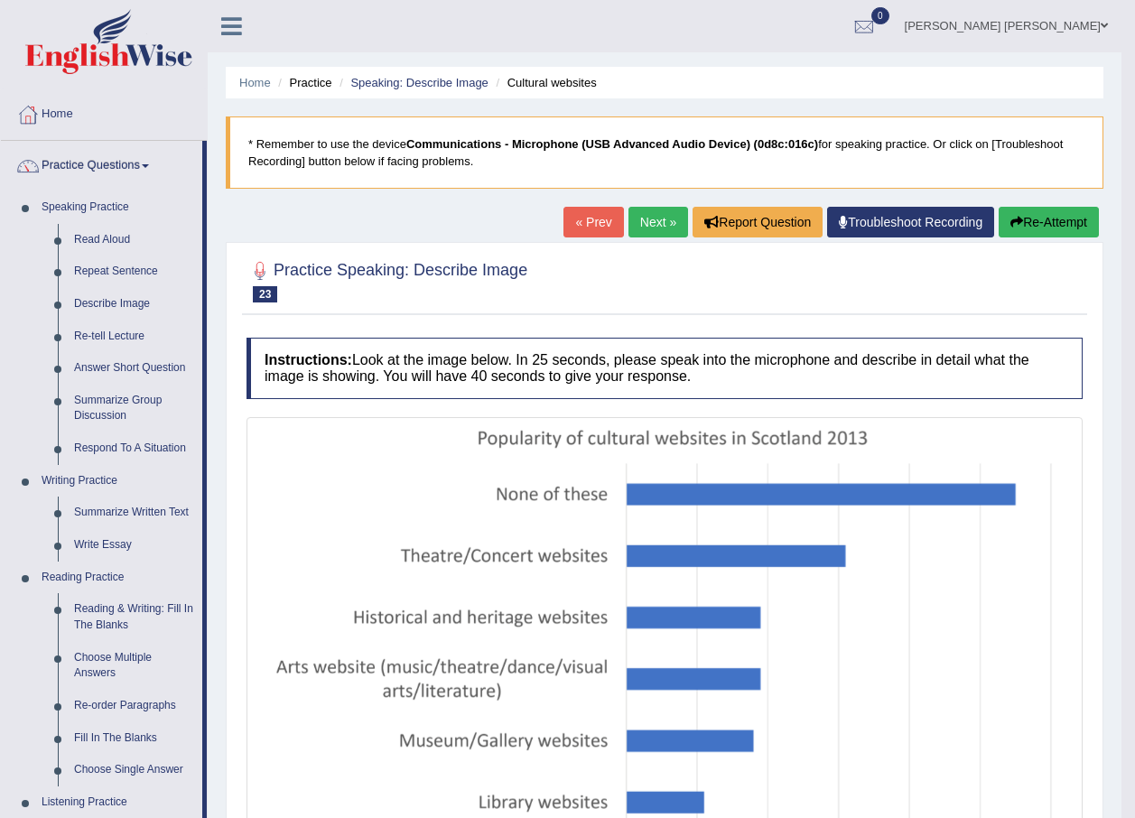
drag, startPoint x: 146, startPoint y: 440, endPoint x: 256, endPoint y: 438, distance: 110.2
click at [144, 440] on link "Respond To A Situation" at bounding box center [134, 448] width 136 height 33
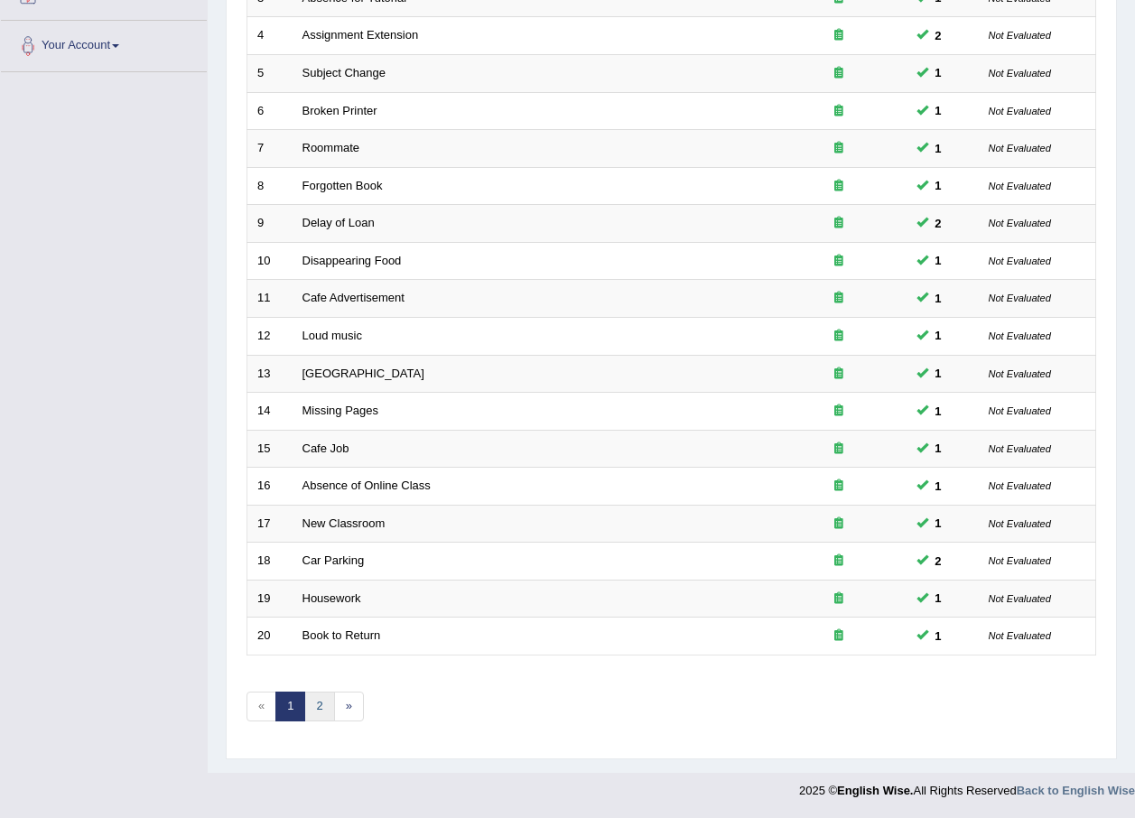
click at [324, 708] on link "2" at bounding box center [319, 707] width 30 height 30
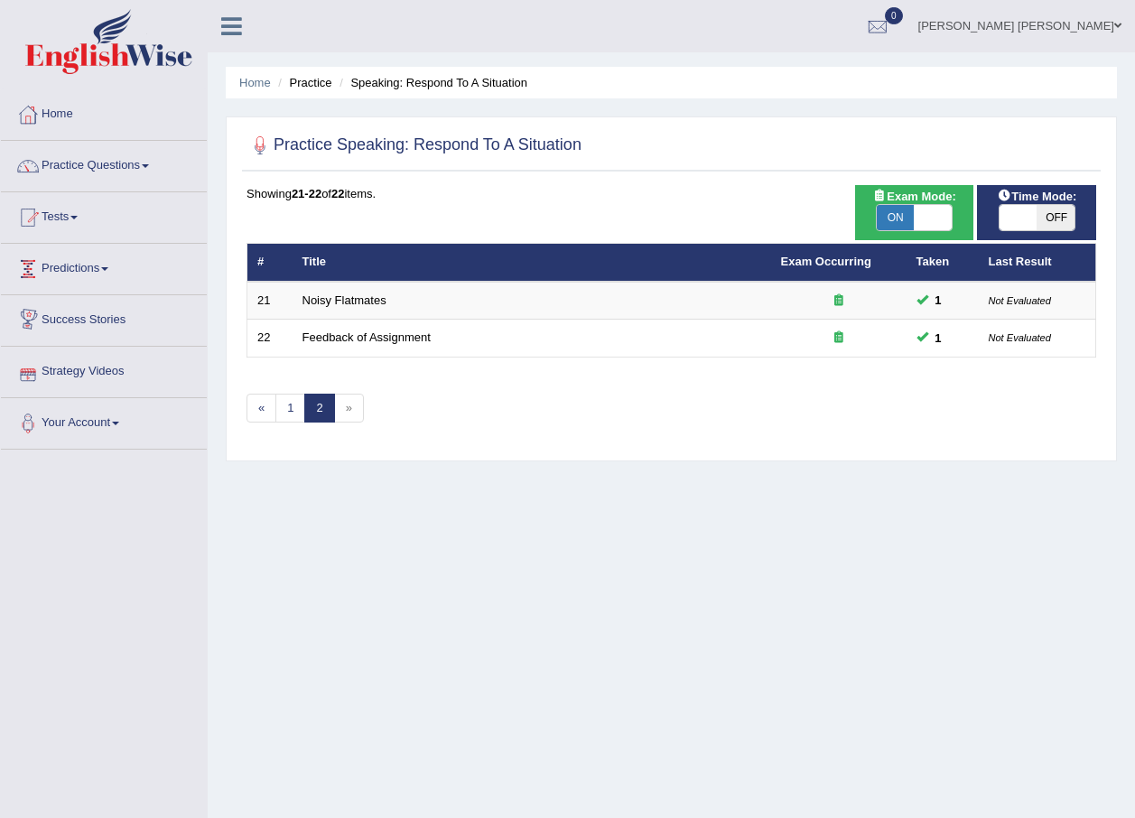
click at [899, 207] on span "ON" at bounding box center [896, 217] width 38 height 25
checkbox input "false"
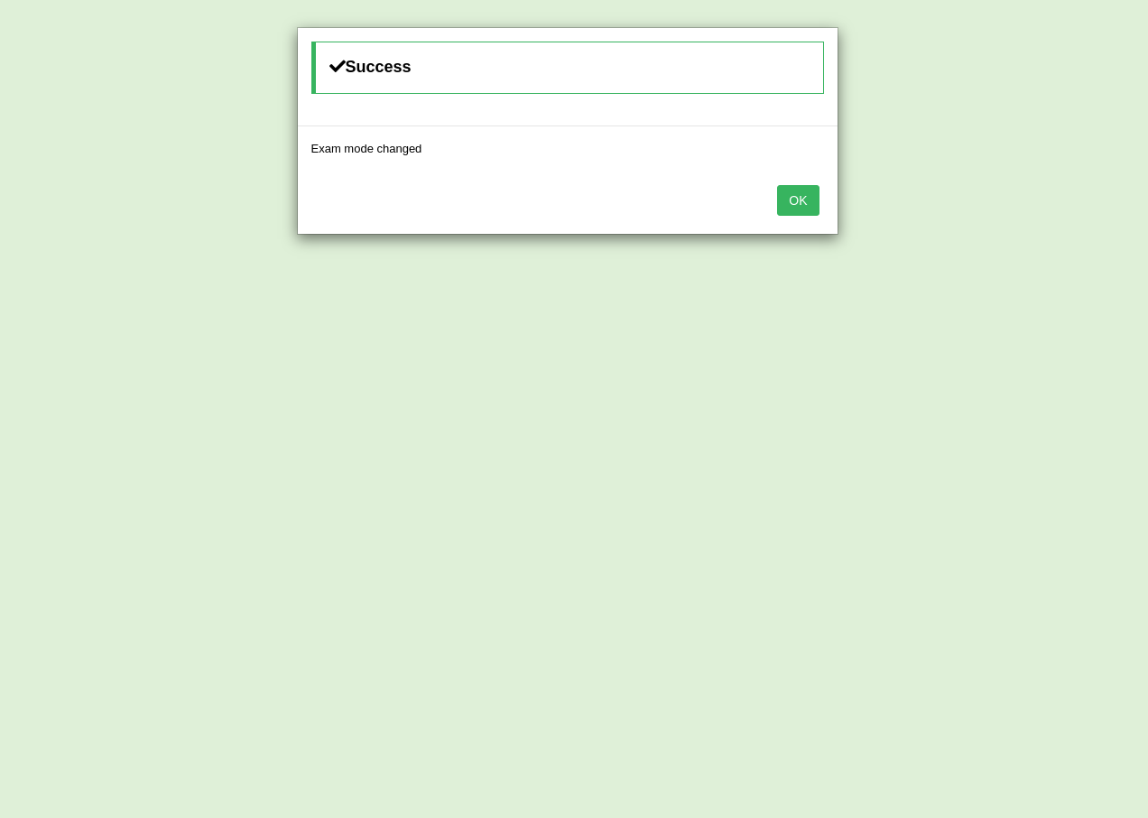
drag, startPoint x: 826, startPoint y: 185, endPoint x: 790, endPoint y: 195, distance: 37.5
click at [813, 192] on div "OK" at bounding box center [568, 202] width 540 height 63
drag, startPoint x: 792, startPoint y: 195, endPoint x: 817, endPoint y: 196, distance: 25.3
click at [802, 196] on button "OK" at bounding box center [798, 200] width 42 height 31
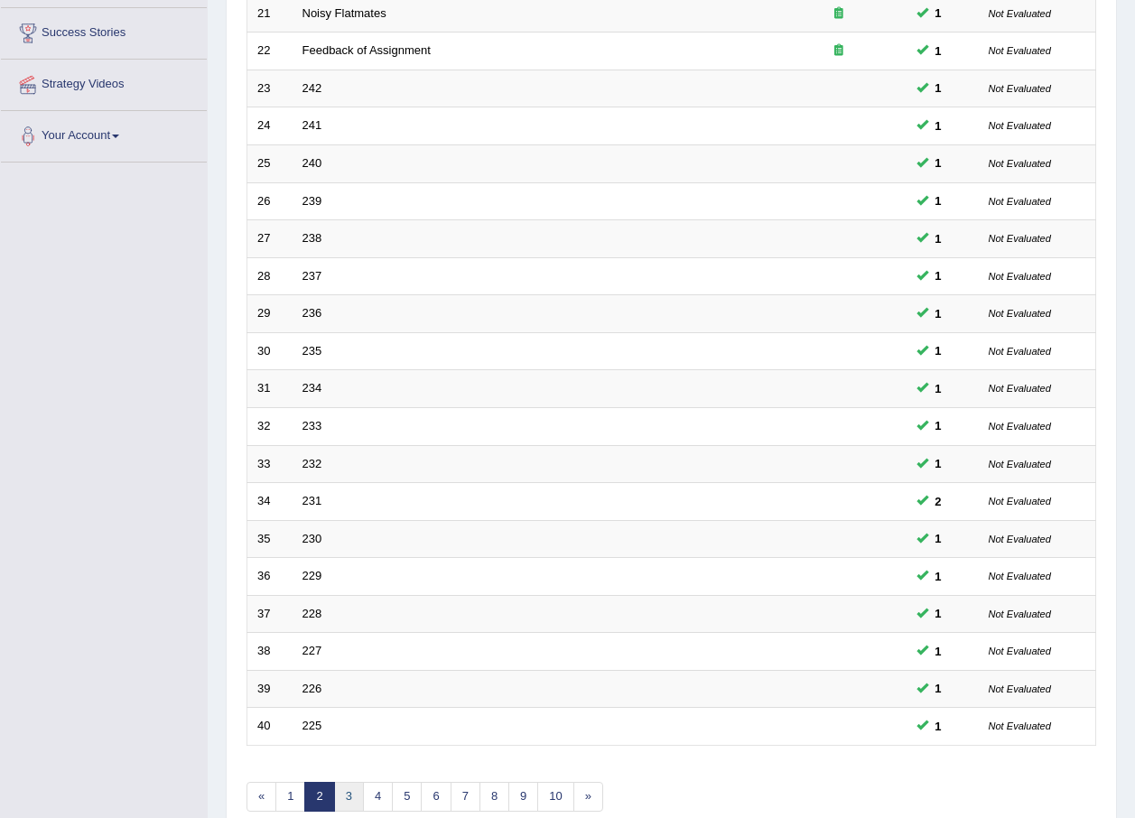
click at [356, 799] on link "3" at bounding box center [349, 797] width 30 height 30
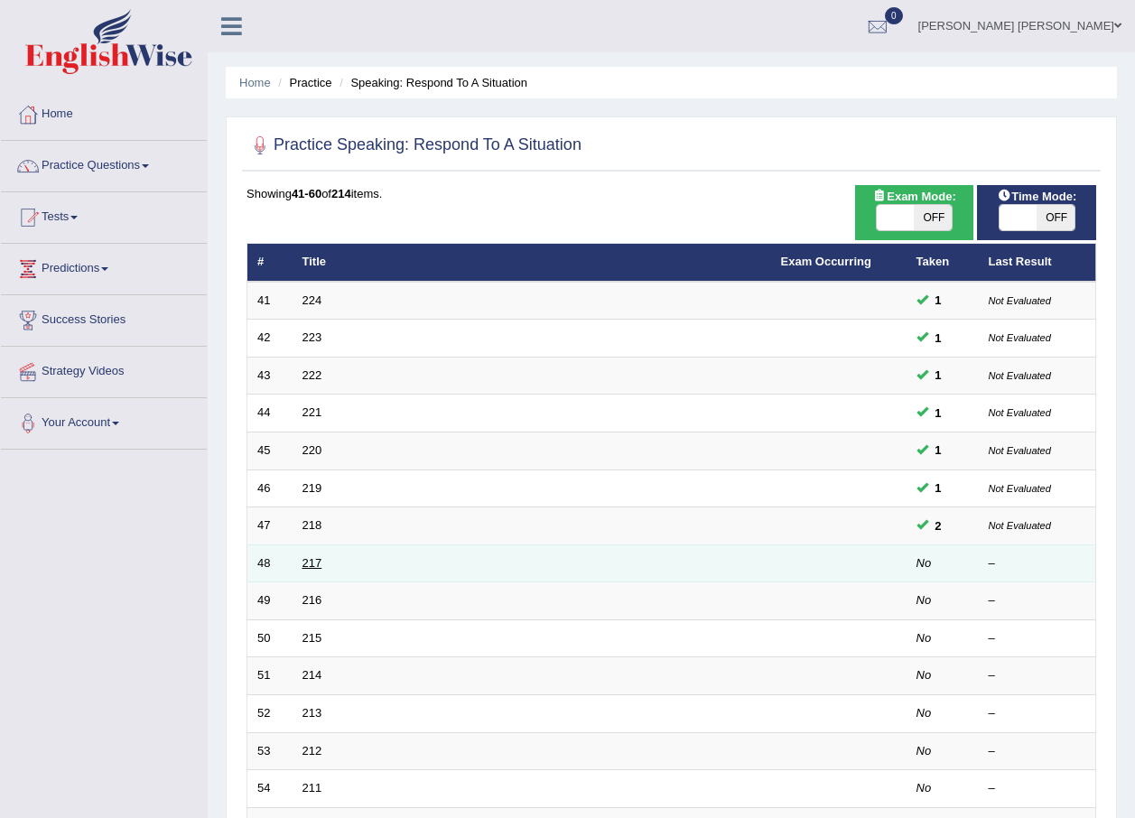
click at [310, 564] on link "217" at bounding box center [312, 563] width 20 height 14
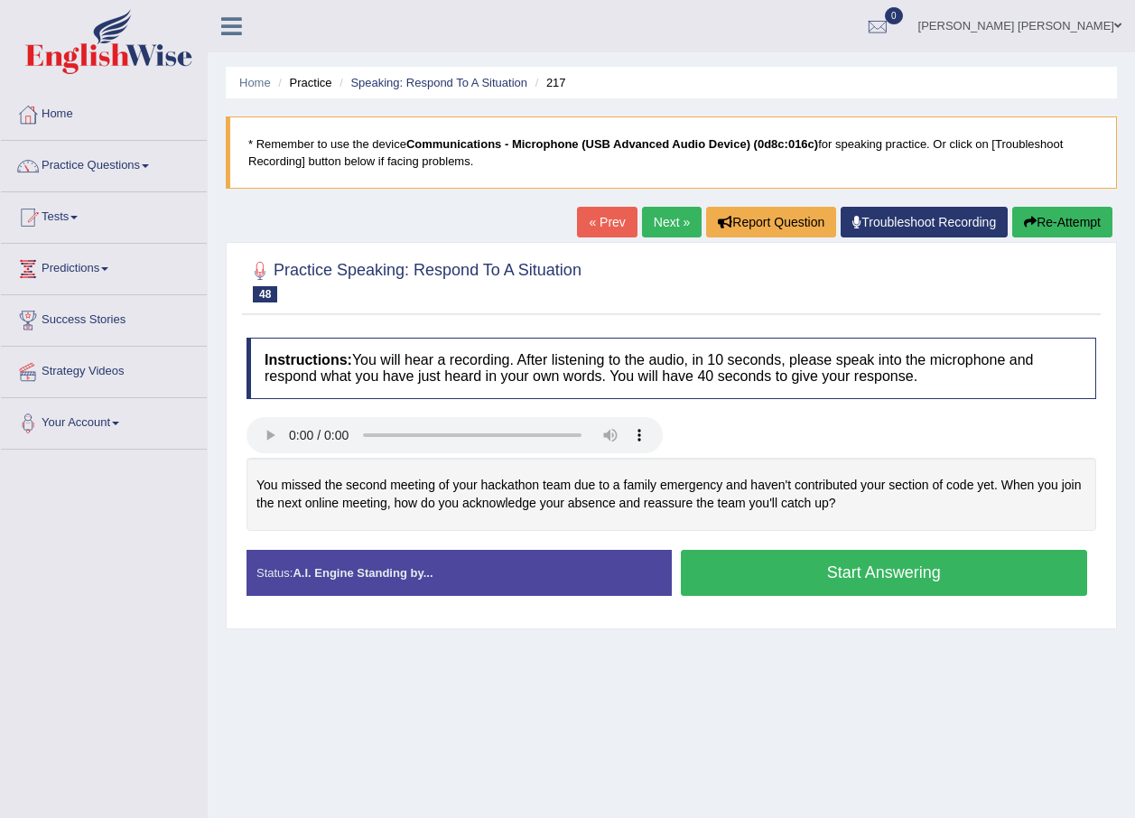
click at [933, 568] on button "Start Answering" at bounding box center [884, 573] width 407 height 46
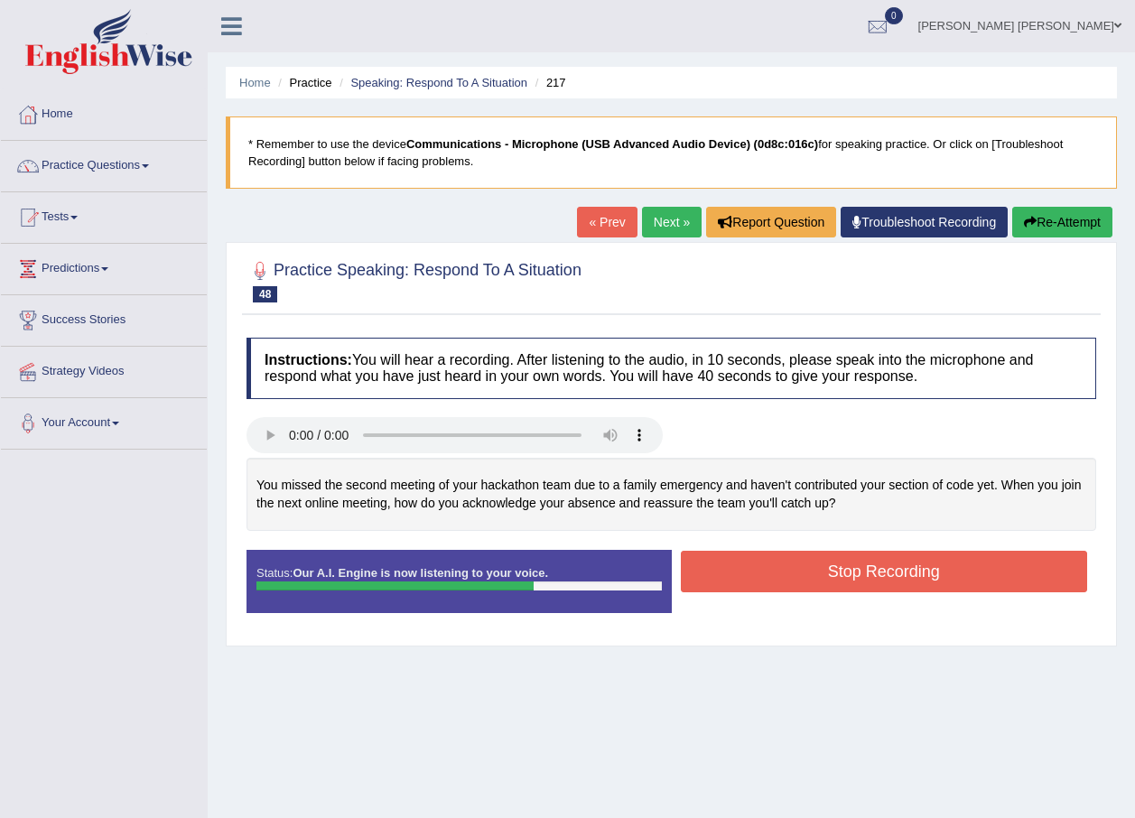
click at [1070, 200] on div "Home Practice Speaking: Respond To A Situation 217 * Remember to use the device…" at bounding box center [671, 451] width 927 height 903
click at [1067, 217] on button "Re-Attempt" at bounding box center [1062, 222] width 100 height 31
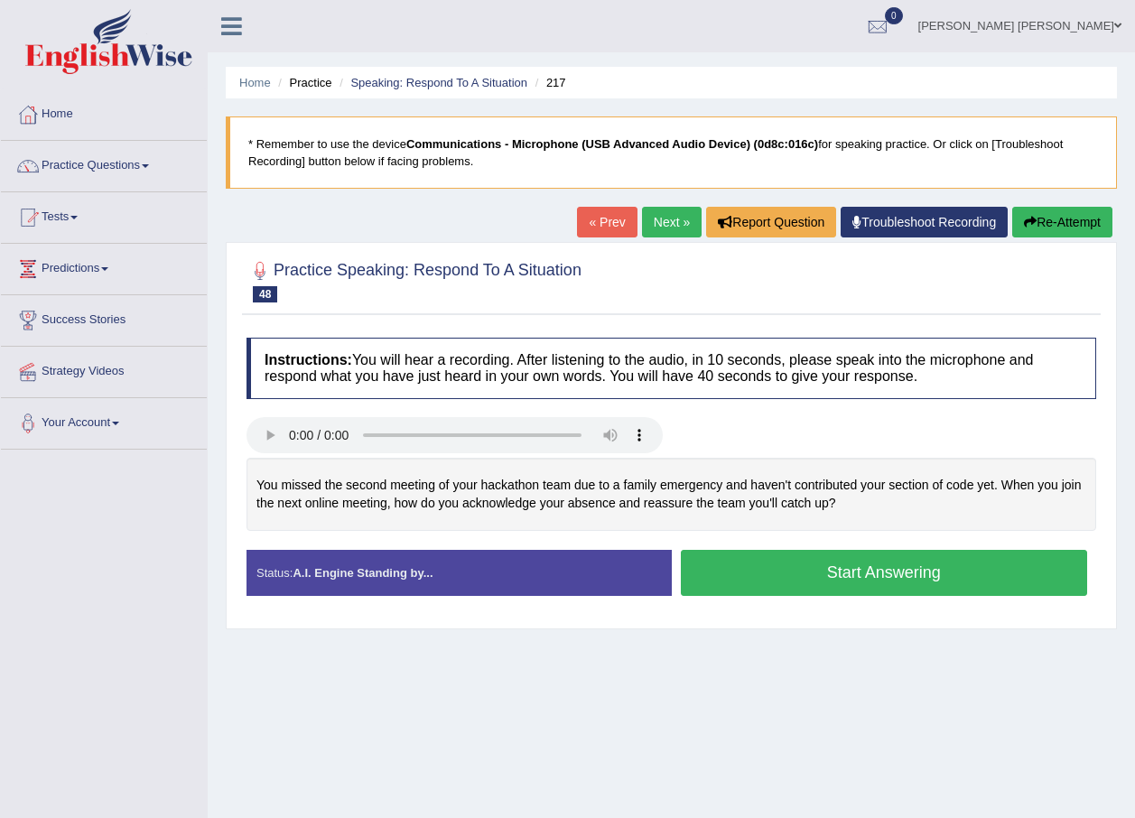
click at [980, 578] on button "Start Answering" at bounding box center [884, 573] width 407 height 46
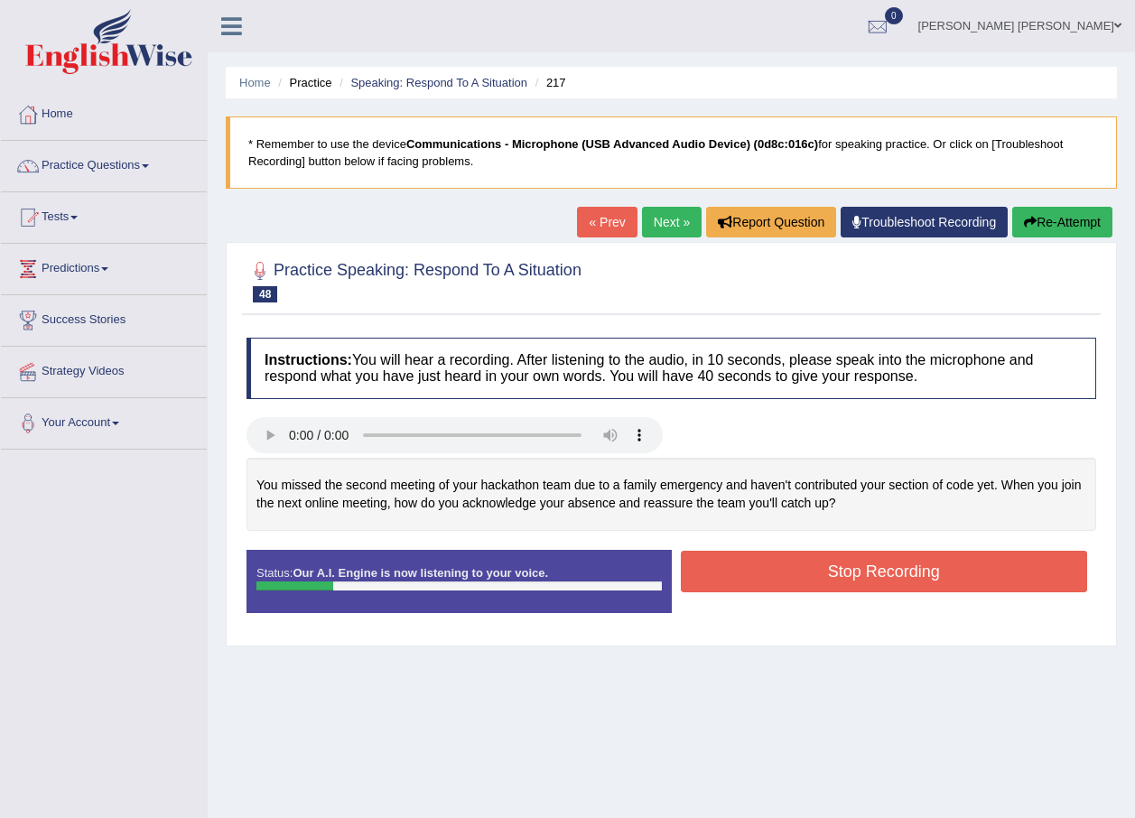
click at [1064, 226] on button "Re-Attempt" at bounding box center [1062, 222] width 100 height 31
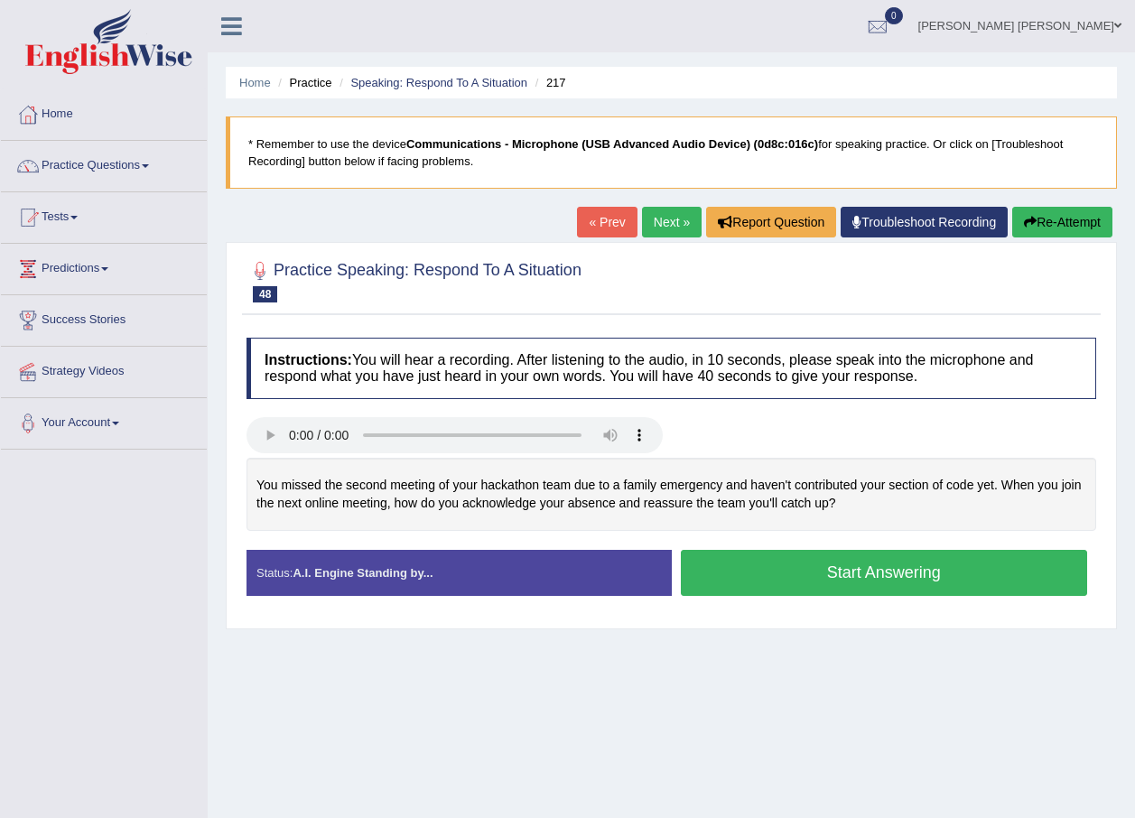
click at [1055, 581] on button "Start Answering" at bounding box center [884, 573] width 407 height 46
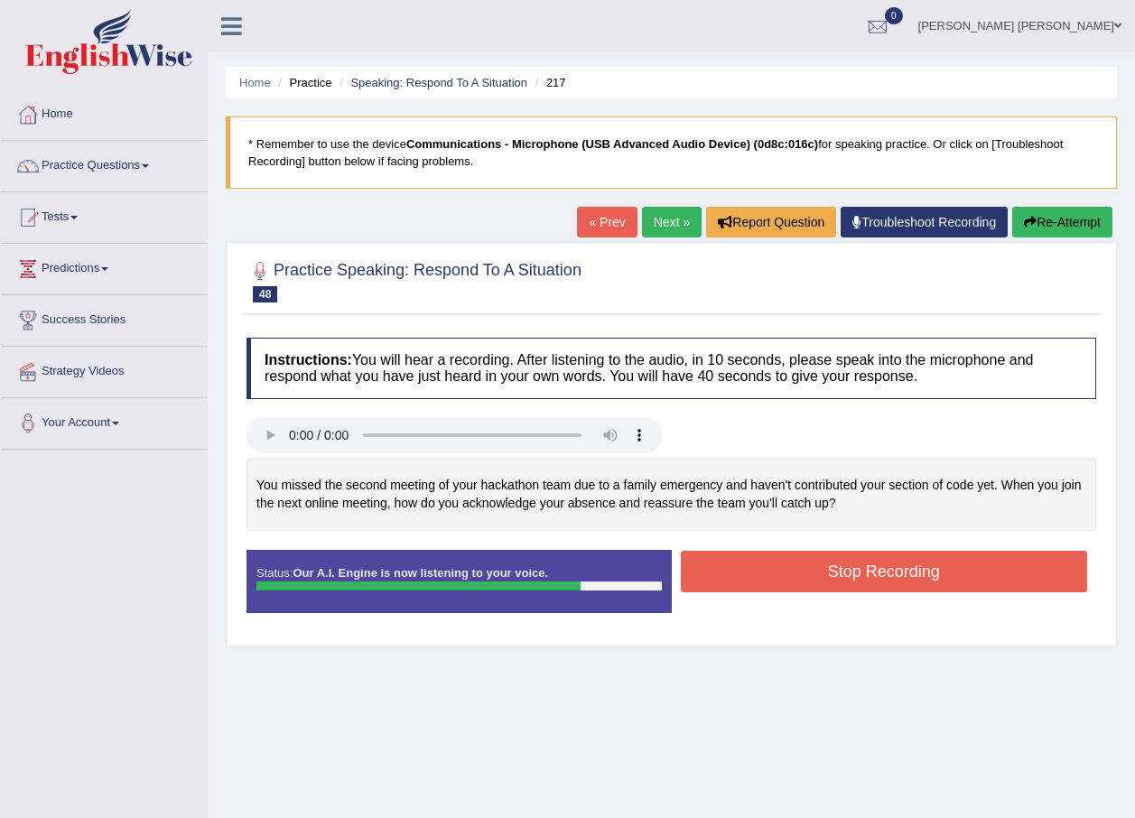
click at [1060, 587] on button "Stop Recording" at bounding box center [884, 572] width 407 height 42
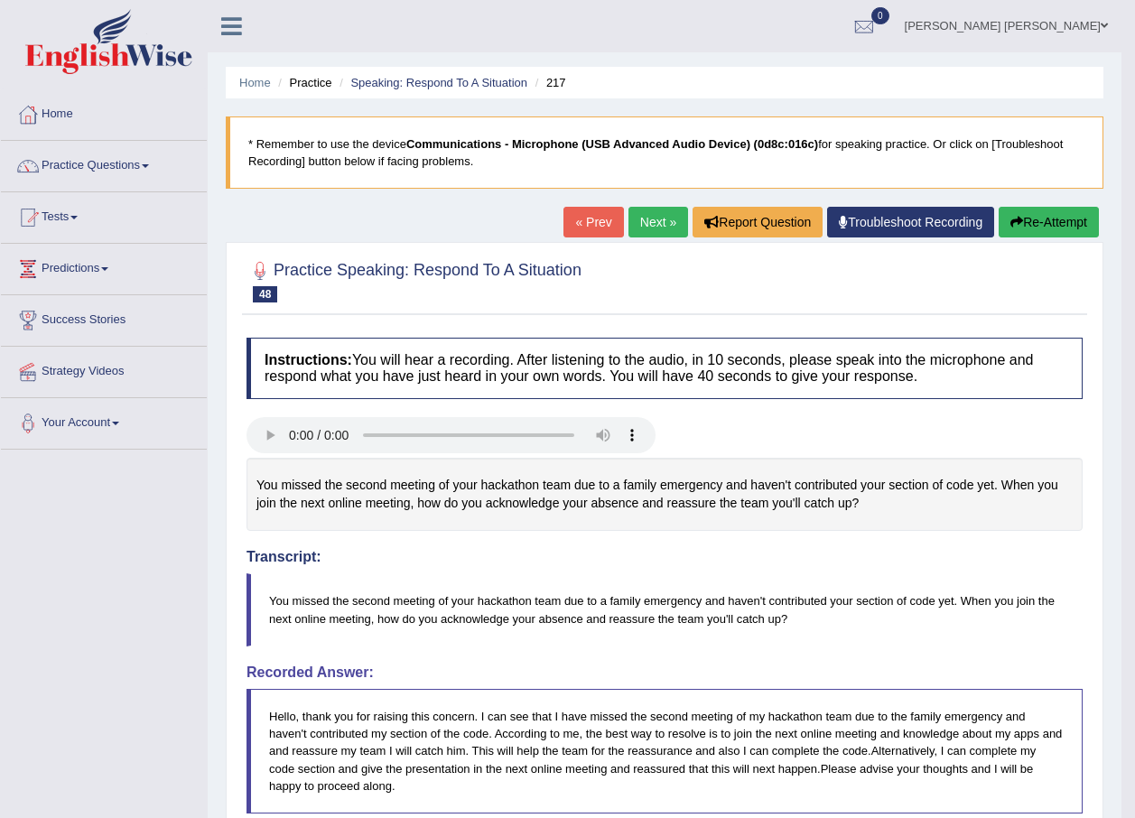
click at [641, 225] on link "Next »" at bounding box center [658, 222] width 60 height 31
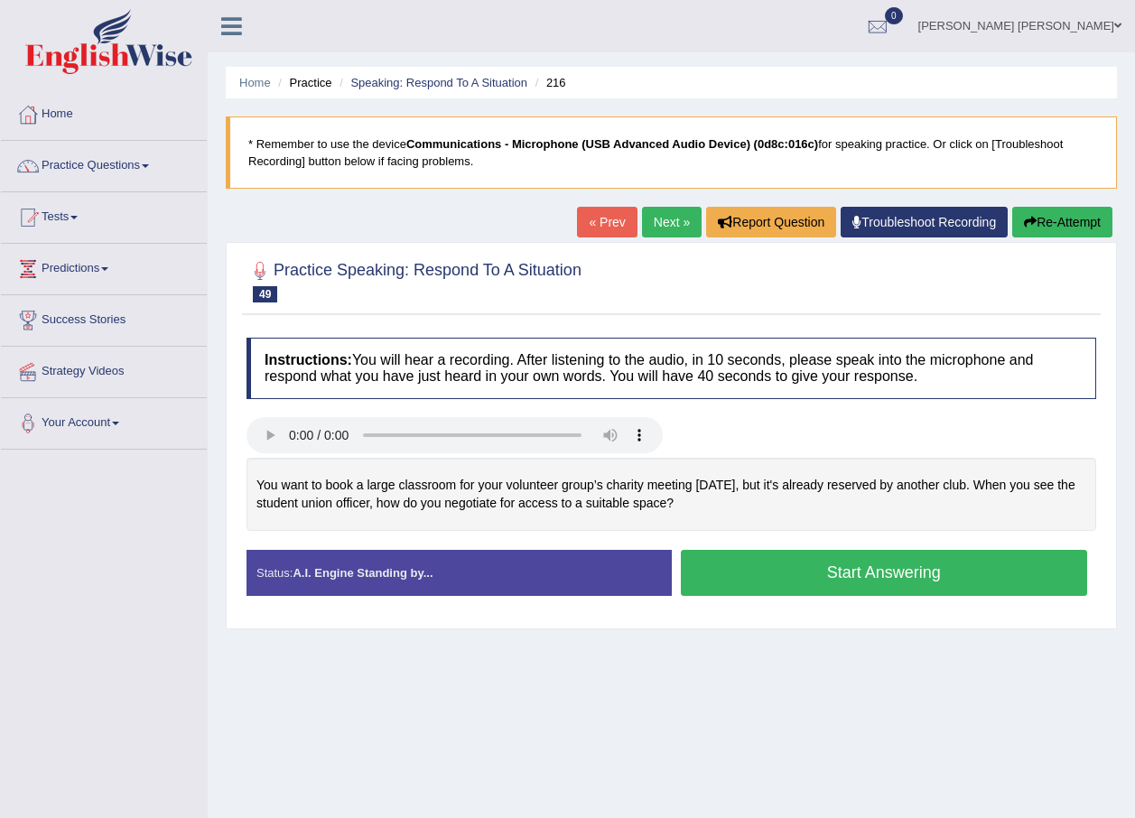
click at [819, 578] on button "Start Answering" at bounding box center [884, 573] width 407 height 46
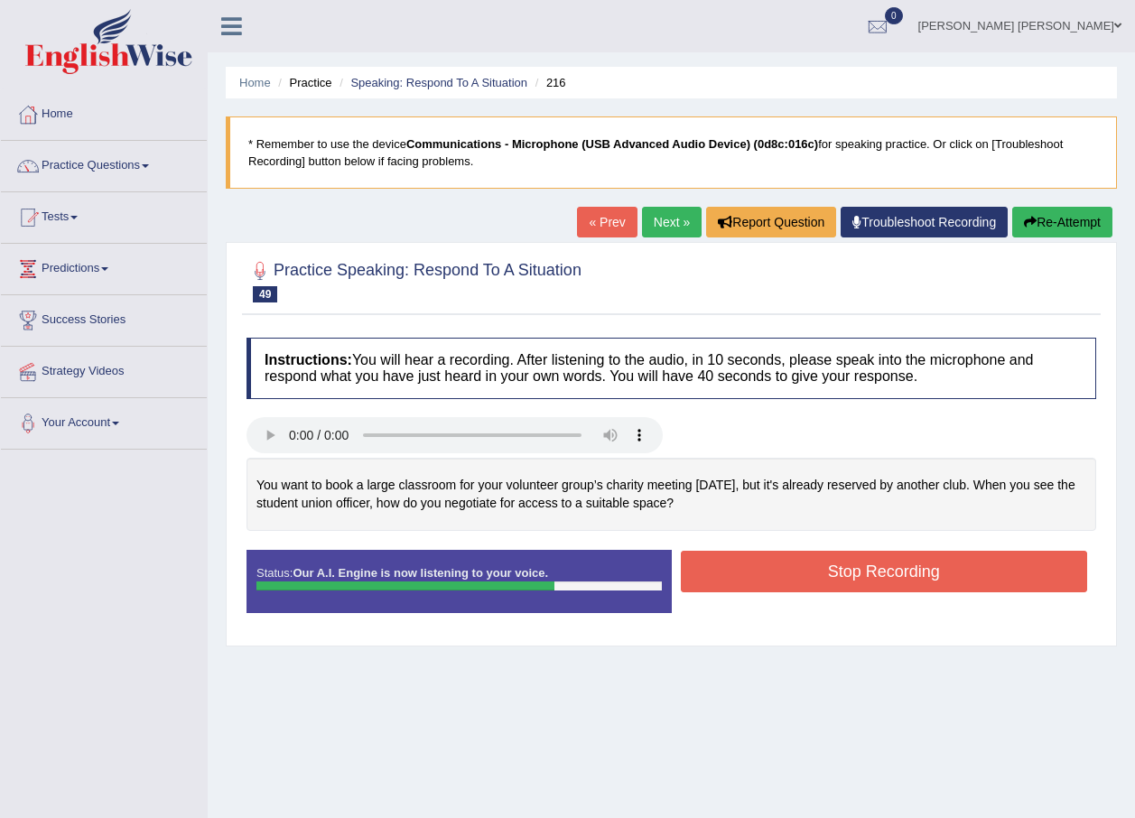
click at [1013, 229] on button "Re-Attempt" at bounding box center [1062, 222] width 100 height 31
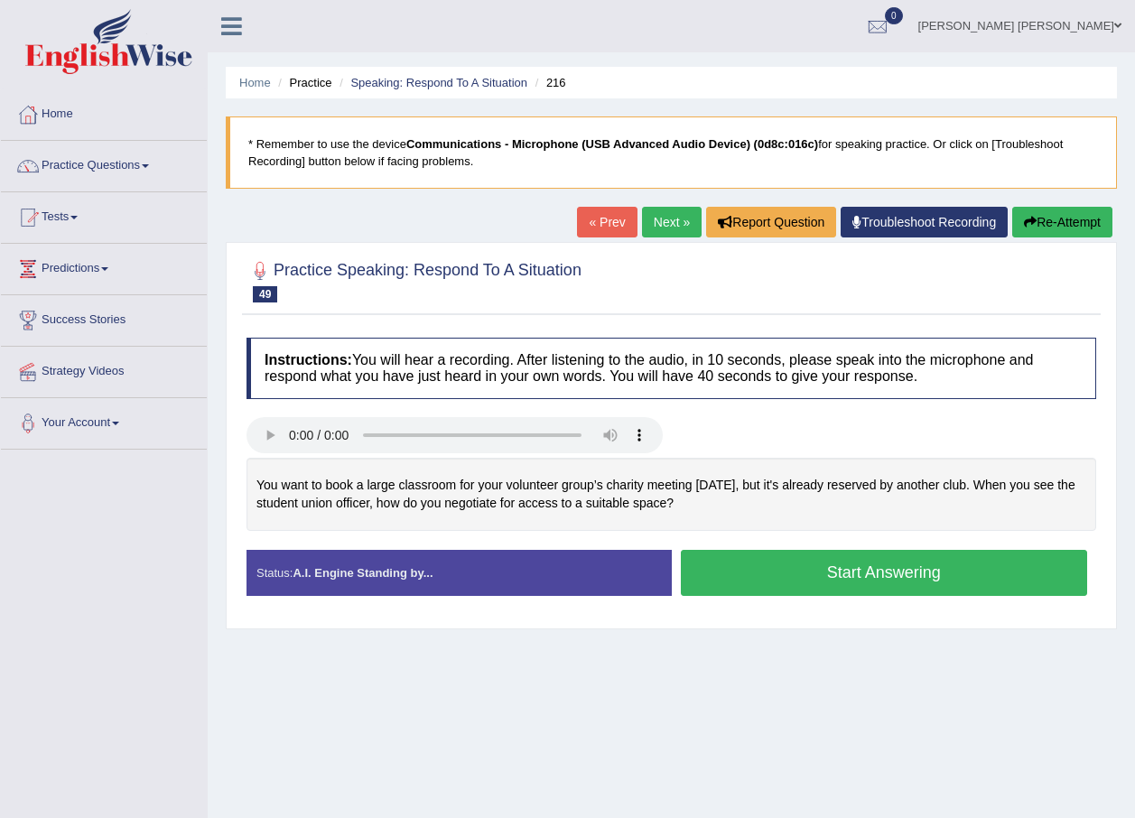
click at [905, 572] on button "Start Answering" at bounding box center [884, 573] width 407 height 46
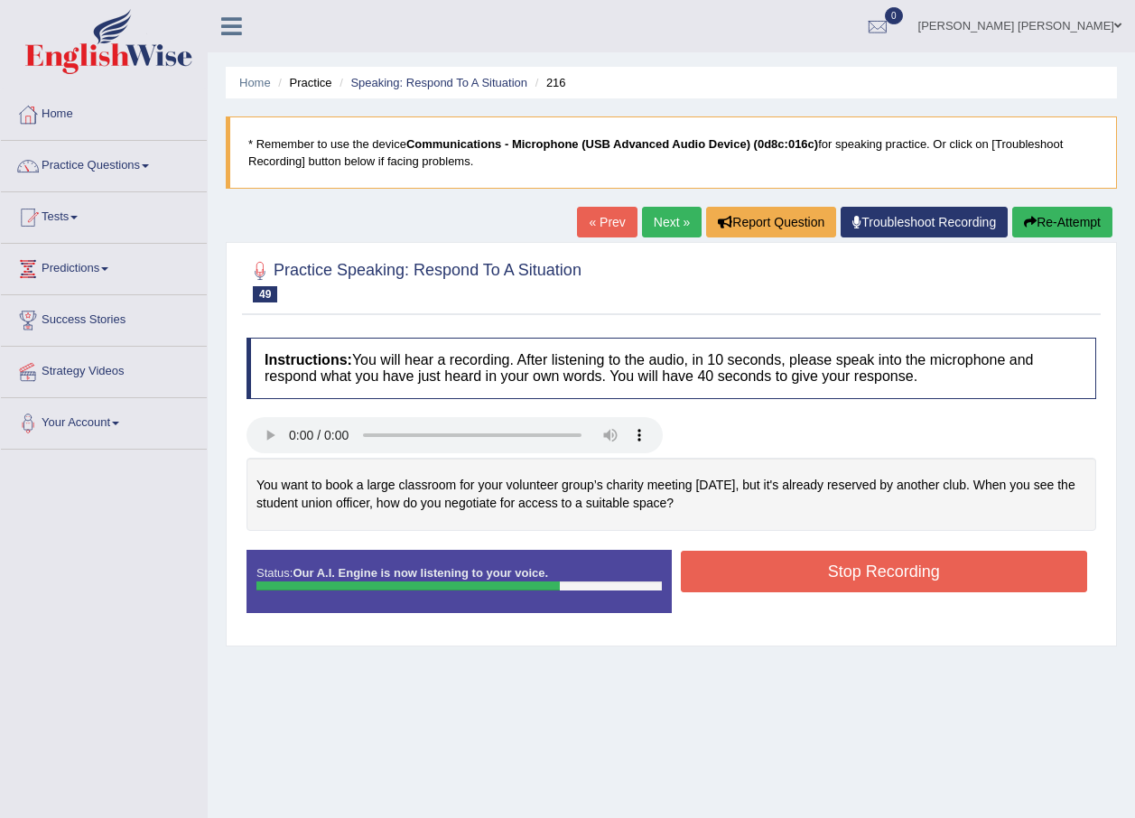
click at [969, 572] on button "Stop Recording" at bounding box center [884, 572] width 407 height 42
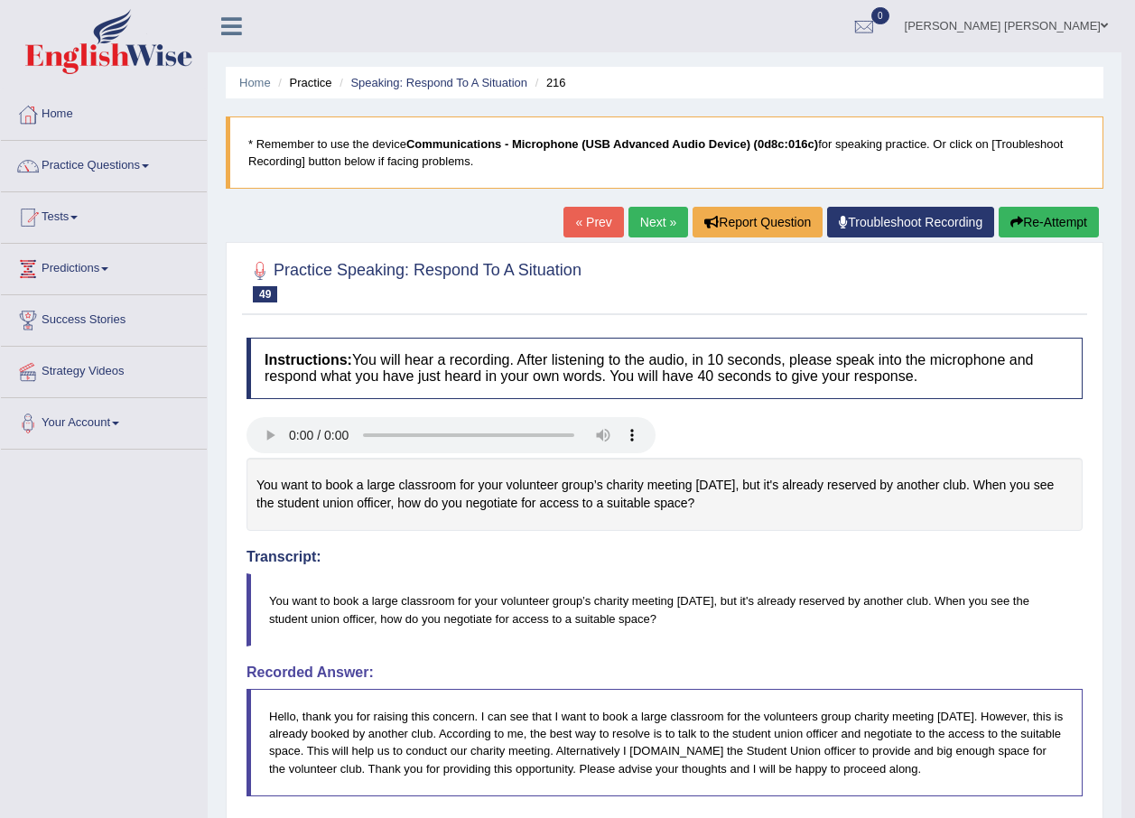
click at [639, 231] on link "Next »" at bounding box center [658, 222] width 60 height 31
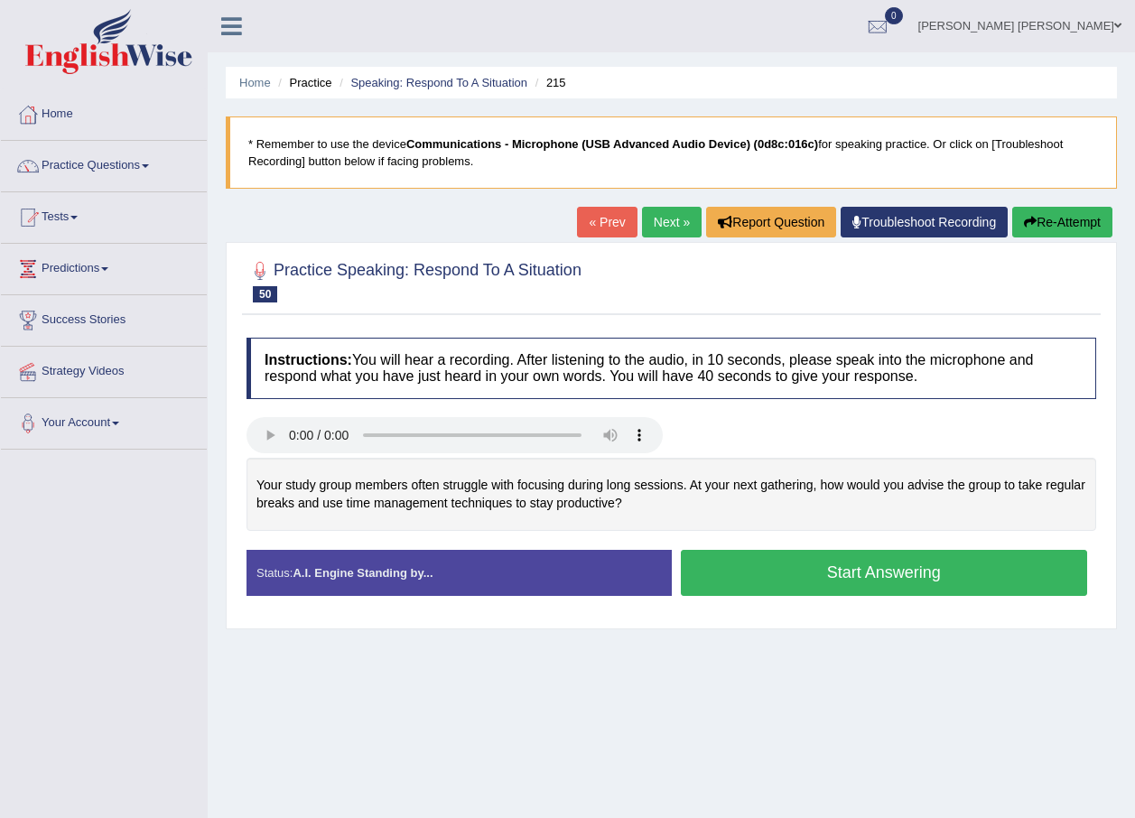
click at [1009, 563] on button "Start Answering" at bounding box center [884, 573] width 407 height 46
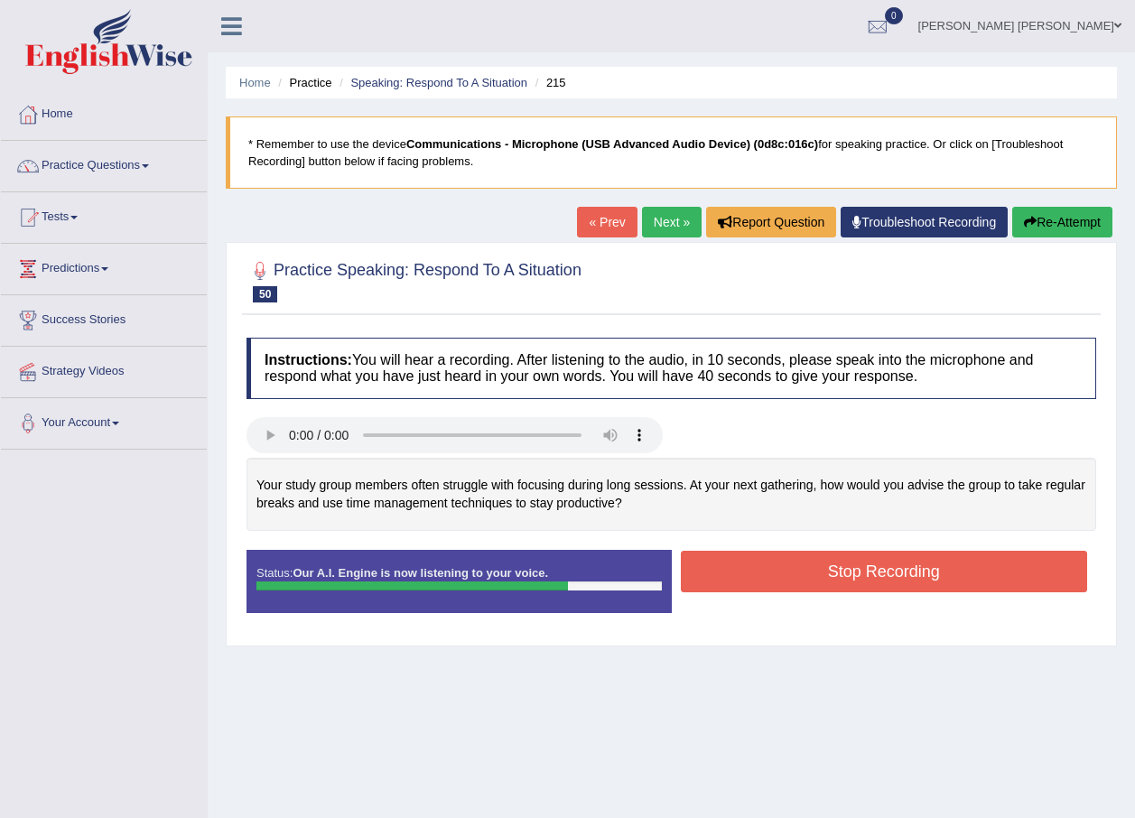
click at [939, 568] on button "Stop Recording" at bounding box center [884, 572] width 407 height 42
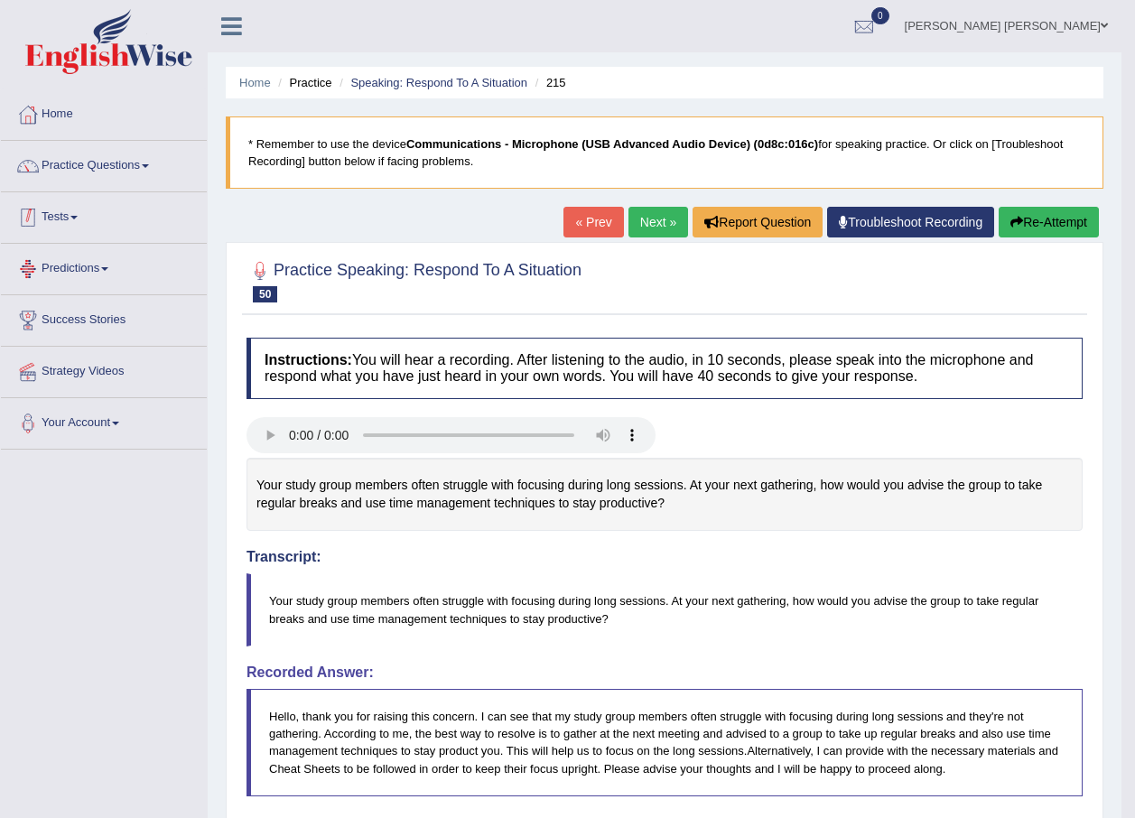
click at [115, 188] on li "Practice Questions Speaking Practice Read Aloud Repeat Sentence Describe Image …" at bounding box center [104, 166] width 206 height 51
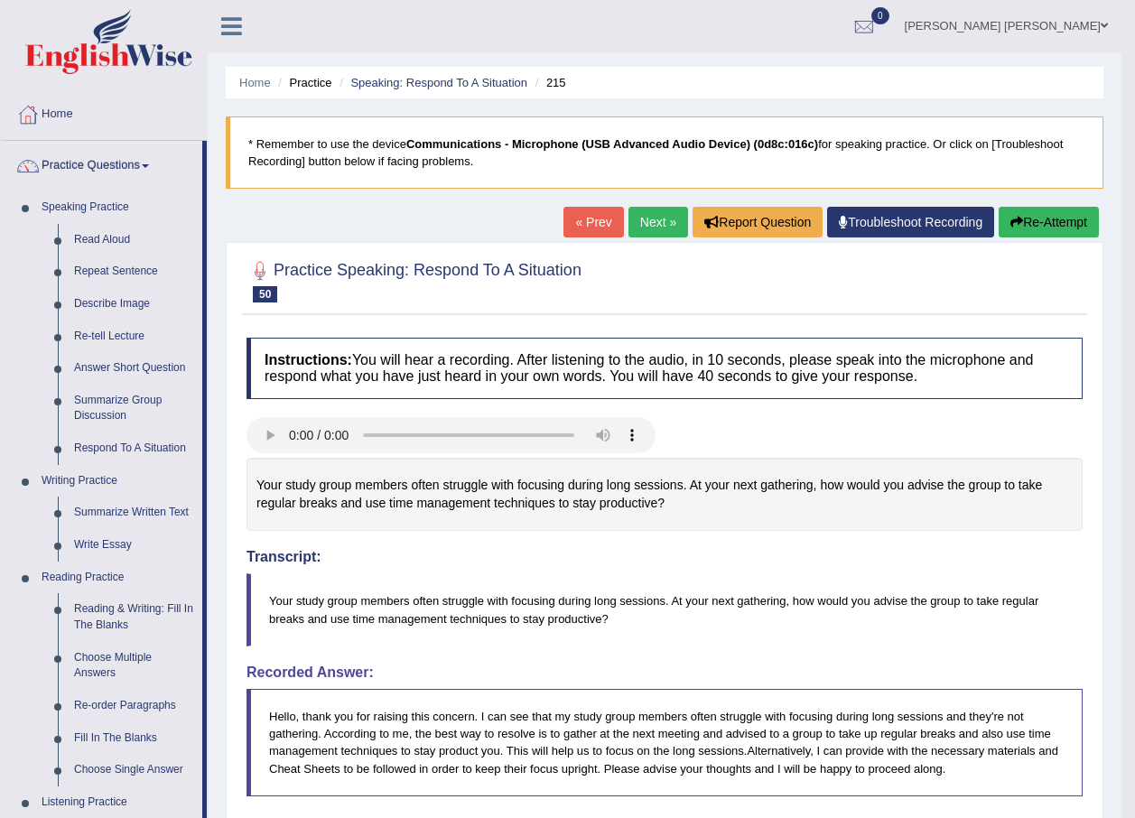
drag, startPoint x: 730, startPoint y: 34, endPoint x: 655, endPoint y: 199, distance: 180.2
click at [729, 34] on ul "PURUSHOTTAM YADAV BATTULA Toggle navigation Username: purushottam_parramatta Ac…" at bounding box center [801, 25] width 639 height 51
click at [120, 237] on link "Read Aloud" at bounding box center [134, 240] width 136 height 33
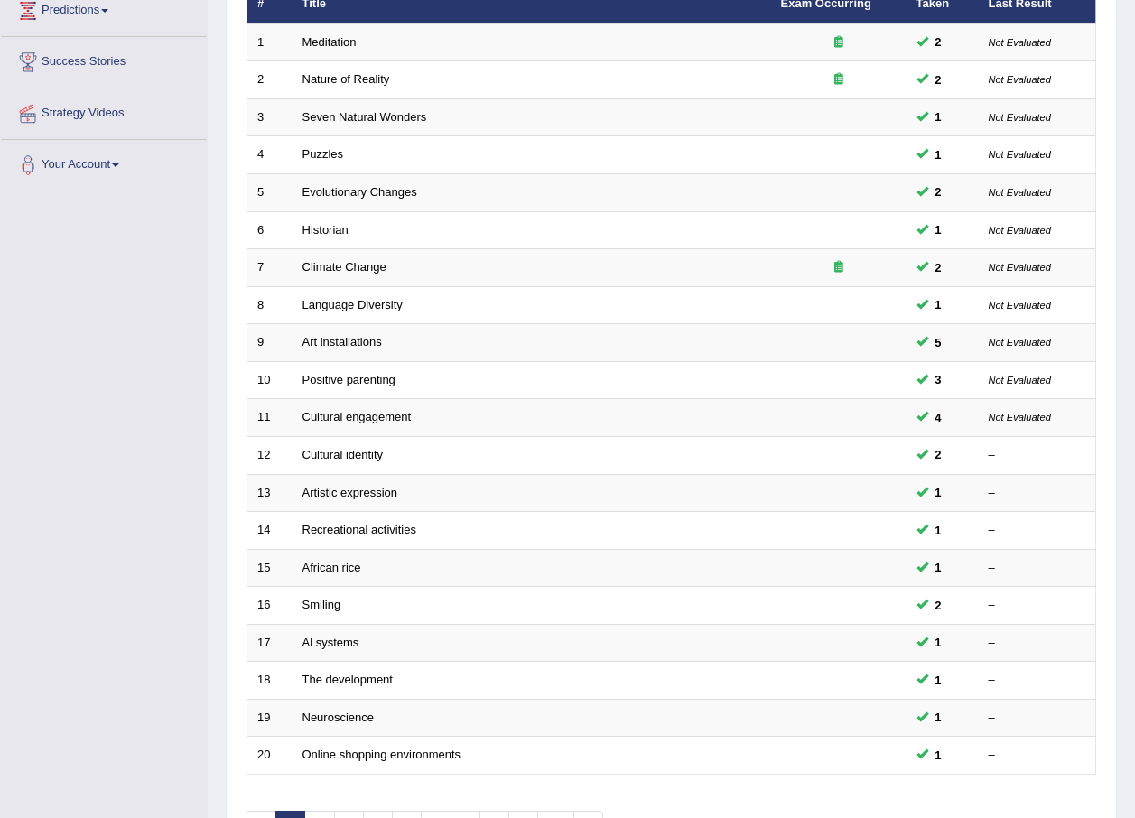
scroll to position [377, 0]
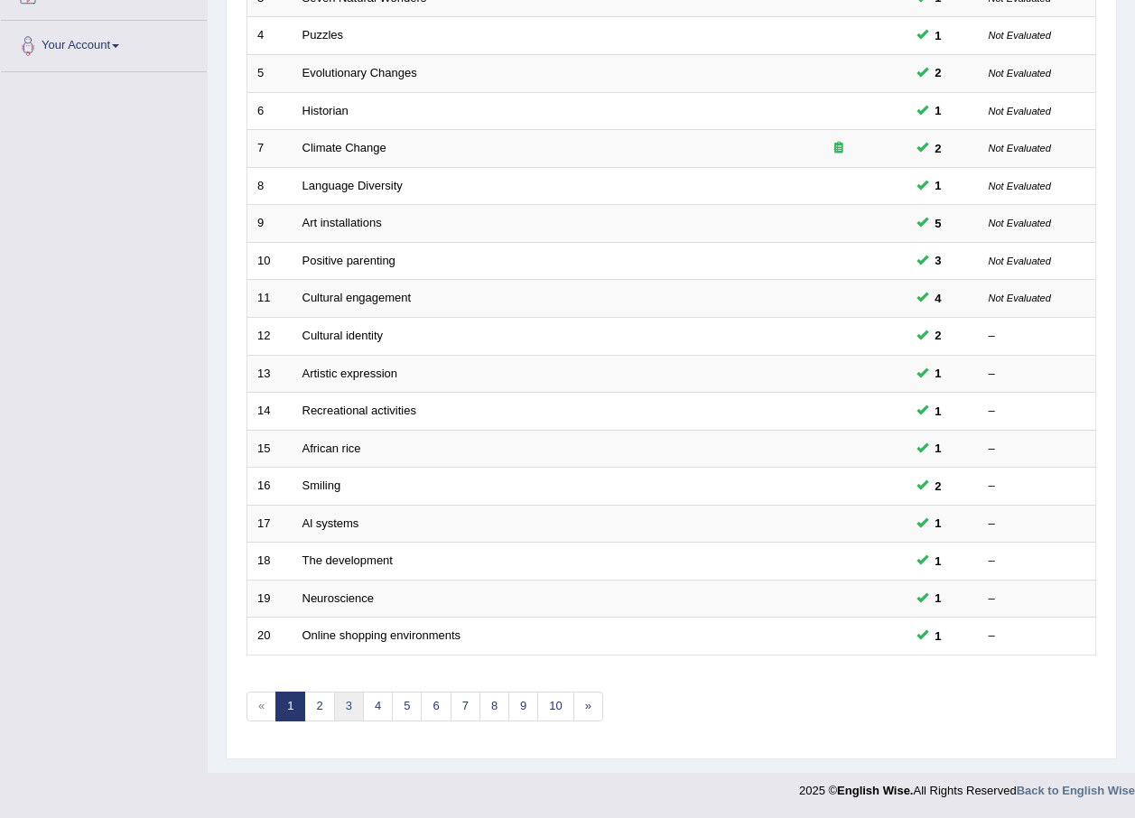
click at [348, 707] on link "3" at bounding box center [349, 707] width 30 height 30
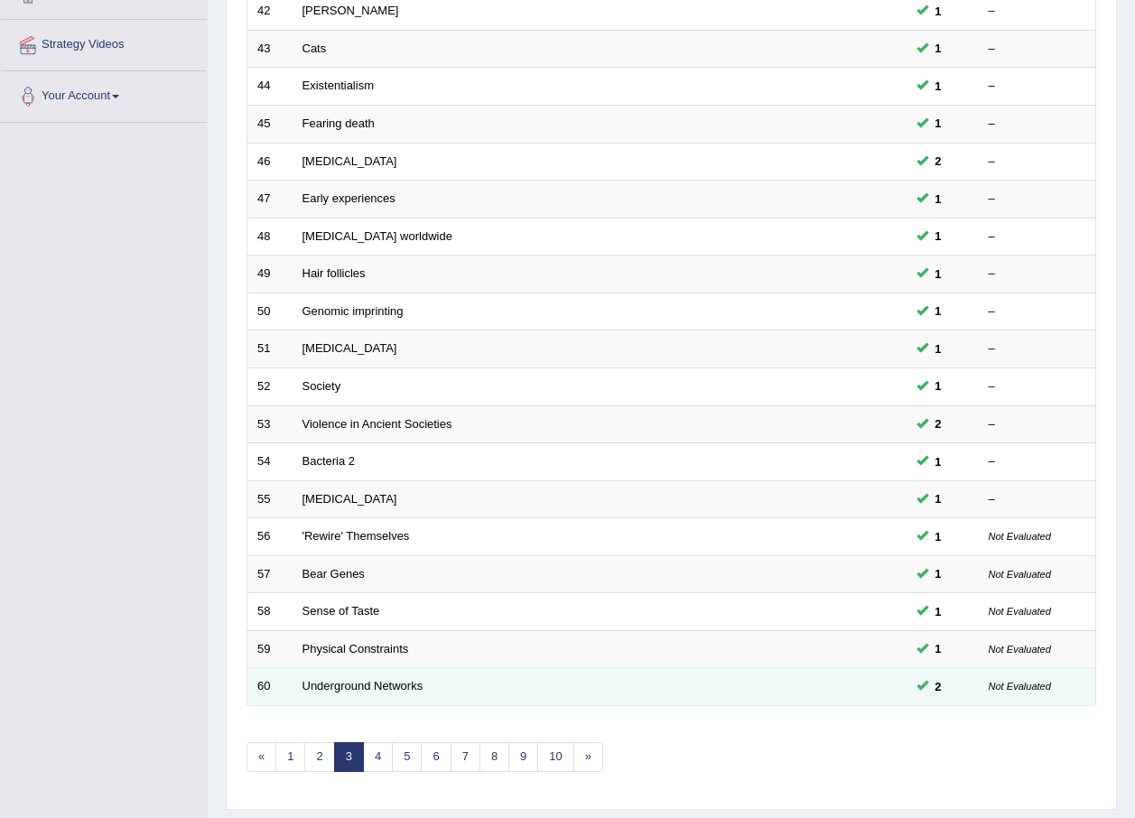
scroll to position [377, 0]
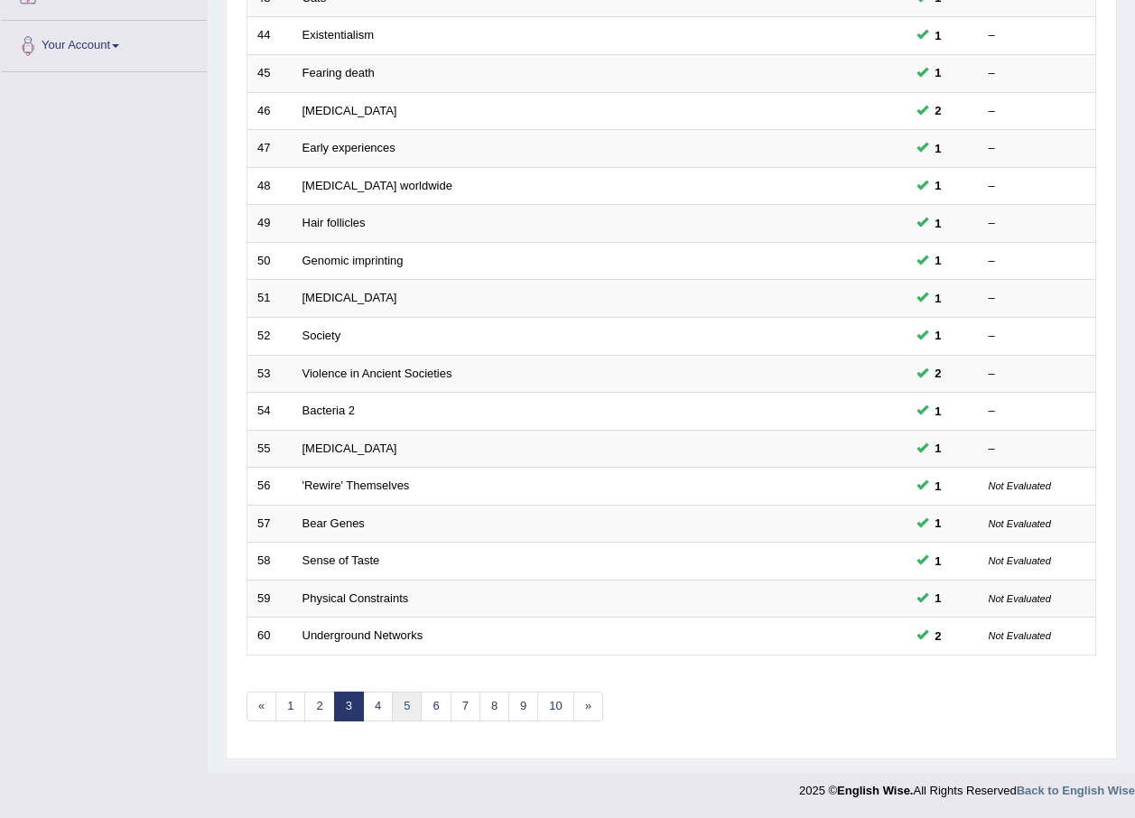
click at [411, 709] on link "5" at bounding box center [407, 707] width 30 height 30
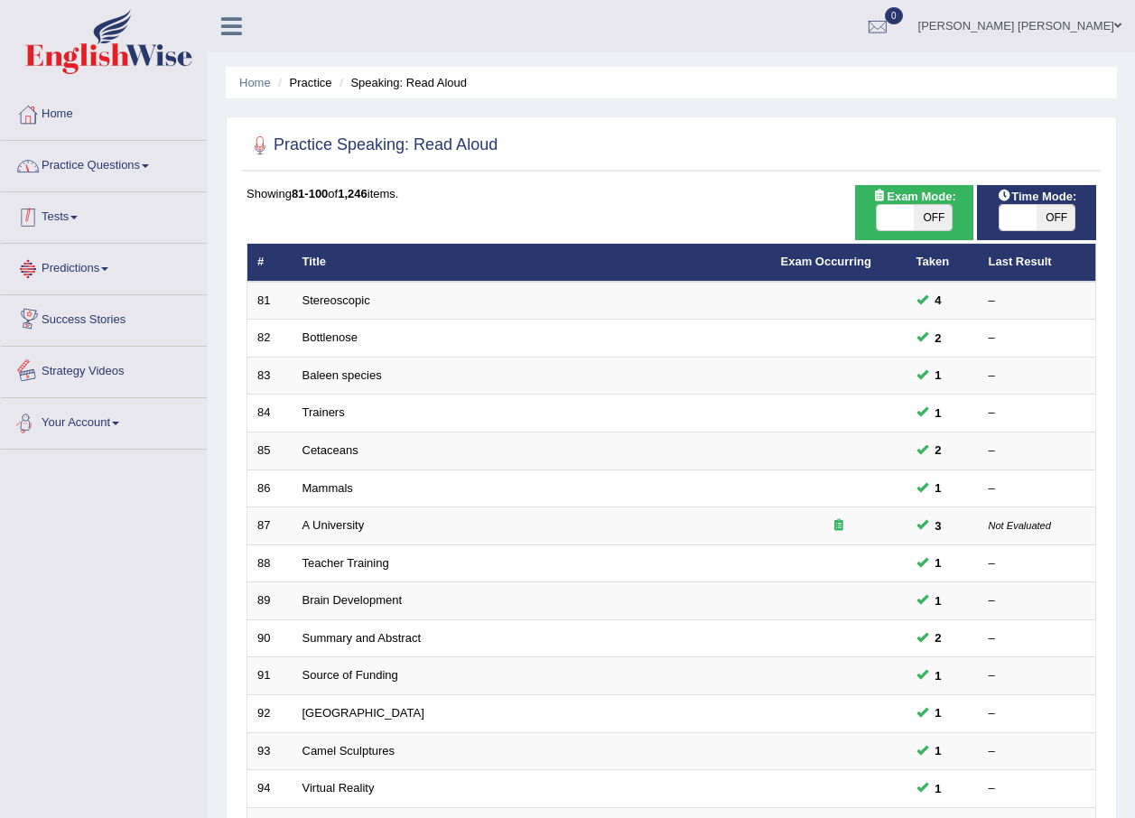
click at [135, 164] on link "Practice Questions" at bounding box center [104, 163] width 206 height 45
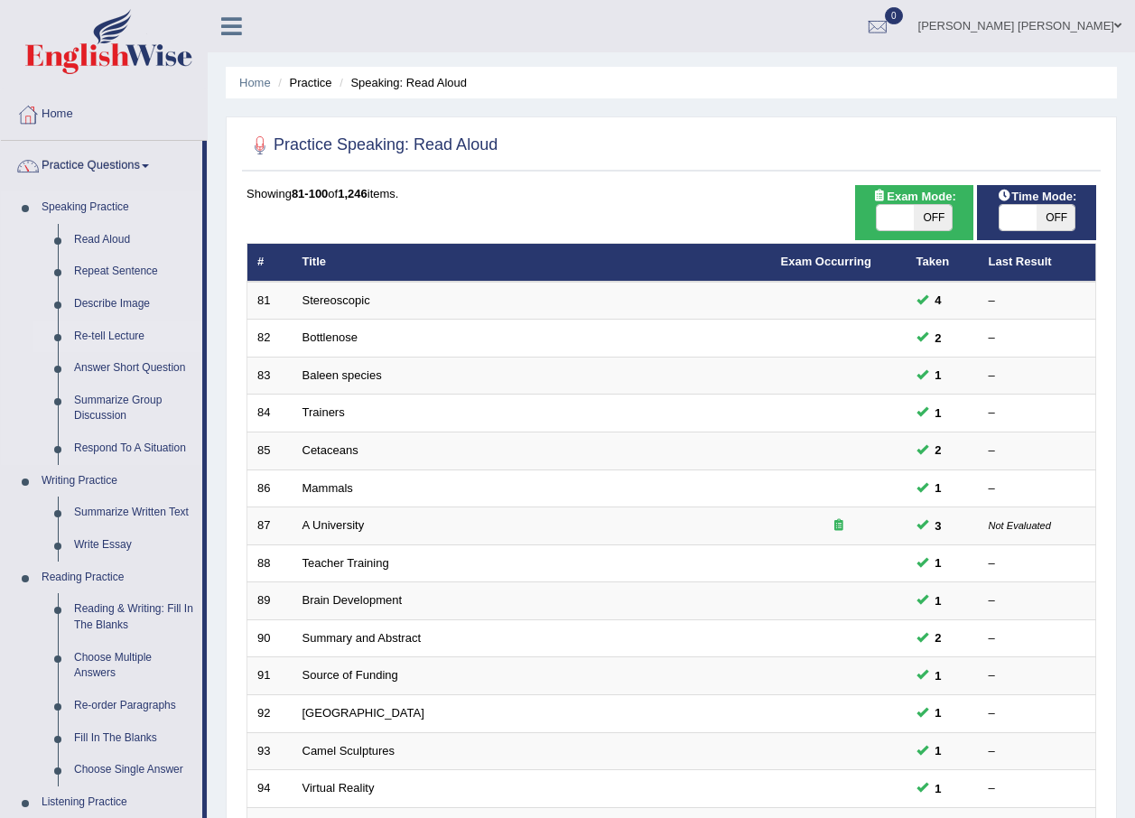
click at [136, 330] on link "Re-tell Lecture" at bounding box center [134, 337] width 136 height 33
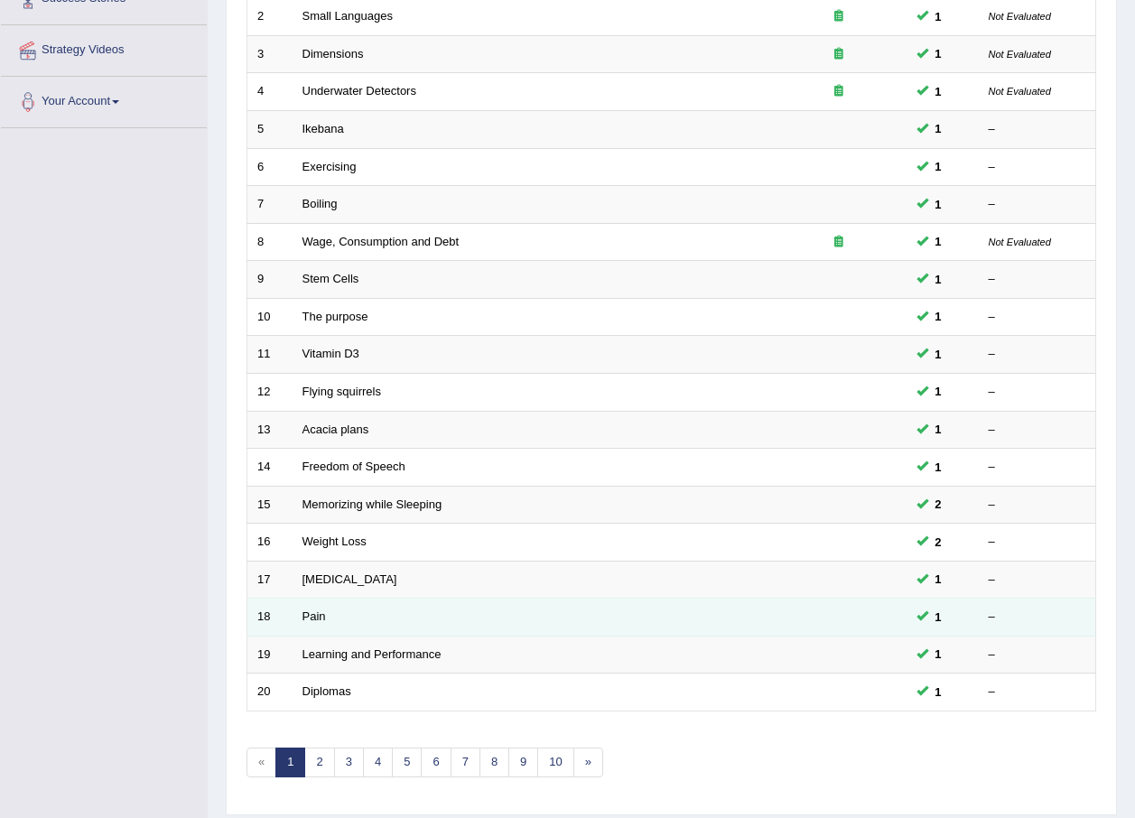
scroll to position [377, 0]
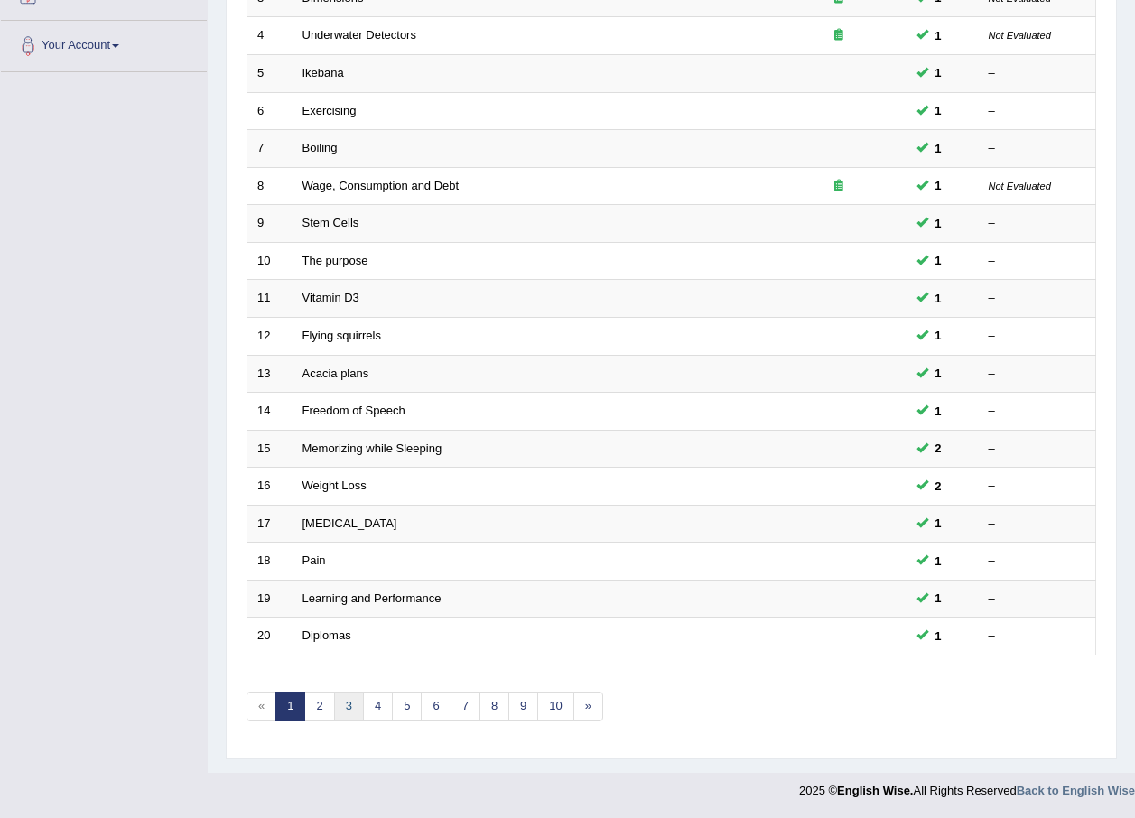
click at [339, 715] on link "3" at bounding box center [349, 707] width 30 height 30
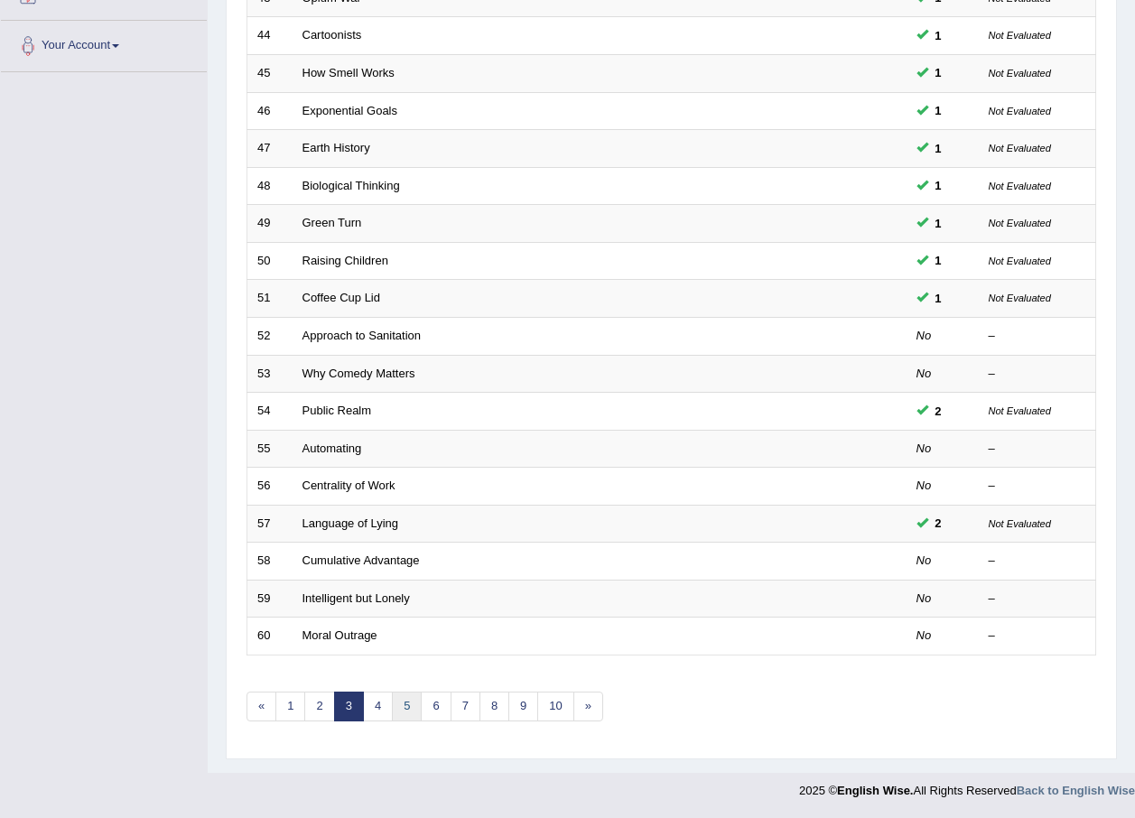
click at [396, 715] on link "5" at bounding box center [407, 707] width 30 height 30
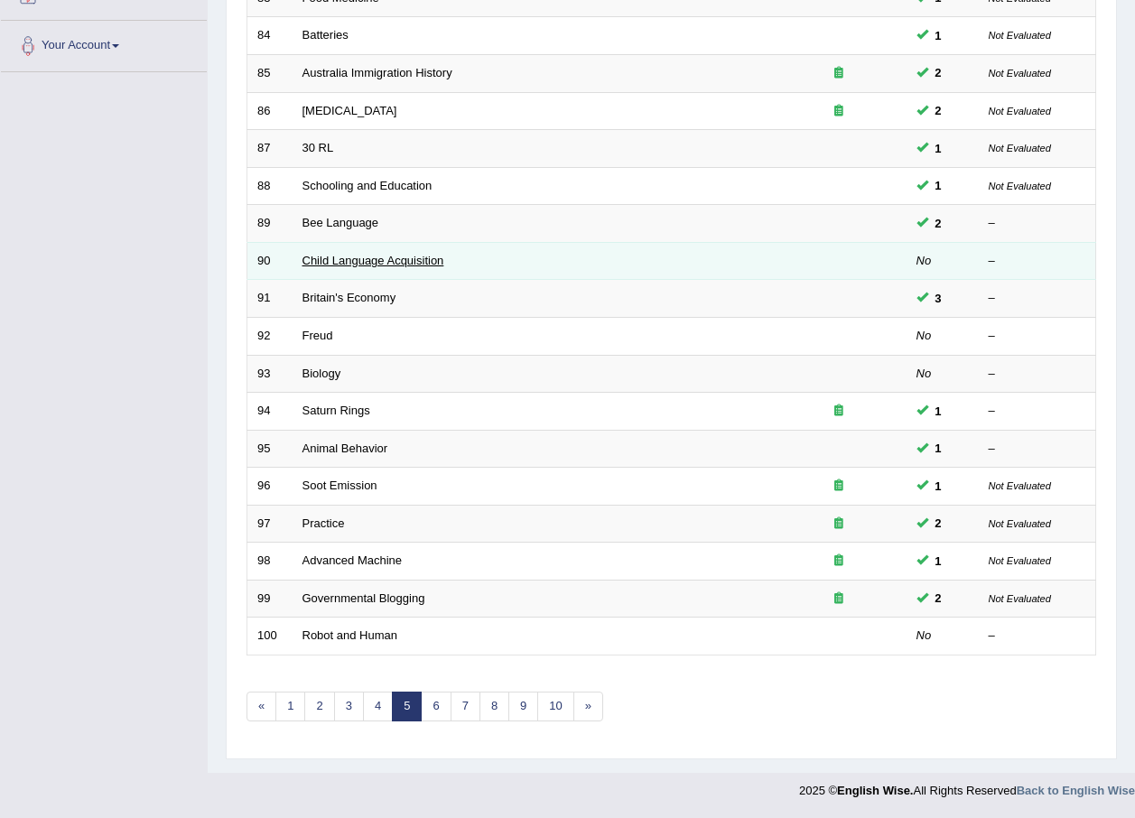
click at [347, 259] on link "Child Language Acquisition" at bounding box center [373, 261] width 142 height 14
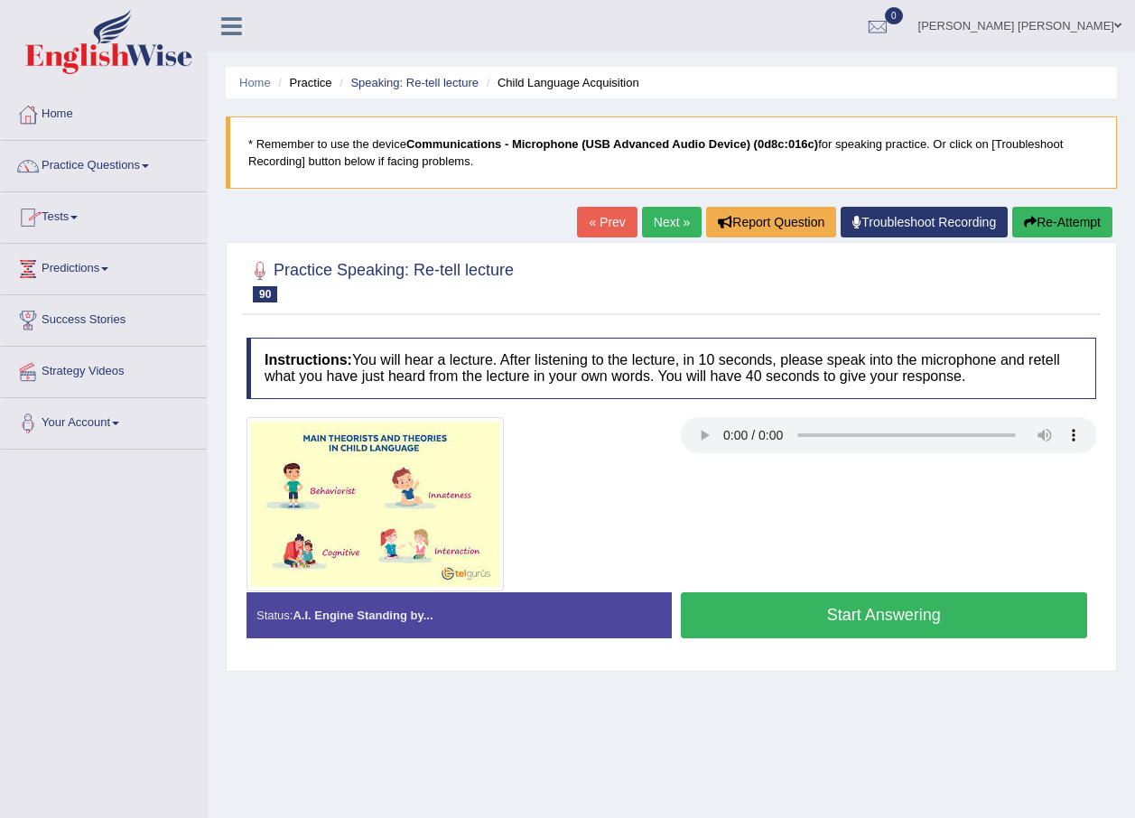
click at [999, 623] on button "Start Answering" at bounding box center [884, 615] width 407 height 46
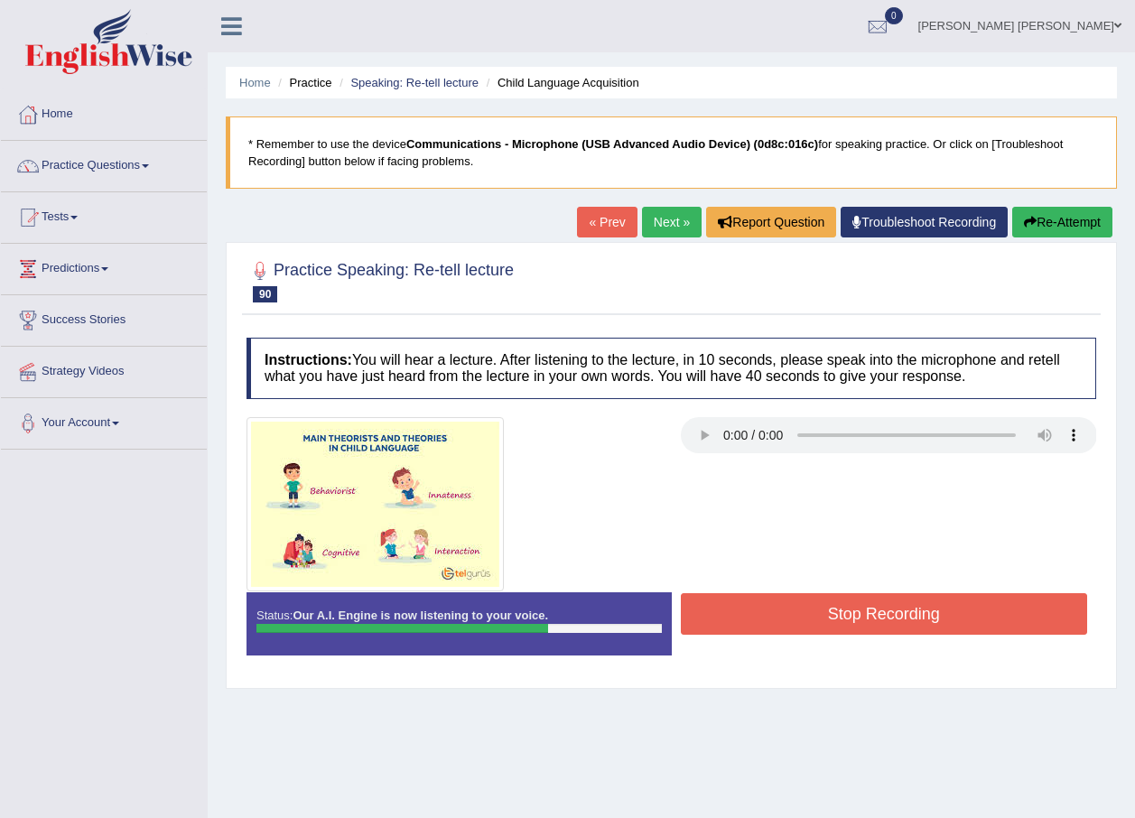
click at [1088, 221] on button "Re-Attempt" at bounding box center [1062, 222] width 100 height 31
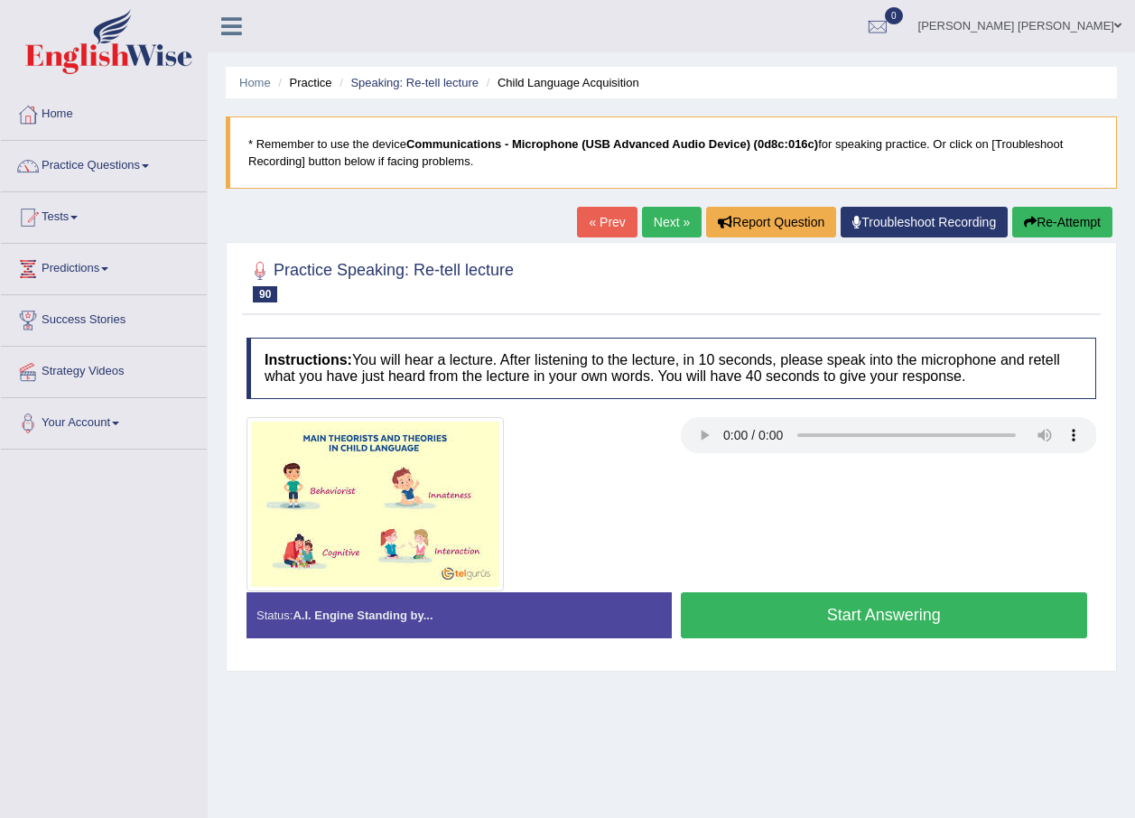
click at [1026, 614] on button "Start Answering" at bounding box center [884, 615] width 407 height 46
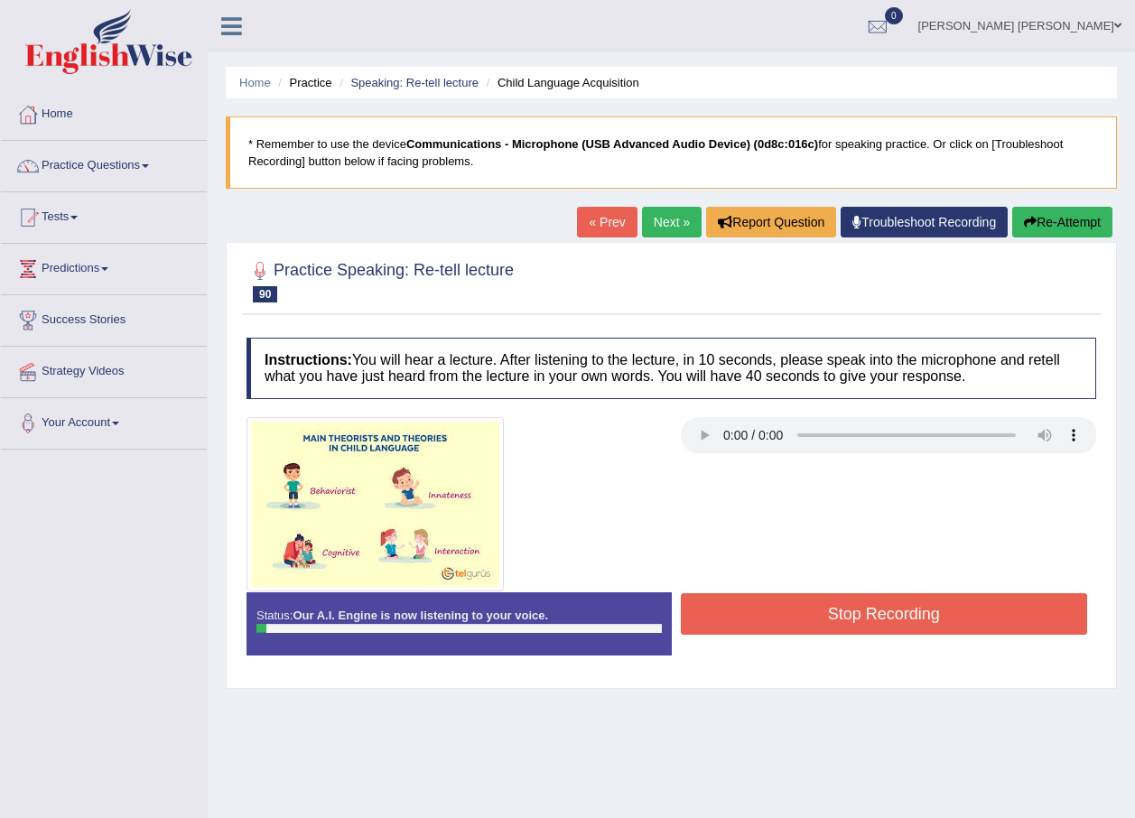
click at [1067, 238] on div "« Prev Next » Report Question Troubleshoot Recording Re-Attempt" at bounding box center [847, 224] width 540 height 35
click at [1073, 217] on button "Re-Attempt" at bounding box center [1062, 222] width 100 height 31
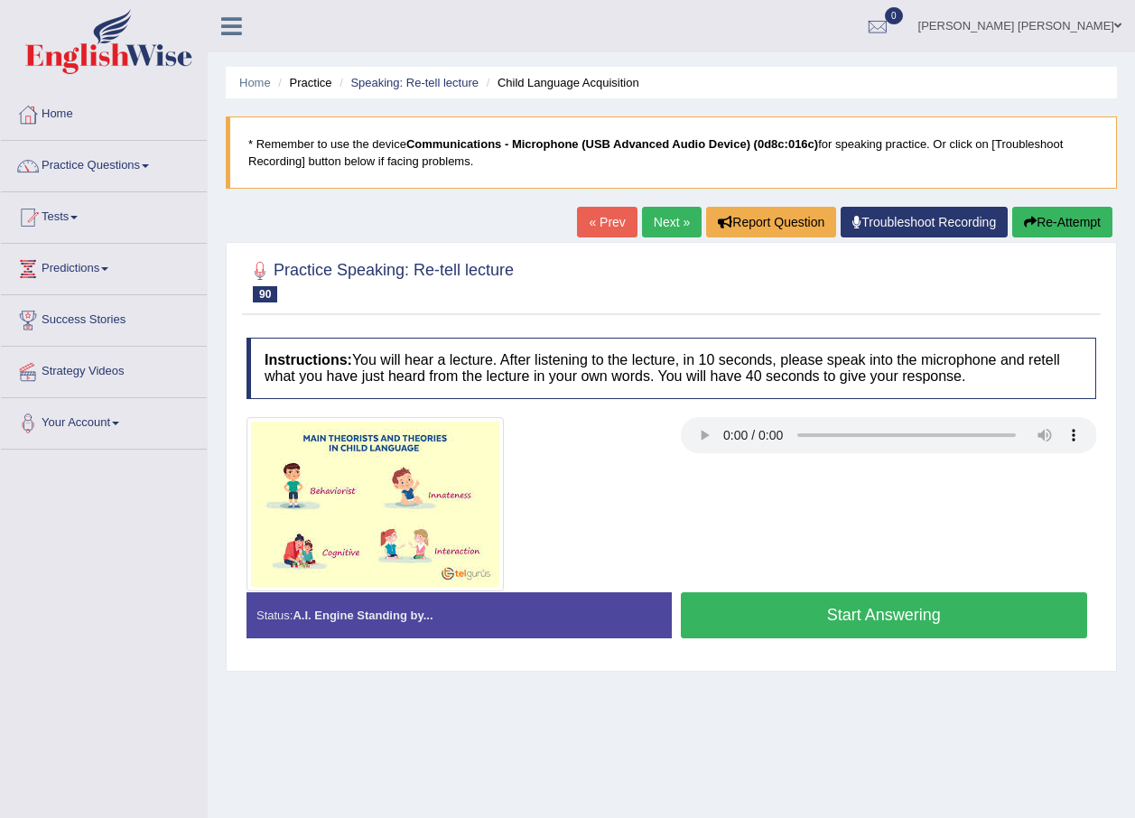
click at [885, 622] on button "Start Answering" at bounding box center [884, 615] width 407 height 46
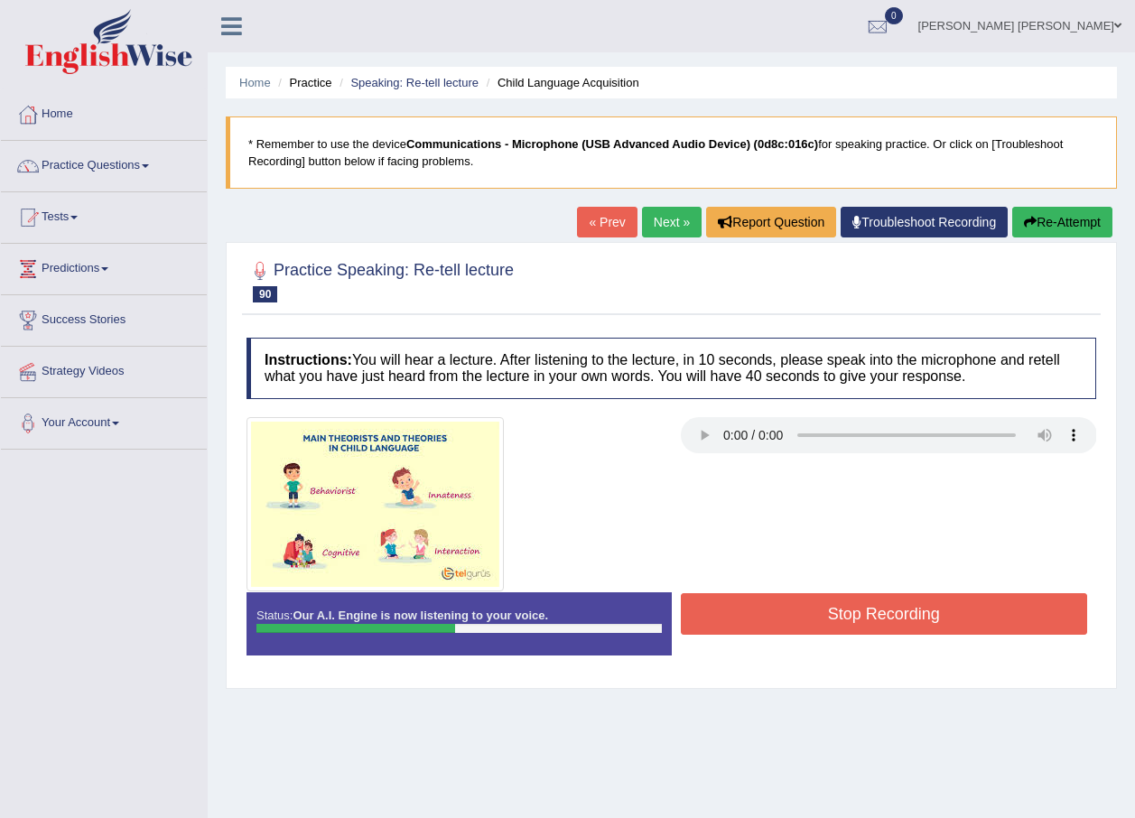
click at [1066, 234] on button "Re-Attempt" at bounding box center [1062, 222] width 100 height 31
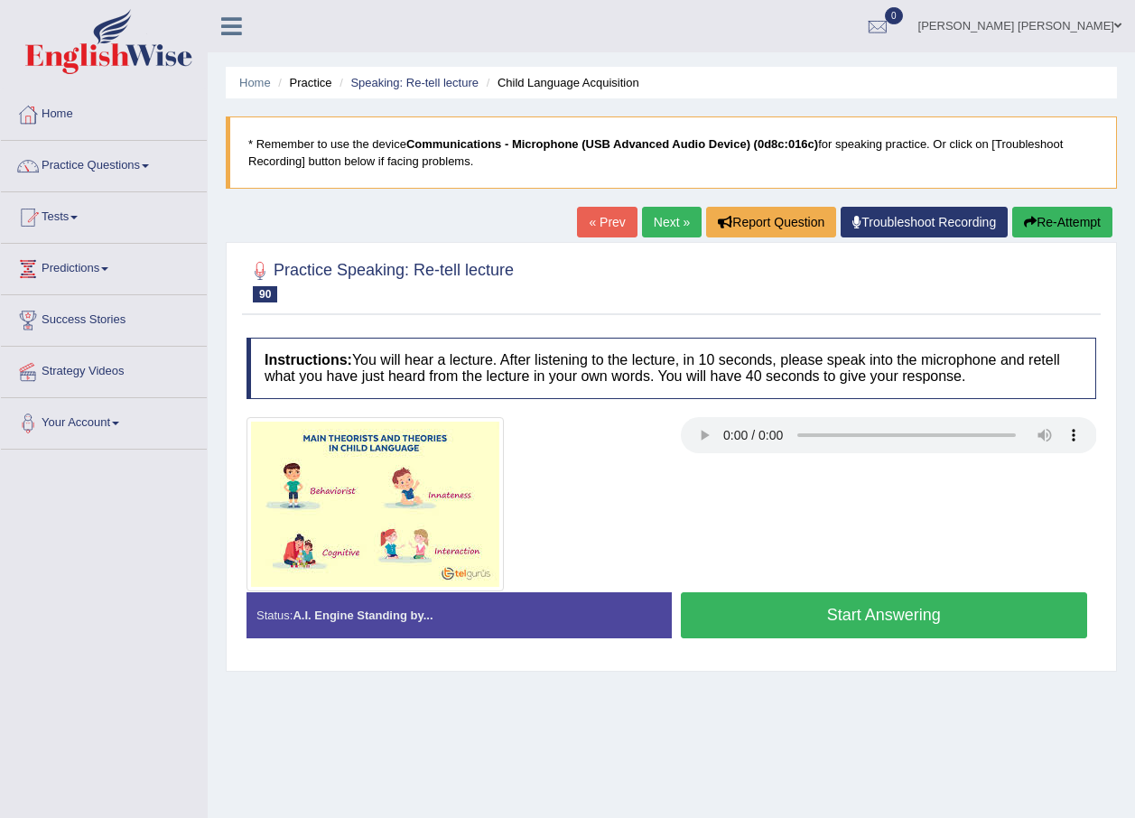
click at [1006, 619] on button "Start Answering" at bounding box center [884, 615] width 407 height 46
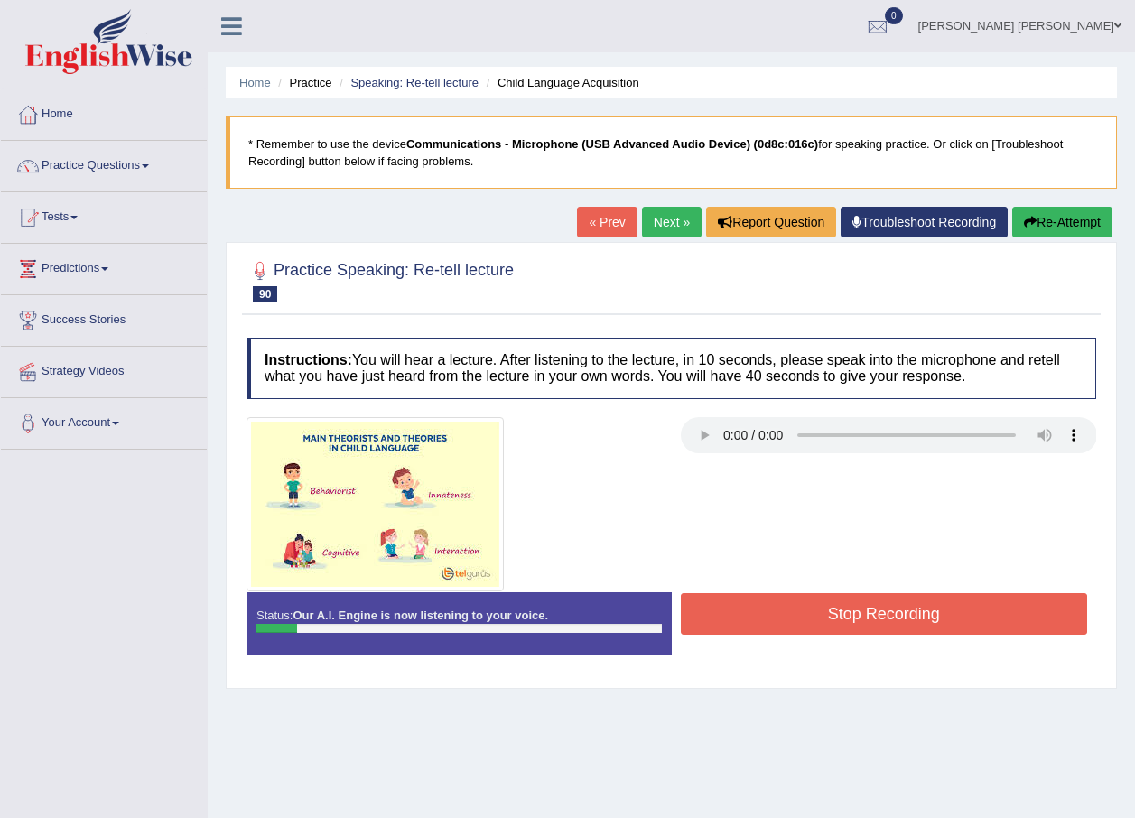
click at [1006, 619] on button "Stop Recording" at bounding box center [884, 614] width 407 height 42
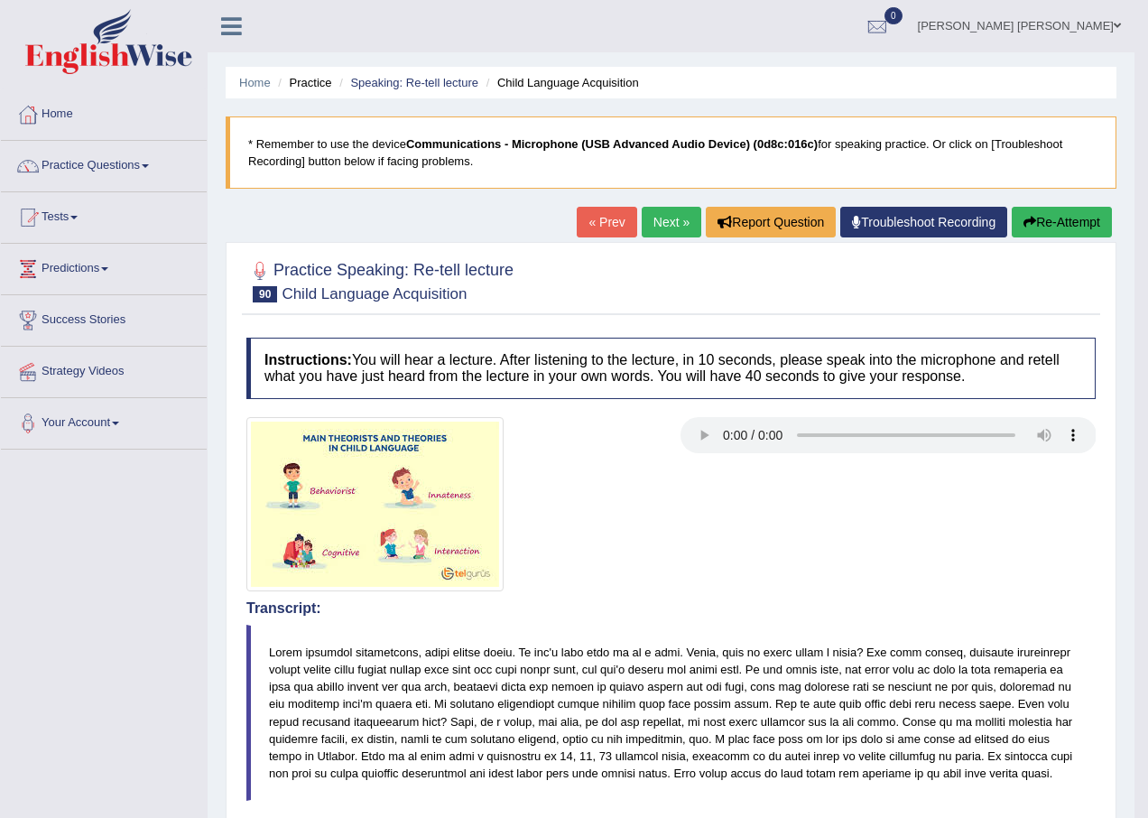
drag, startPoint x: 1055, startPoint y: 226, endPoint x: 1045, endPoint y: 243, distance: 19.4
click at [1054, 226] on body "Toggle navigation Home Practice Questions Speaking Practice Read Aloud Repeat S…" at bounding box center [574, 409] width 1148 height 818
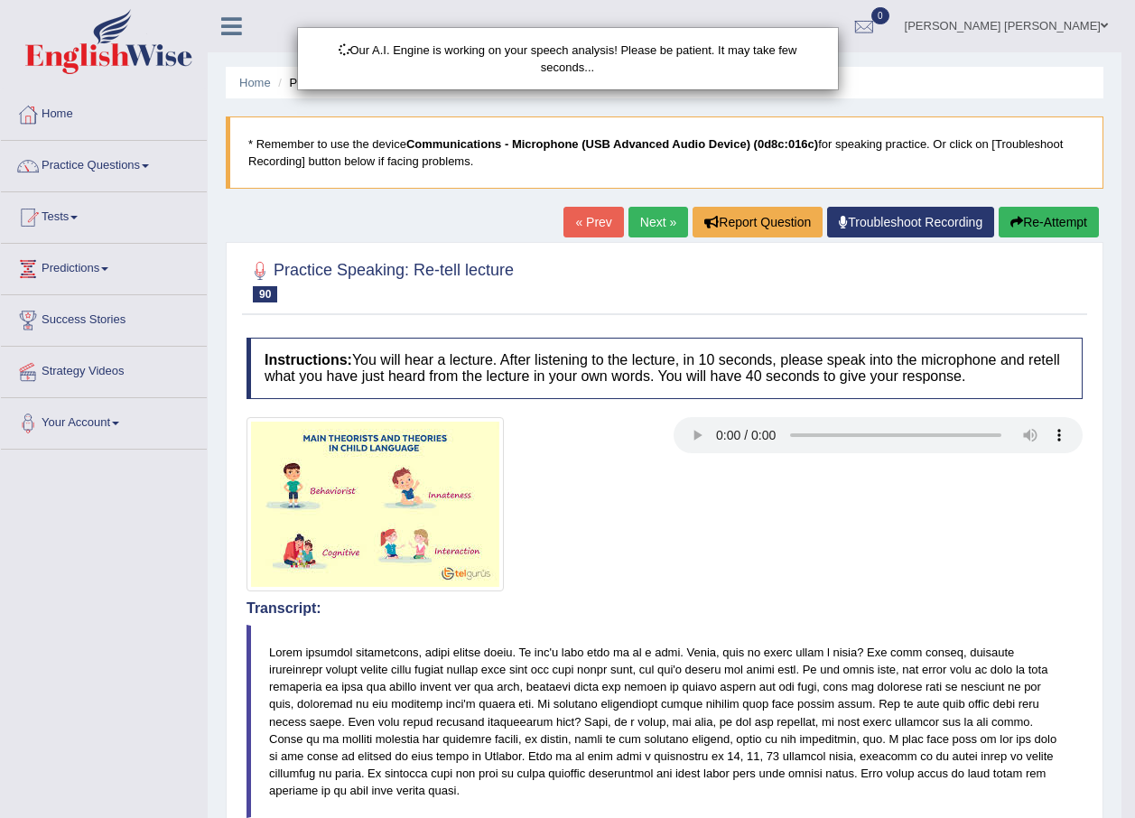
click at [1039, 216] on div "Our A.I. Engine is working on your speech analysis! Please be patient. It may t…" at bounding box center [567, 409] width 1135 height 818
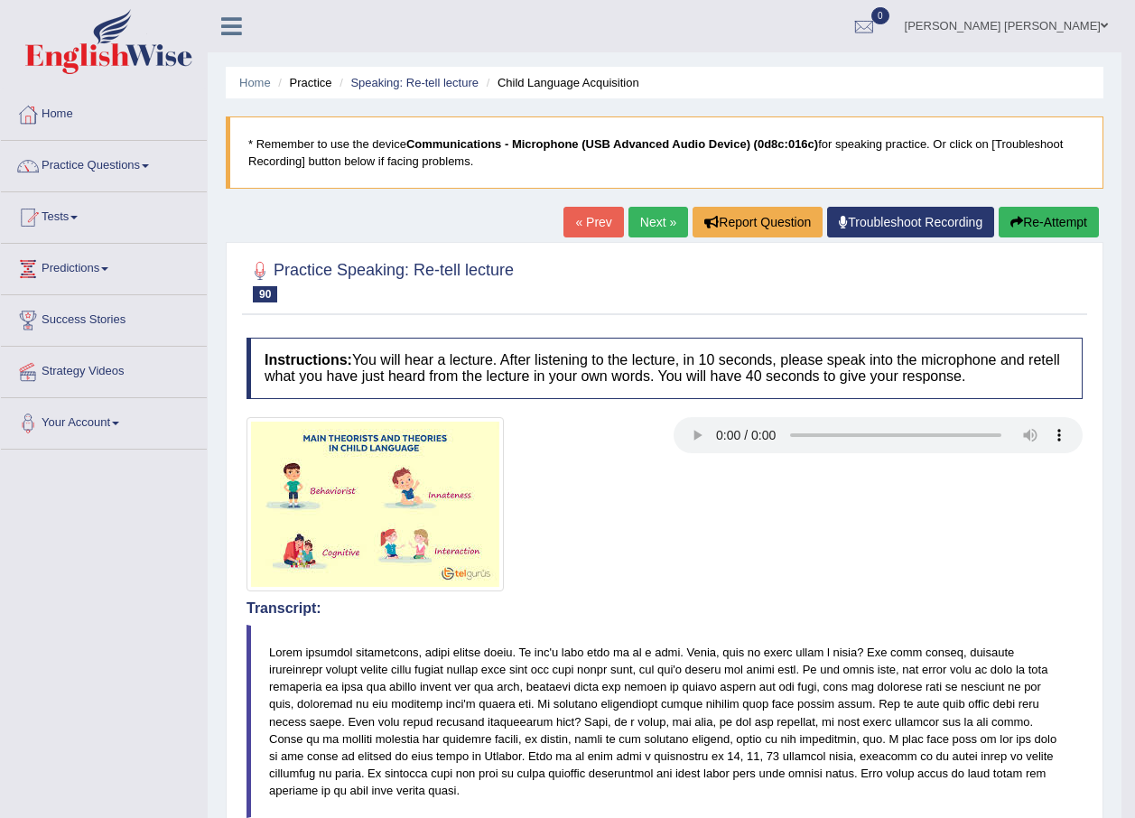
click at [1043, 220] on button "Re-Attempt" at bounding box center [1049, 222] width 100 height 31
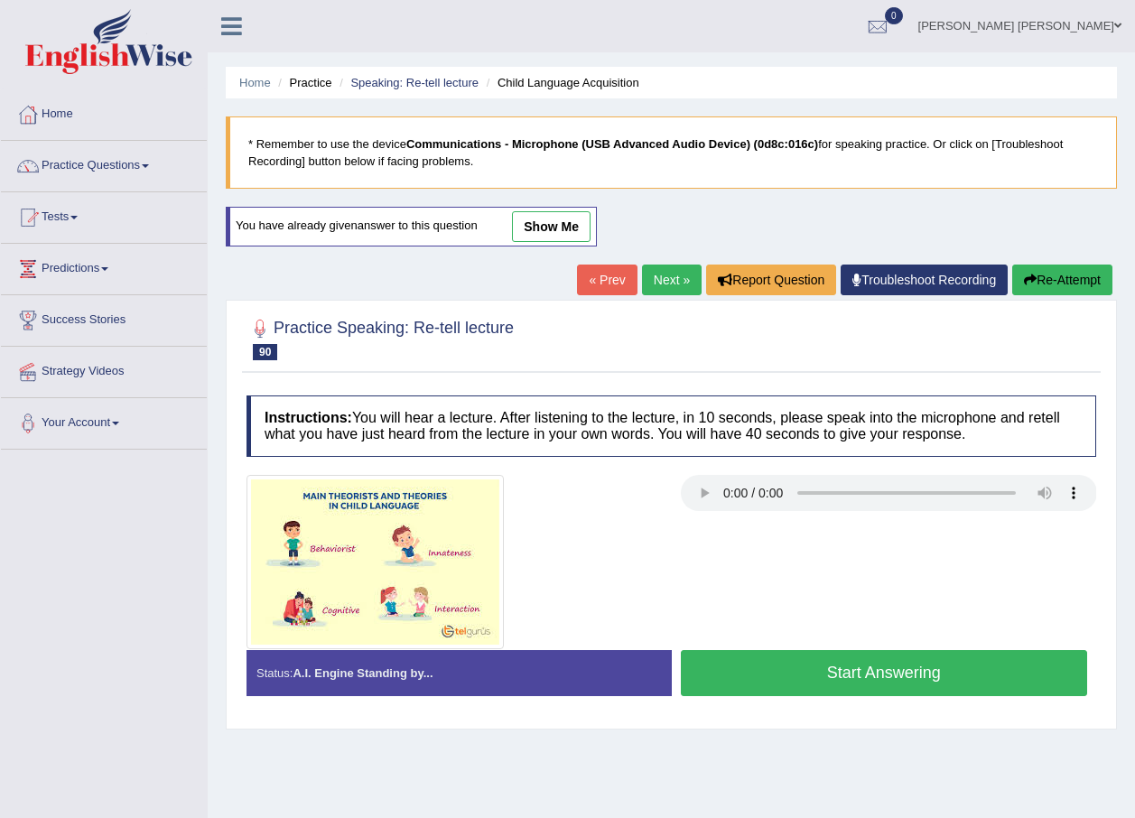
click at [790, 680] on button "Start Answering" at bounding box center [884, 673] width 407 height 46
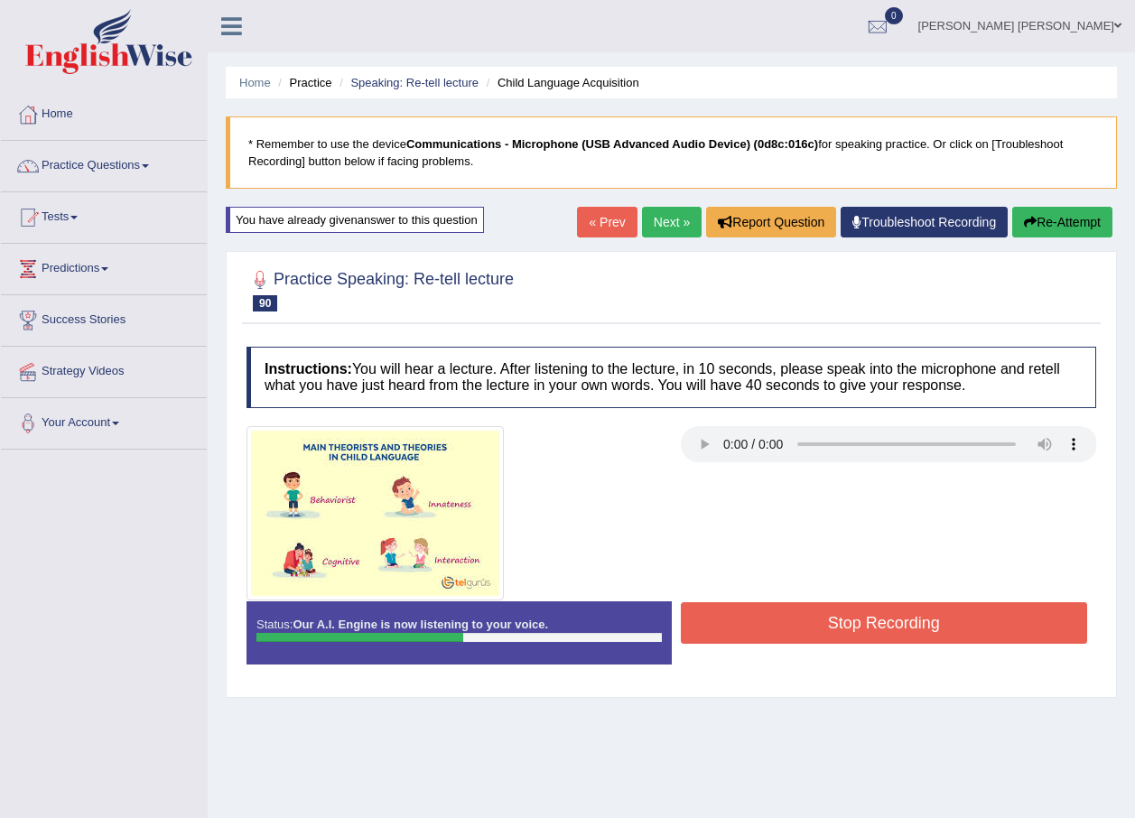
click at [1024, 216] on icon "button" at bounding box center [1030, 222] width 13 height 13
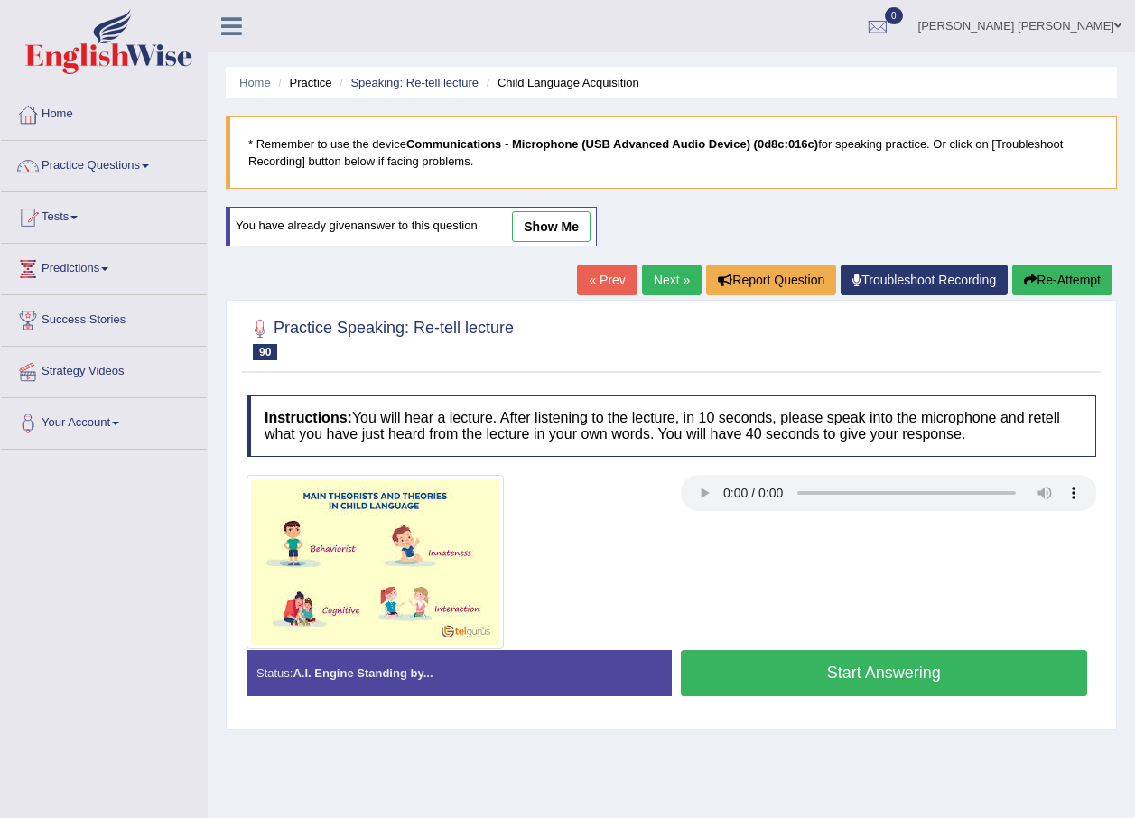
click at [662, 275] on link "Next »" at bounding box center [672, 280] width 60 height 31
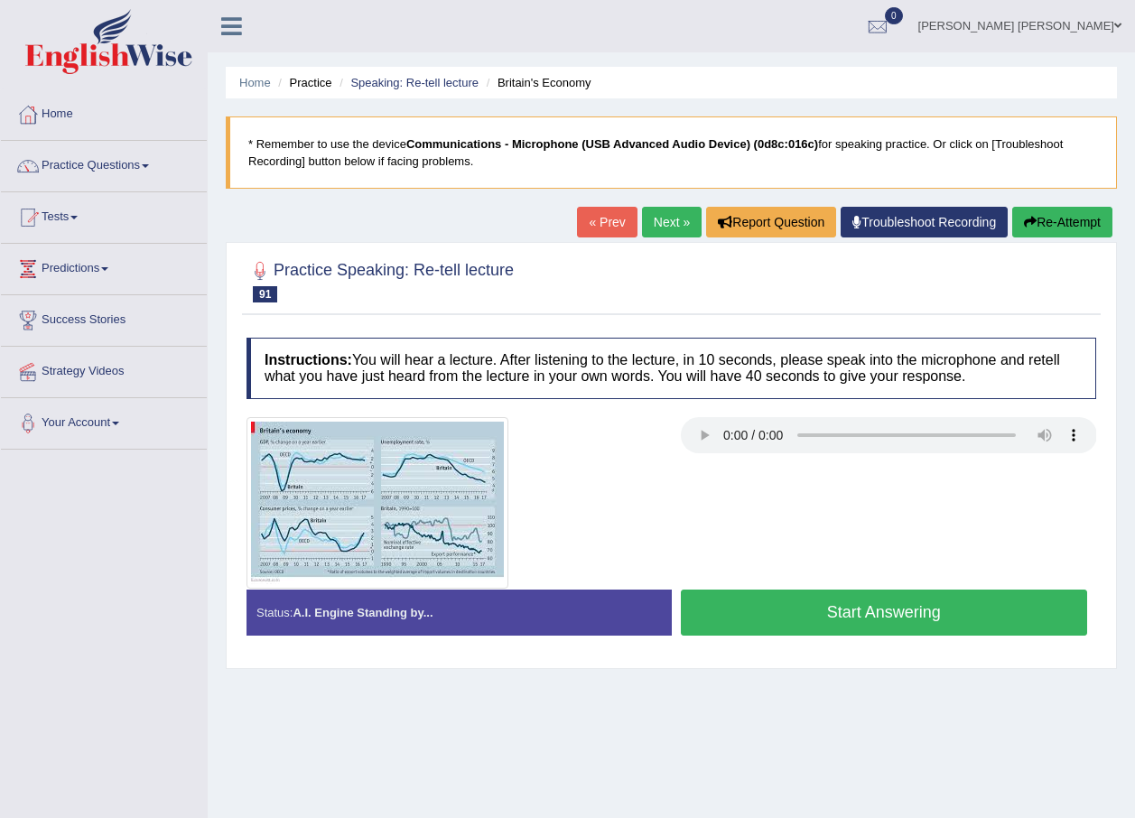
click at [954, 609] on button "Start Answering" at bounding box center [884, 613] width 407 height 46
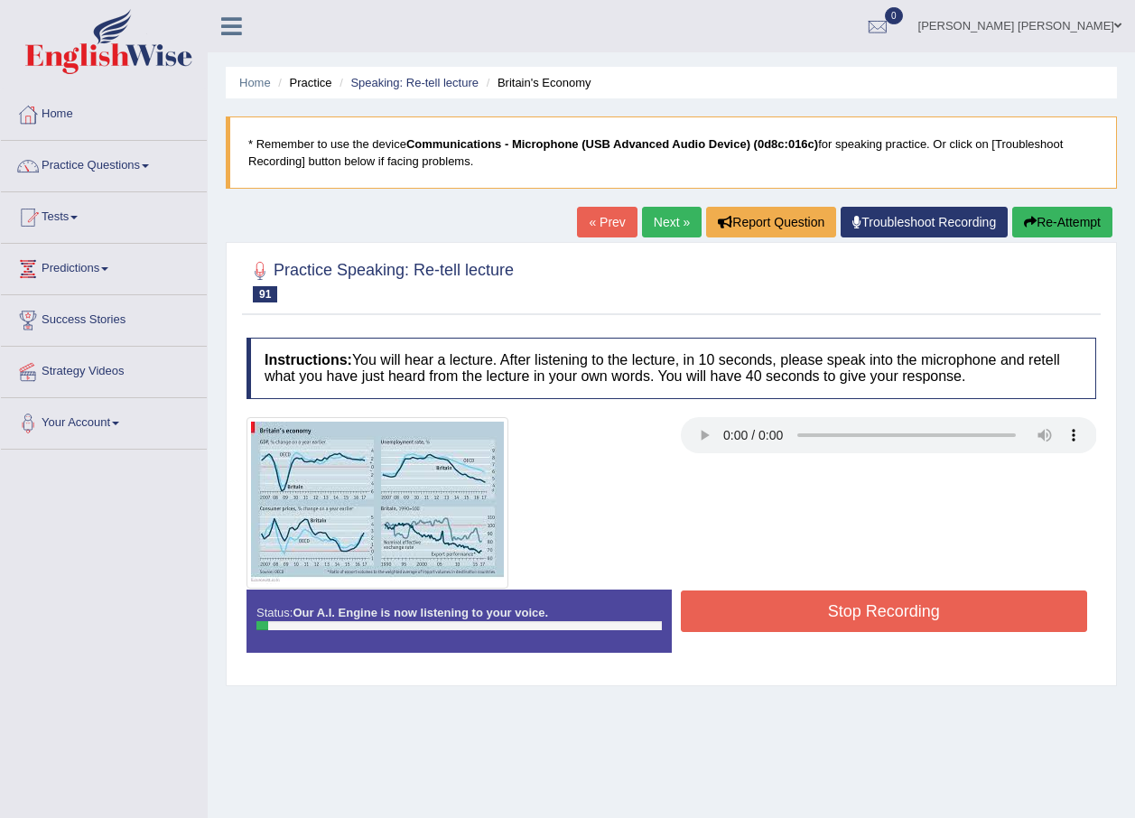
click at [1041, 231] on button "Re-Attempt" at bounding box center [1062, 222] width 100 height 31
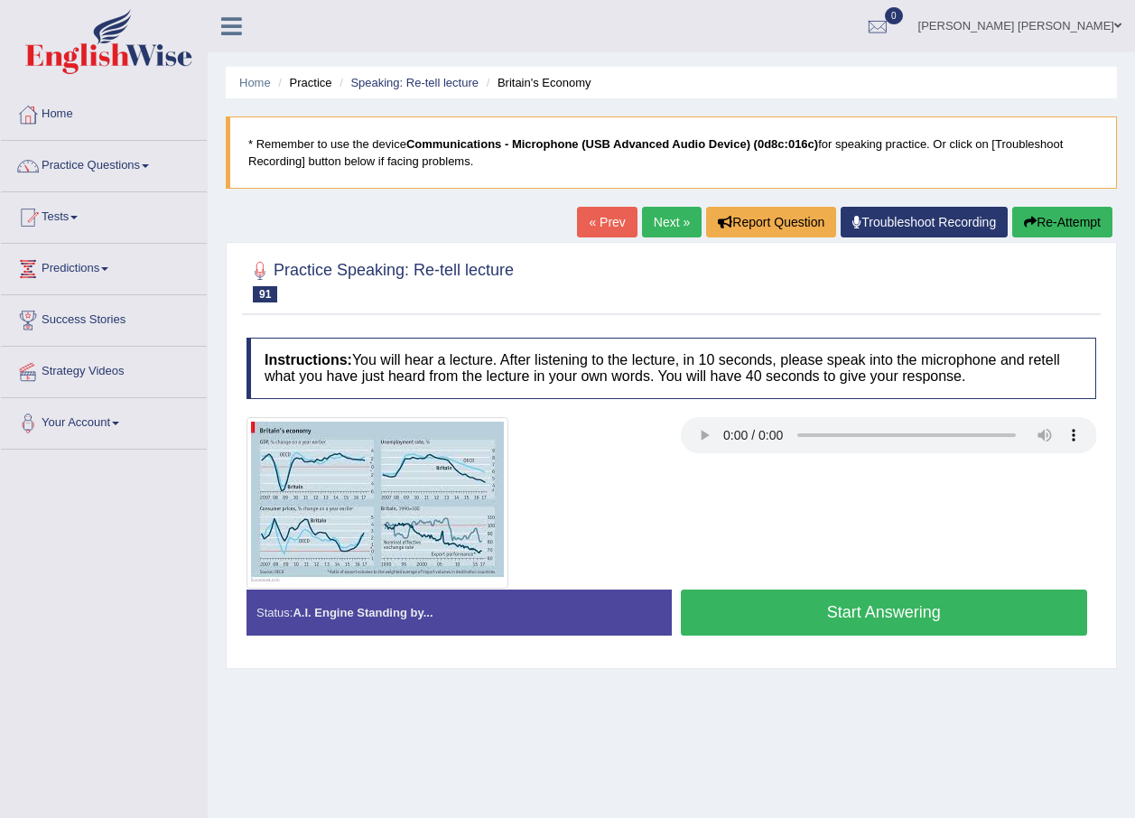
click at [880, 620] on button "Start Answering" at bounding box center [884, 613] width 407 height 46
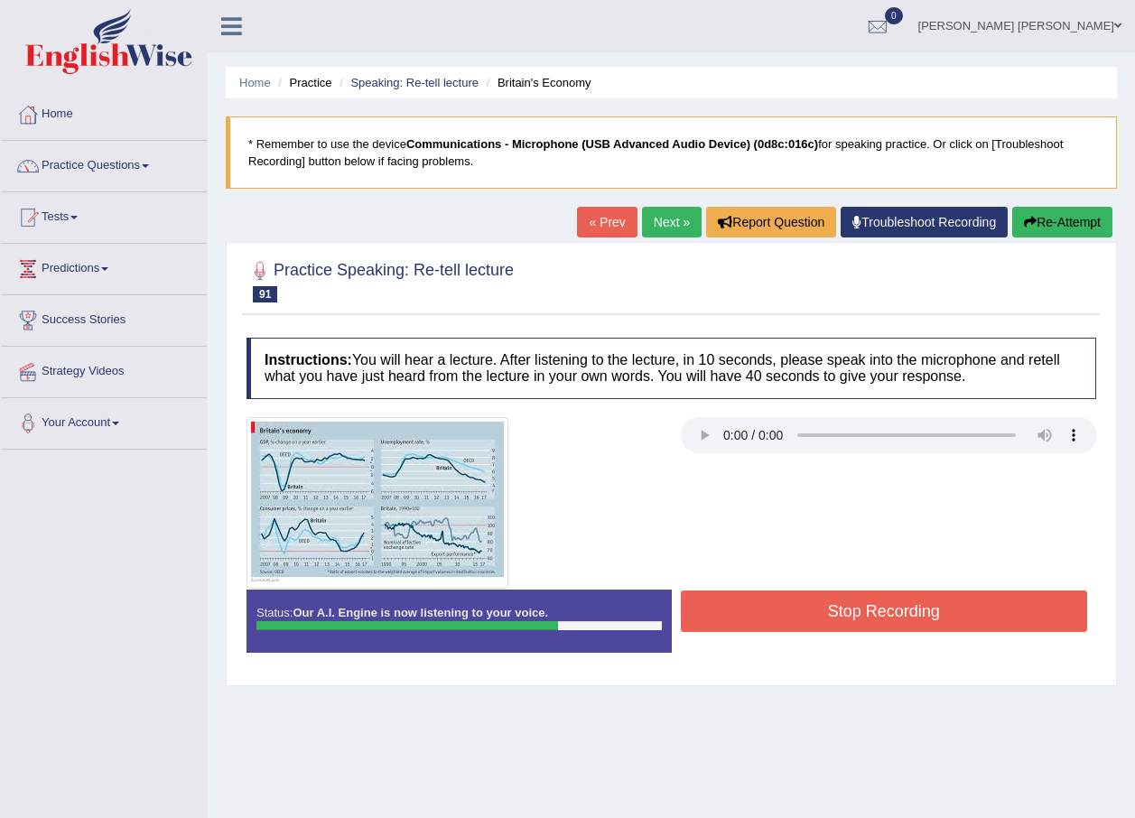
click at [958, 581] on div at bounding box center [671, 503] width 868 height 172
click at [1041, 216] on button "Re-Attempt" at bounding box center [1062, 222] width 100 height 31
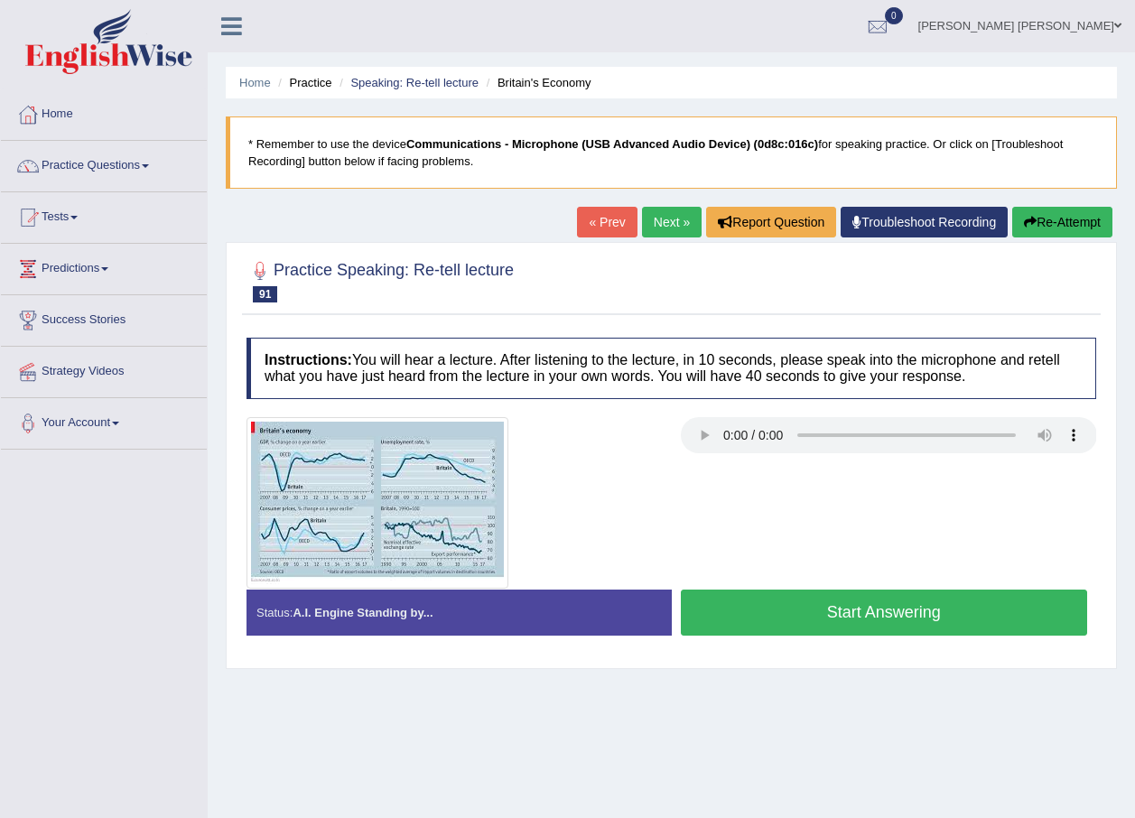
click at [975, 611] on button "Start Answering" at bounding box center [884, 613] width 407 height 46
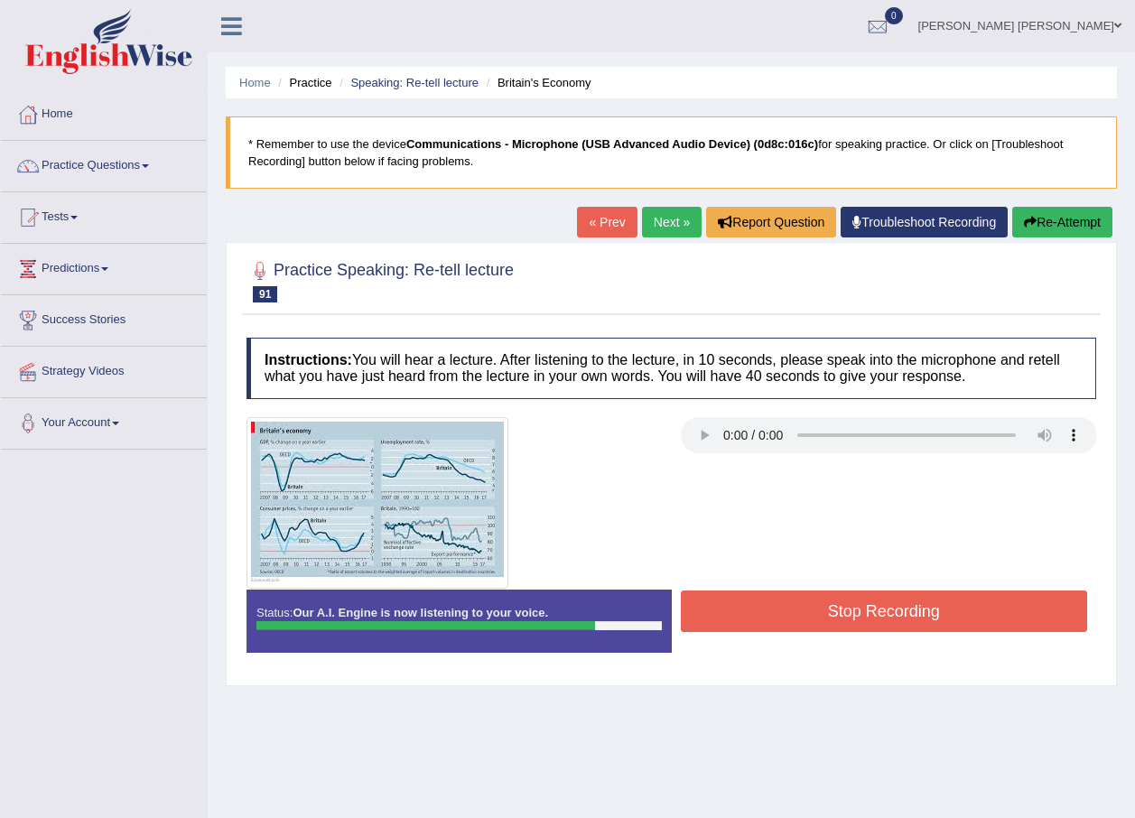
click at [975, 611] on button "Stop Recording" at bounding box center [884, 611] width 407 height 42
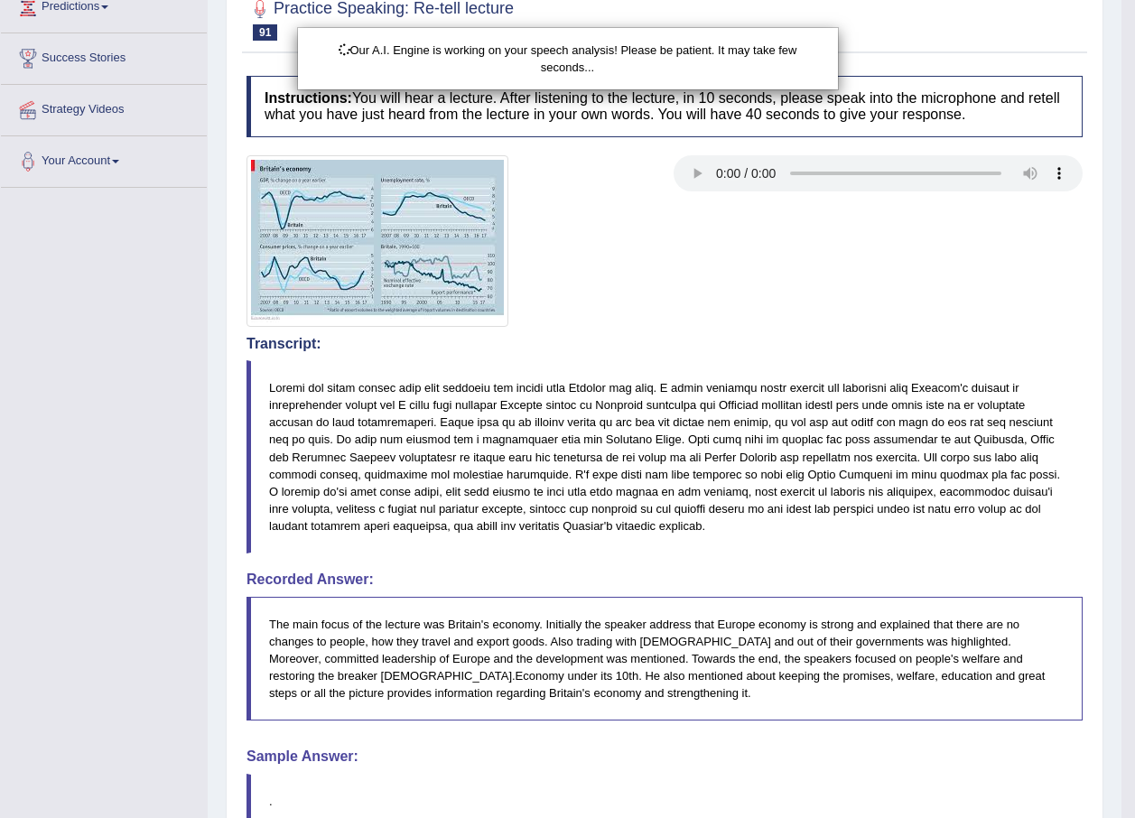
scroll to position [446, 0]
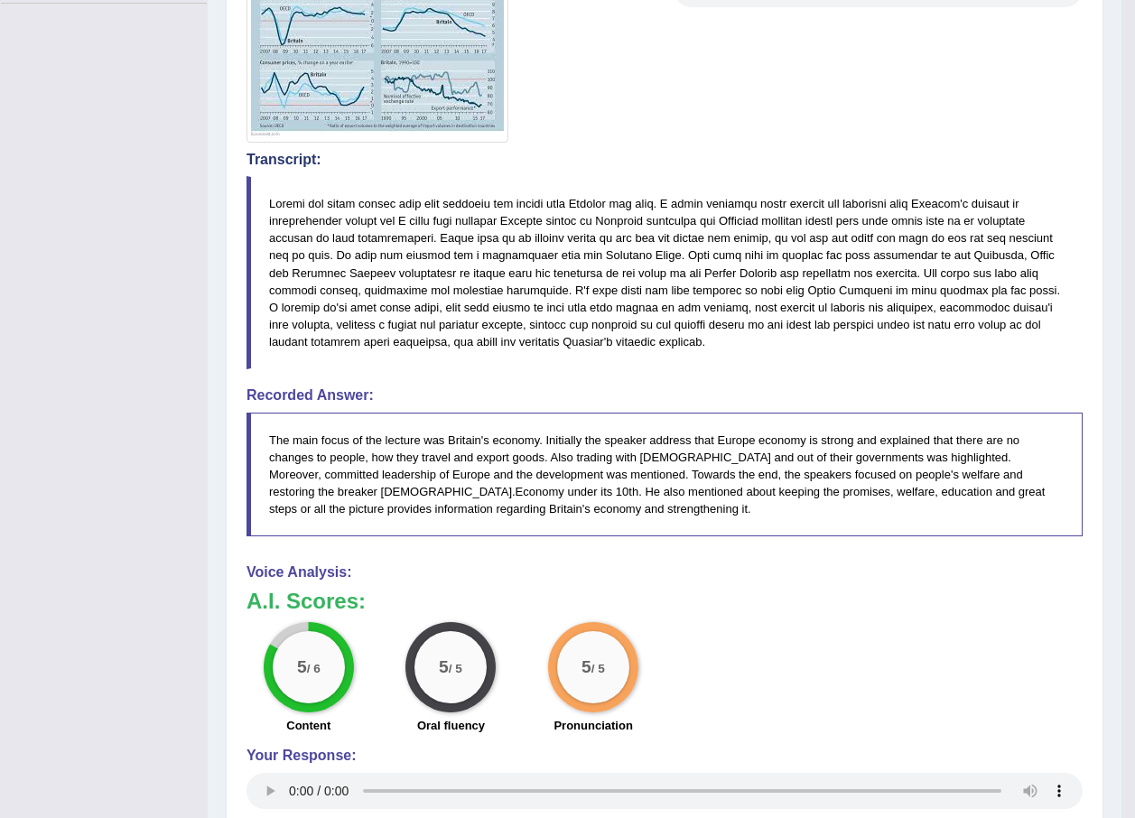
drag, startPoint x: 451, startPoint y: 424, endPoint x: 548, endPoint y: 425, distance: 97.5
click at [548, 425] on blockquote "The main focus of the lecture was Britain's economy. Initially the speaker addr…" at bounding box center [664, 475] width 836 height 125
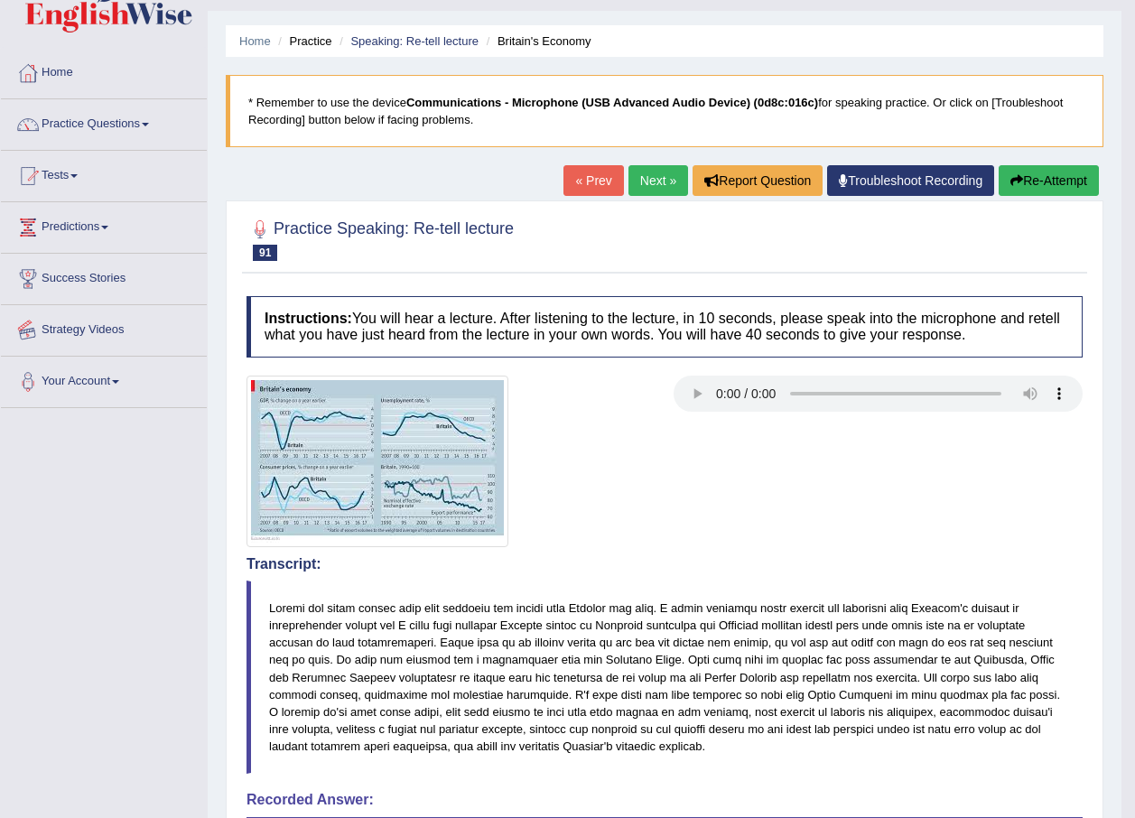
scroll to position [0, 0]
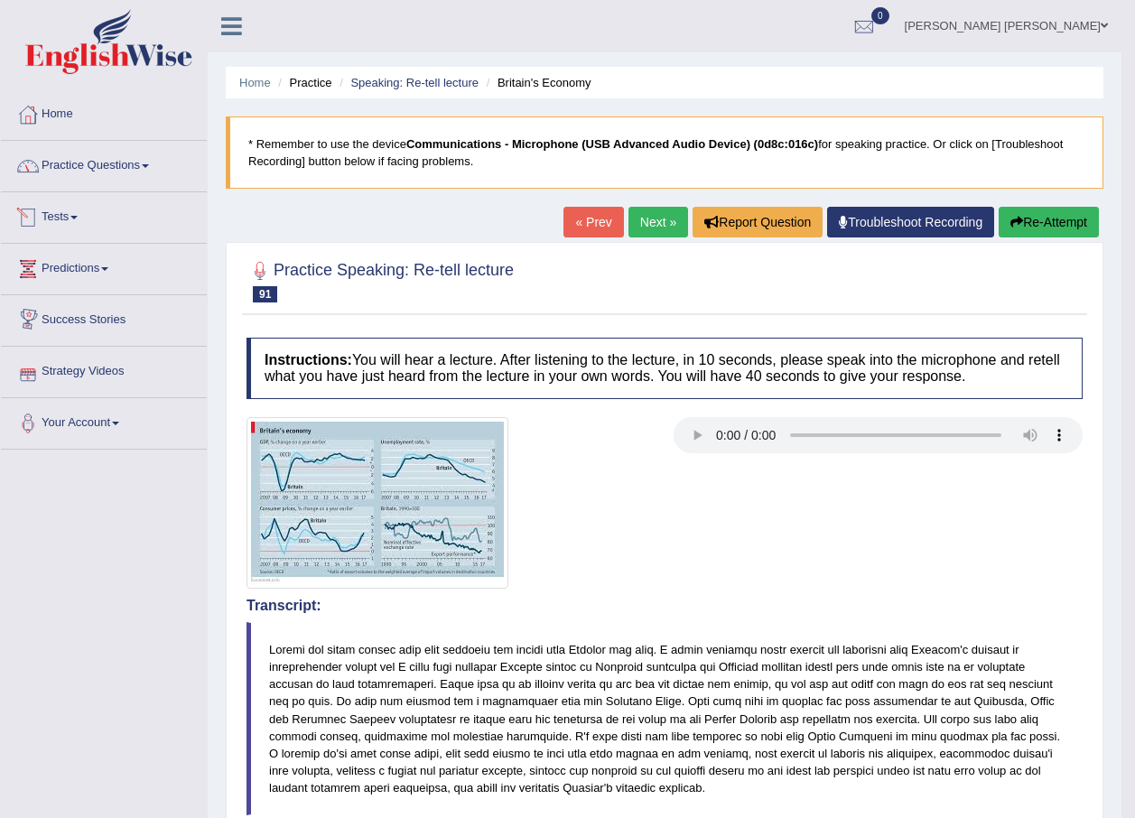
click at [135, 158] on link "Practice Questions" at bounding box center [104, 163] width 206 height 45
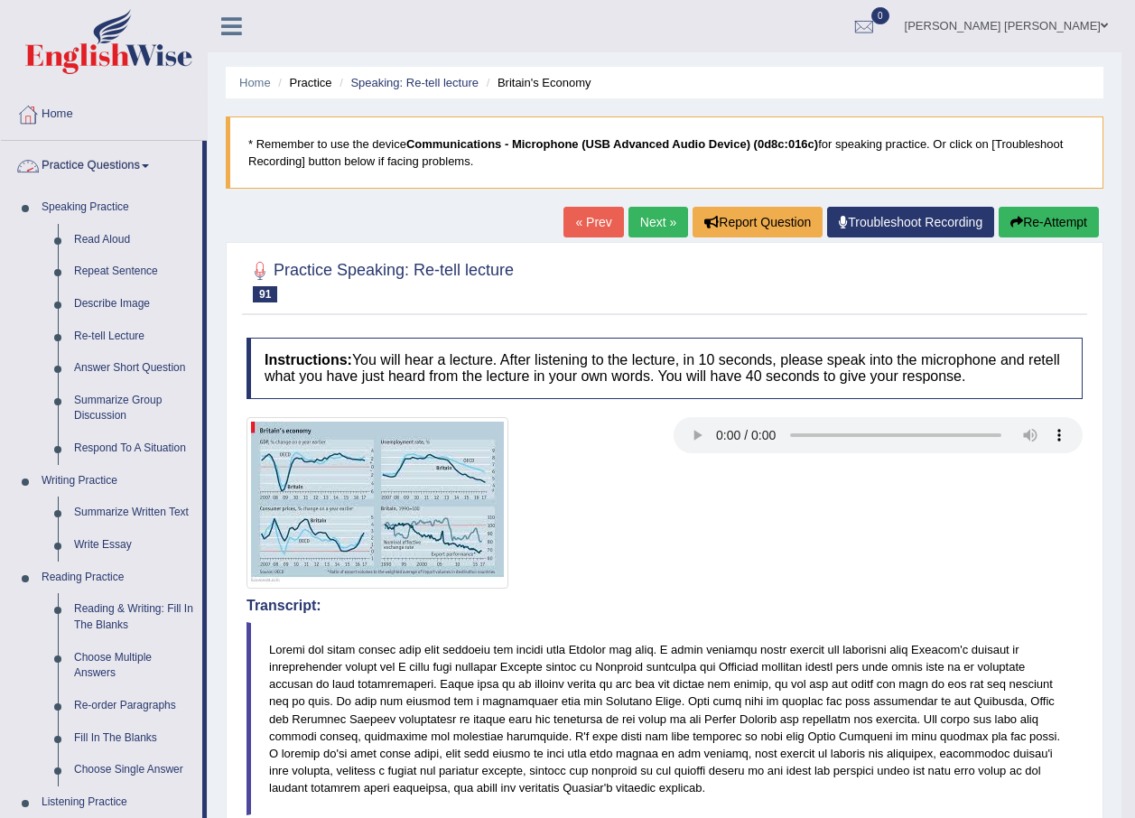
click at [115, 175] on link "Practice Questions" at bounding box center [101, 163] width 201 height 45
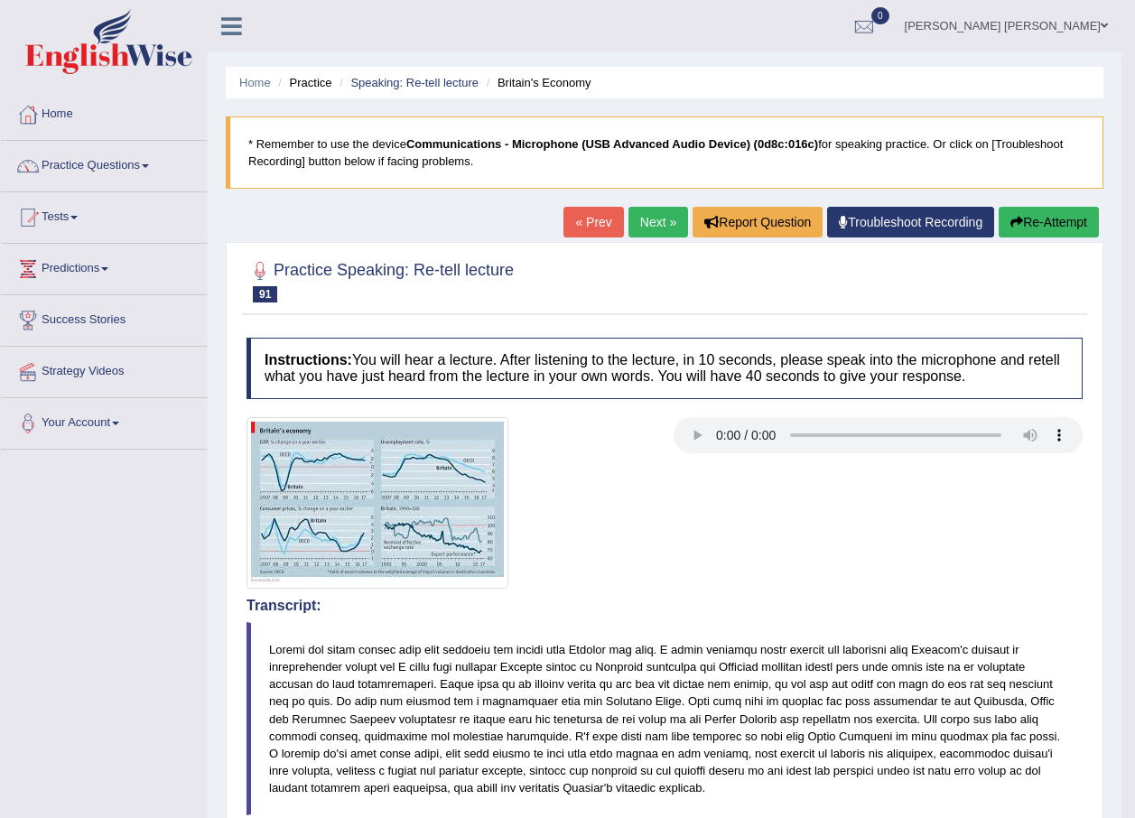
click at [658, 224] on link "Next »" at bounding box center [658, 222] width 60 height 31
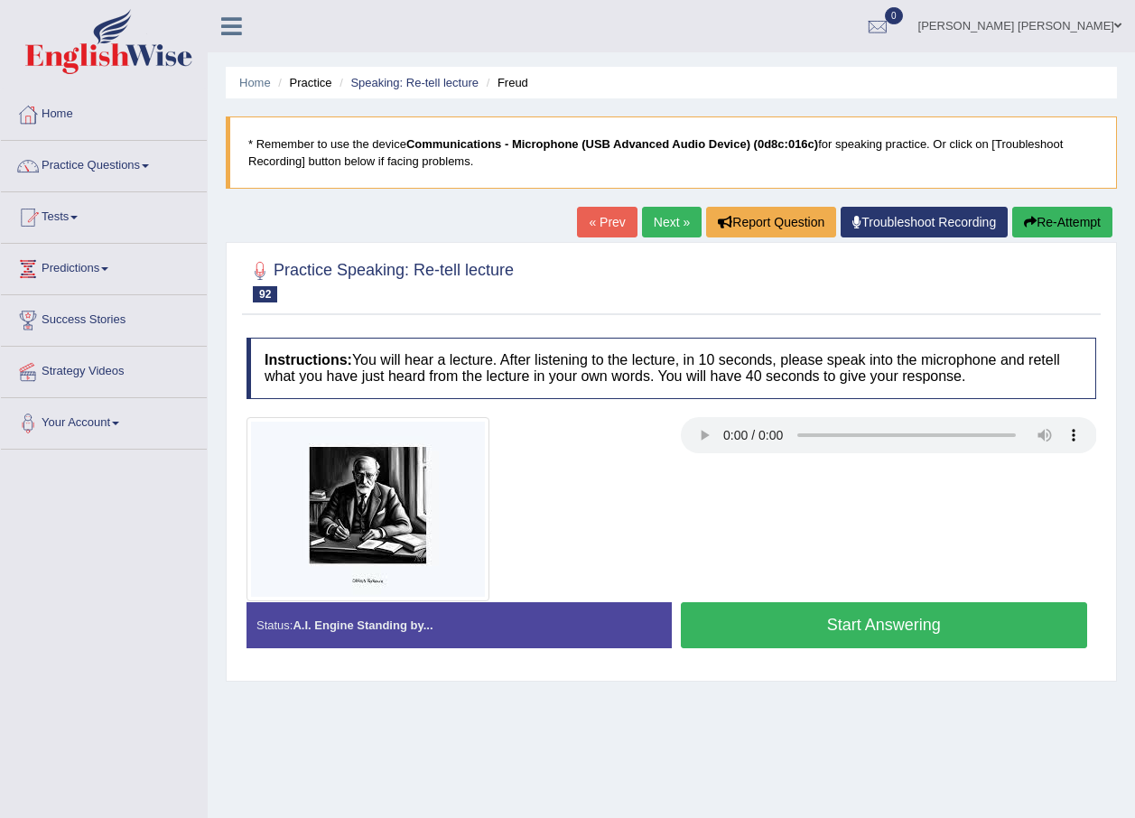
click at [828, 610] on button "Start Answering" at bounding box center [884, 625] width 407 height 46
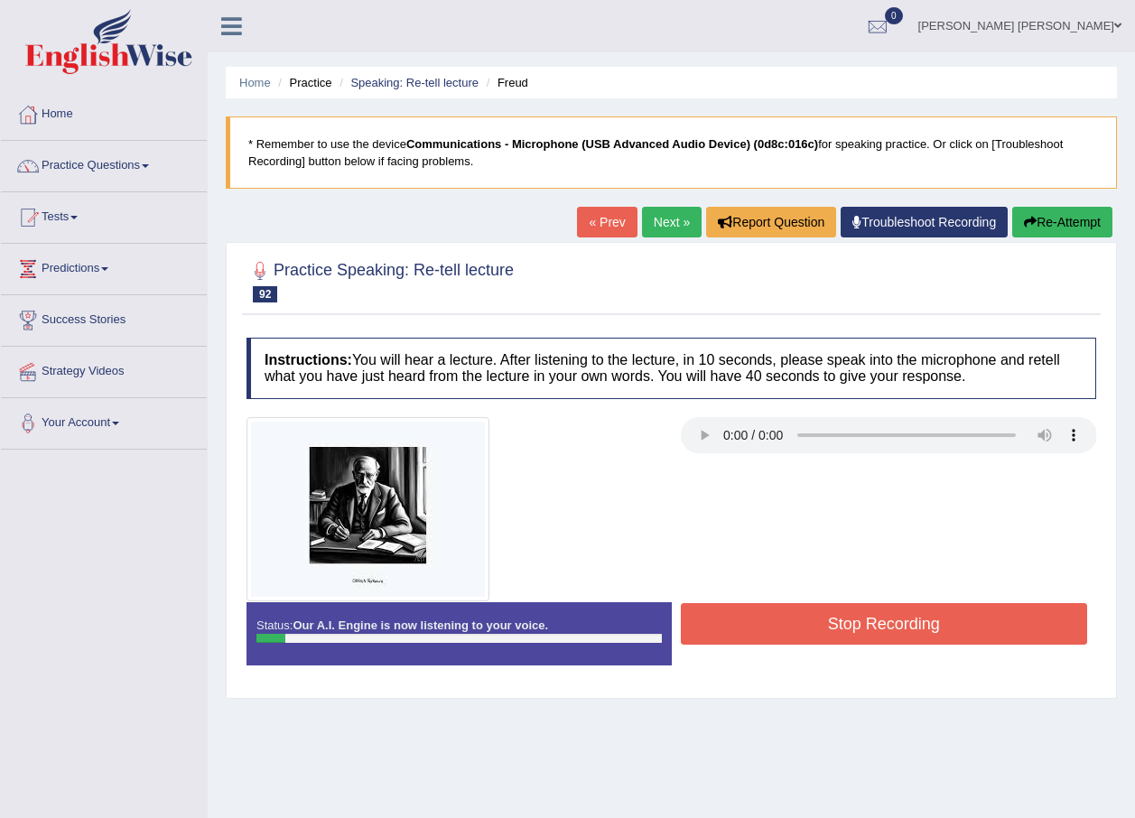
click at [1063, 221] on button "Re-Attempt" at bounding box center [1062, 222] width 100 height 31
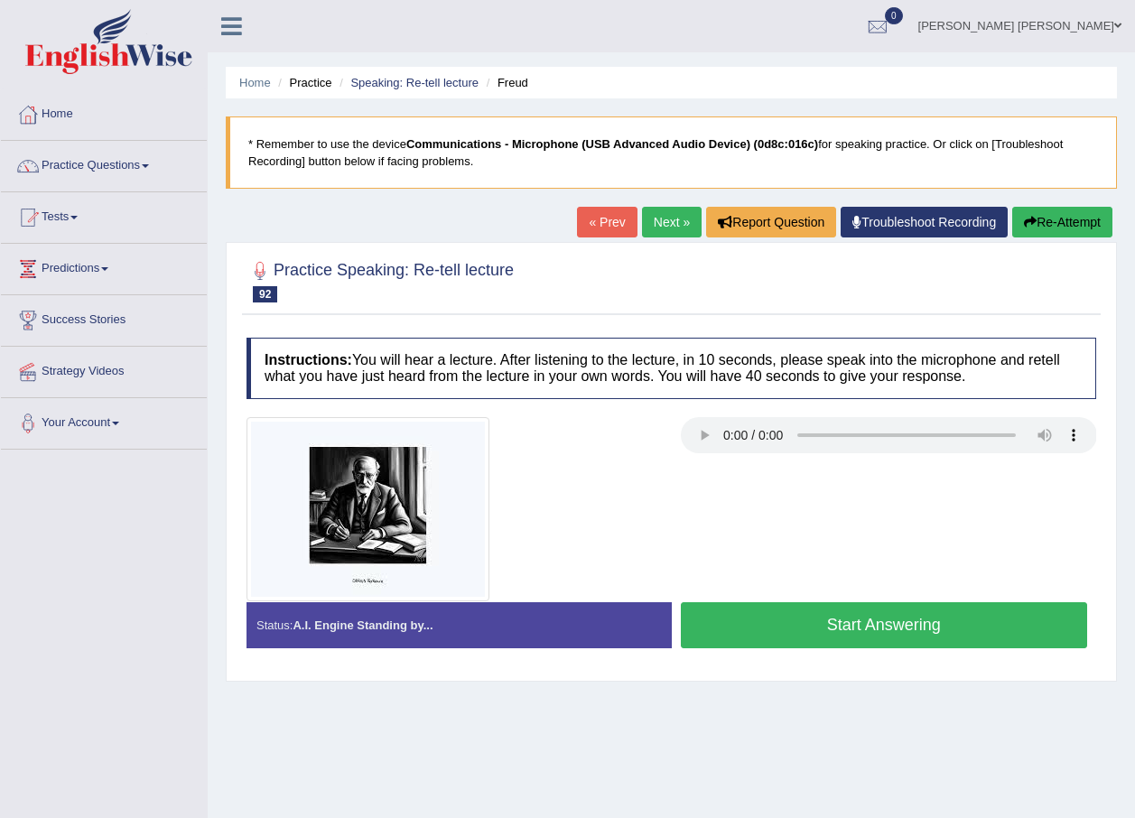
click at [972, 638] on button "Start Answering" at bounding box center [884, 625] width 407 height 46
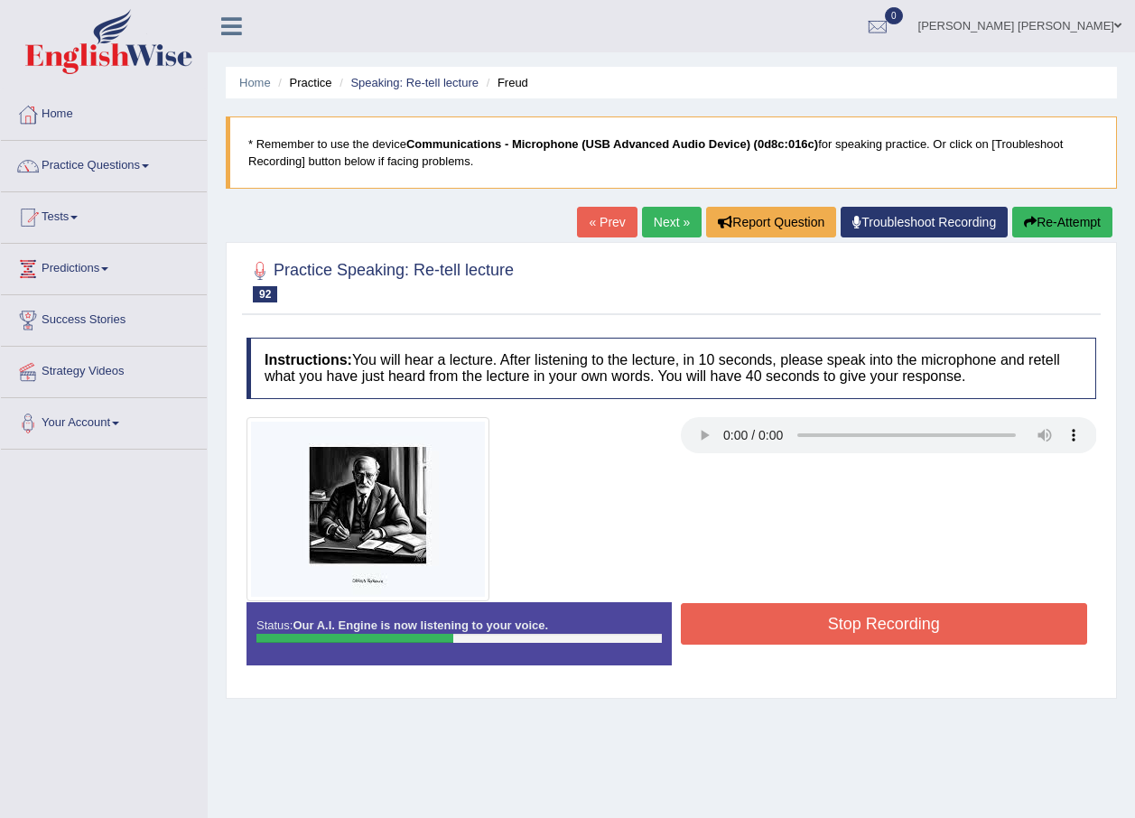
click at [1079, 207] on button "Re-Attempt" at bounding box center [1062, 222] width 100 height 31
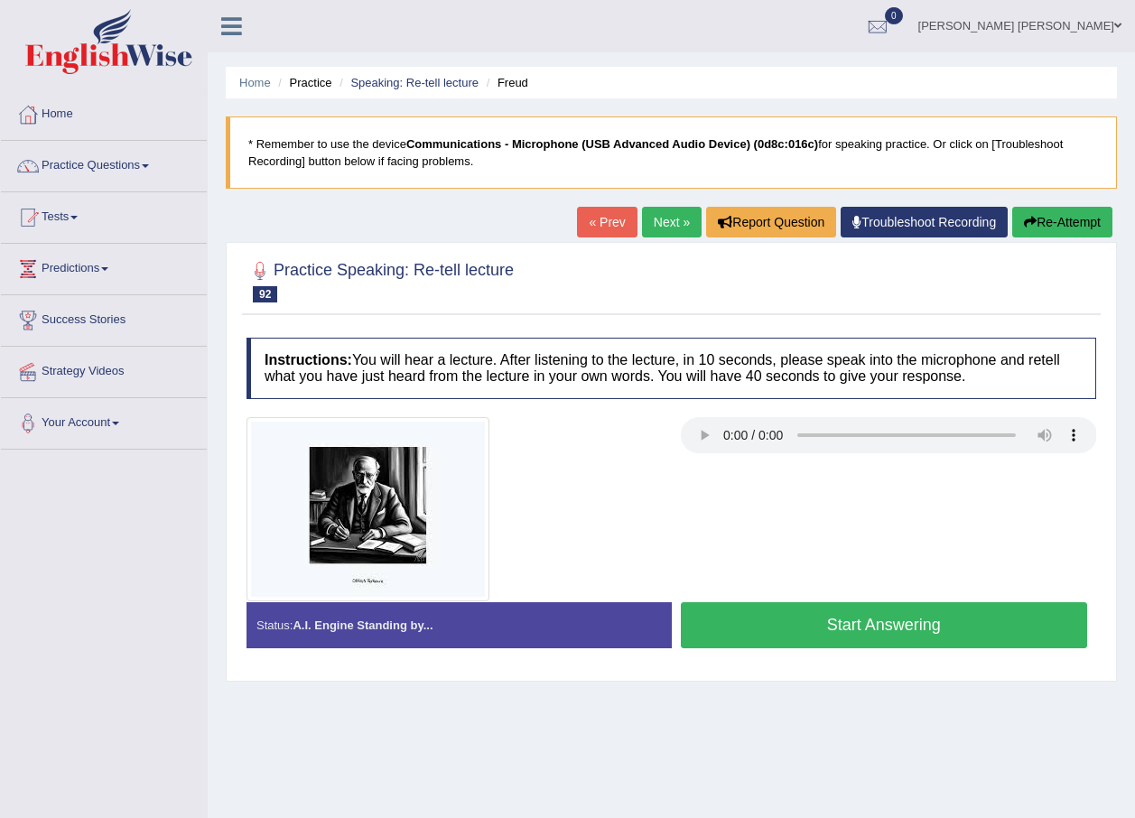
click at [961, 622] on button "Start Answering" at bounding box center [884, 625] width 407 height 46
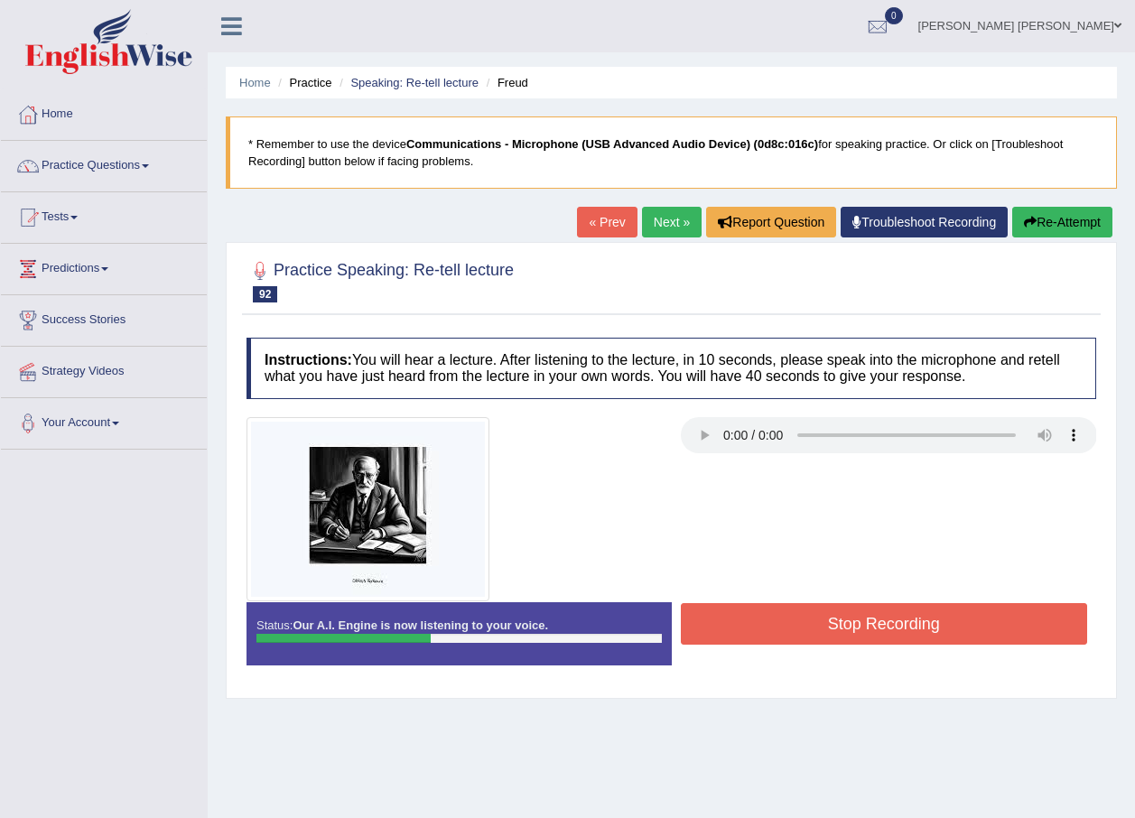
click at [1095, 217] on button "Re-Attempt" at bounding box center [1062, 222] width 100 height 31
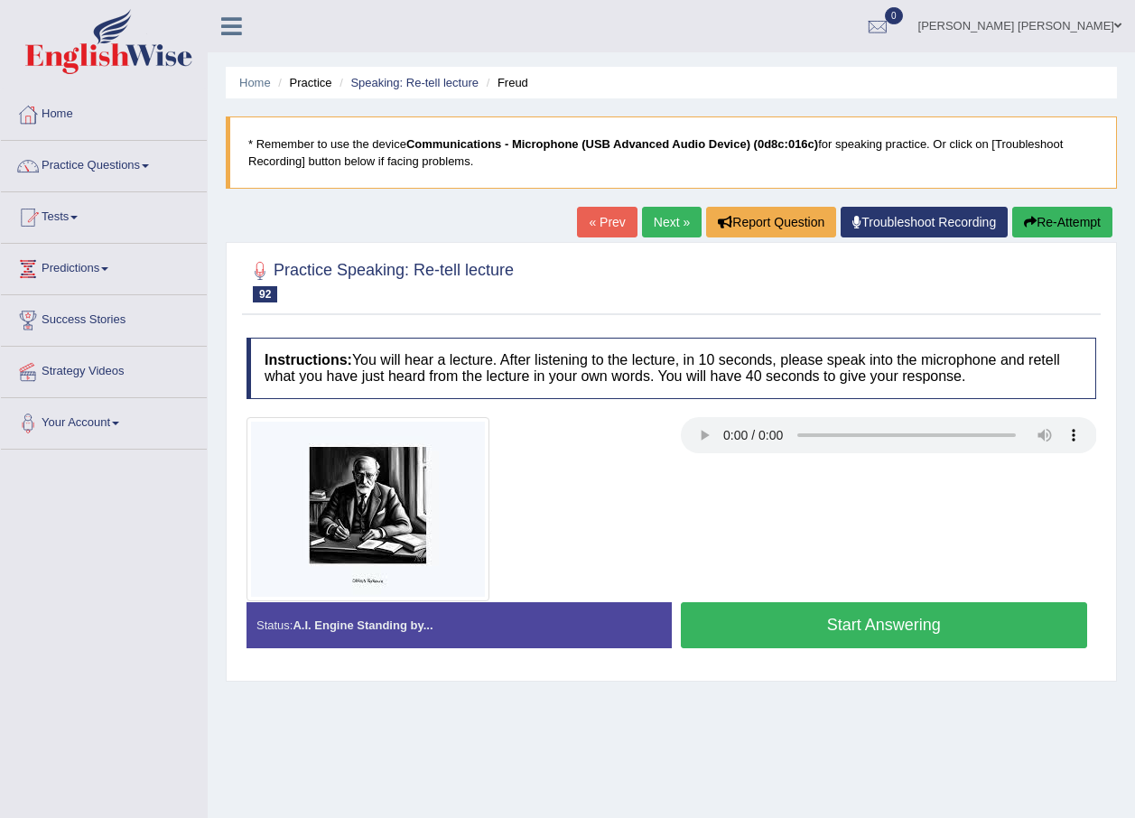
click at [982, 610] on button "Start Answering" at bounding box center [884, 625] width 407 height 46
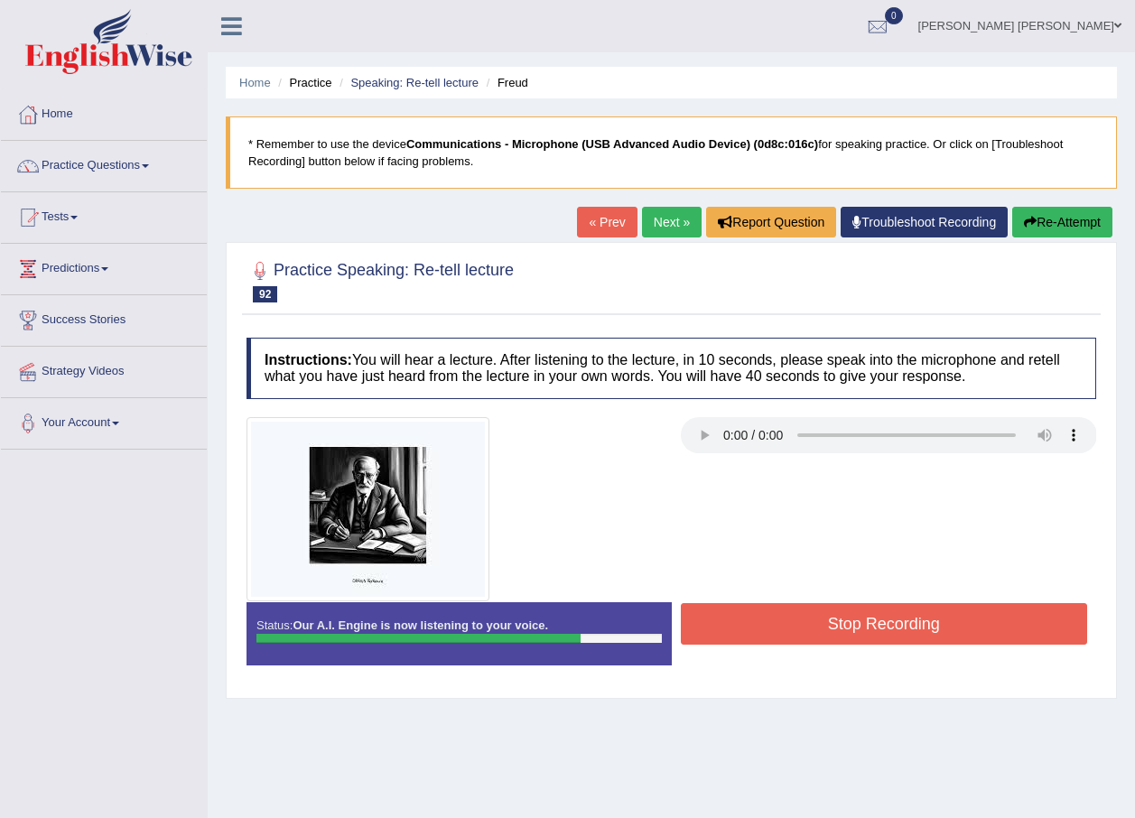
click at [962, 623] on button "Stop Recording" at bounding box center [884, 624] width 407 height 42
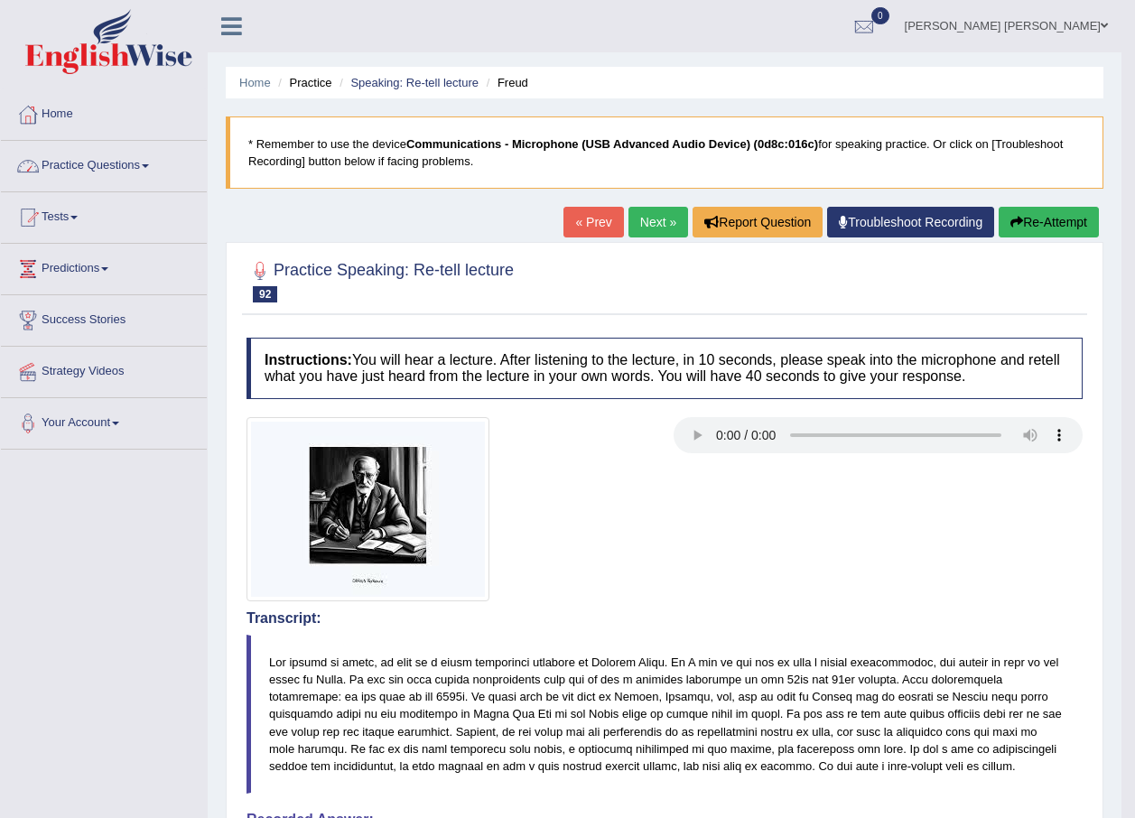
click at [152, 171] on link "Practice Questions" at bounding box center [104, 163] width 206 height 45
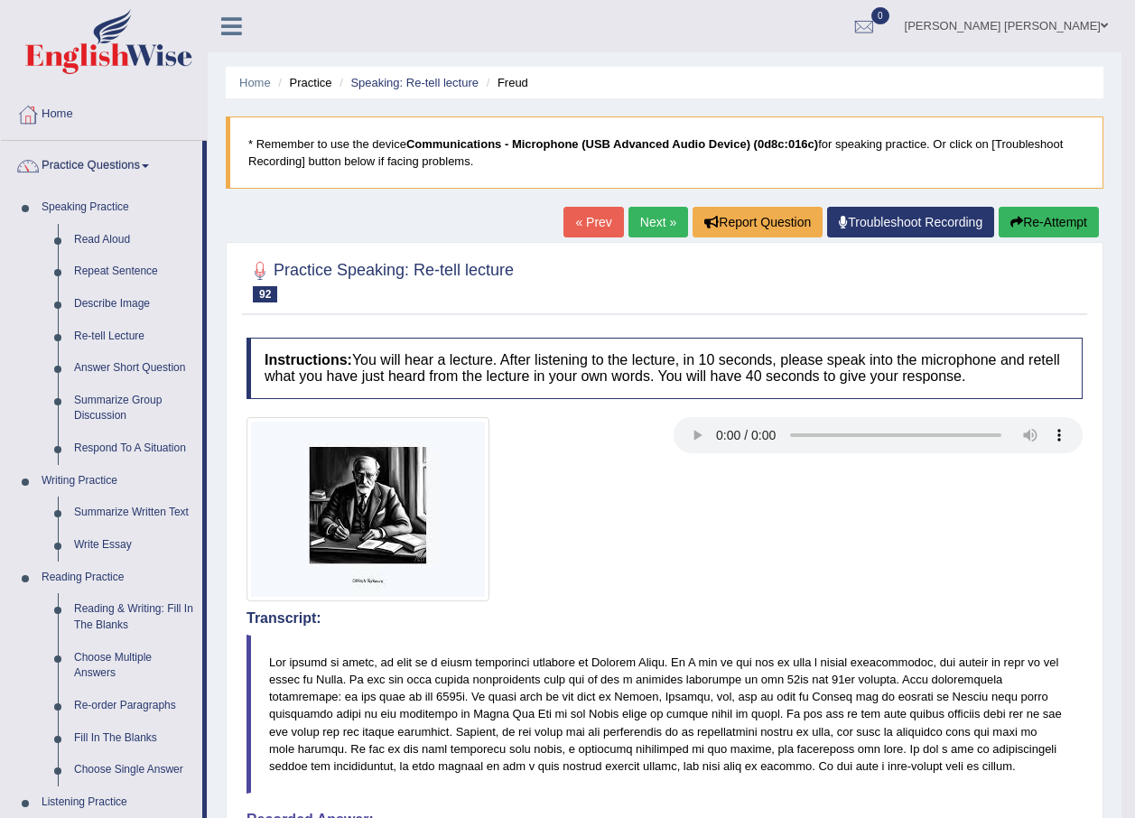
click at [665, 226] on link "Next »" at bounding box center [658, 222] width 60 height 31
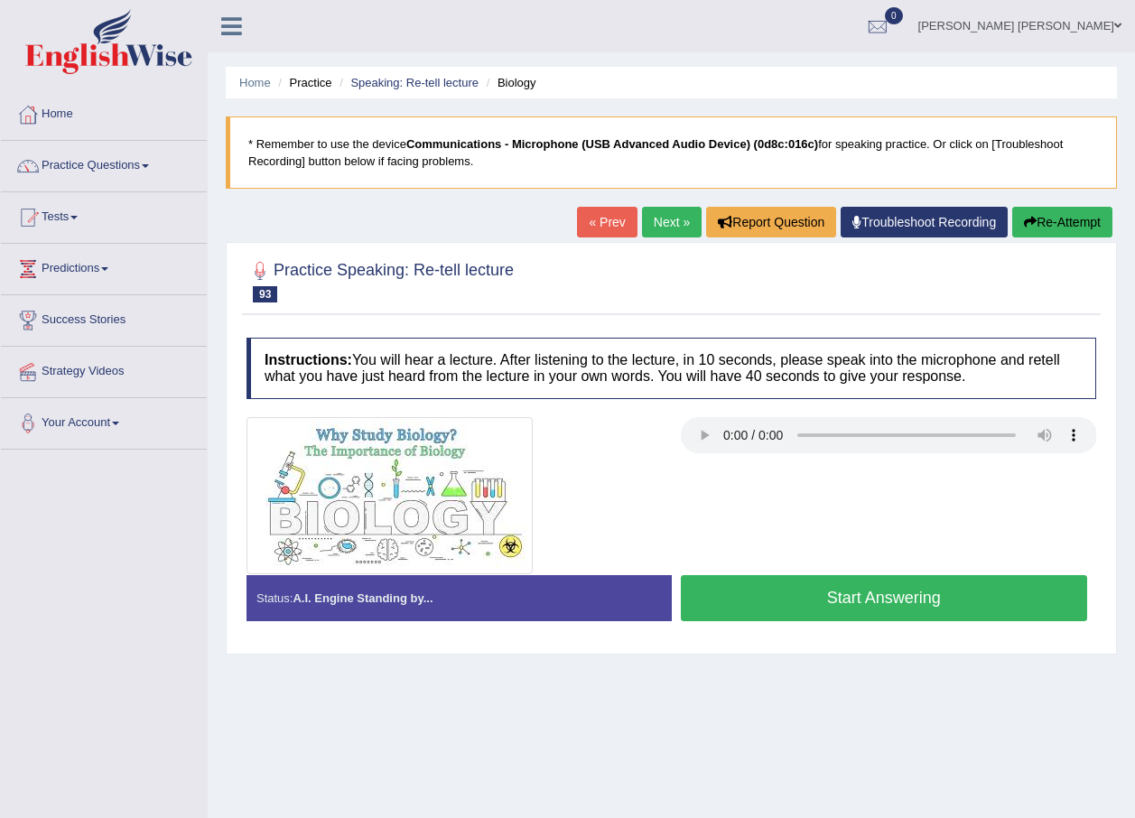
click at [661, 210] on link "Next »" at bounding box center [672, 222] width 60 height 31
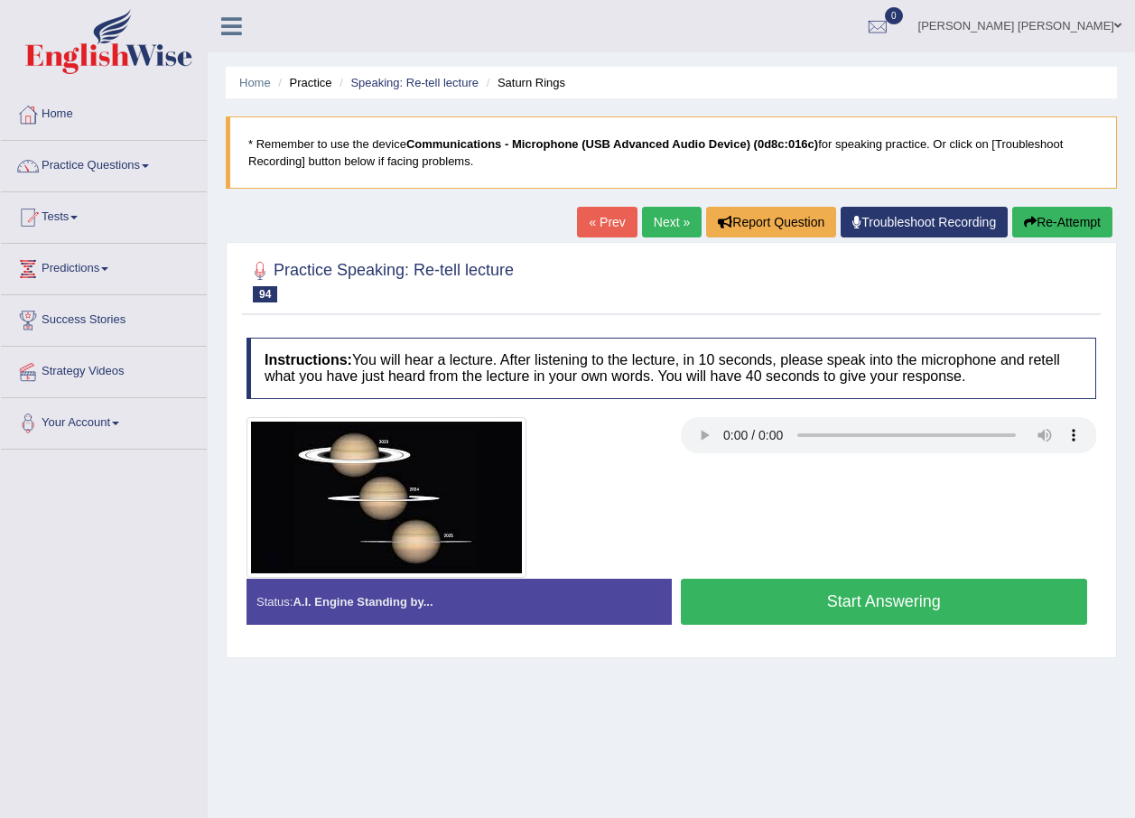
click at [908, 593] on button "Start Answering" at bounding box center [884, 602] width 407 height 46
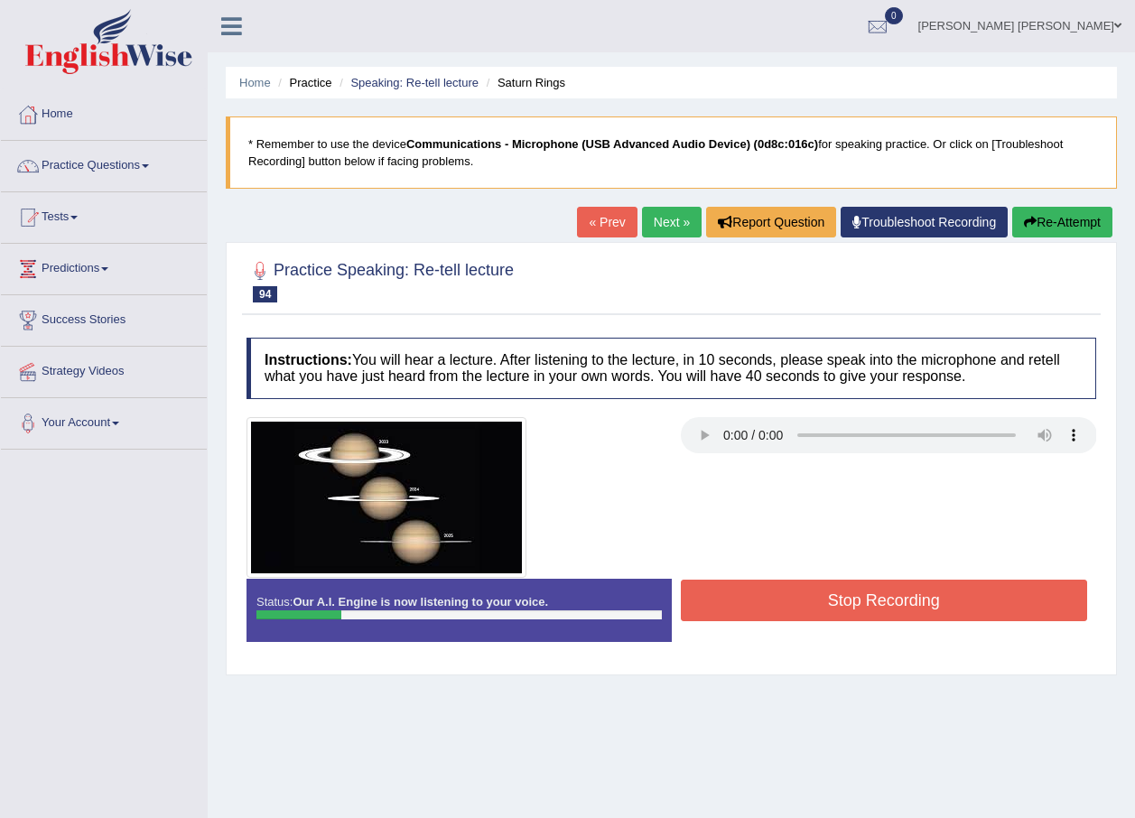
click at [908, 593] on button "Stop Recording" at bounding box center [884, 601] width 407 height 42
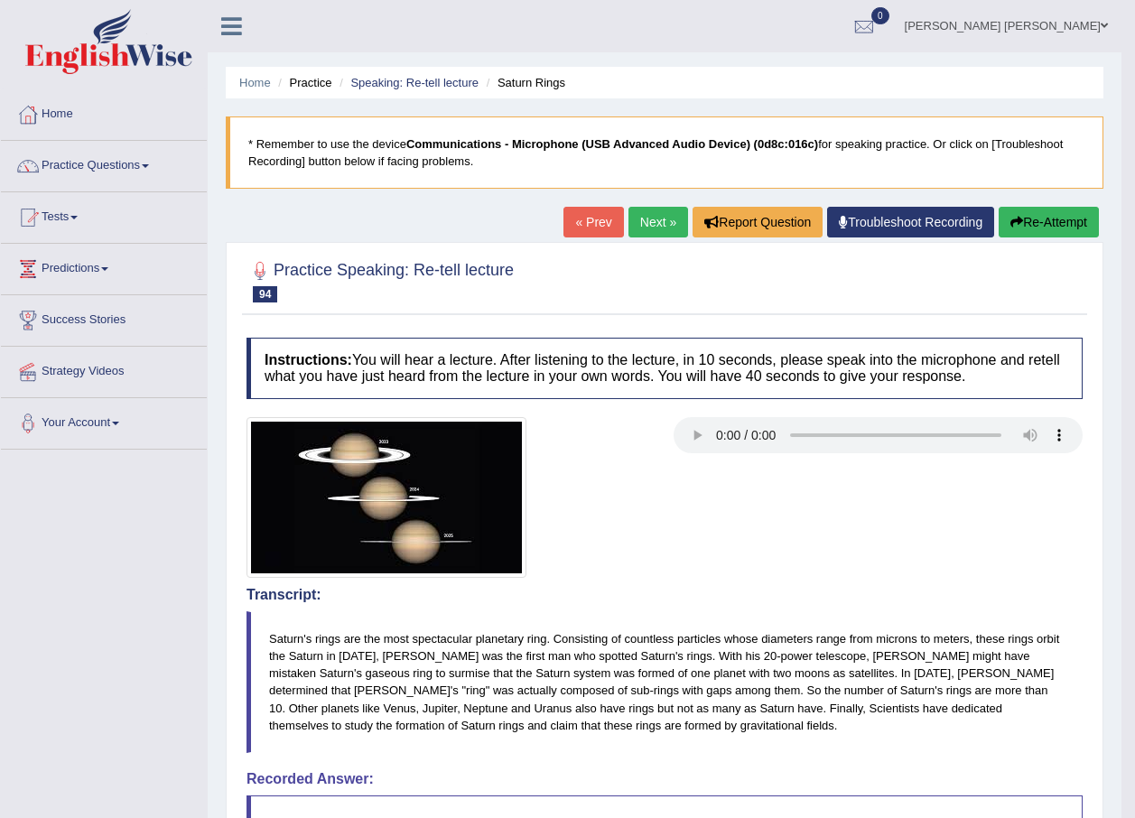
click at [1064, 224] on button "Re-Attempt" at bounding box center [1049, 222] width 100 height 31
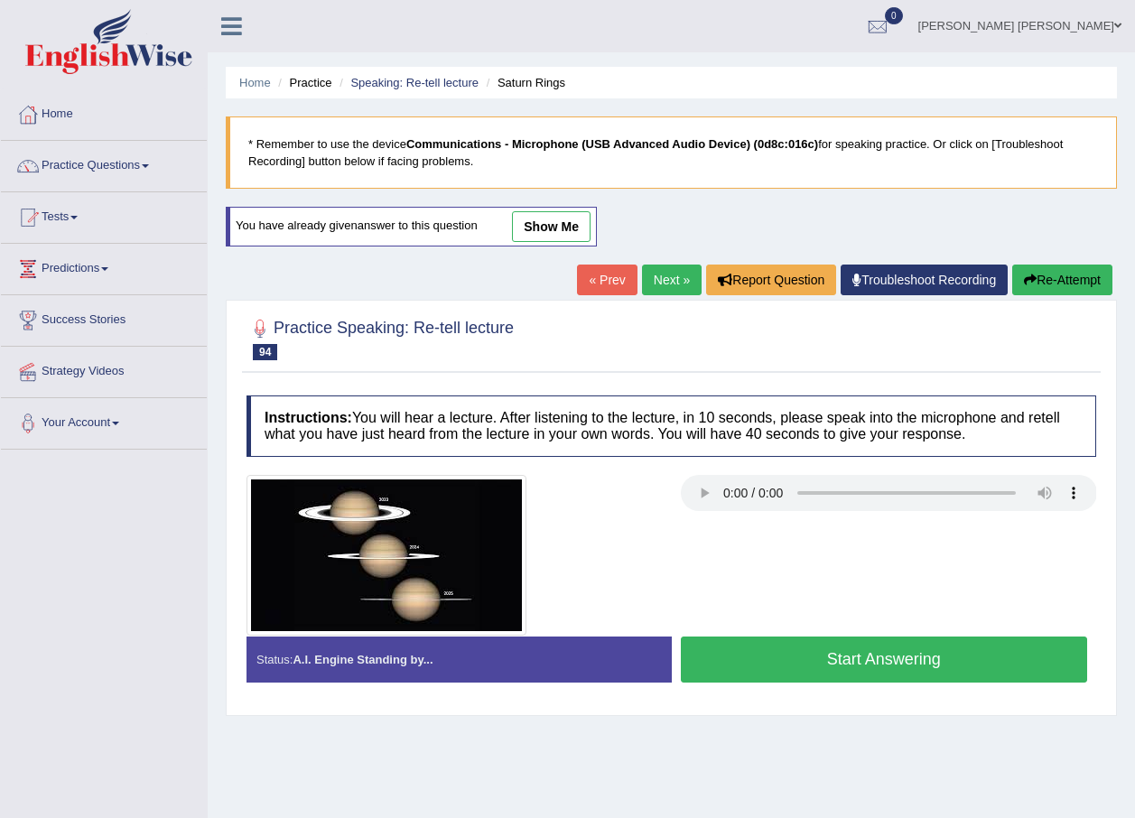
click at [890, 637] on button "Start Answering" at bounding box center [884, 660] width 407 height 46
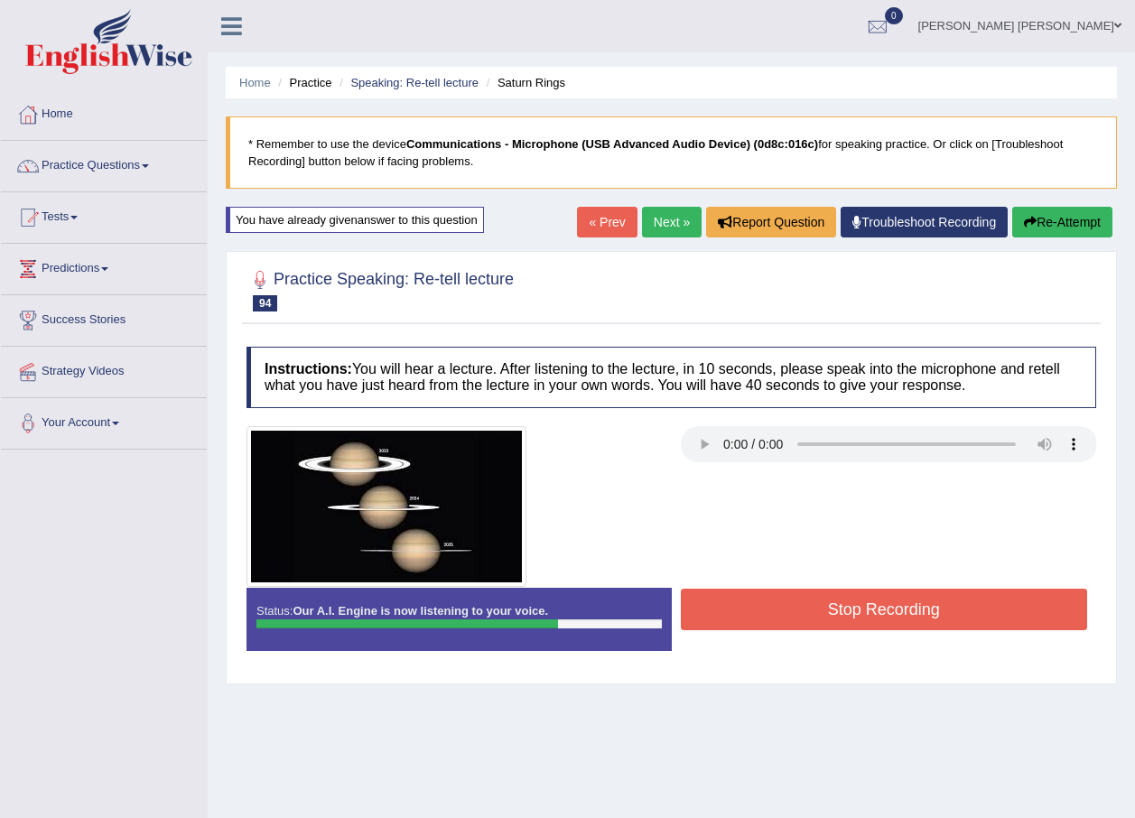
click at [1056, 207] on button "Re-Attempt" at bounding box center [1062, 222] width 100 height 31
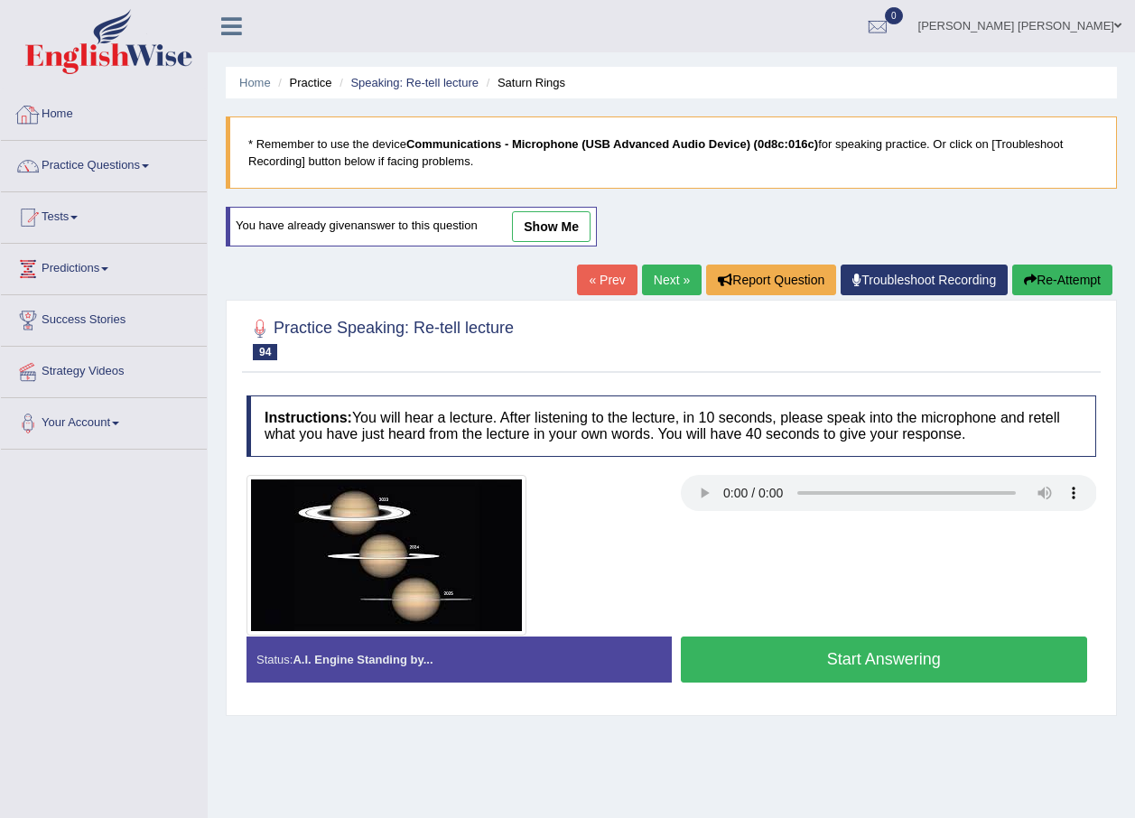
click at [146, 137] on li "Home" at bounding box center [104, 114] width 206 height 51
click at [151, 163] on link "Practice Questions" at bounding box center [104, 163] width 206 height 45
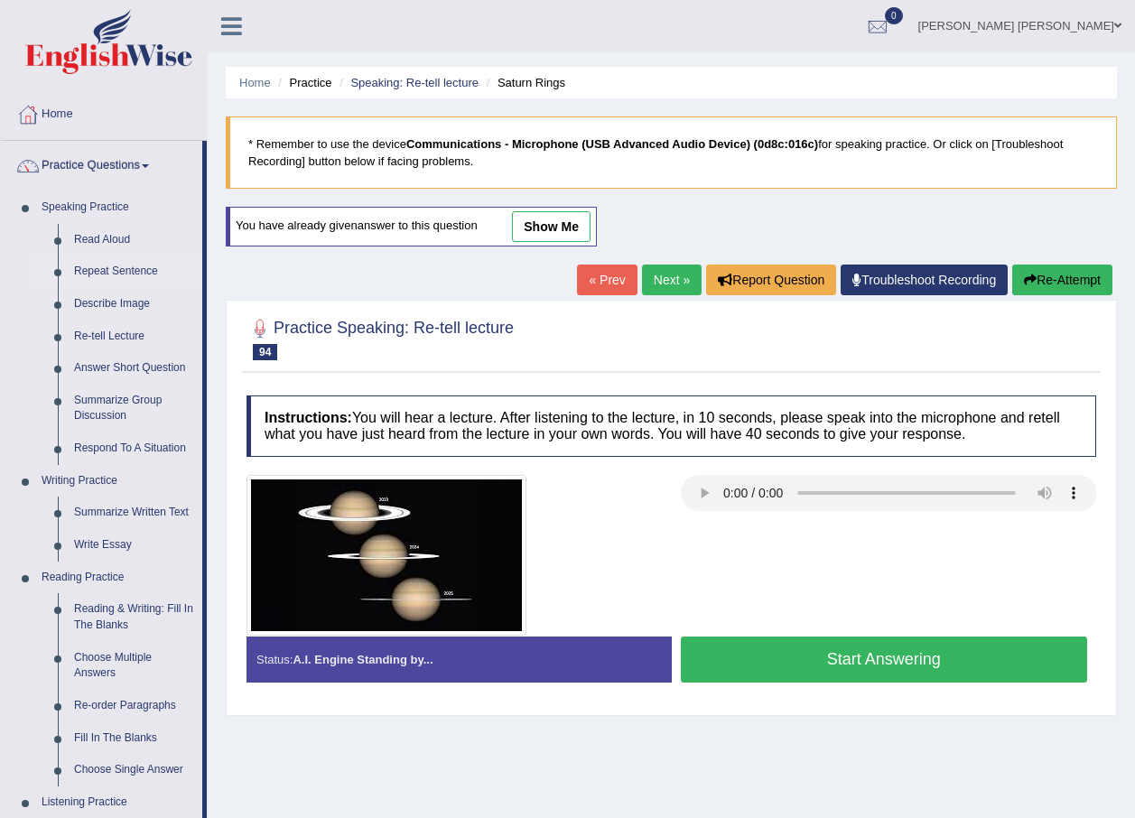
click at [114, 274] on link "Repeat Sentence" at bounding box center [134, 272] width 136 height 33
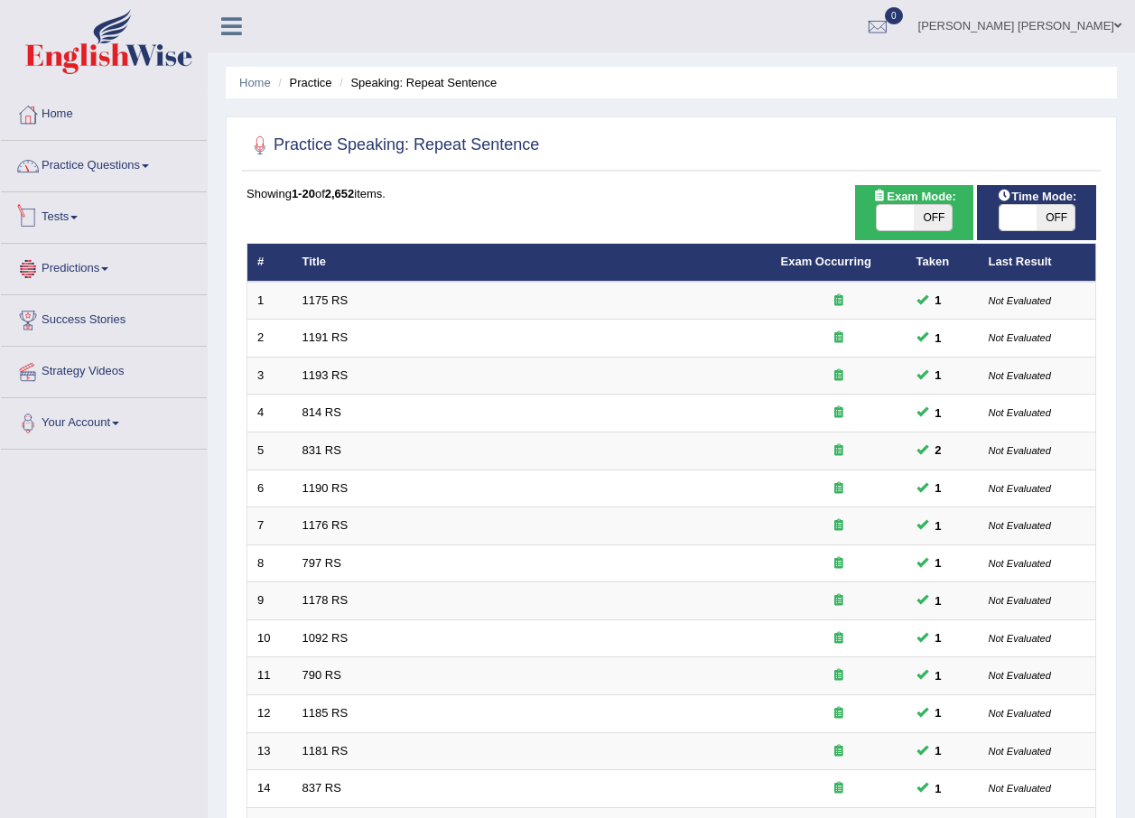
click at [139, 181] on link "Practice Questions" at bounding box center [104, 163] width 206 height 45
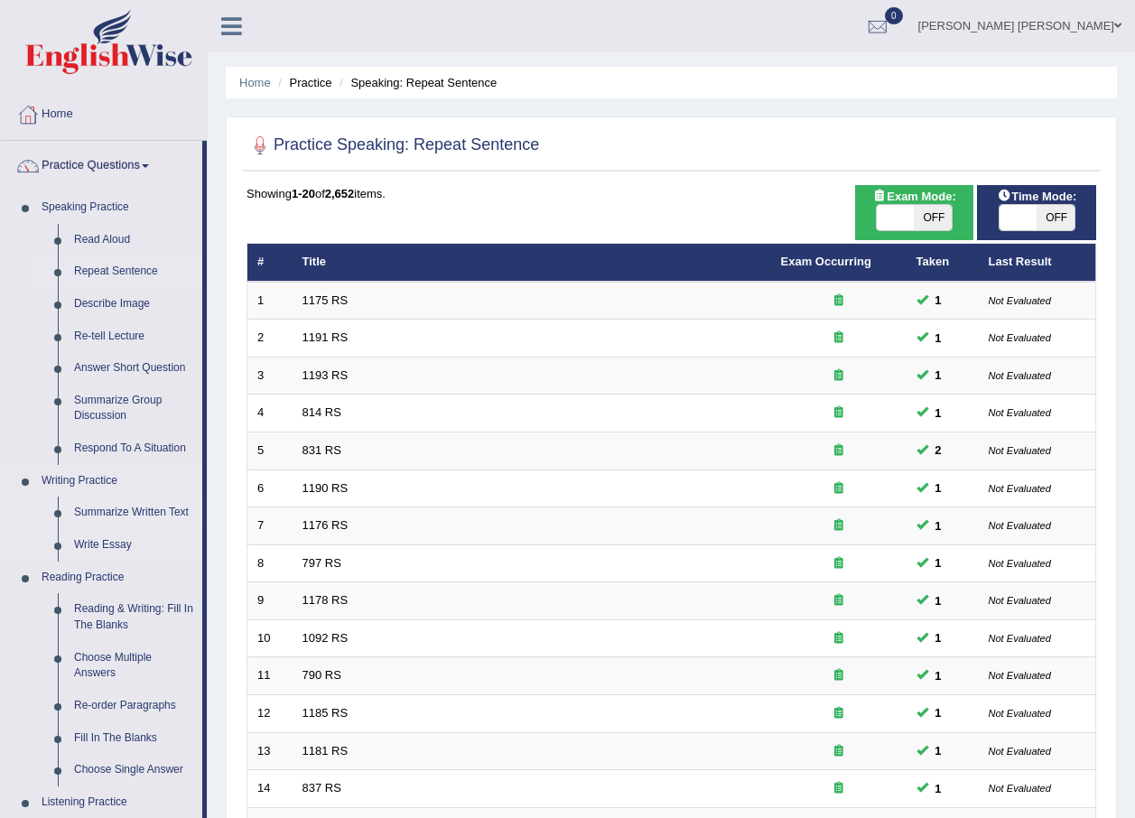
click at [143, 508] on link "Summarize Written Text" at bounding box center [134, 513] width 136 height 33
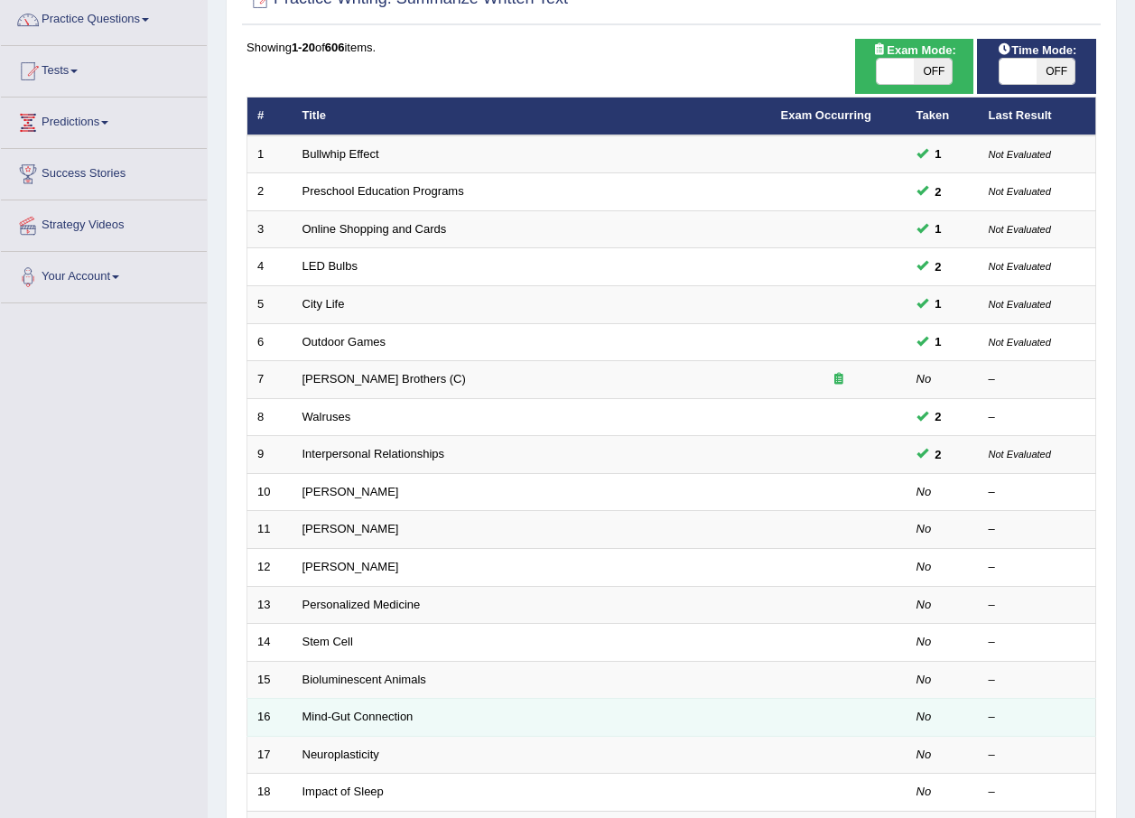
scroll to position [361, 0]
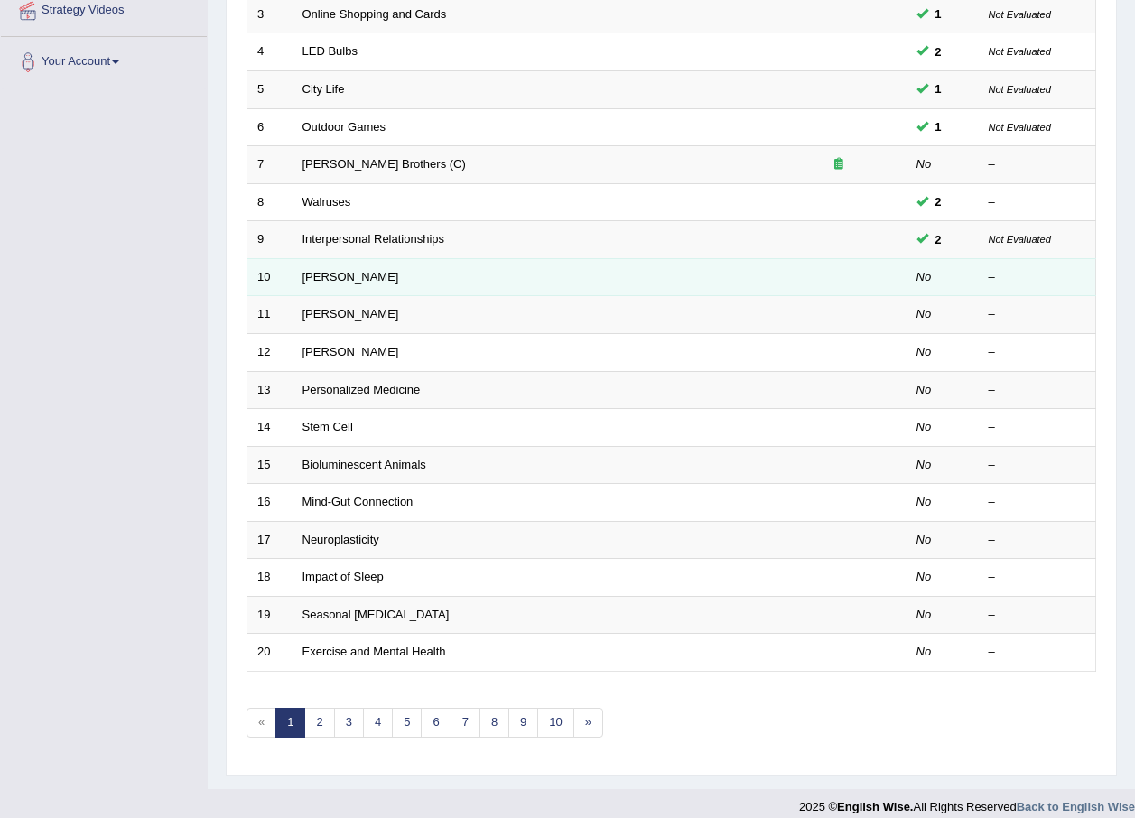
click at [367, 283] on td "[PERSON_NAME]" at bounding box center [532, 277] width 479 height 38
click at [371, 275] on link "[PERSON_NAME]" at bounding box center [350, 277] width 97 height 14
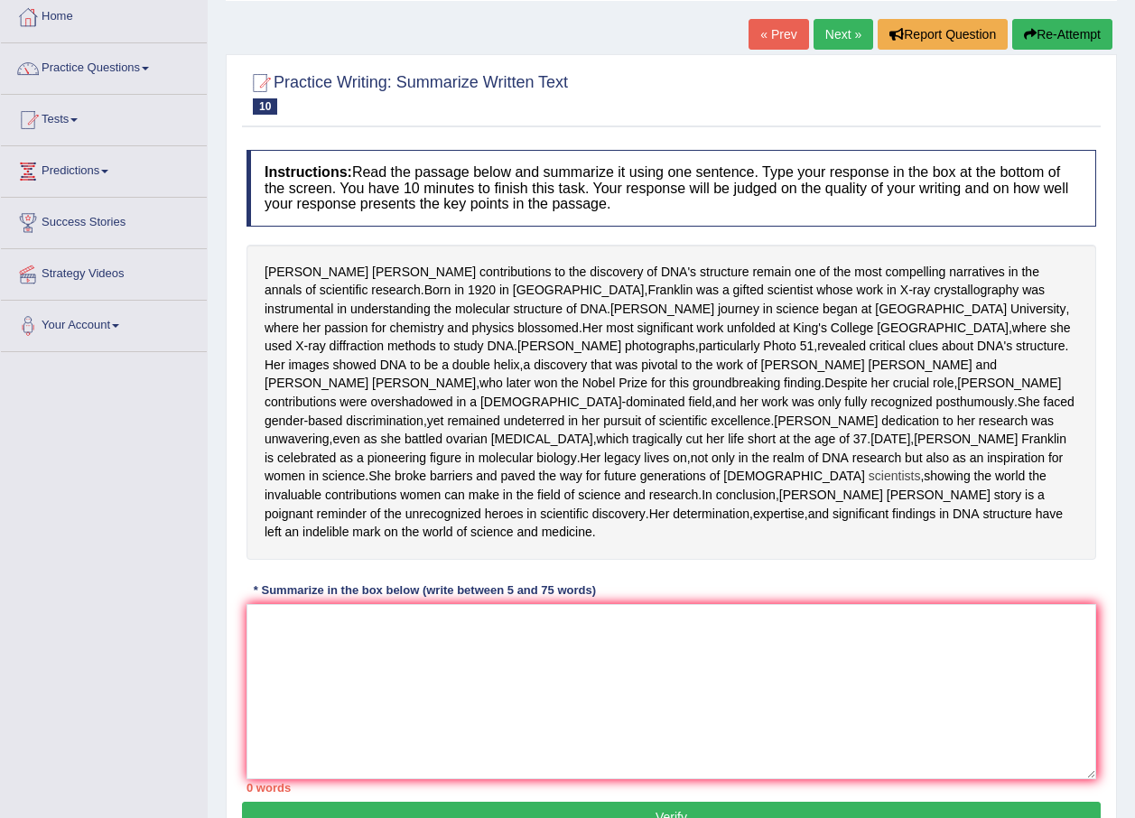
scroll to position [265, 0]
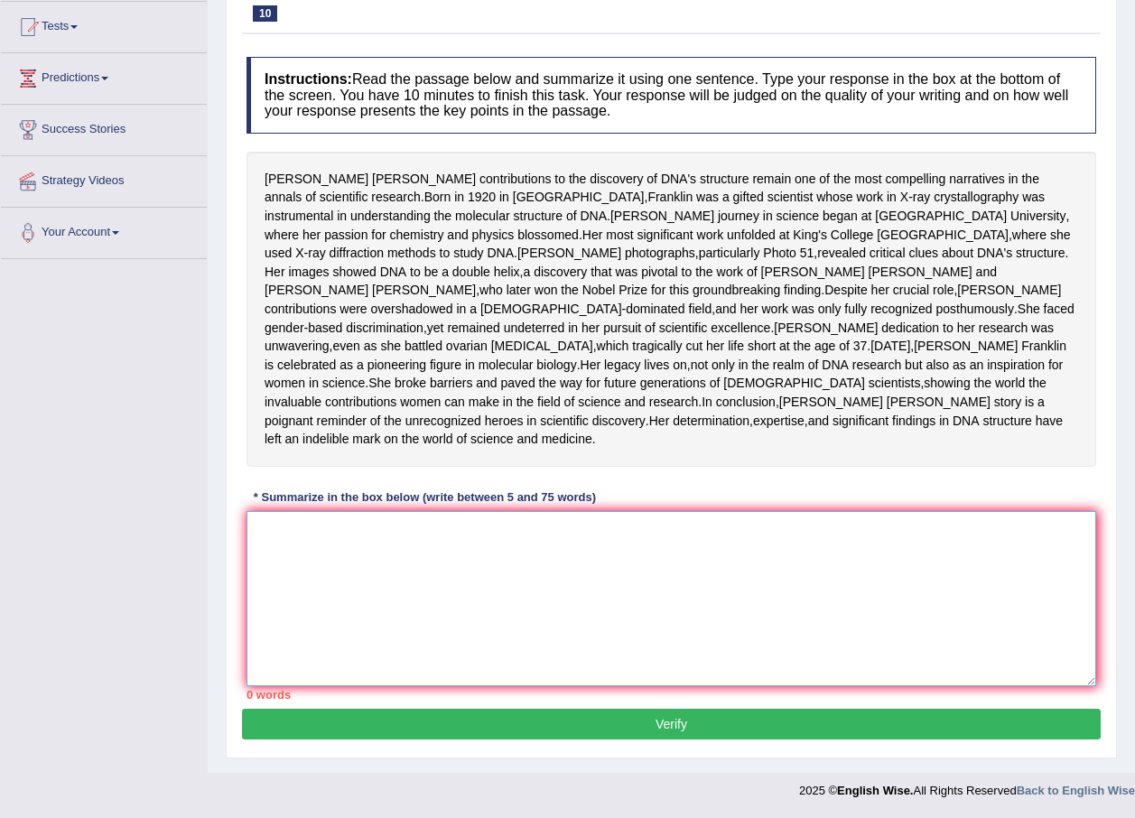
click at [956, 534] on textarea at bounding box center [671, 598] width 850 height 175
type textarea "t"
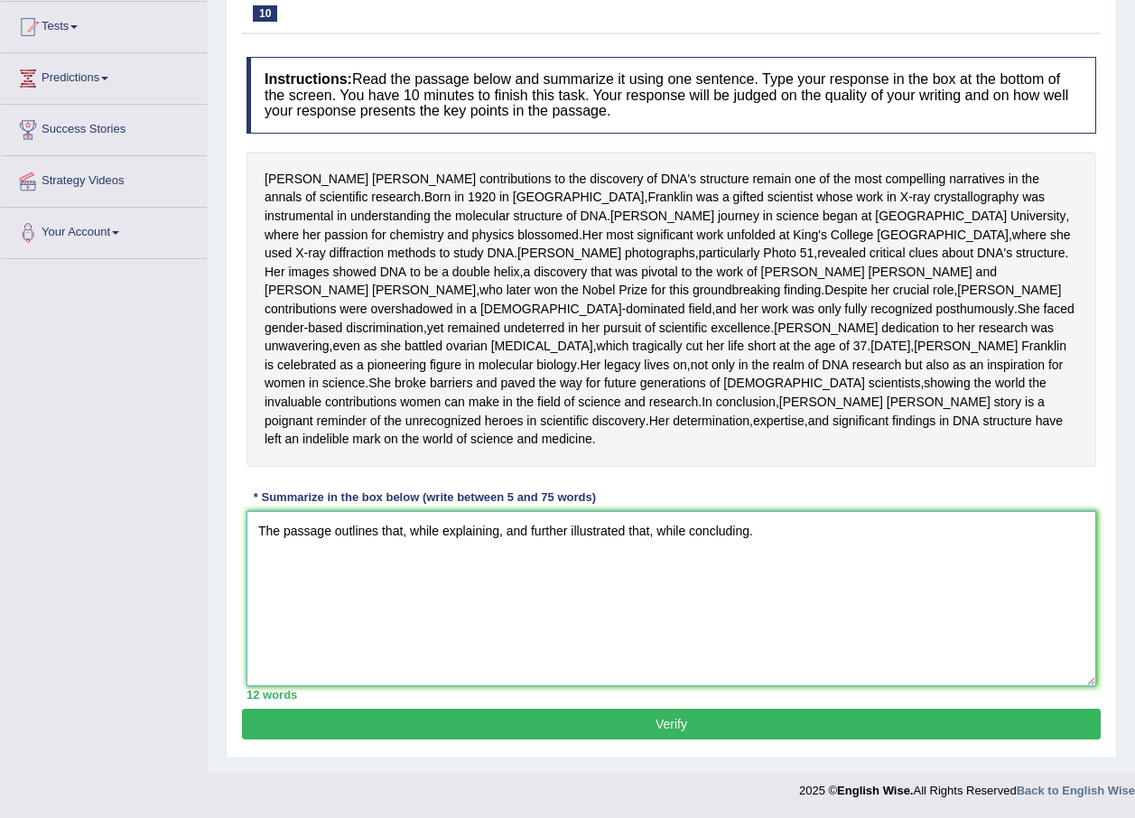
click at [400, 534] on textarea "The passage outlines that, while explaining, and further illustrated that, whil…" at bounding box center [671, 598] width 850 height 175
click at [400, 531] on textarea "The passage outlines that, while explaining, and further illustrated that, whil…" at bounding box center [671, 598] width 850 height 175
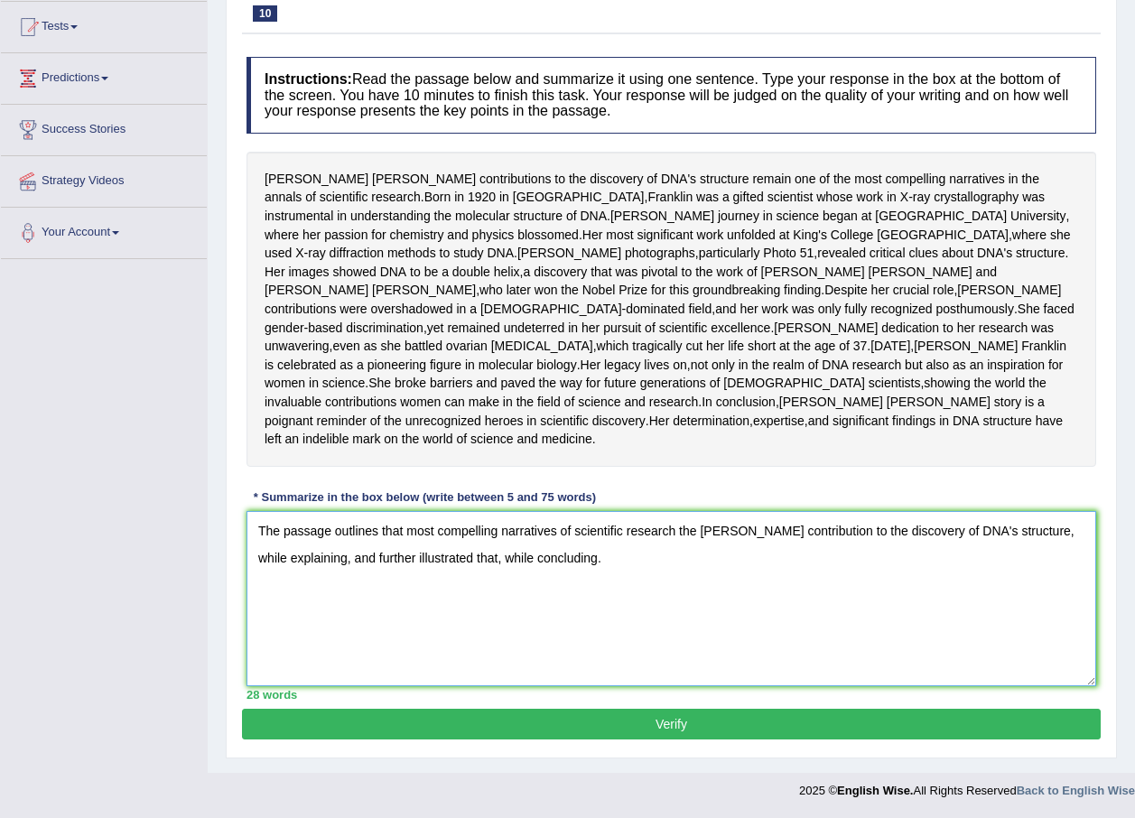
click at [348, 562] on textarea "The passage outlines that most compelling narratives of scientific research the…" at bounding box center [671, 598] width 850 height 175
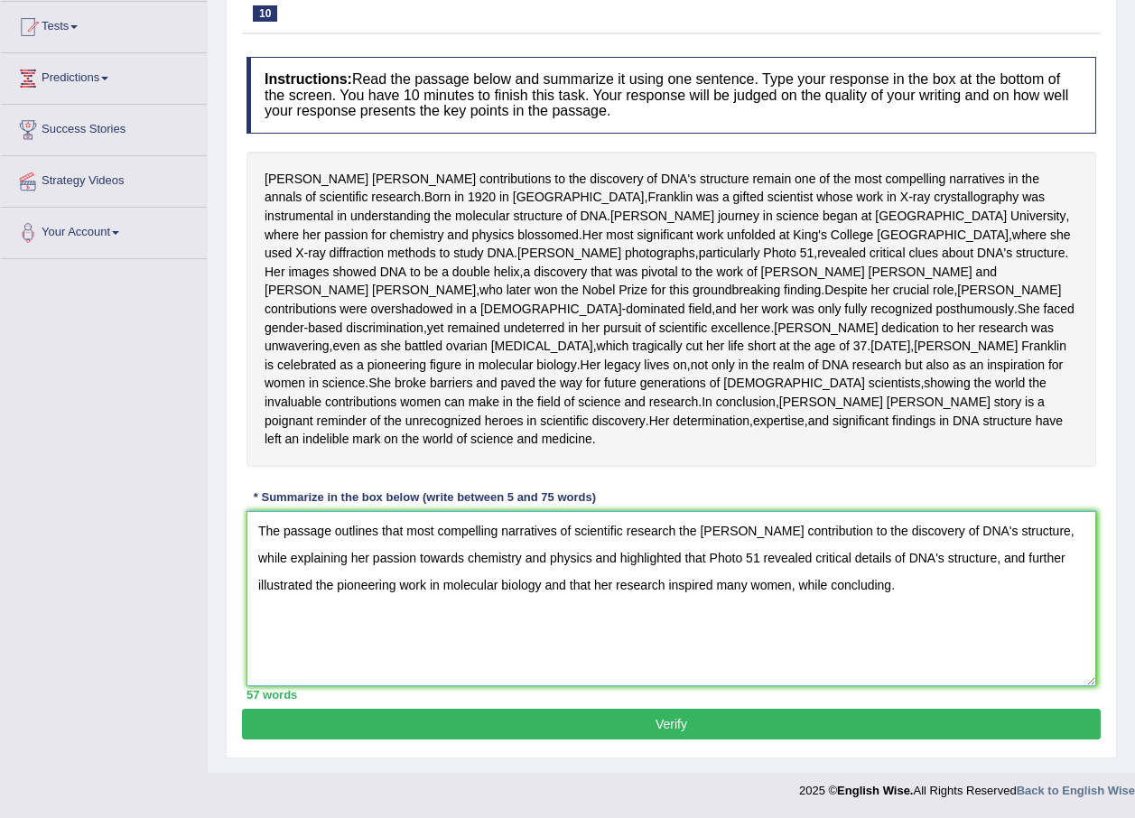
click at [321, 585] on textarea "The passage outlines that most compelling narratives of scientific research the…" at bounding box center [671, 598] width 850 height 175
click at [342, 613] on textarea "The passage outlines that most compelling narratives of scientific research the…" at bounding box center [671, 598] width 850 height 175
click at [320, 586] on textarea "The passage outlines that most compelling narratives of scientific research the…" at bounding box center [671, 598] width 850 height 175
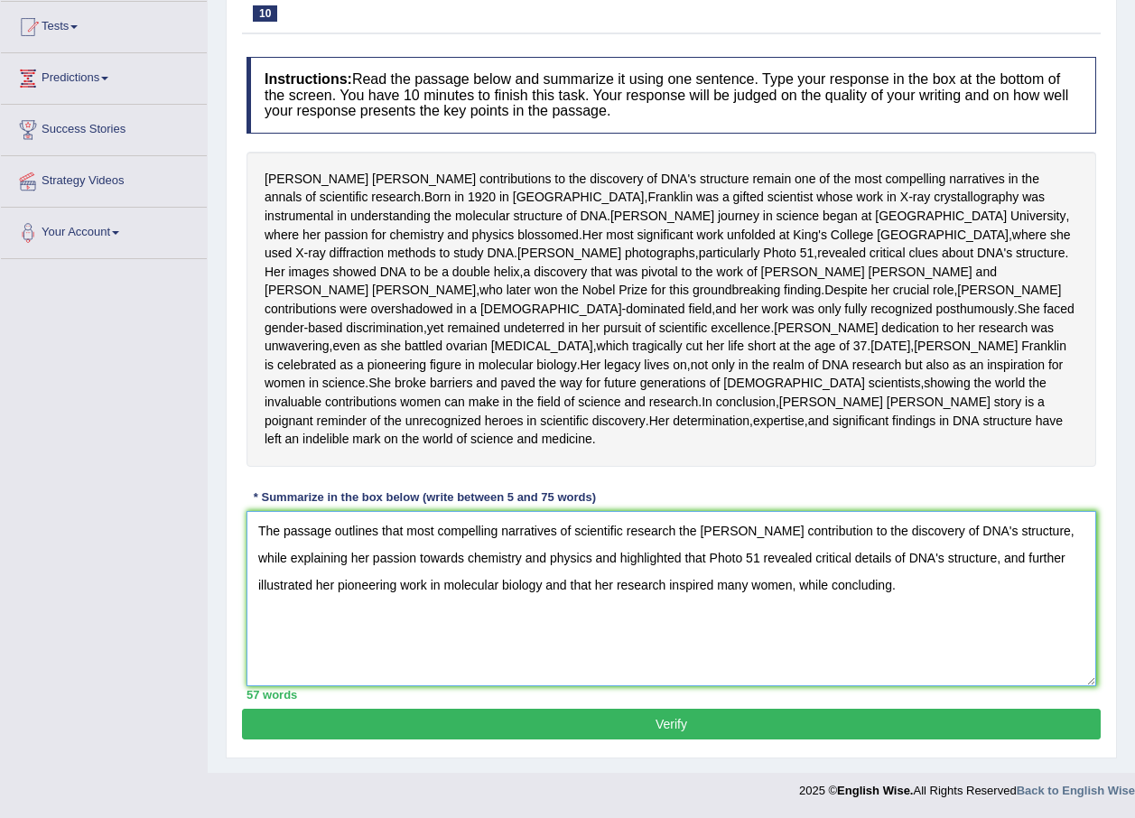
click at [576, 587] on textarea "The passage outlines that most compelling narratives of scientific research the…" at bounding box center [671, 598] width 850 height 175
click at [850, 585] on textarea "The passage outlines that most compelling narratives of scientific research the…" at bounding box center [671, 598] width 850 height 175
click at [980, 590] on textarea "The passage outlines that most compelling narratives of scientific research the…" at bounding box center [671, 598] width 850 height 175
click at [843, 584] on textarea "The passage outlines that most compelling narratives of scientific research the…" at bounding box center [671, 598] width 850 height 175
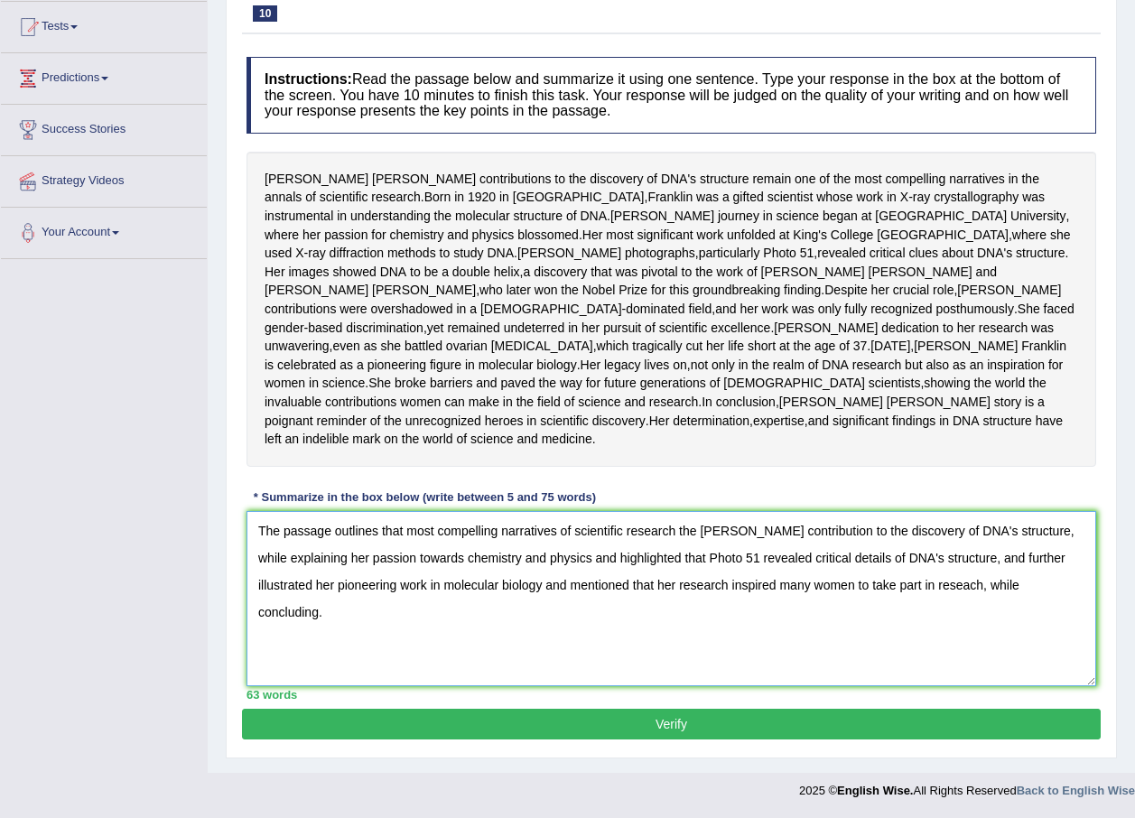
click at [405, 616] on textarea "The passage outlines that most compelling narratives of scientific research the…" at bounding box center [671, 598] width 850 height 175
click at [396, 535] on textarea "The passage outlines that most compelling narratives of scientific research the…" at bounding box center [671, 598] width 850 height 175
drag, startPoint x: 698, startPoint y: 532, endPoint x: 574, endPoint y: 526, distance: 123.8
click at [574, 526] on textarea "The passage outlines the most compelling narratives of scientific research the …" at bounding box center [671, 598] width 850 height 175
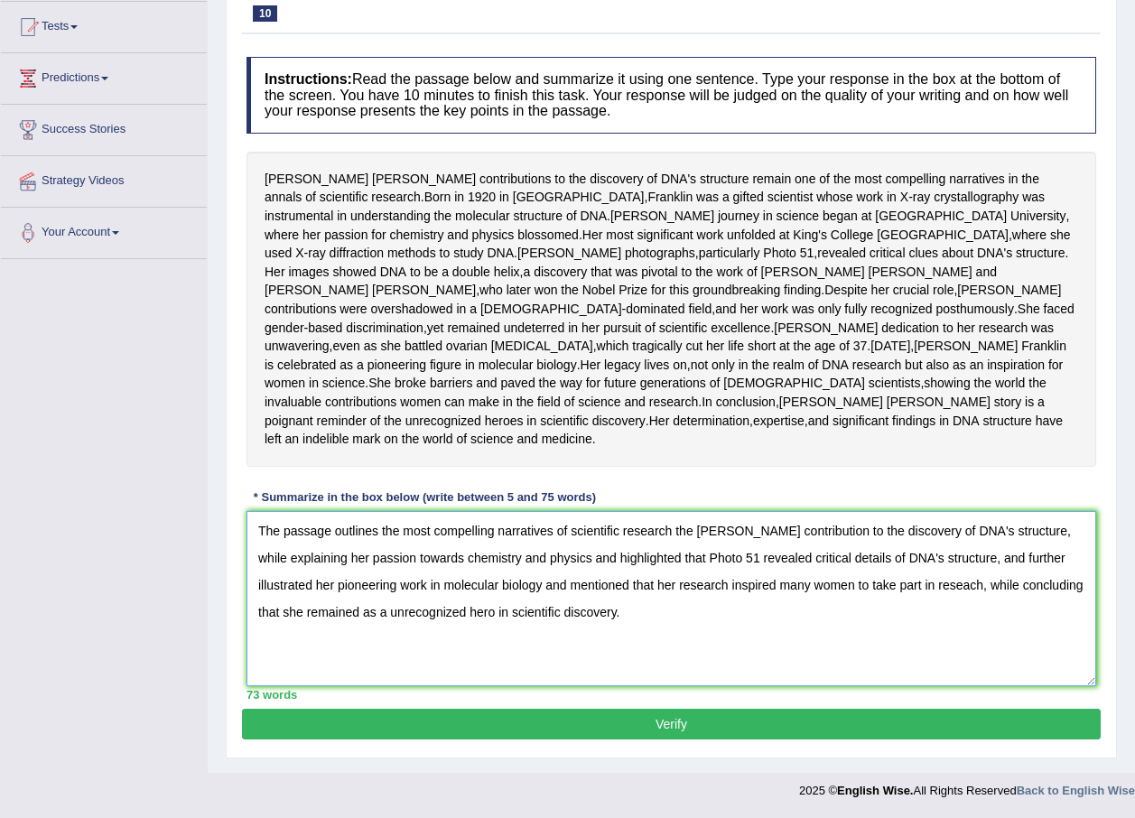
click at [575, 525] on textarea "The passage outlines the most compelling narratives of scientific research the …" at bounding box center [671, 598] width 850 height 175
drag, startPoint x: 676, startPoint y: 532, endPoint x: 386, endPoint y: 534, distance: 289.8
click at [386, 534] on textarea "The passage outlines the most compelling narratives of scientific research the …" at bounding box center [671, 598] width 850 height 175
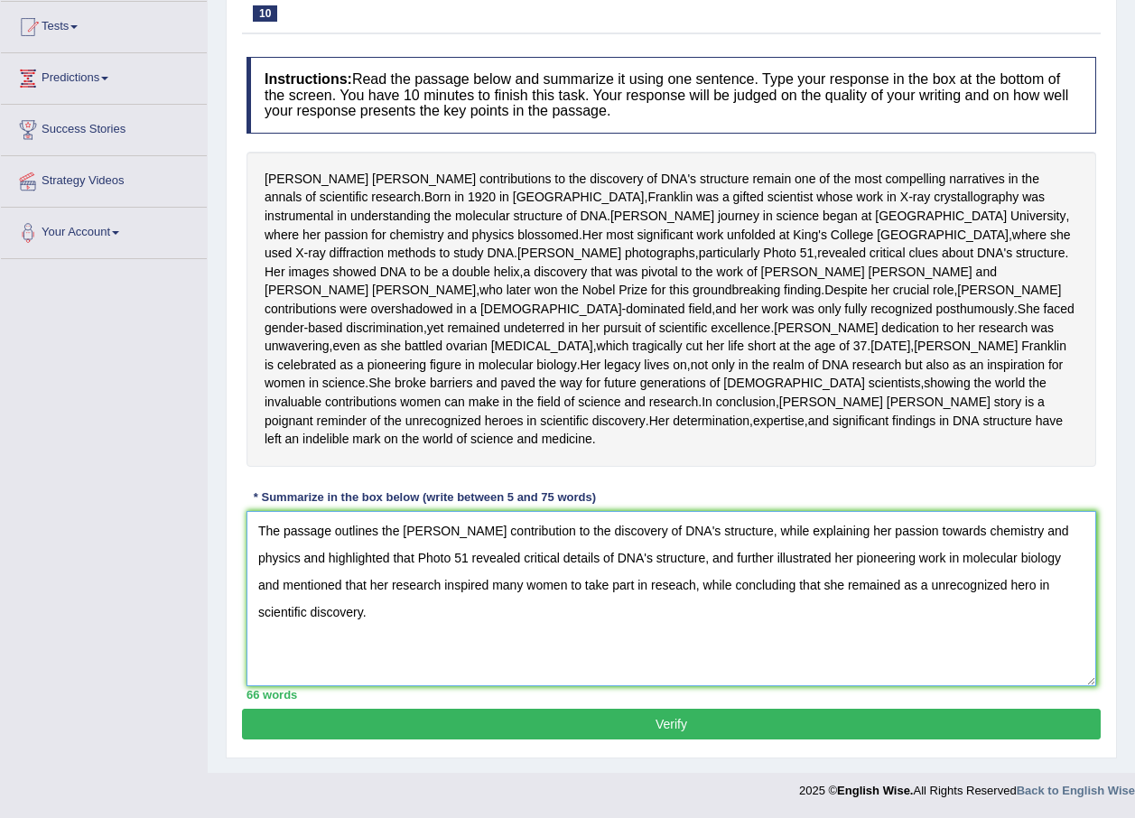
click at [610, 557] on textarea "The passage outlines the Rosalind Franklin's contribution to the discovery of D…" at bounding box center [671, 598] width 850 height 175
click at [673, 582] on textarea "The passage outlines the Rosalind Franklin's contribution to the discovery of D…" at bounding box center [671, 598] width 850 height 175
click at [1055, 585] on textarea "The passage outlines the Rosalind Franklin's contribution to the discovery of D…" at bounding box center [671, 598] width 850 height 175
click at [357, 619] on textarea "The passage outlines the Rosalind Franklin's contribution to the discovery of D…" at bounding box center [671, 598] width 850 height 175
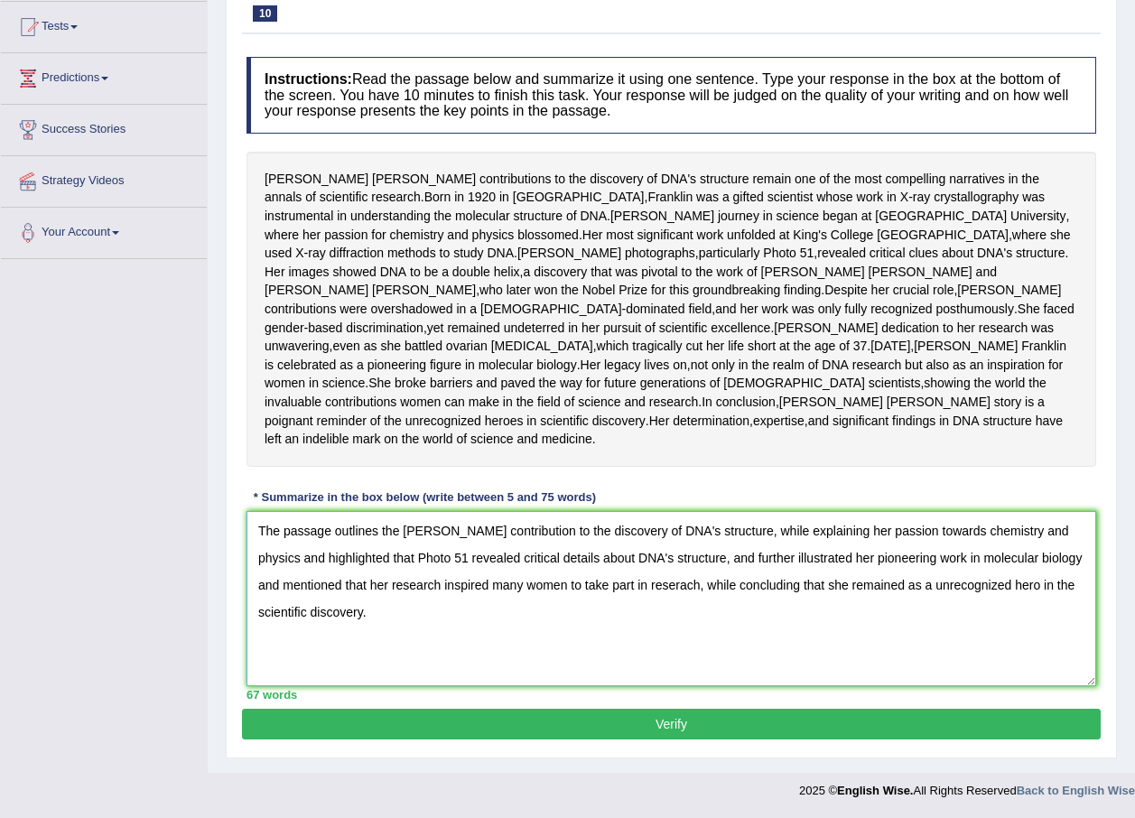
click at [357, 619] on textarea "The passage outlines the Rosalind Franklin's contribution to the discovery of D…" at bounding box center [671, 598] width 850 height 175
type textarea "The passage outlines the Rosalind Franklin's contribution to the discovery of D…"
click at [768, 716] on button "Verify" at bounding box center [671, 724] width 859 height 31
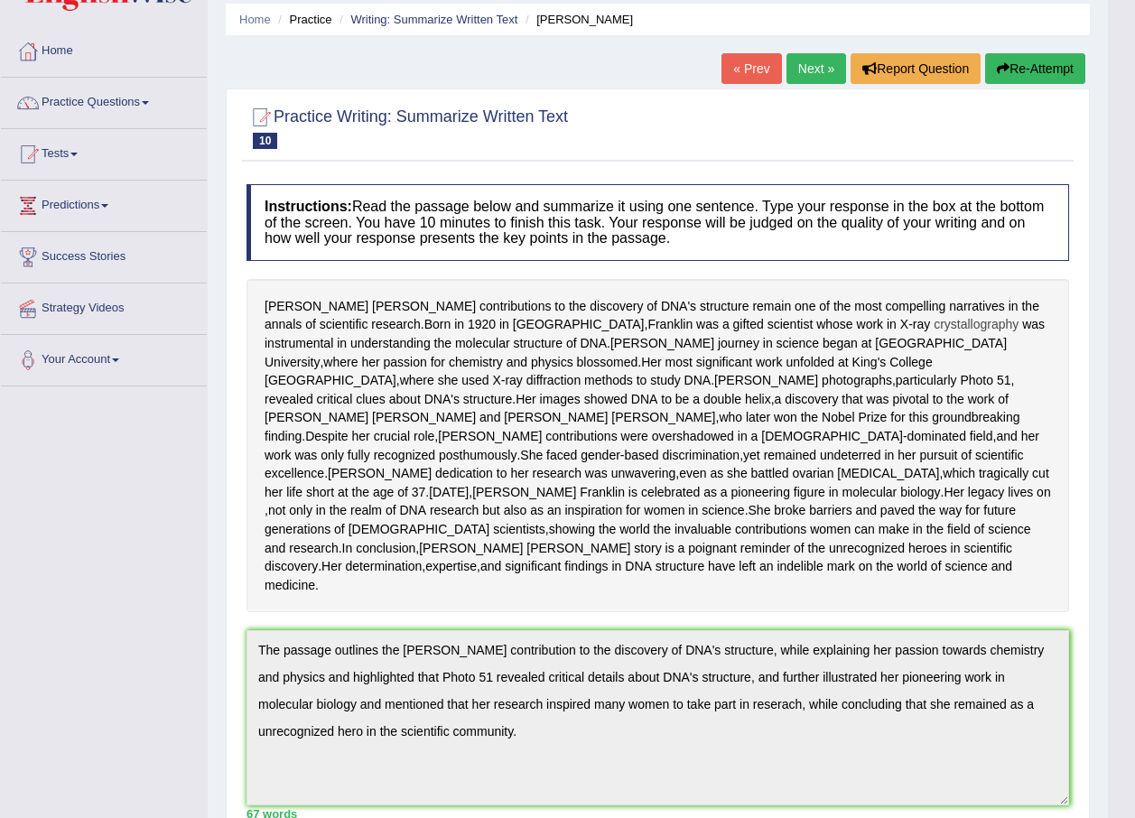
scroll to position [0, 0]
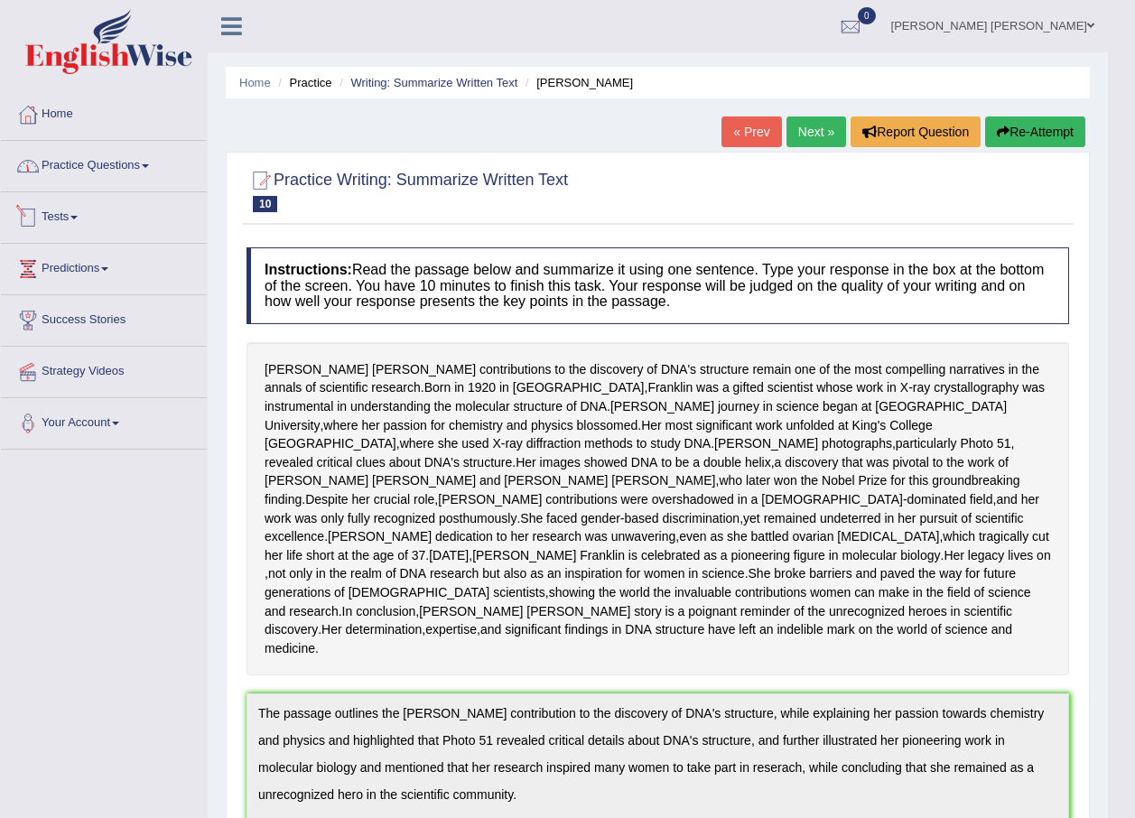
click at [107, 171] on link "Practice Questions" at bounding box center [104, 163] width 206 height 45
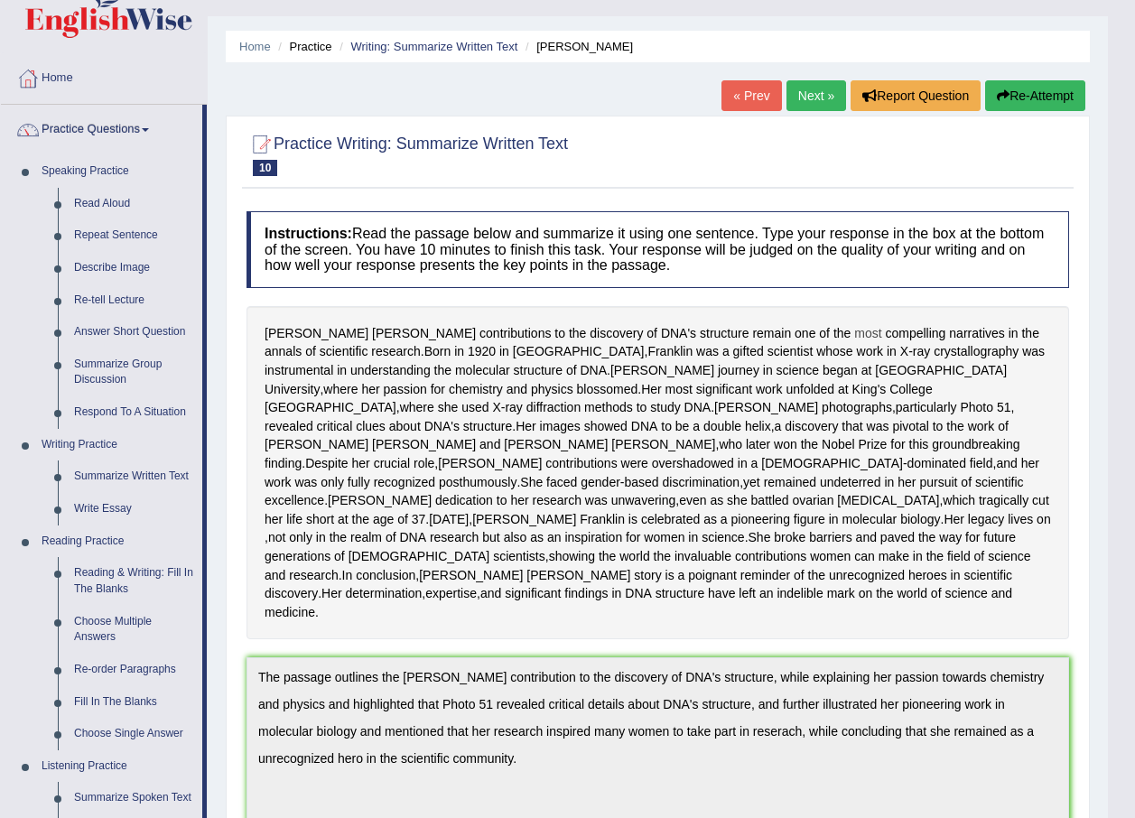
scroll to position [35, 0]
click at [818, 99] on link "Next »" at bounding box center [816, 96] width 60 height 31
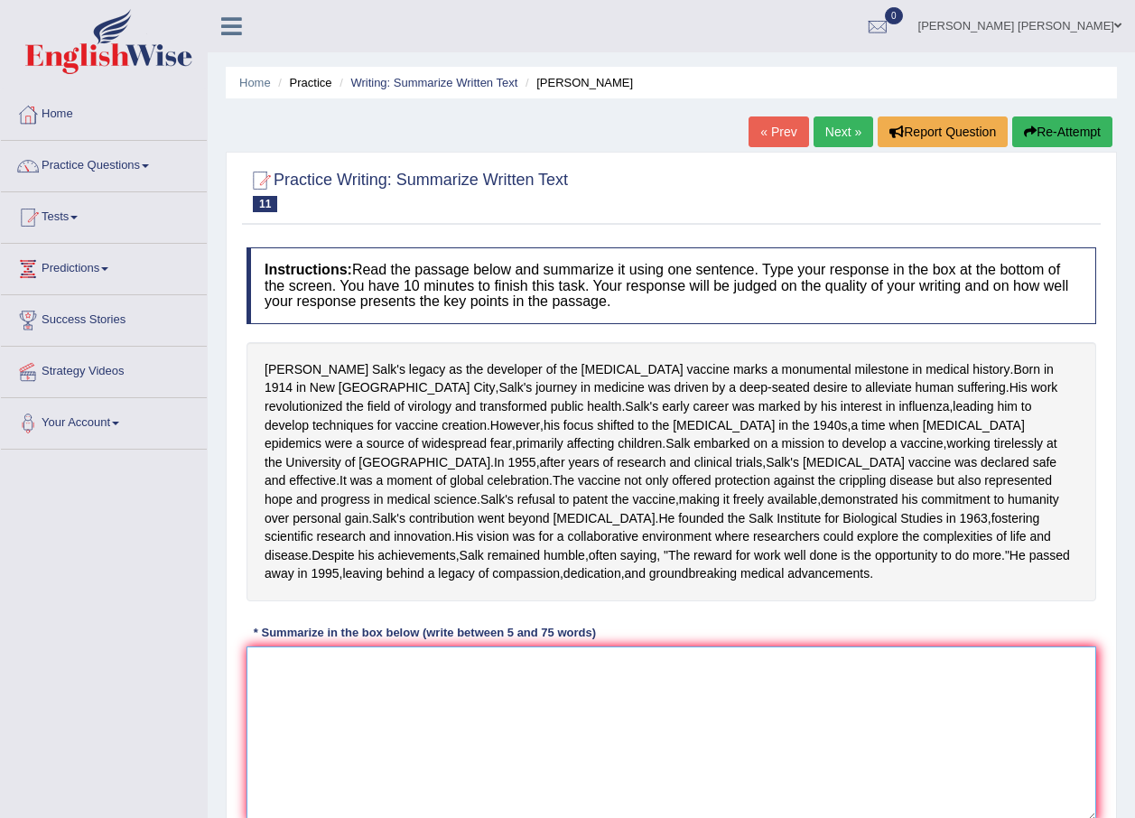
click at [923, 794] on textarea at bounding box center [671, 733] width 850 height 175
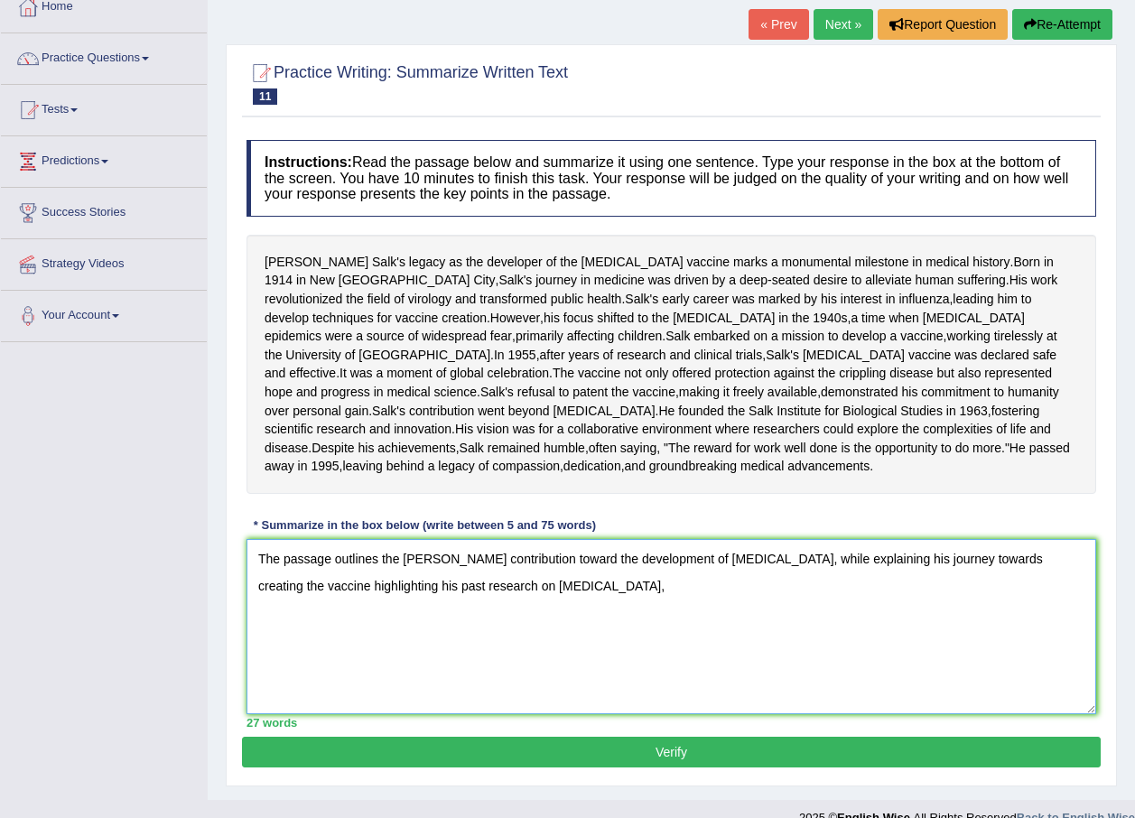
scroll to position [137, 0]
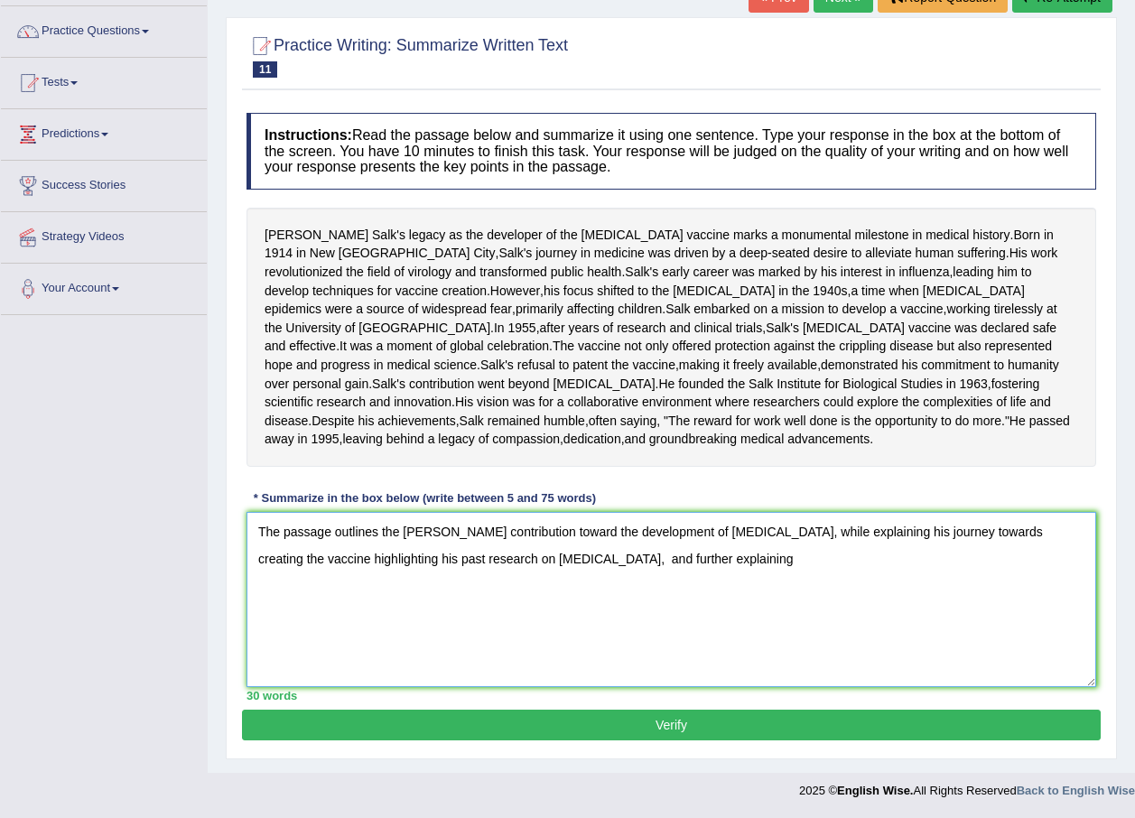
click at [547, 645] on textarea "The passage outlines the Jonas Salk's contribution toward the development of po…" at bounding box center [671, 599] width 850 height 175
click at [581, 623] on textarea "The passage outlines the Jonas Salk's contribution toward the development of po…" at bounding box center [671, 599] width 850 height 175
click at [703, 654] on textarea "The passage outlines the Jonas Salk's contribution towards the development of p…" at bounding box center [671, 599] width 850 height 175
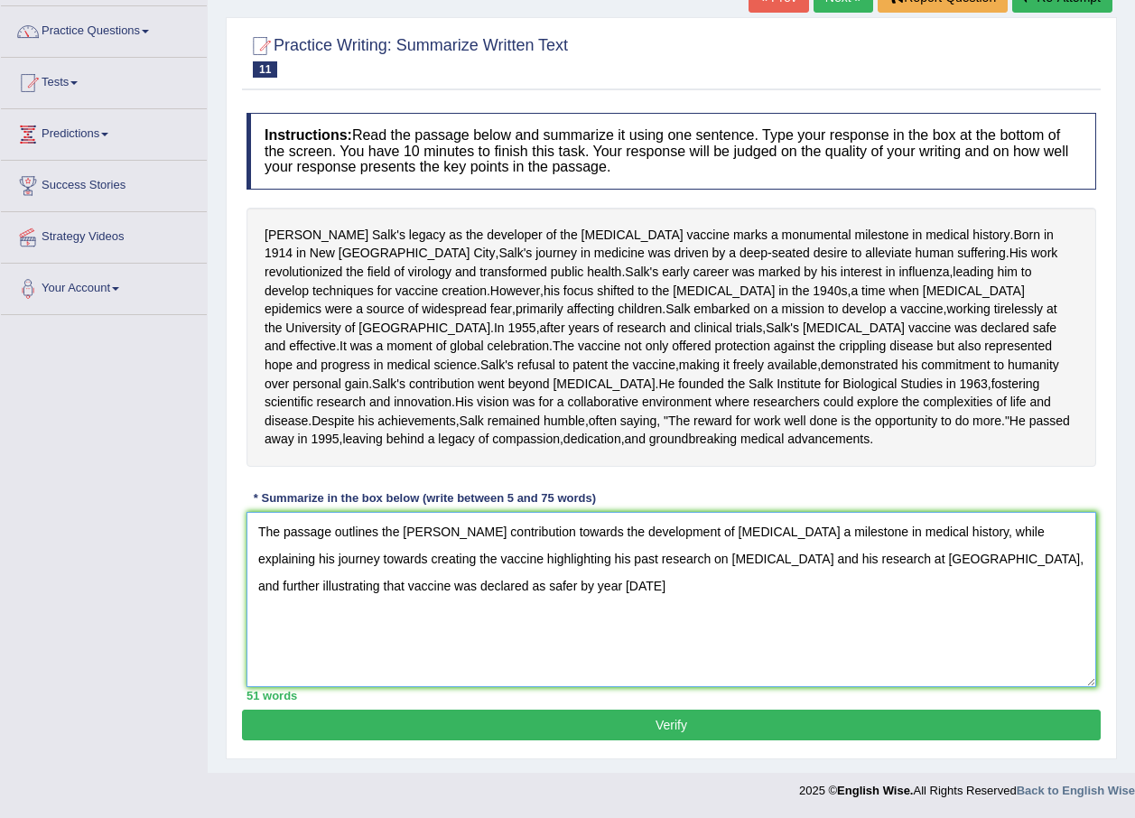
click at [562, 674] on textarea "The passage outlines the Jonas Salk's contribution towards the development of p…" at bounding box center [671, 599] width 850 height 175
drag, startPoint x: 826, startPoint y: 699, endPoint x: 739, endPoint y: 693, distance: 87.7
drag, startPoint x: 649, startPoint y: 692, endPoint x: 476, endPoint y: 657, distance: 176.7
click at [479, 660] on textarea "The passage outlines the Jonas Salk's contribution towards the development of p…" at bounding box center [671, 599] width 850 height 175
click at [462, 646] on textarea "The passage outlines the Jonas Salk's contribution towards the development of p…" at bounding box center [671, 599] width 850 height 175
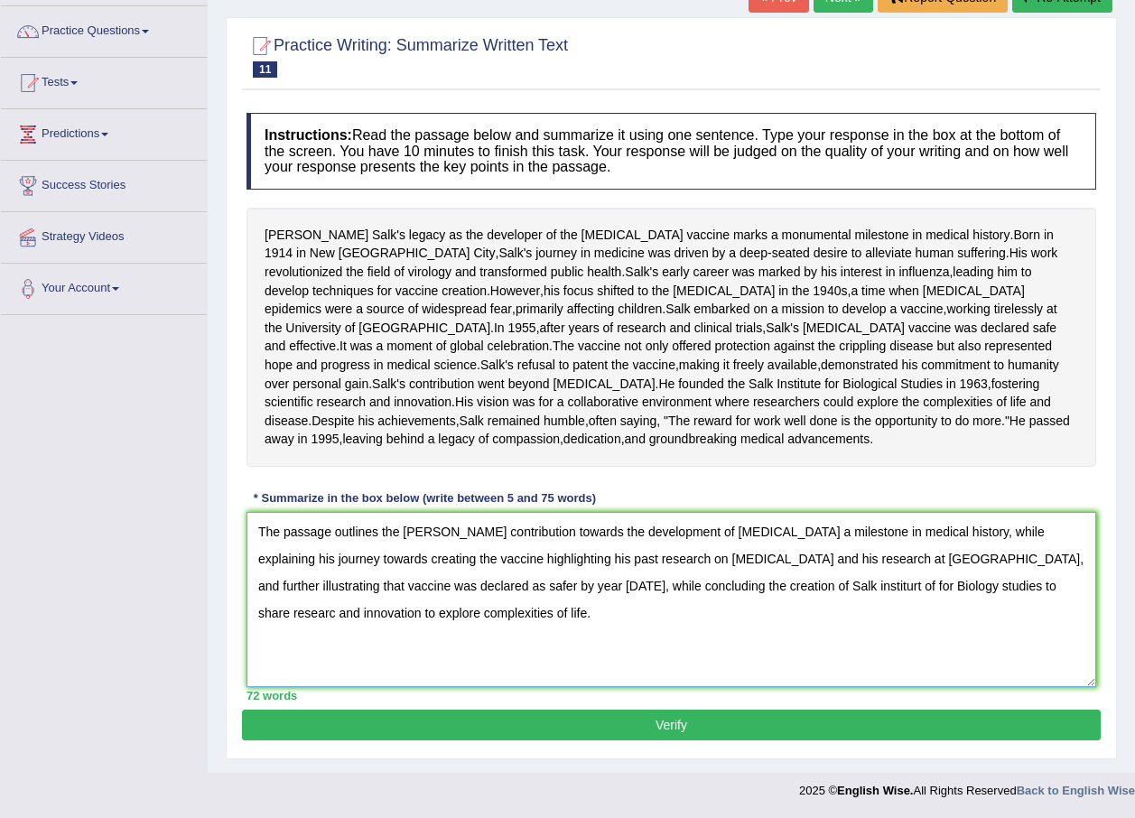
click at [776, 651] on textarea "The passage outlines the Jonas Salk's contribution towards the development of p…" at bounding box center [671, 599] width 850 height 175
click at [409, 671] on textarea "The passage outlines the Jonas Salk's contribution towards the development of p…" at bounding box center [671, 599] width 850 height 175
click at [834, 675] on textarea "The passage outlines the Jonas Salk's contribution towards the development of p…" at bounding box center [671, 599] width 850 height 175
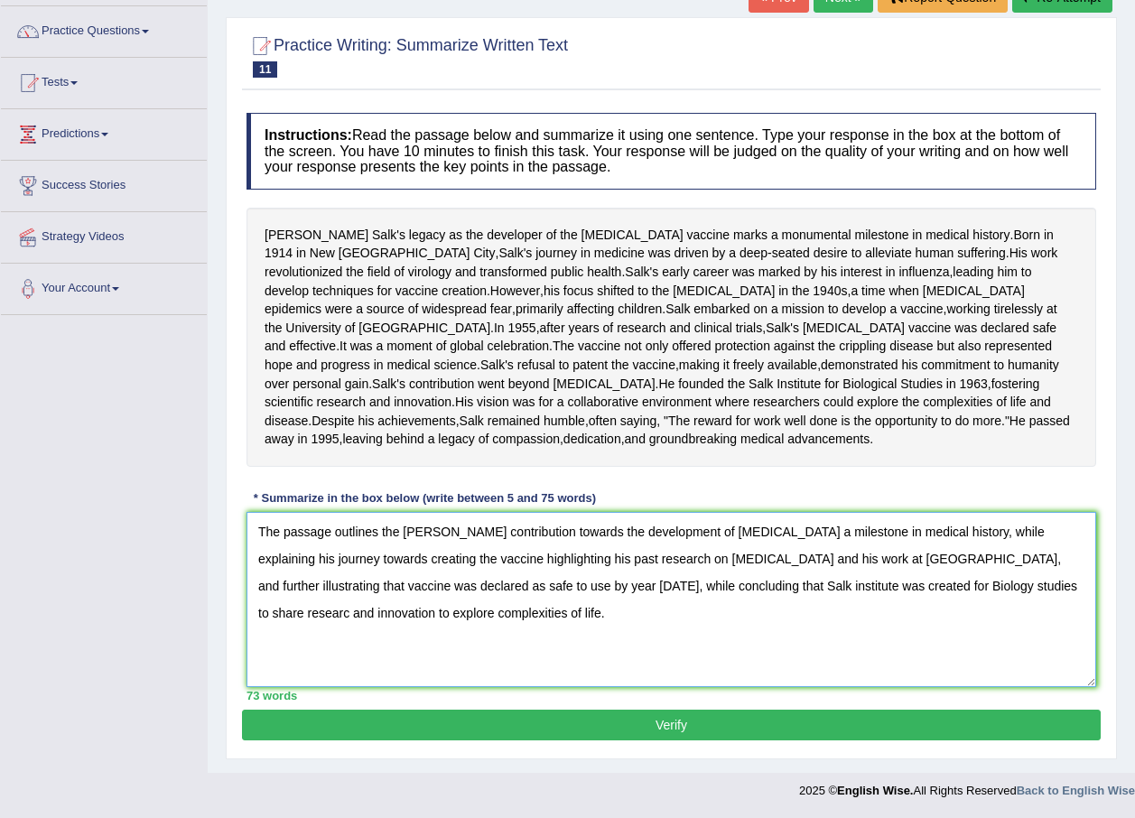
click at [1008, 672] on textarea "The passage outlines the Jonas Salk's contribution towards the development of p…" at bounding box center [671, 599] width 850 height 175
type textarea "The passage outlines the Jonas Salk's contribution towards the development of p…"
click at [728, 727] on button "Verify" at bounding box center [671, 725] width 859 height 31
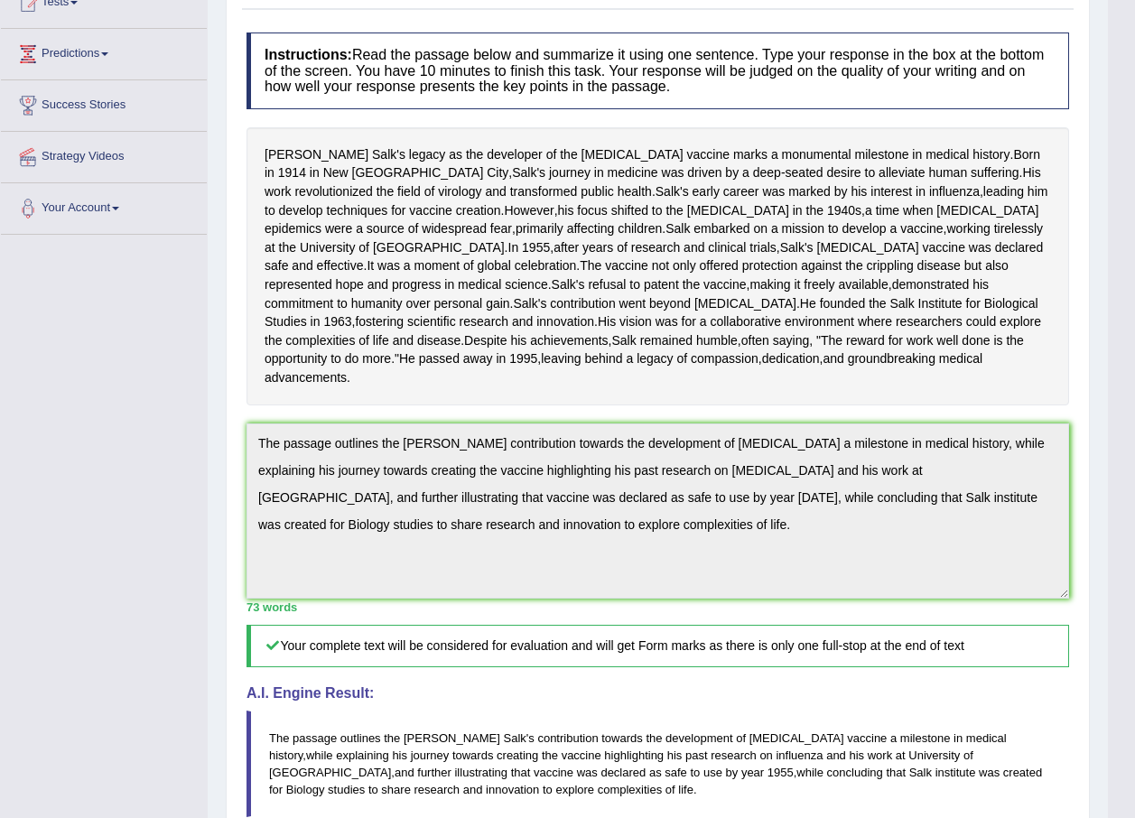
scroll to position [0, 0]
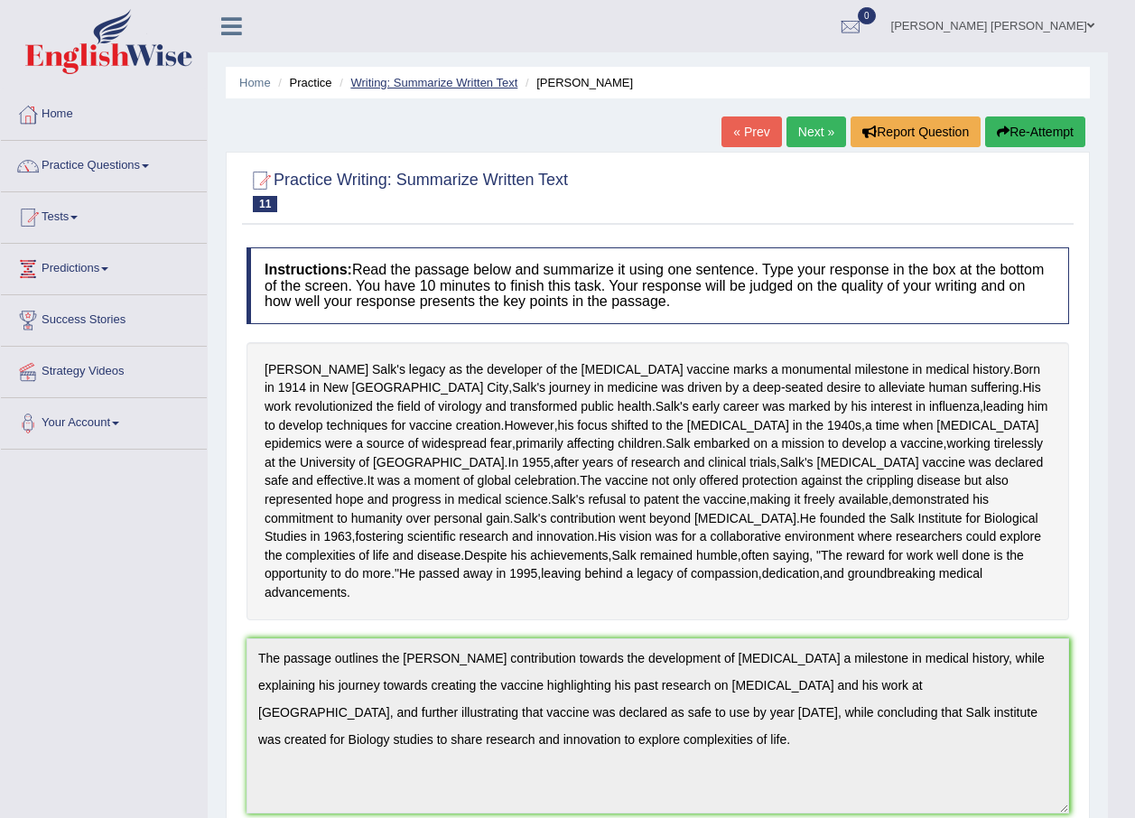
click at [502, 78] on link "Writing: Summarize Written Text" at bounding box center [433, 83] width 167 height 14
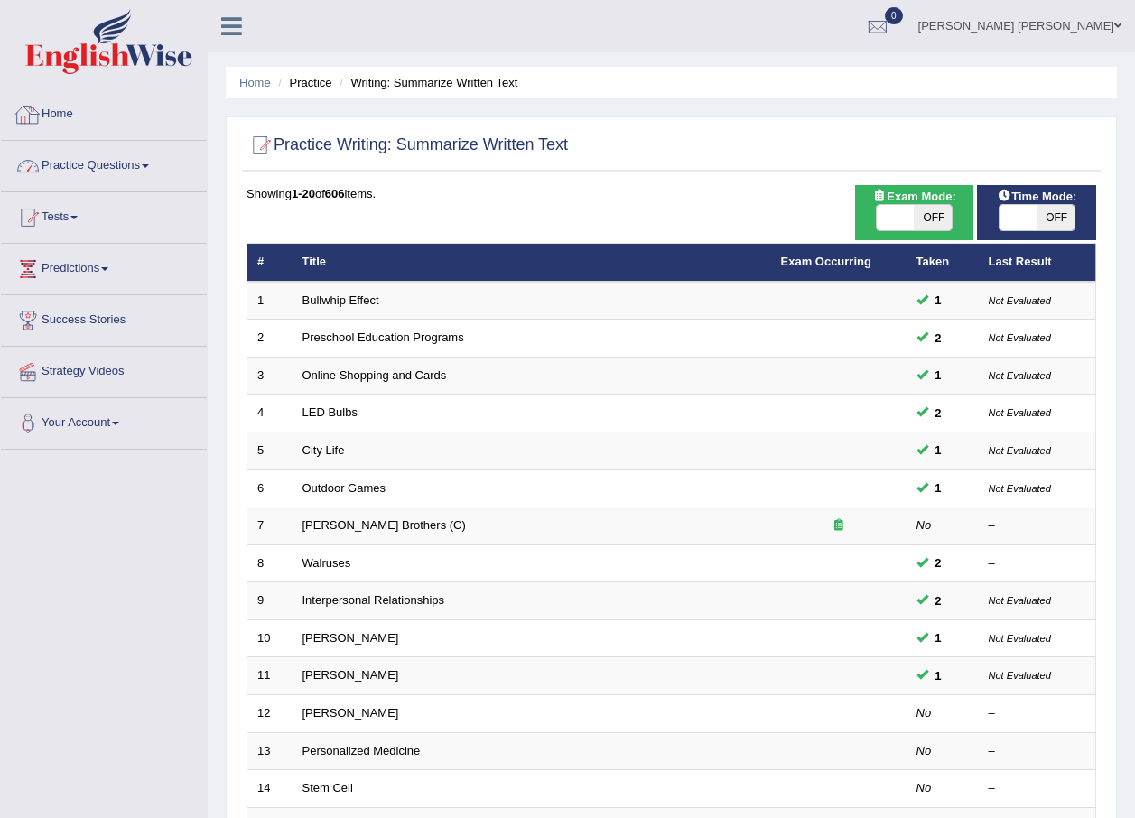
click at [85, 173] on link "Practice Questions" at bounding box center [104, 163] width 206 height 45
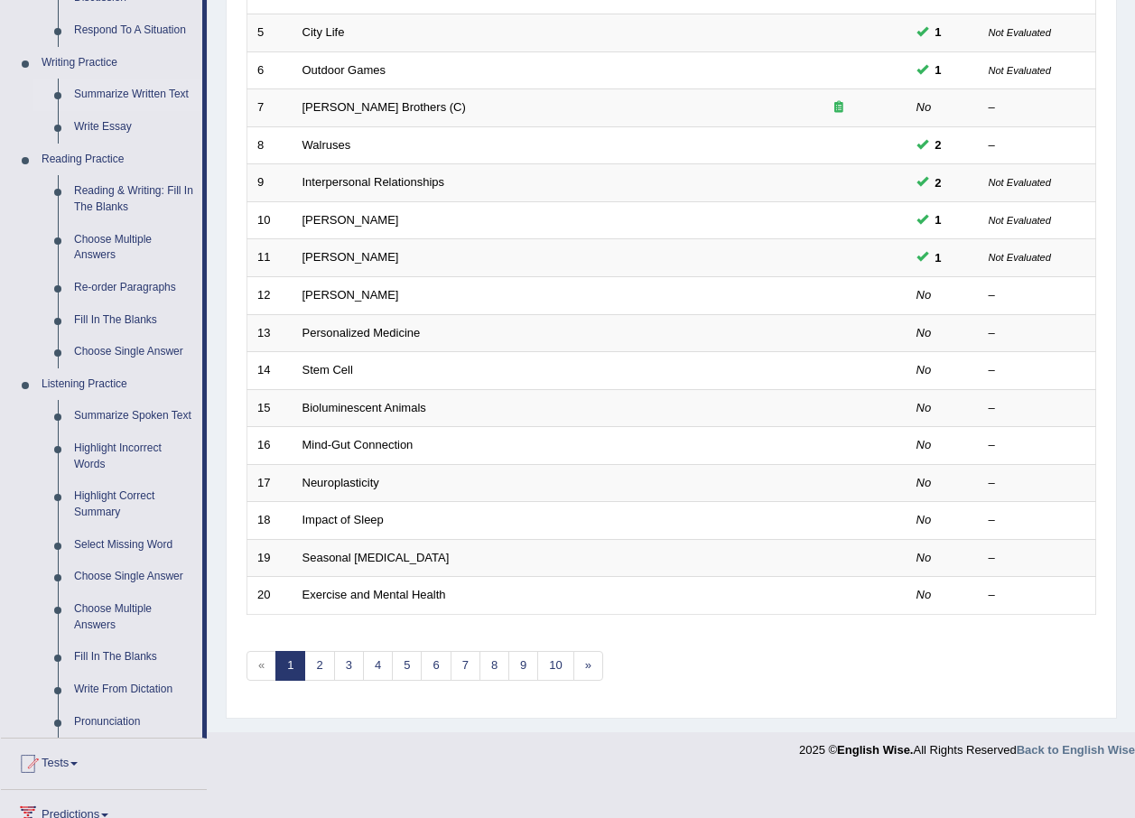
scroll to position [416, 0]
click at [146, 198] on link "Reading & Writing: Fill In The Blanks" at bounding box center [134, 201] width 136 height 48
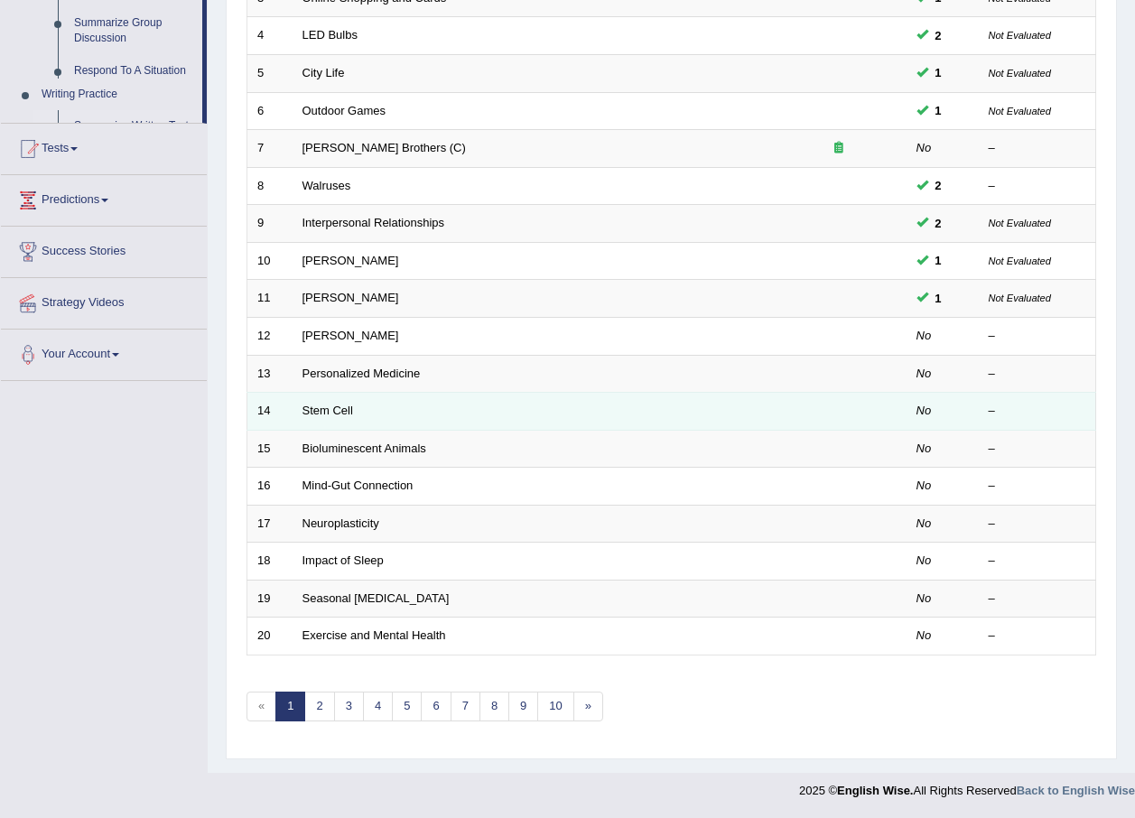
scroll to position [560, 0]
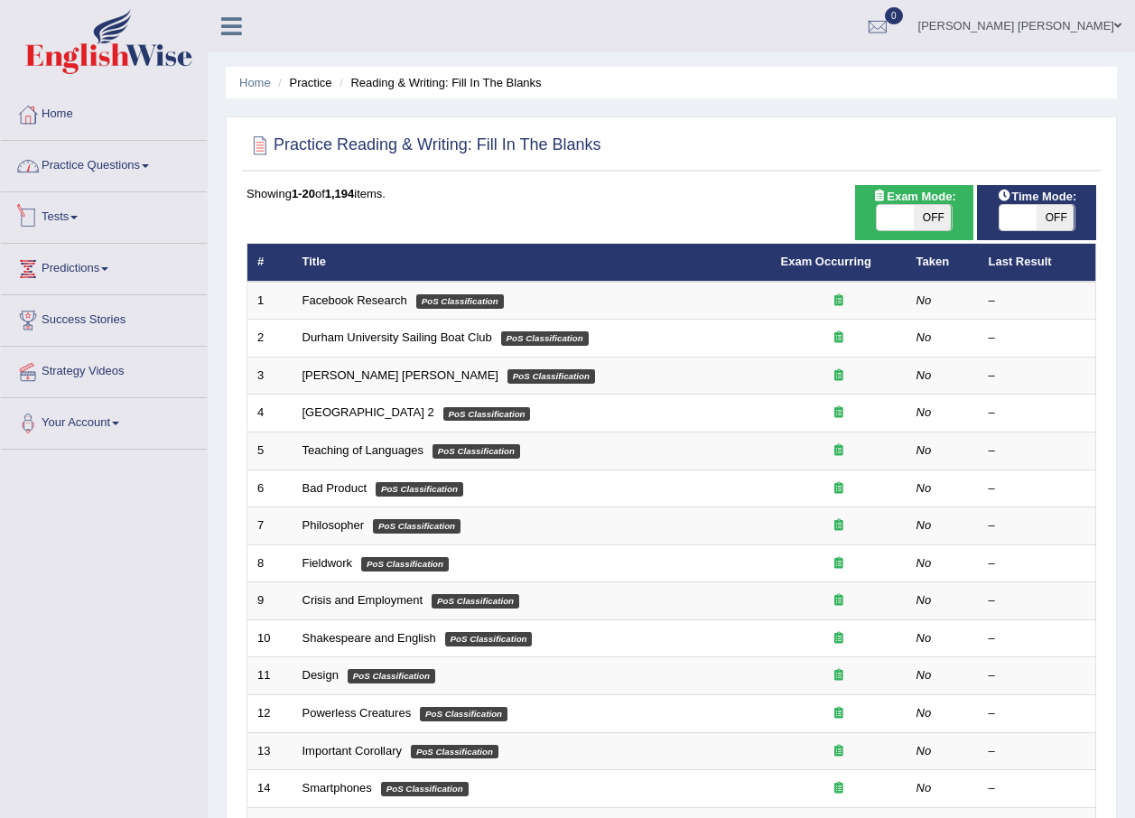
click at [147, 173] on link "Practice Questions" at bounding box center [104, 163] width 206 height 45
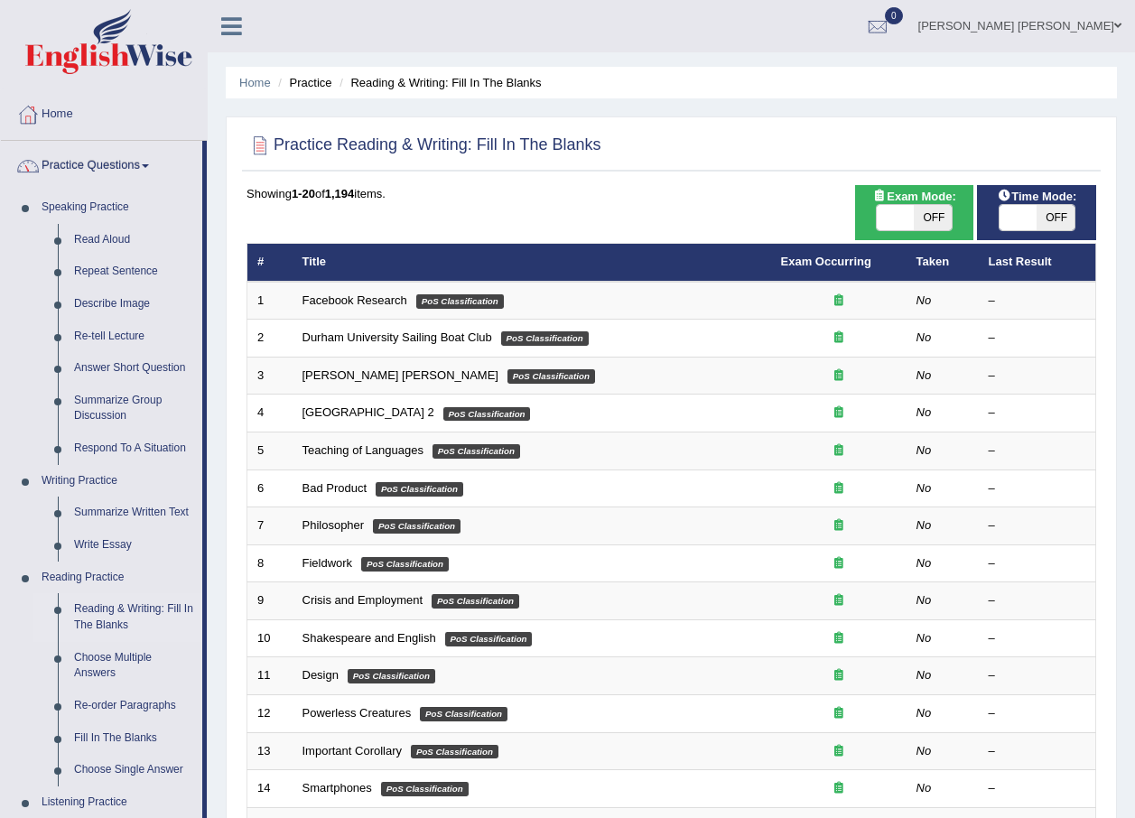
click at [137, 166] on link "Practice Questions" at bounding box center [101, 163] width 201 height 45
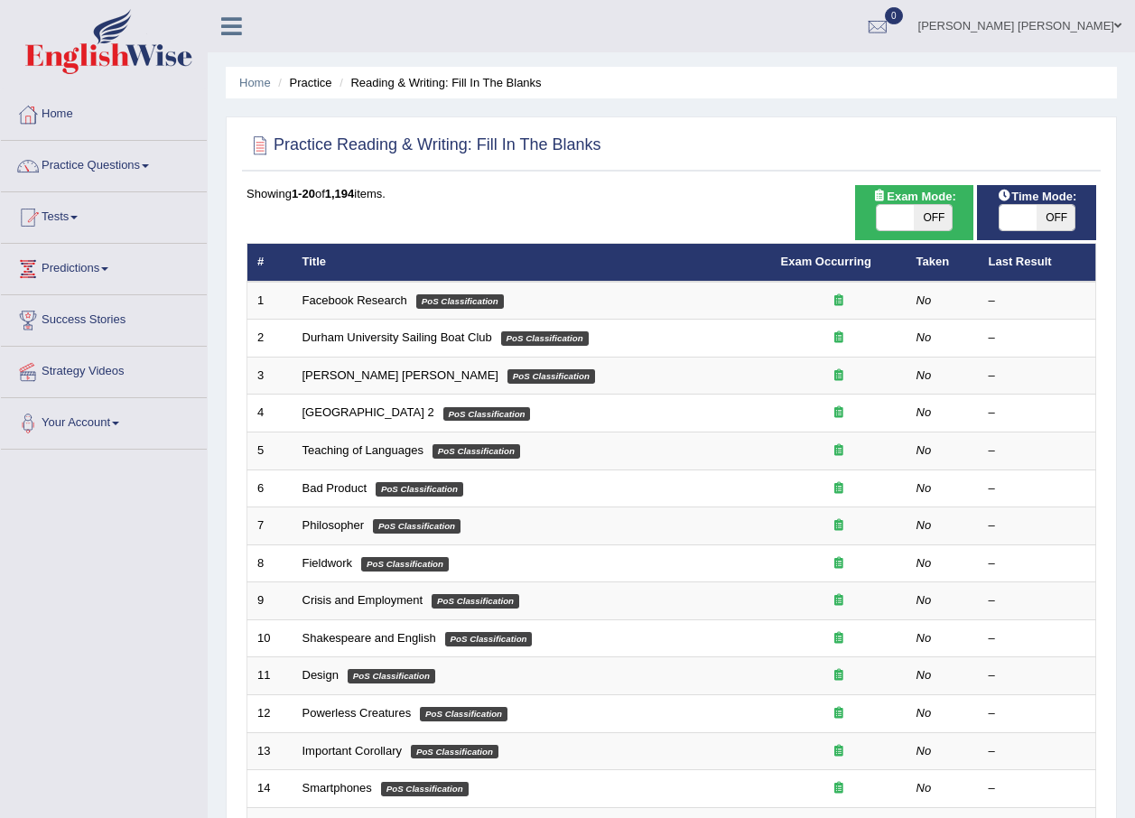
click at [137, 166] on link "Practice Questions" at bounding box center [104, 163] width 206 height 45
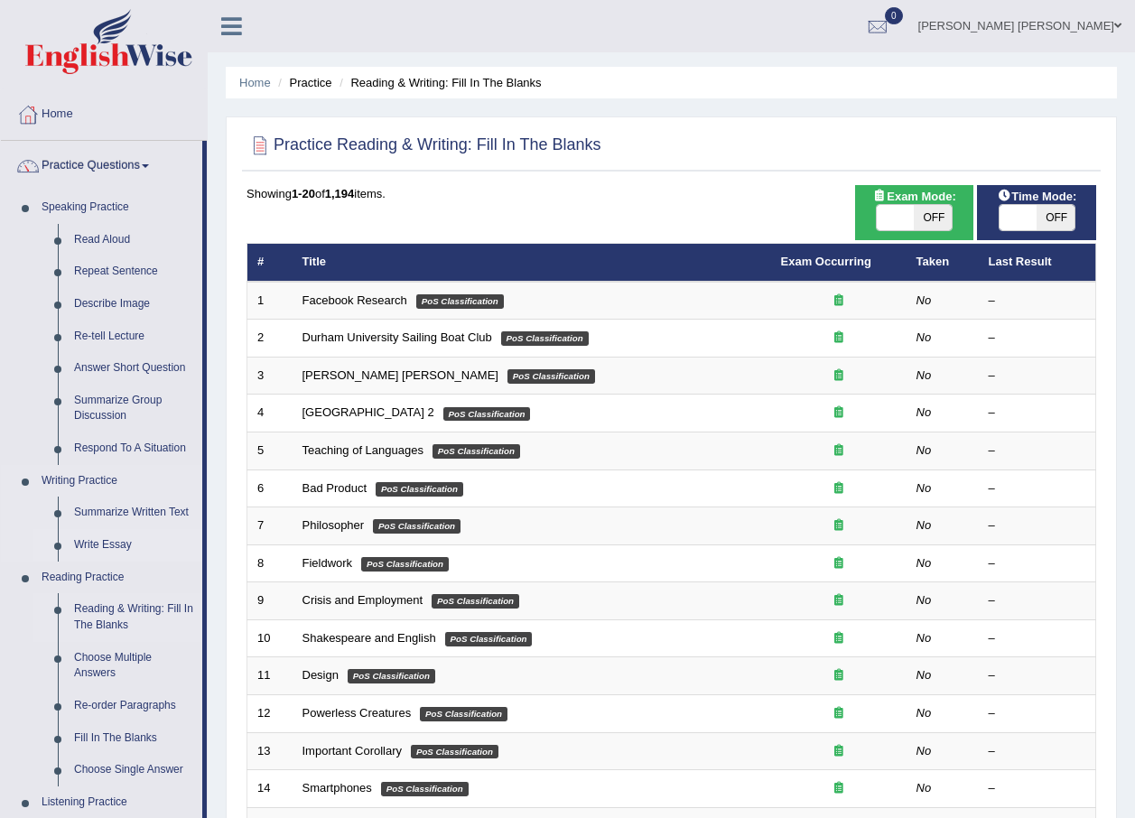
click at [143, 554] on link "Write Essay" at bounding box center [134, 545] width 136 height 33
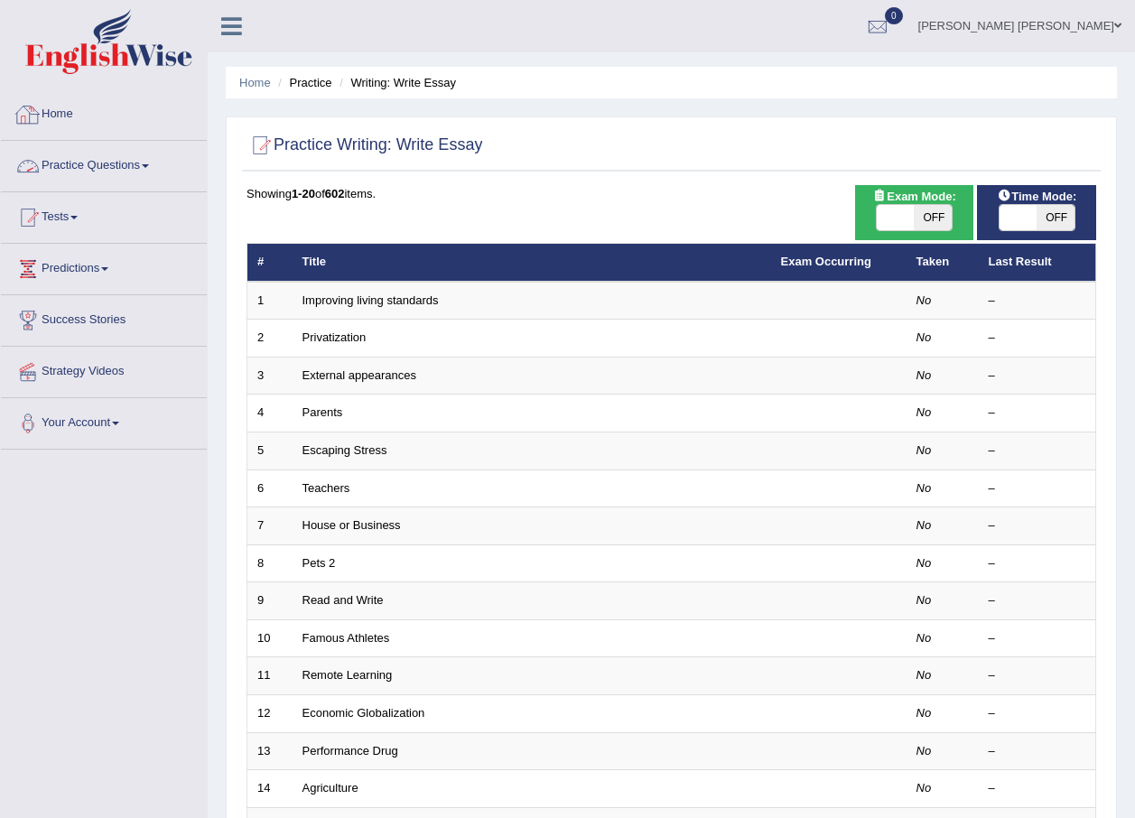
click at [117, 156] on link "Practice Questions" at bounding box center [104, 163] width 206 height 45
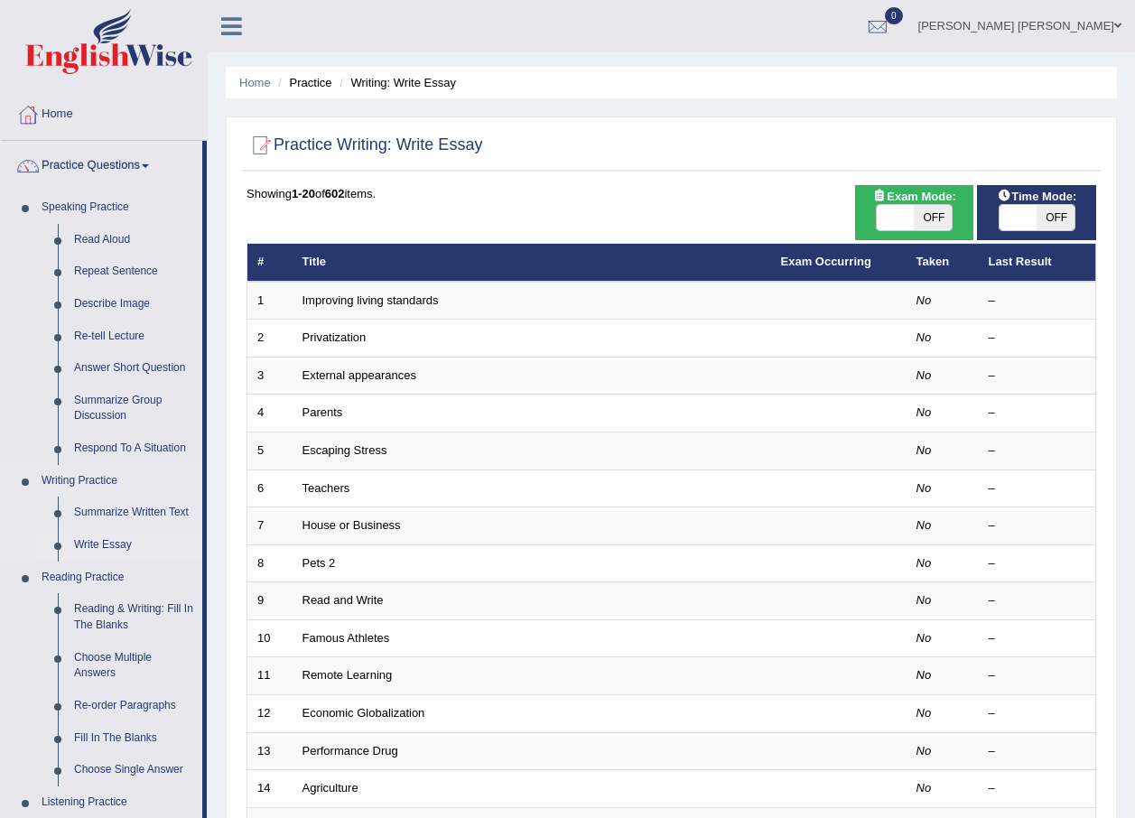
click at [124, 548] on link "Write Essay" at bounding box center [134, 545] width 136 height 33
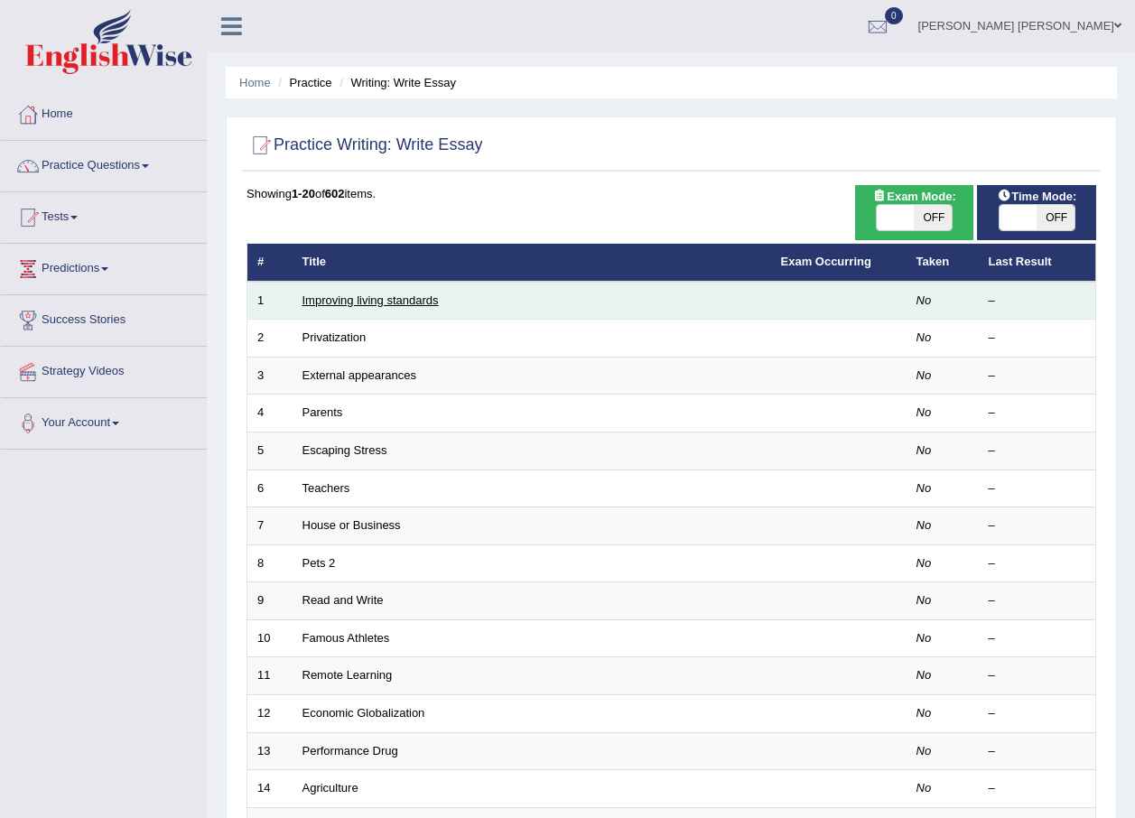
click at [373, 301] on link "Improving living standards" at bounding box center [370, 300] width 136 height 14
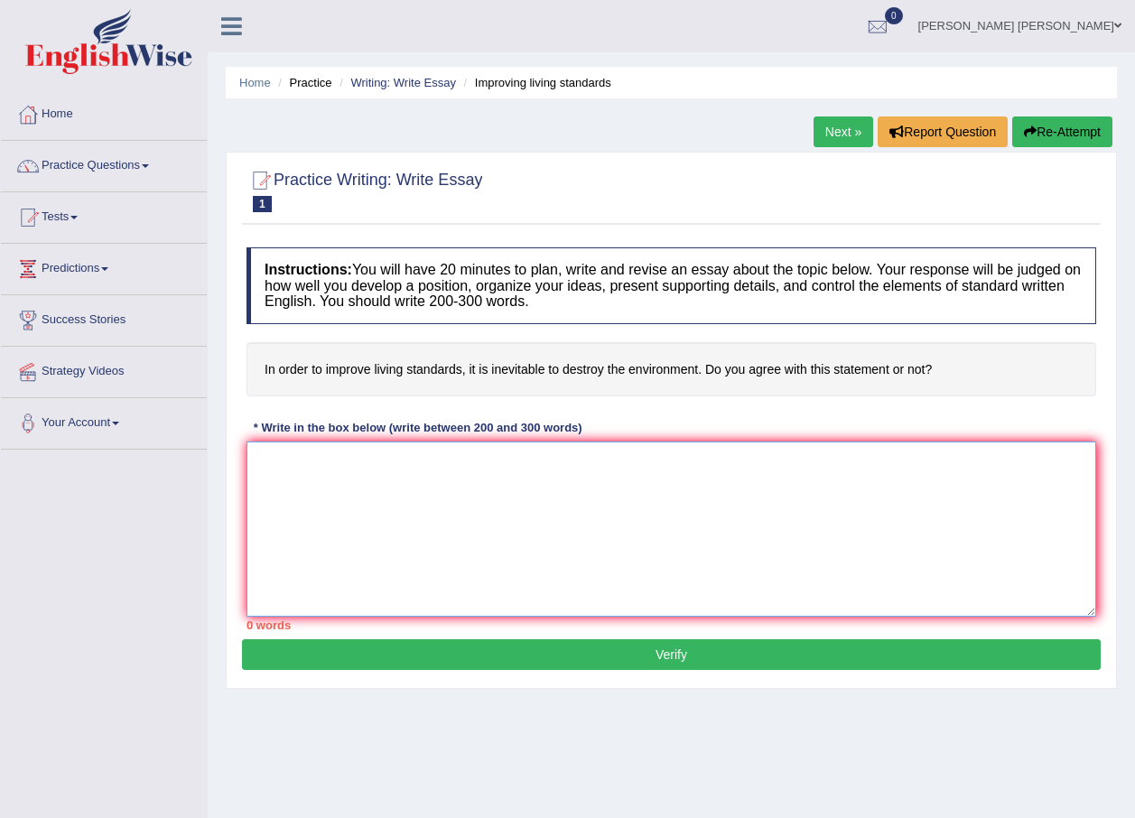
click at [651, 529] on textarea at bounding box center [671, 528] width 850 height 175
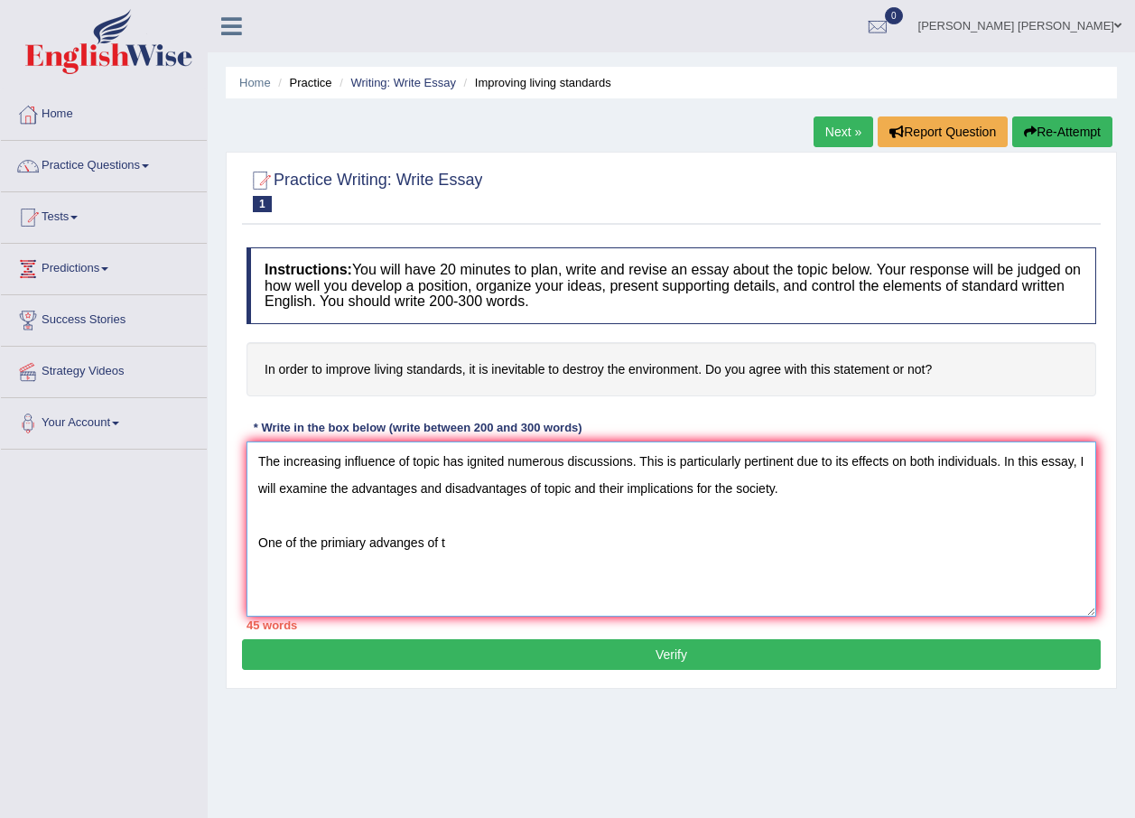
type textarea "The increasing influence of topic has ignited numerous discussions. This is par…"
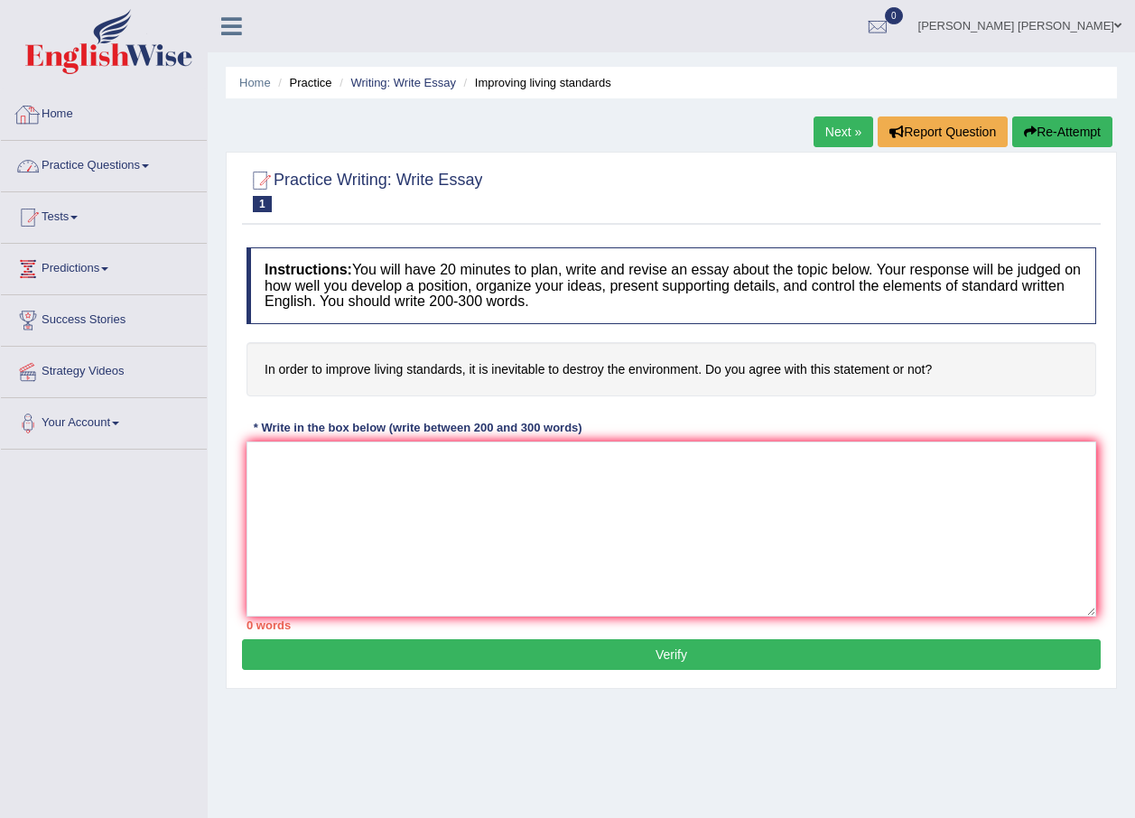
click at [82, 100] on link "Home" at bounding box center [104, 111] width 206 height 45
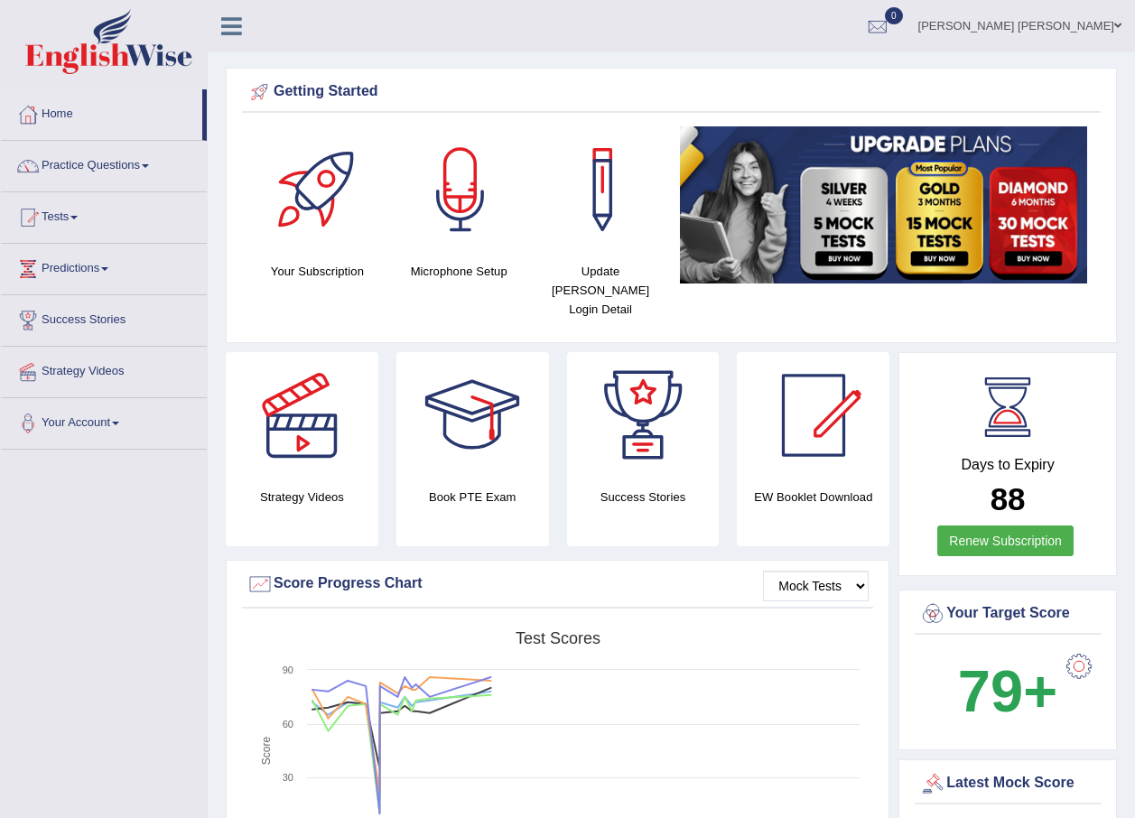
click at [1104, 20] on link "PURUSHOTTAM YADAV BATTULA" at bounding box center [1020, 23] width 230 height 47
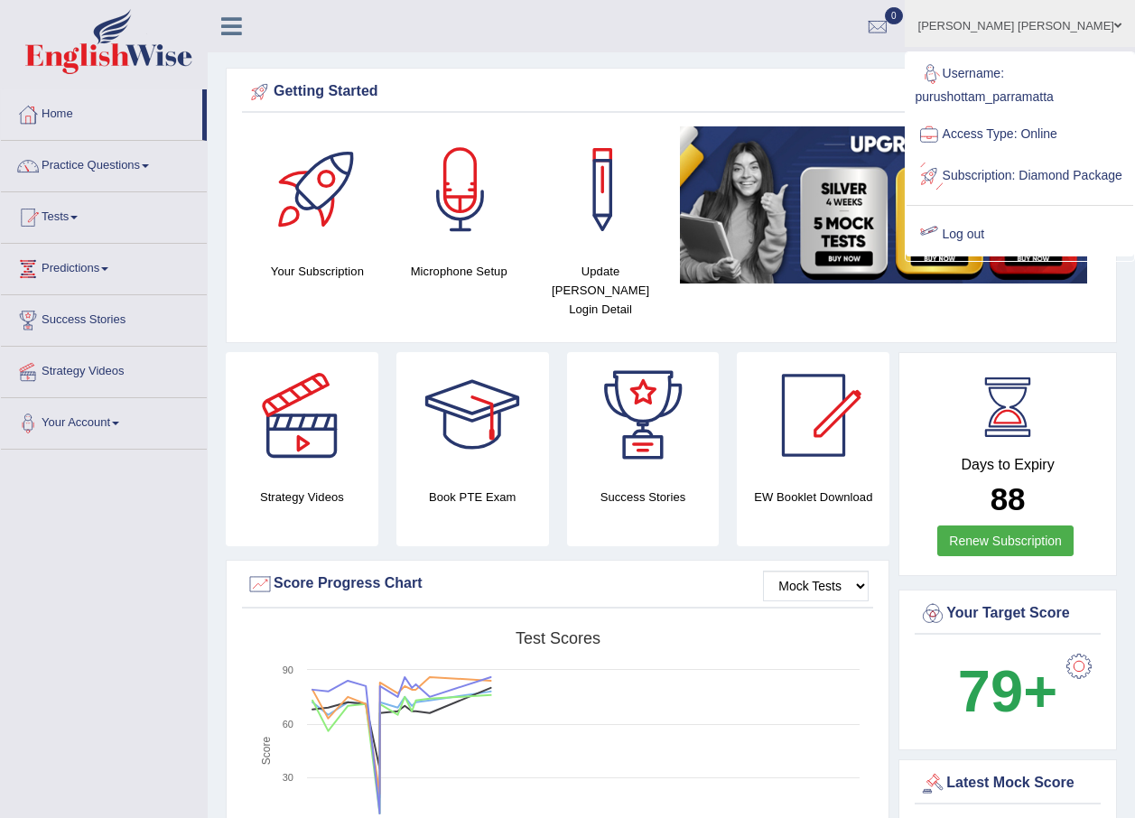
click at [1005, 251] on link "Log out" at bounding box center [1019, 235] width 227 height 42
